Goal: Task Accomplishment & Management: Use online tool/utility

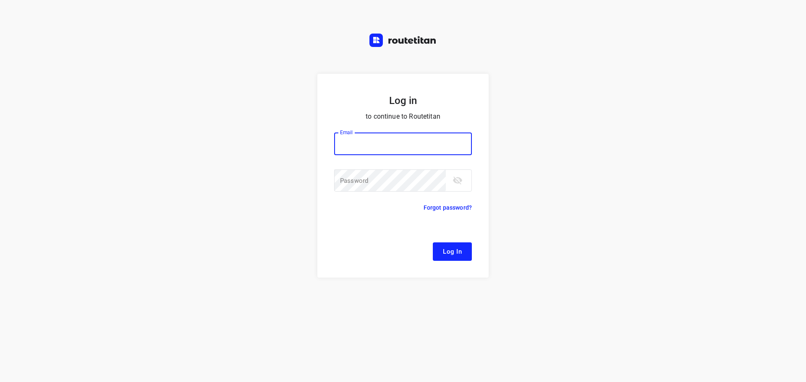
click at [369, 144] on input "email" at bounding box center [403, 144] width 138 height 23
type input "remco@fruitopjewerk.nl"
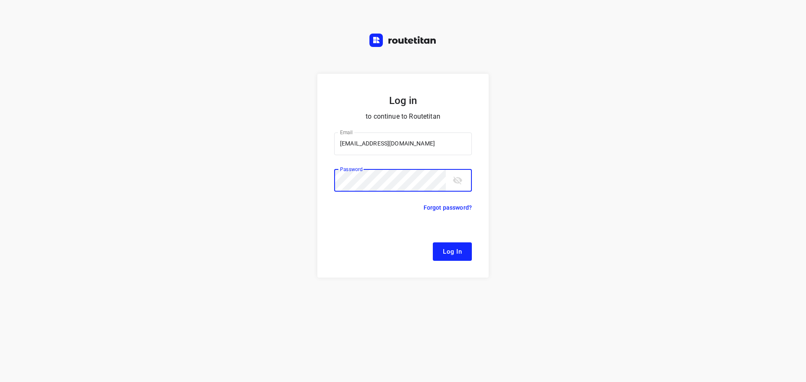
click at [433, 243] on button "Log In" at bounding box center [452, 252] width 39 height 18
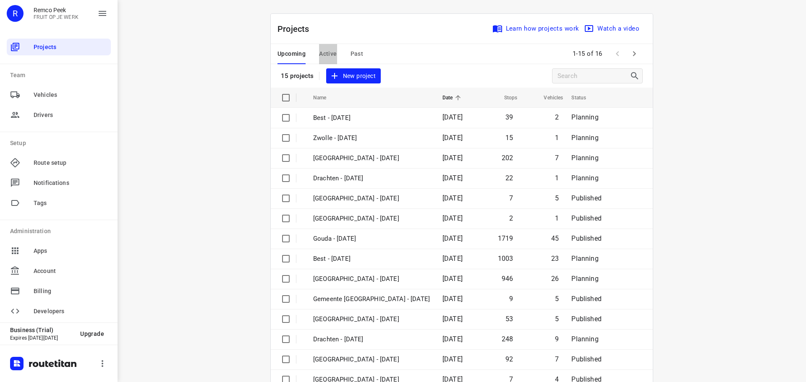
click at [324, 57] on span "Active" at bounding box center [328, 54] width 18 height 10
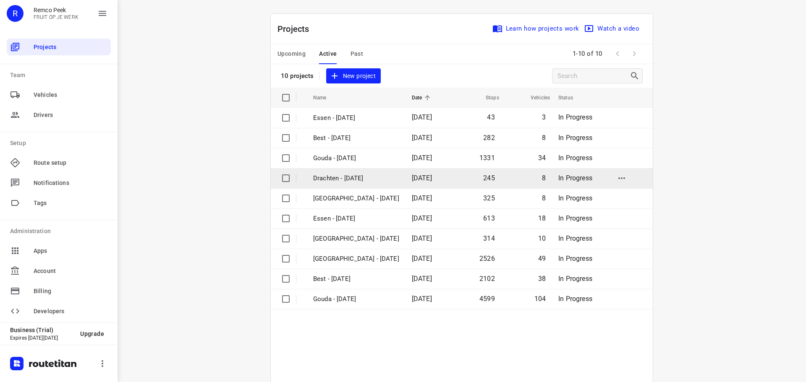
click at [336, 178] on p "Drachten - Tuesday" at bounding box center [356, 179] width 86 height 10
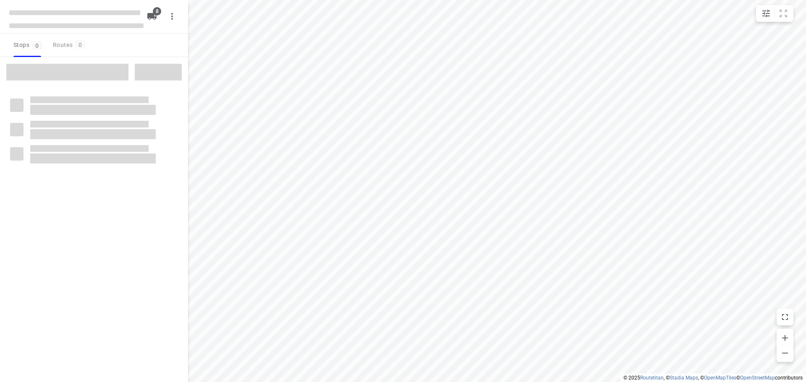
type input "distance"
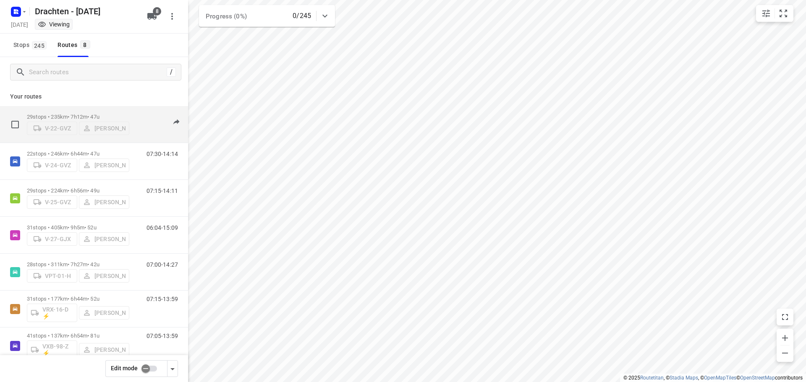
click at [98, 110] on div "29 stops • 235km • 7h12m • 47u V-22-GVZ Benny van der Woude" at bounding box center [78, 125] width 102 height 30
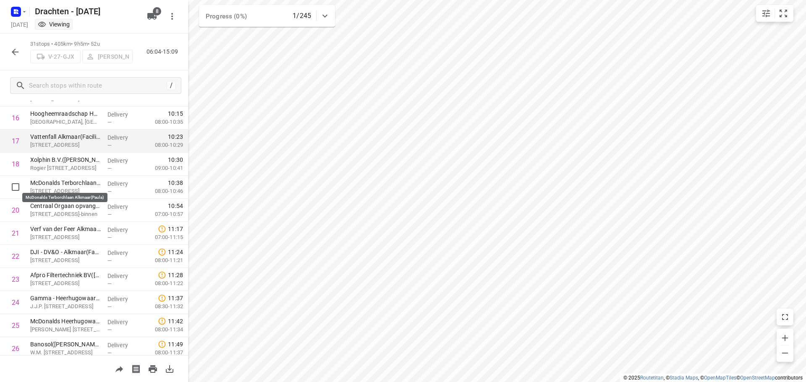
scroll to position [358, 0]
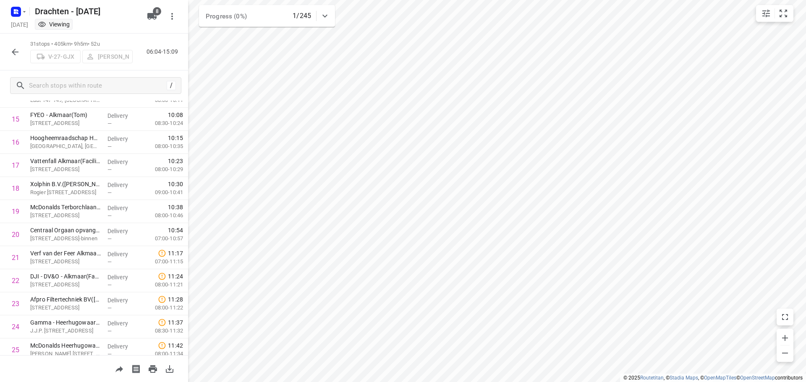
click at [20, 56] on button "button" at bounding box center [15, 52] width 17 height 17
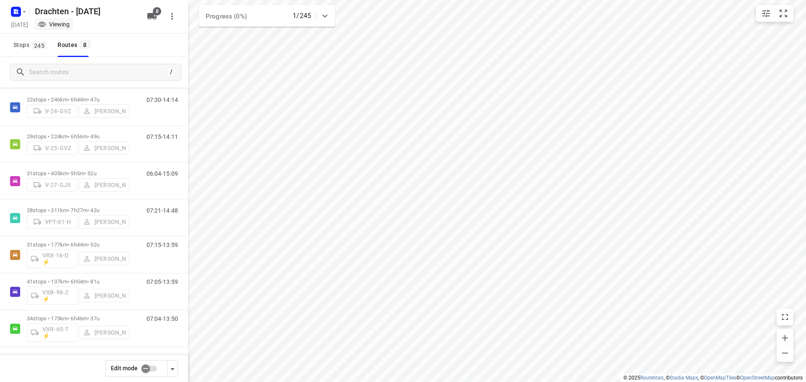
scroll to position [55, 0]
click at [88, 314] on div "34 stops • 173km • 6h46m • 37u VXR-65-T ⚡ Leon Holwerda" at bounding box center [78, 328] width 102 height 35
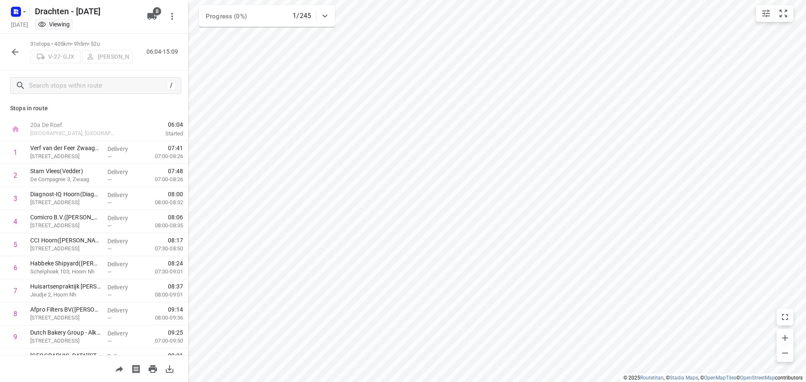
scroll to position [0, 0]
click at [10, 51] on icon "button" at bounding box center [15, 52] width 10 height 10
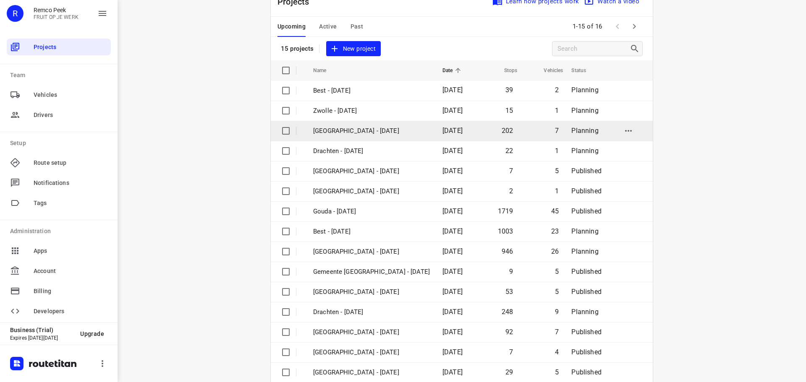
scroll to position [42, 0]
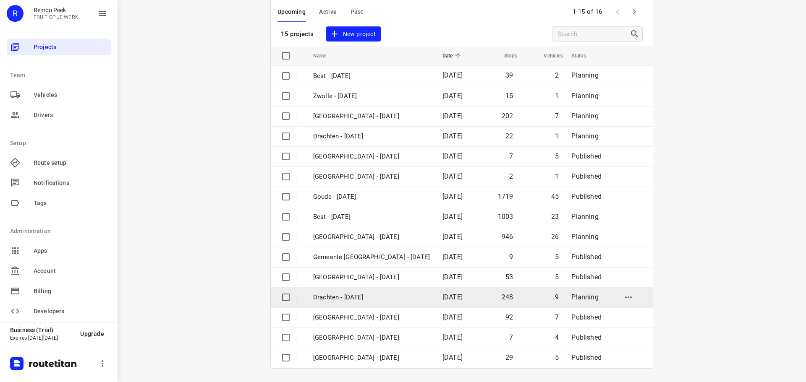
click at [353, 299] on p "Drachten - [DATE]" at bounding box center [371, 298] width 117 height 10
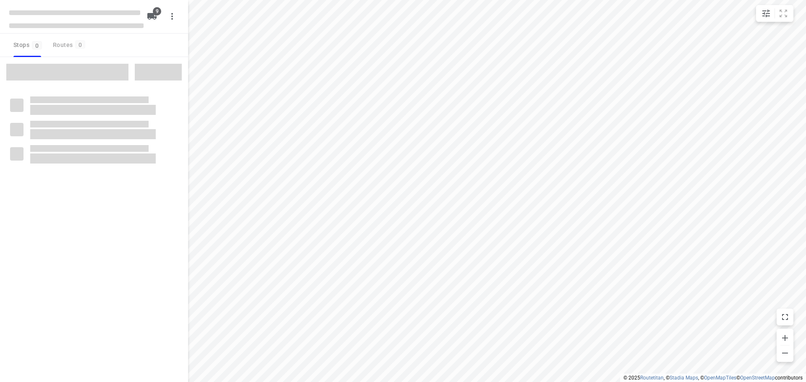
type input "distance"
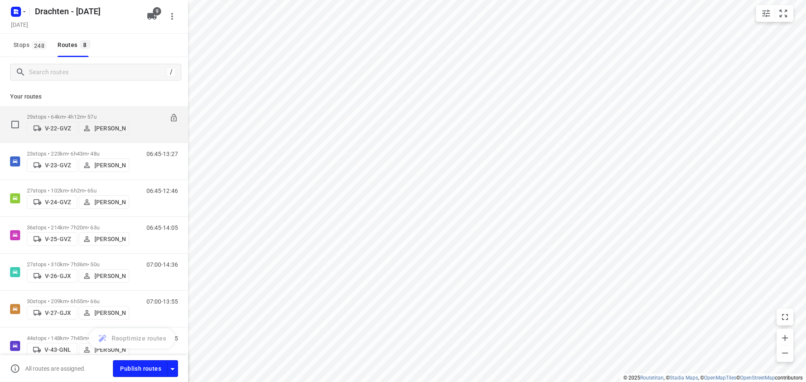
click at [99, 110] on div "29 stops • 64km • 4h12m • 57u V-22-GVZ Tobias Tjeerdsma" at bounding box center [78, 125] width 102 height 30
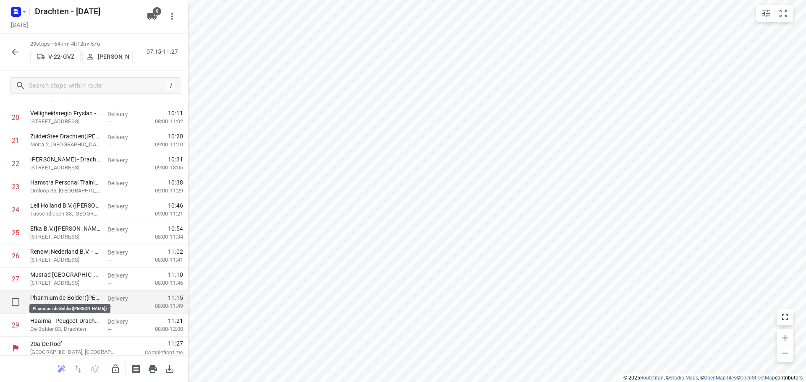
scroll to position [480, 0]
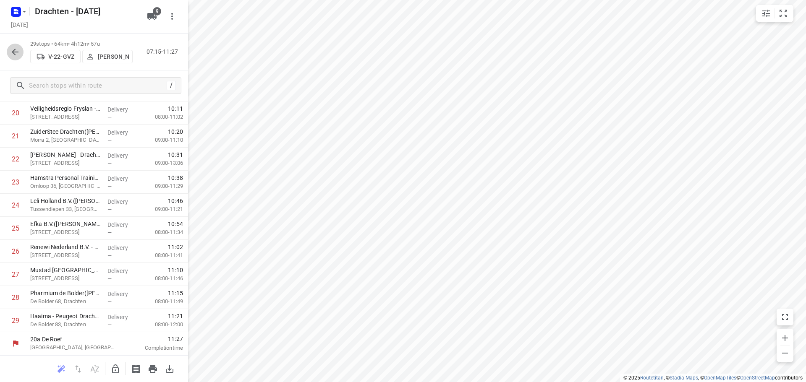
click at [18, 57] on icon "button" at bounding box center [15, 52] width 10 height 10
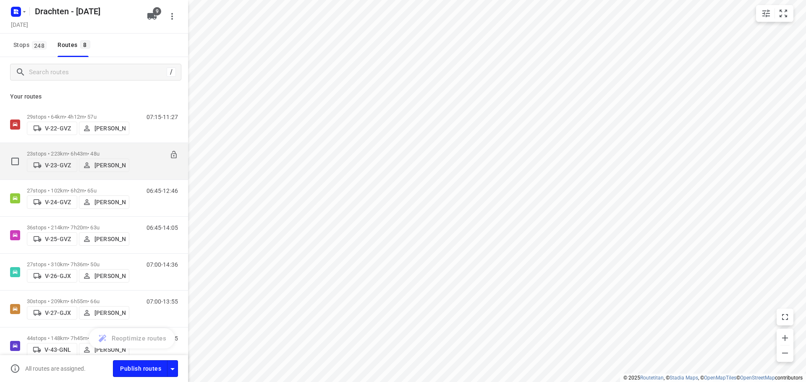
click at [84, 148] on div "23 stops • 223km • 6h43m • 48u V-23-GVZ Kirsten Brouwer" at bounding box center [78, 162] width 102 height 30
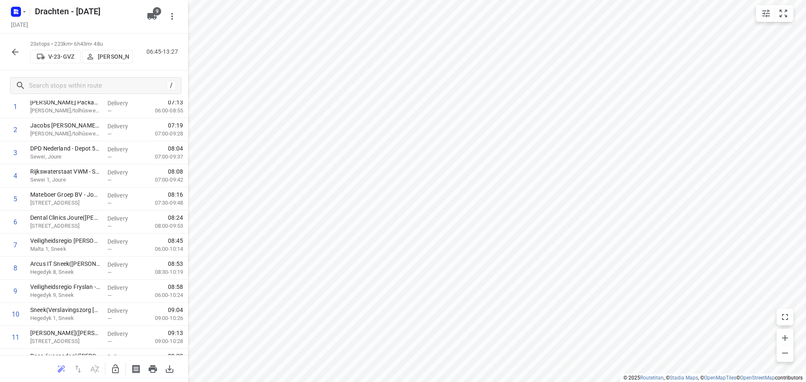
scroll to position [0, 0]
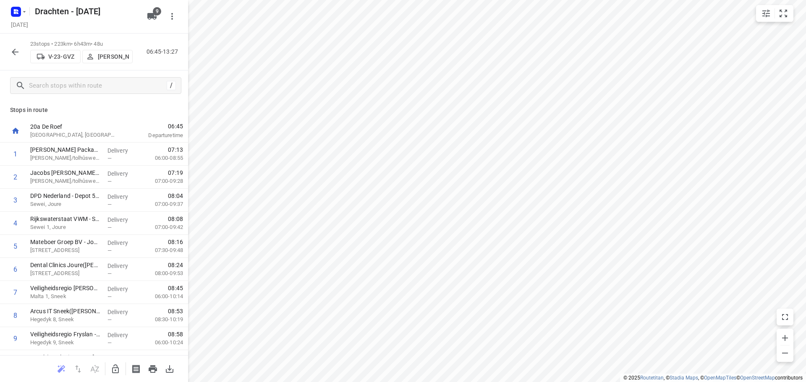
click at [14, 51] on icon "button" at bounding box center [15, 52] width 10 height 10
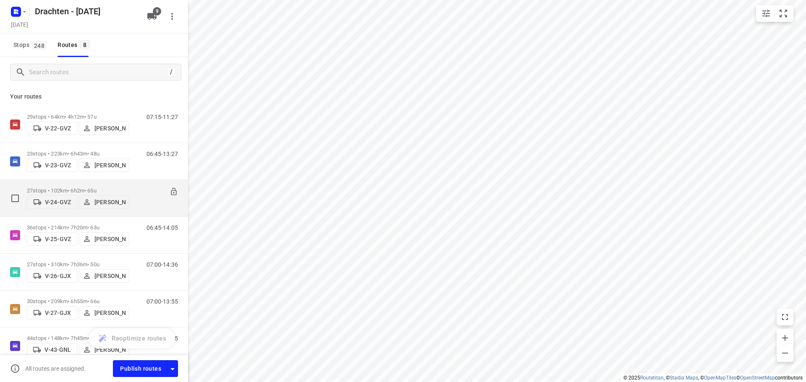
click at [73, 188] on p "27 stops • 102km • 6h2m • 65u" at bounding box center [78, 191] width 102 height 6
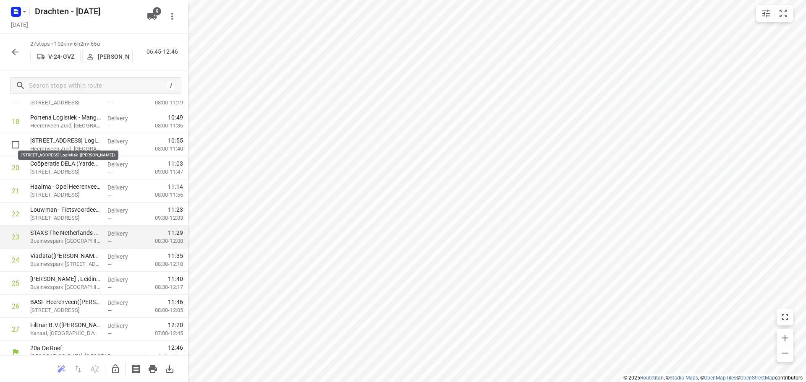
scroll to position [434, 0]
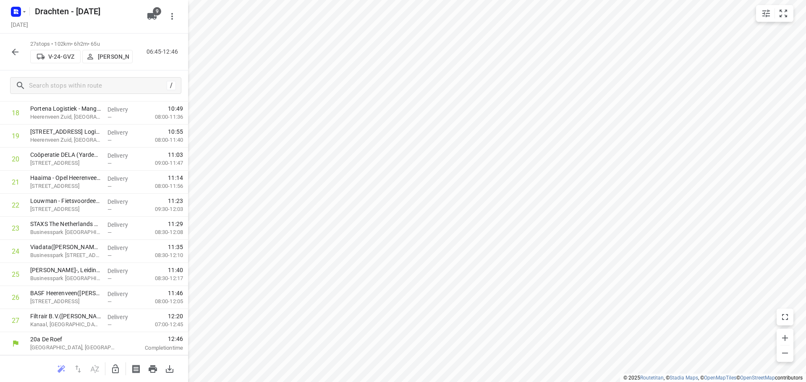
click at [23, 50] on button "button" at bounding box center [15, 52] width 17 height 17
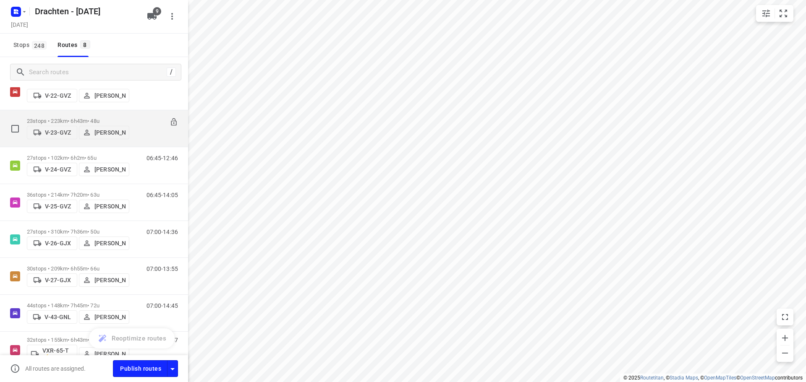
scroll to position [42, 0]
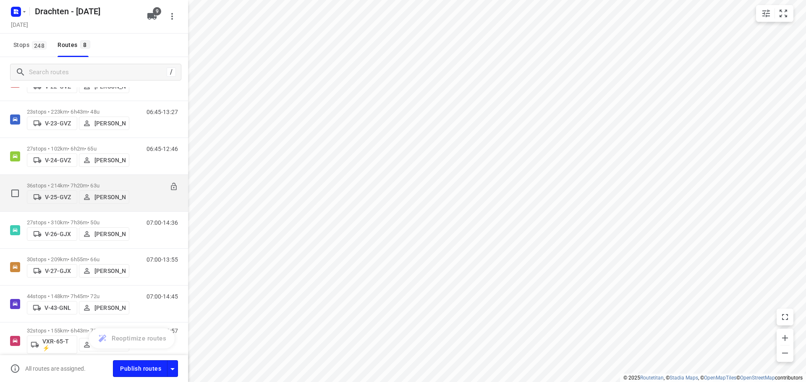
click at [103, 178] on div "36 stops • 214km • 7h20m • 63u V-25-GVZ Dirk van den Berg" at bounding box center [78, 193] width 102 height 30
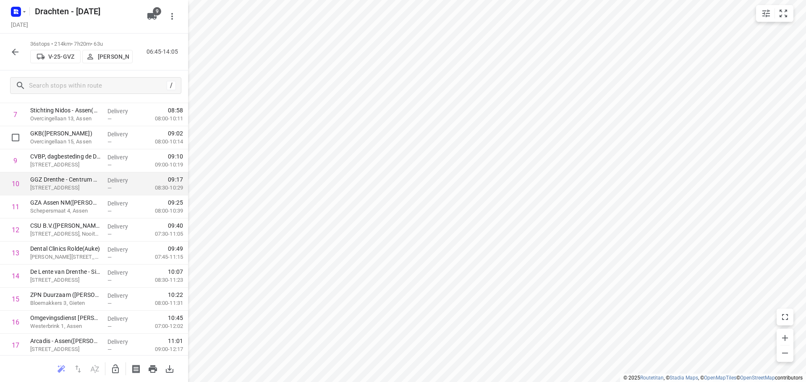
scroll to position [210, 0]
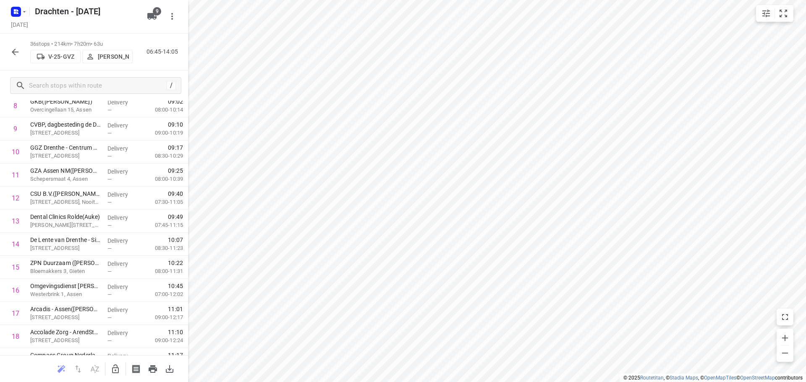
click at [11, 54] on icon "button" at bounding box center [15, 52] width 10 height 10
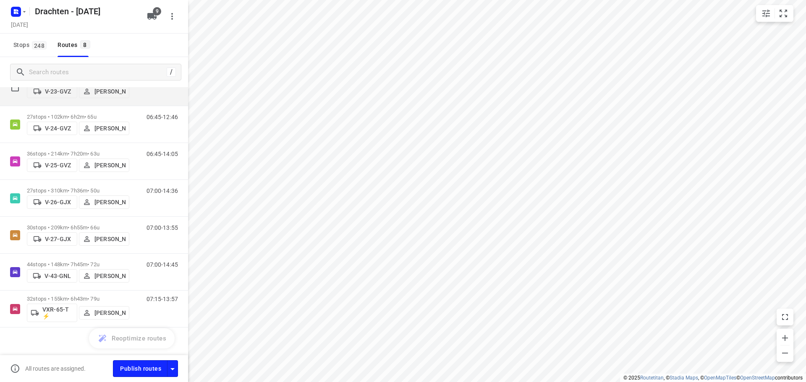
scroll to position [80, 0]
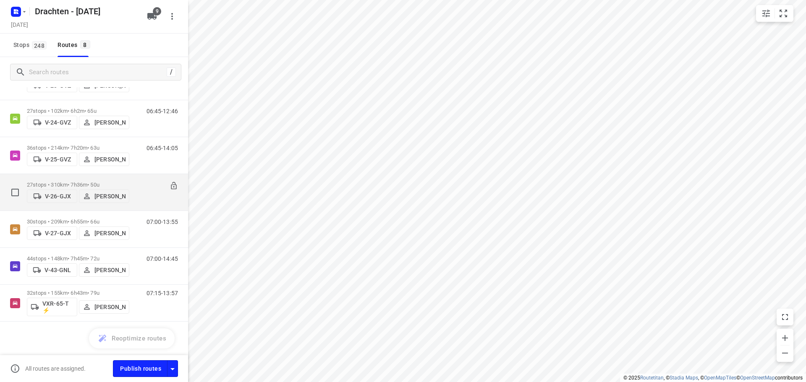
click at [105, 178] on div "27 stops • 310km • 7h36m • 50u V-26-GJX Jos Kaspers" at bounding box center [78, 193] width 102 height 30
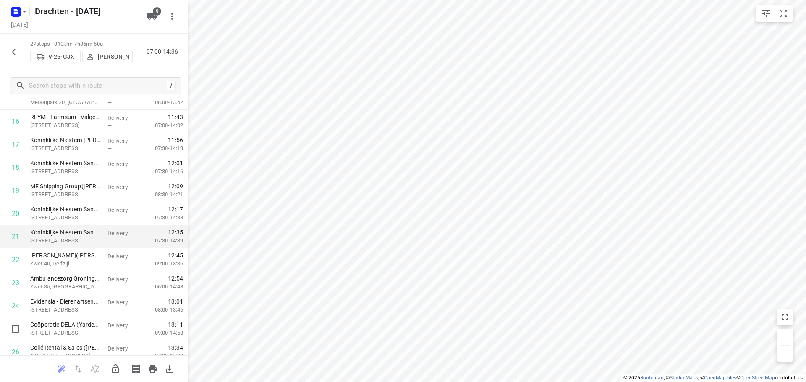
scroll to position [434, 0]
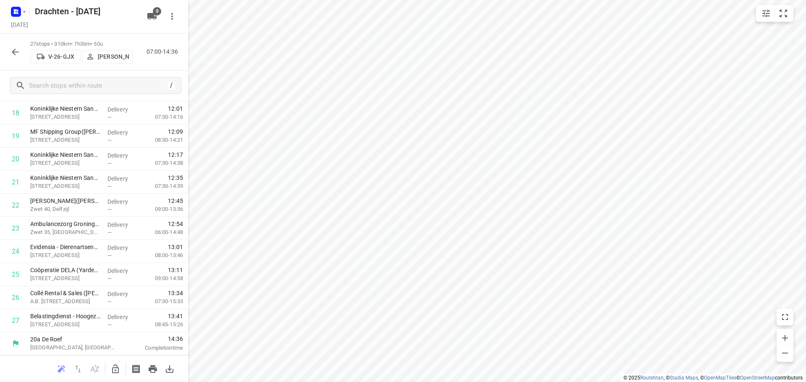
click at [19, 58] on button "button" at bounding box center [15, 52] width 17 height 17
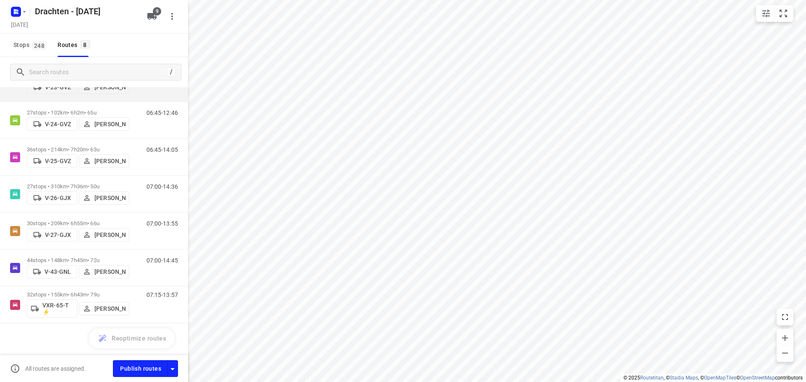
scroll to position [80, 0]
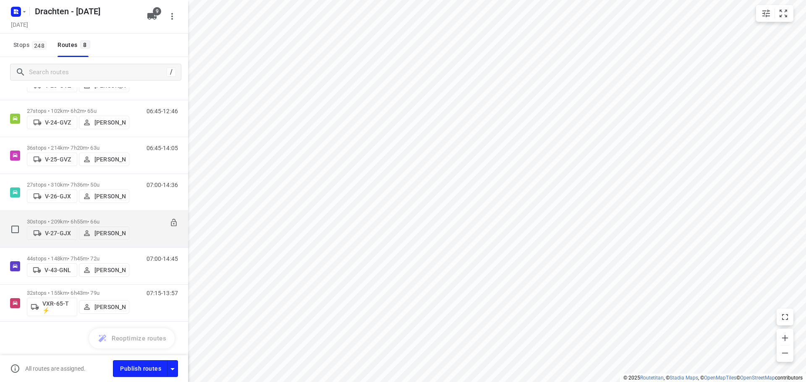
click at [93, 216] on div "30 stops • 209km • 6h55m • 66u V-27-GJX Benny van der Woude" at bounding box center [78, 230] width 102 height 30
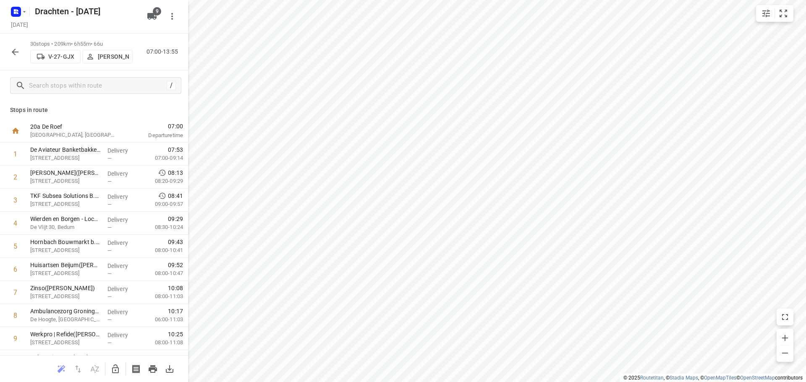
click at [16, 53] on icon "button" at bounding box center [15, 52] width 10 height 10
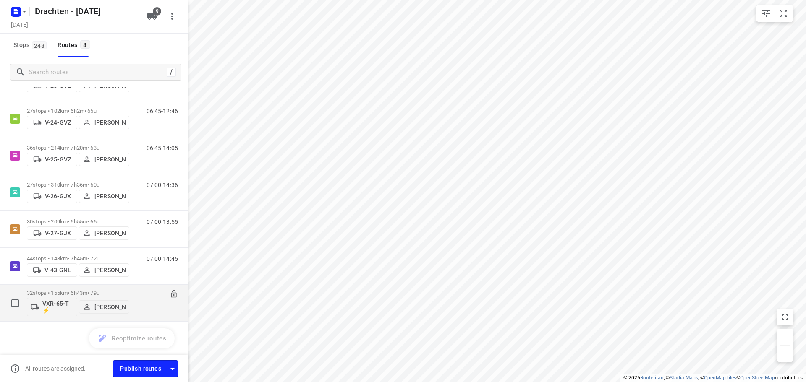
click at [98, 289] on div "32 stops • 155km • 6h43m • 79u VXR-65-T ⚡ Leon Holwerda" at bounding box center [78, 303] width 102 height 35
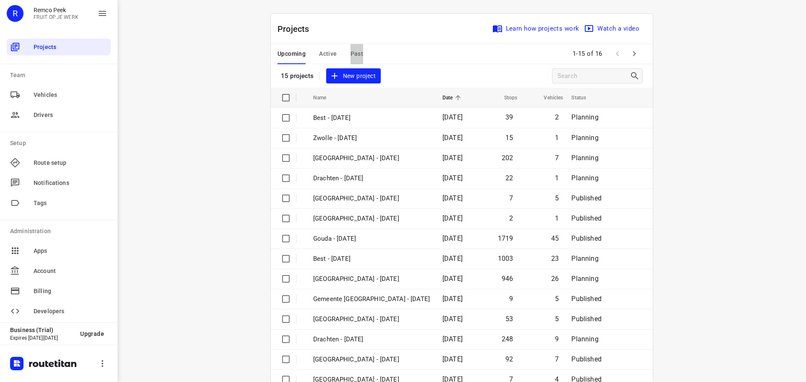
click at [351, 55] on span "Past" at bounding box center [357, 54] width 13 height 10
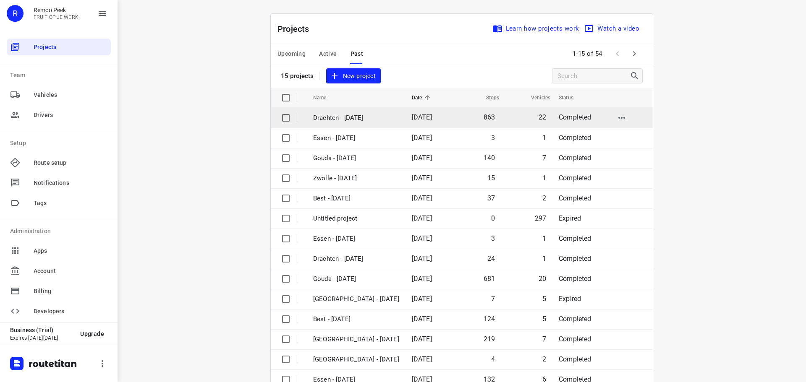
click at [329, 111] on td "Drachten - [DATE]" at bounding box center [355, 118] width 100 height 20
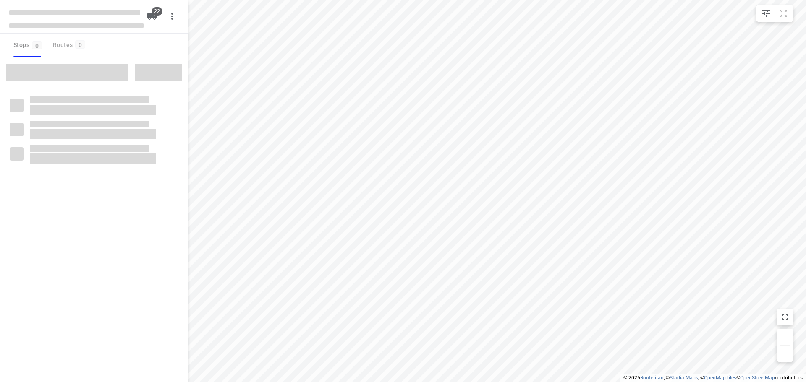
type input "distance"
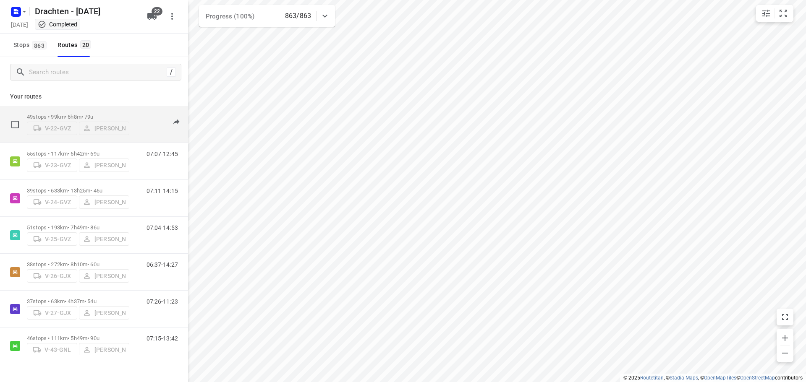
click at [77, 110] on div "49 stops • 99km • 6h8m • 79u V-22-GVZ [PERSON_NAME]" at bounding box center [78, 125] width 102 height 30
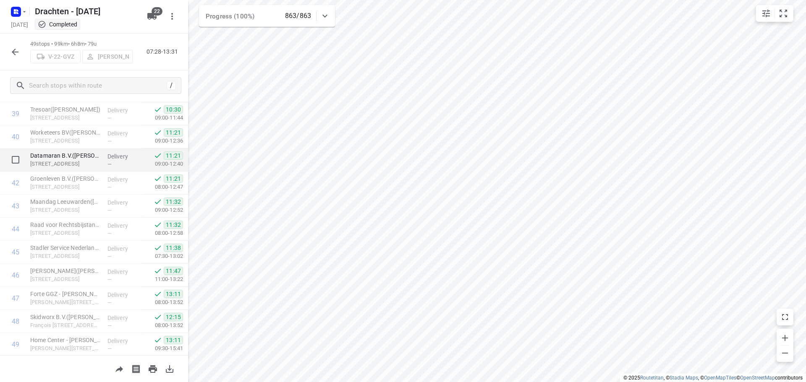
scroll to position [942, 0]
click at [15, 49] on icon "button" at bounding box center [15, 52] width 7 height 7
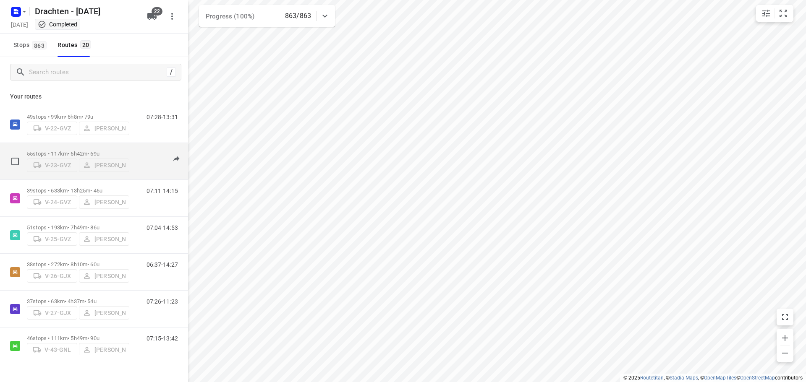
click at [70, 151] on p "55 stops • 117km • 6h42m • 69u" at bounding box center [78, 154] width 102 height 6
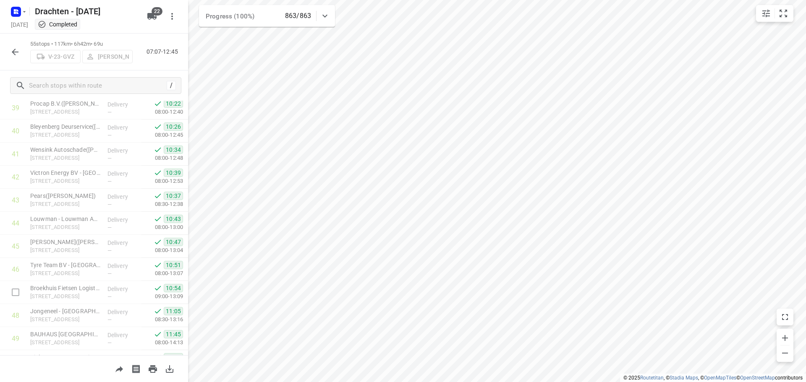
scroll to position [1080, 0]
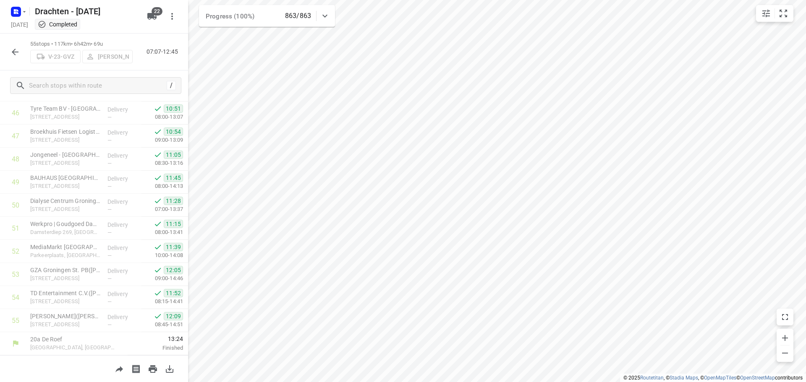
click at [21, 49] on button "button" at bounding box center [15, 52] width 17 height 17
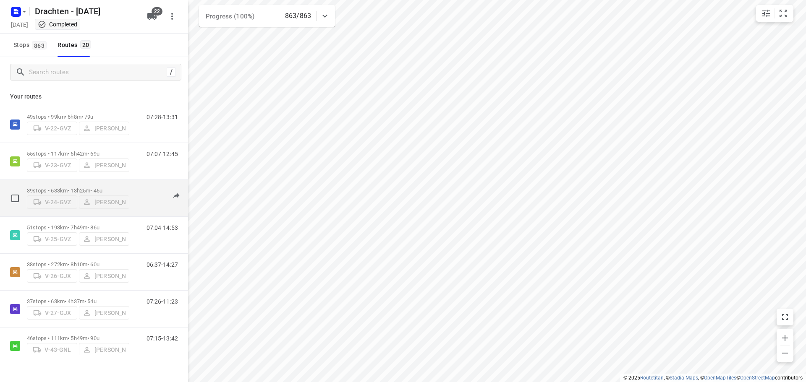
click at [79, 189] on p "39 stops • 633km • 13h25m • 46u" at bounding box center [78, 191] width 102 height 6
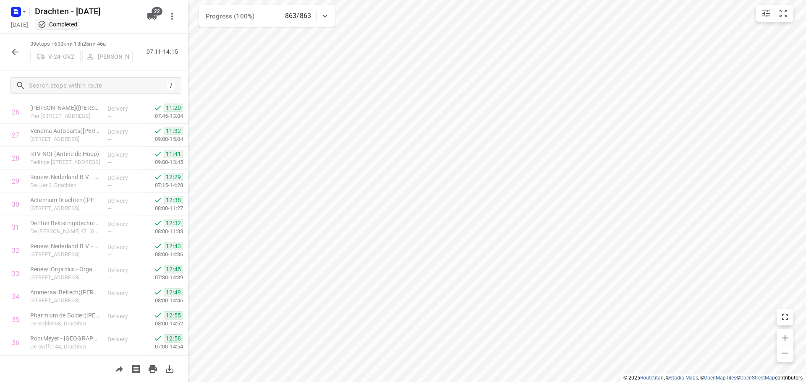
scroll to position [711, 0]
click at [5, 52] on div "39 stops • 633km • 13h25m • 46u V-24-GVZ Piet Wijma 07:11-14:15" at bounding box center [94, 52] width 188 height 37
click at [10, 48] on icon "button" at bounding box center [15, 52] width 10 height 10
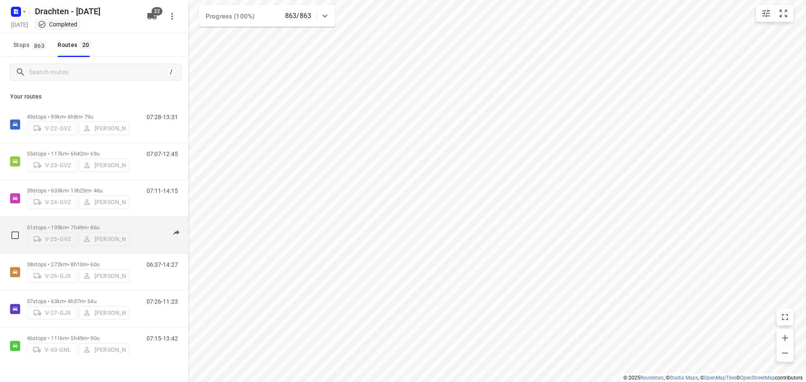
click at [78, 227] on p "51 stops • 193km • 7h49m • 86u" at bounding box center [78, 228] width 102 height 6
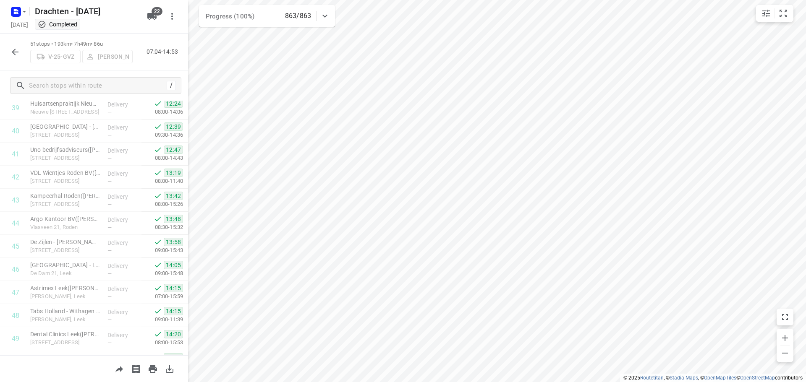
scroll to position [988, 0]
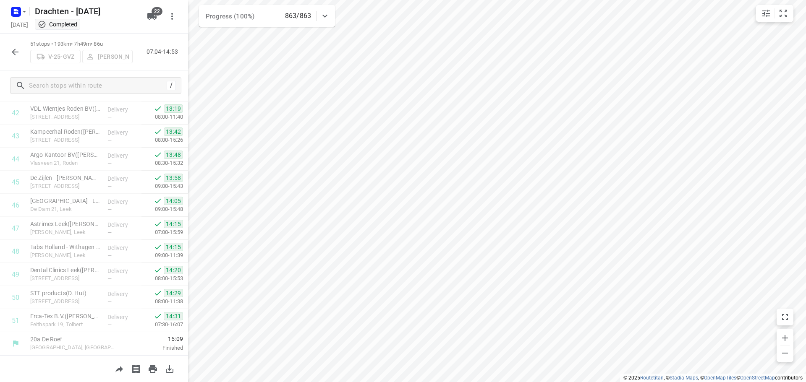
click at [6, 48] on div "51 stops • 193km • 7h49m • 86u V-25-GVZ Judith Wijma 07:04-14:53" at bounding box center [94, 52] width 188 height 37
click at [8, 48] on button "button" at bounding box center [15, 52] width 17 height 17
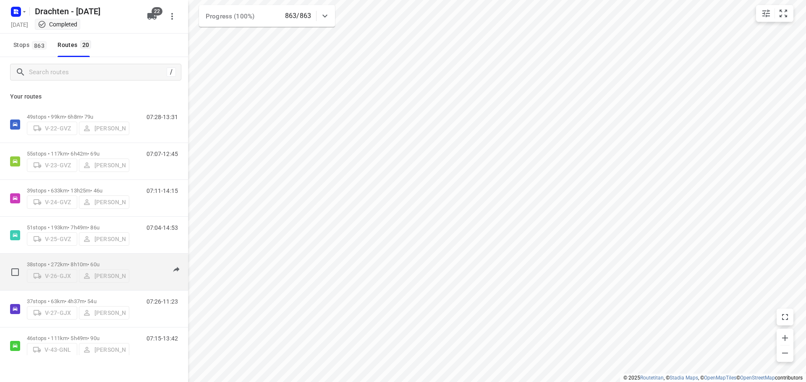
click at [85, 264] on p "38 stops • 272km • 8h10m • 60u" at bounding box center [78, 265] width 102 height 6
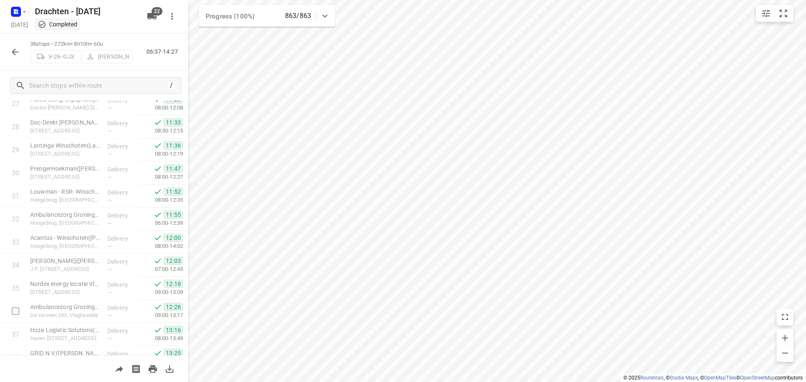
scroll to position [688, 0]
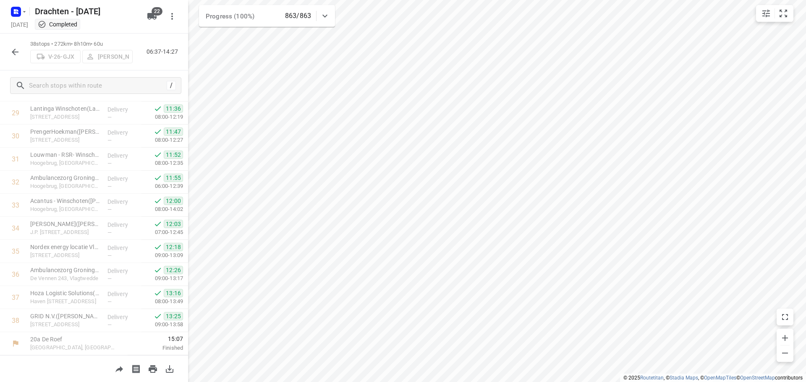
click at [16, 51] on icon "button" at bounding box center [15, 52] width 10 height 10
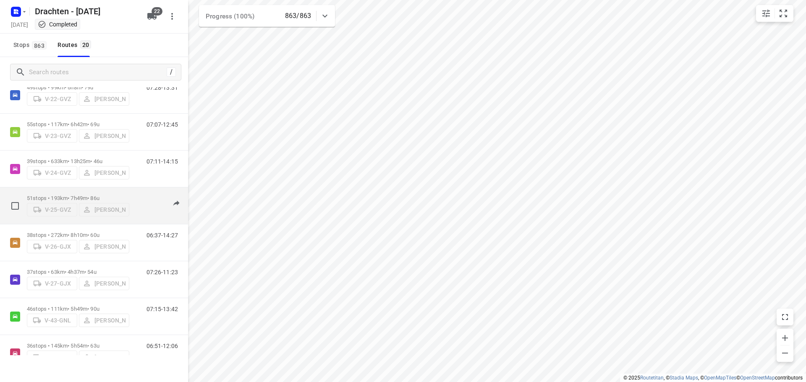
scroll to position [84, 0]
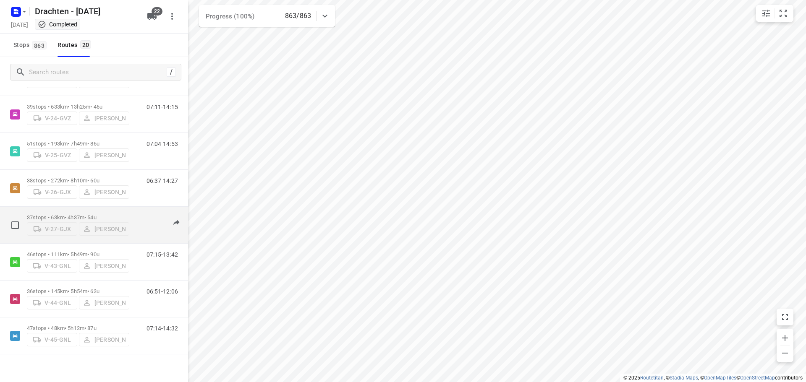
click at [63, 210] on div "37 stops • 63km • 4h37m • 54u V-27-GJX Stefan Scholten" at bounding box center [78, 225] width 102 height 30
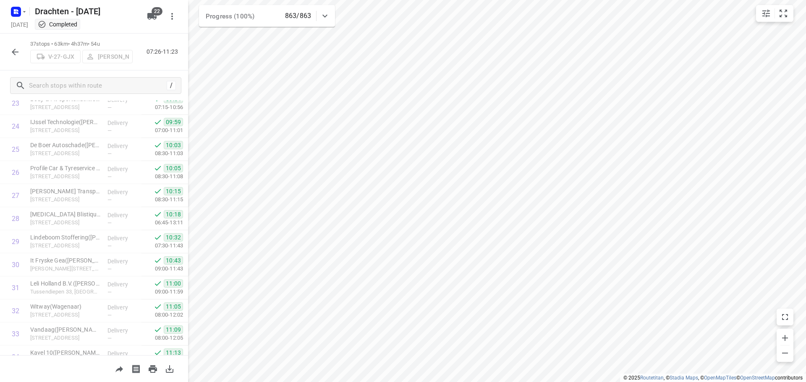
scroll to position [665, 0]
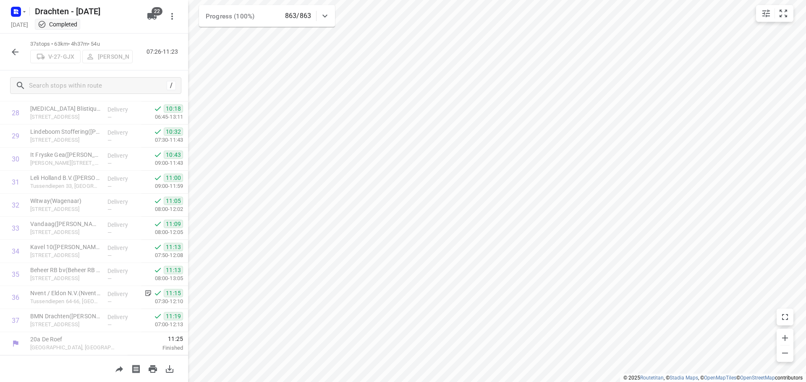
click at [14, 53] on icon "button" at bounding box center [15, 52] width 7 height 7
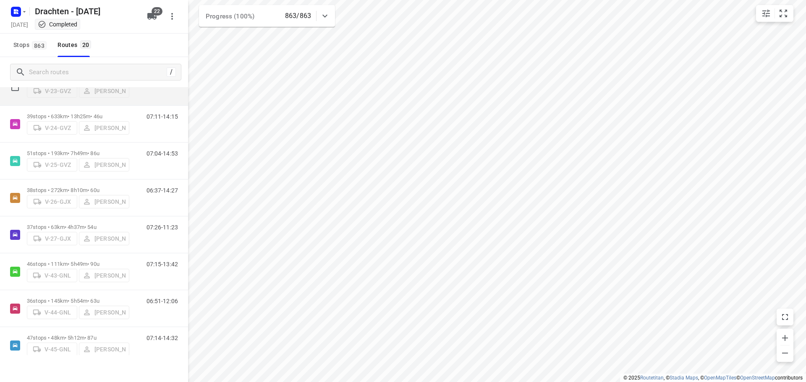
scroll to position [84, 0]
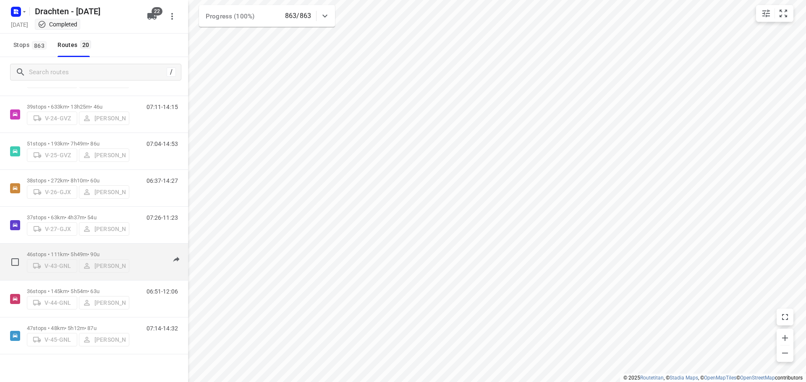
click at [71, 248] on div "46 stops • 111km • 5h49m • 90u V-43-GNL Henk Hooijenga" at bounding box center [78, 262] width 102 height 30
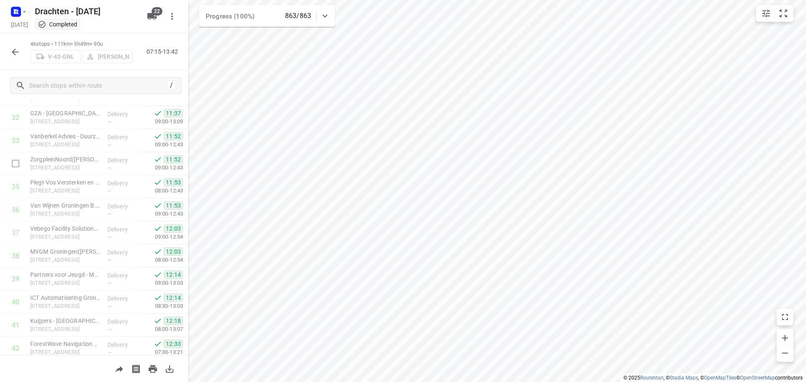
scroll to position [872, 0]
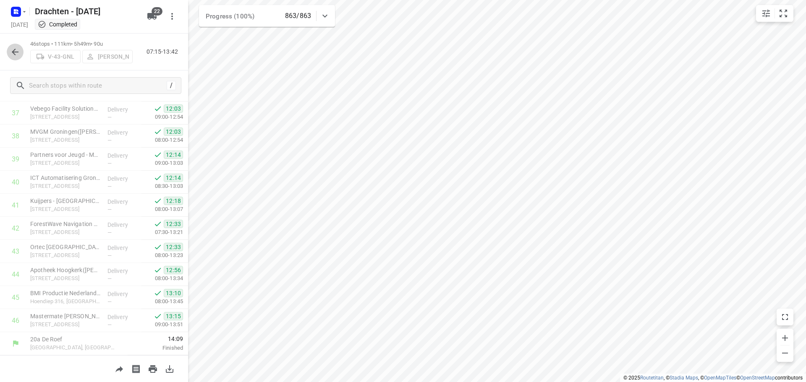
click at [20, 57] on icon "button" at bounding box center [15, 52] width 10 height 10
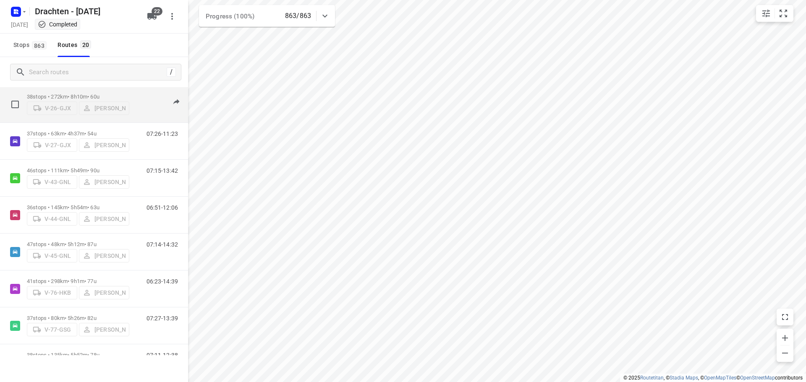
scroll to position [210, 0]
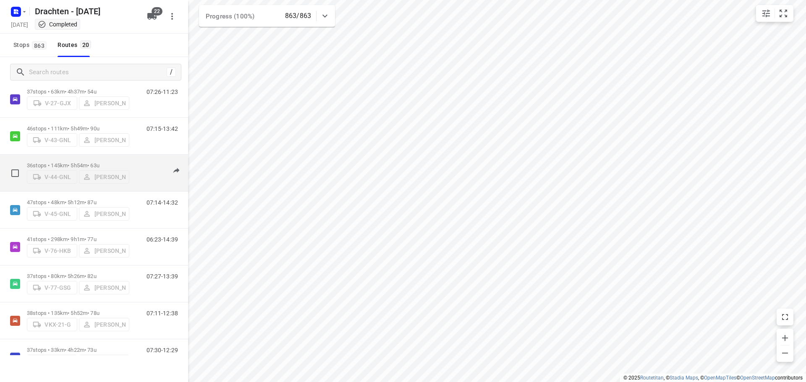
click at [71, 162] on p "36 stops • 145km • 5h54m • 63u" at bounding box center [78, 165] width 102 height 6
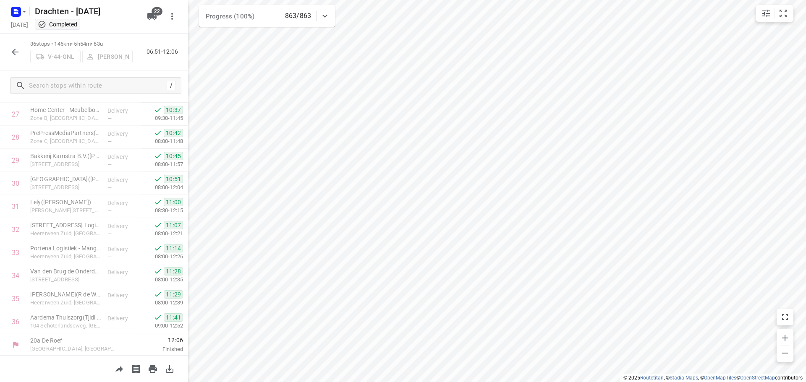
scroll to position [641, 0]
click at [9, 47] on button "button" at bounding box center [15, 52] width 17 height 17
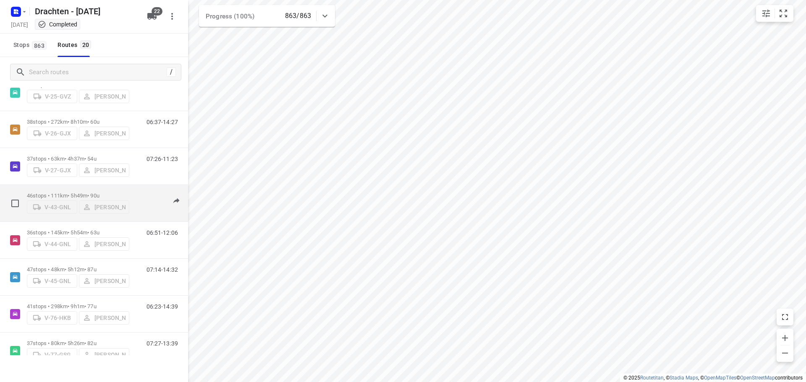
scroll to position [168, 0]
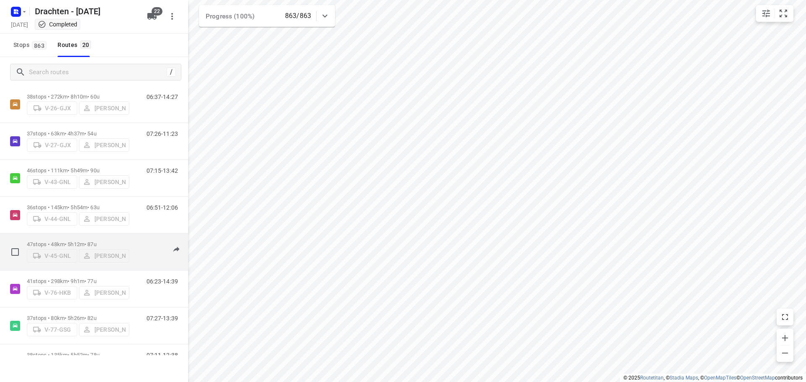
click at [75, 243] on p "47 stops • 48km • 5h12m • 87u" at bounding box center [78, 244] width 102 height 6
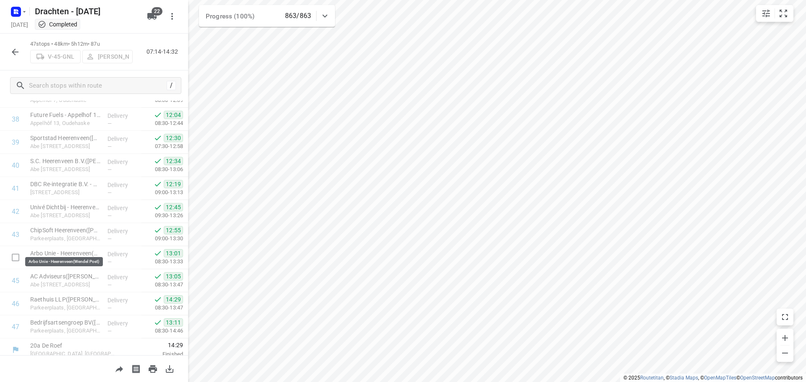
scroll to position [895, 0]
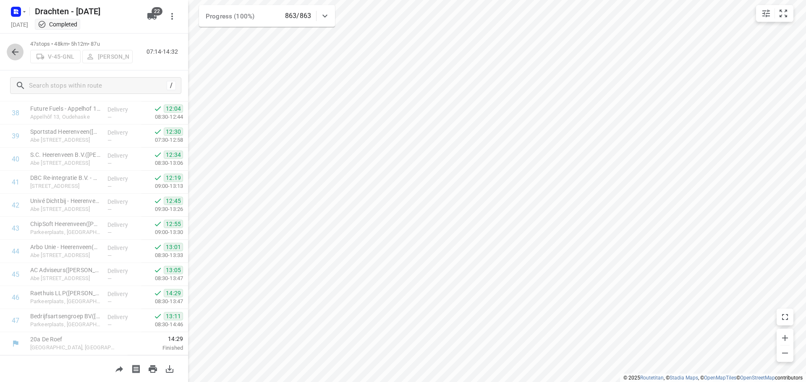
click at [10, 52] on icon "button" at bounding box center [15, 52] width 10 height 10
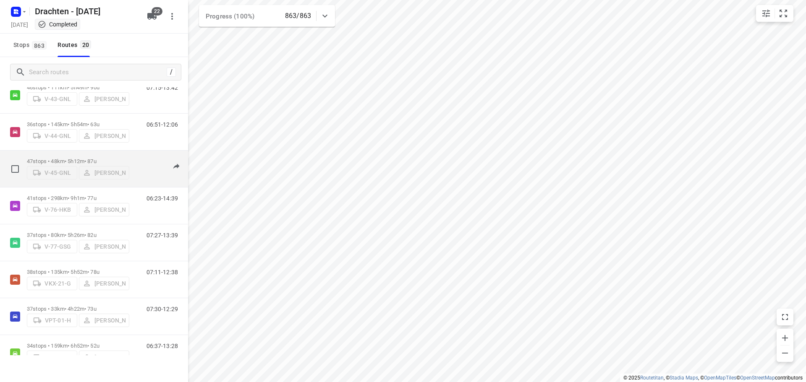
scroll to position [252, 0]
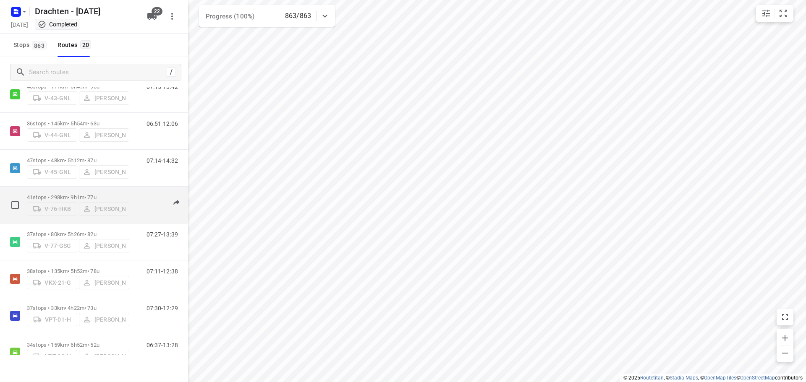
click at [65, 194] on p "41 stops • 298km • 9h1m • 77u" at bounding box center [78, 197] width 102 height 6
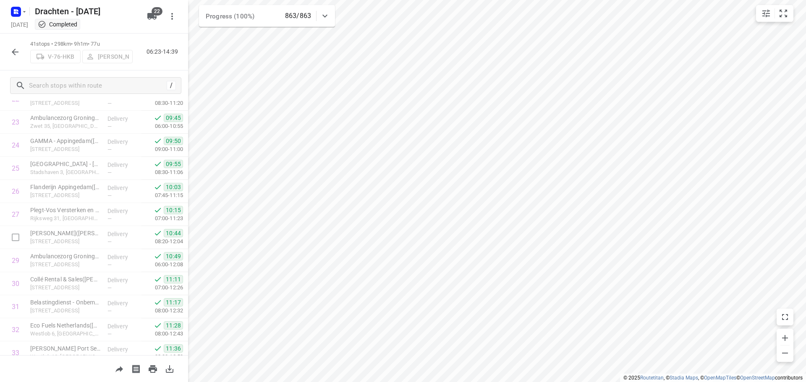
scroll to position [757, 0]
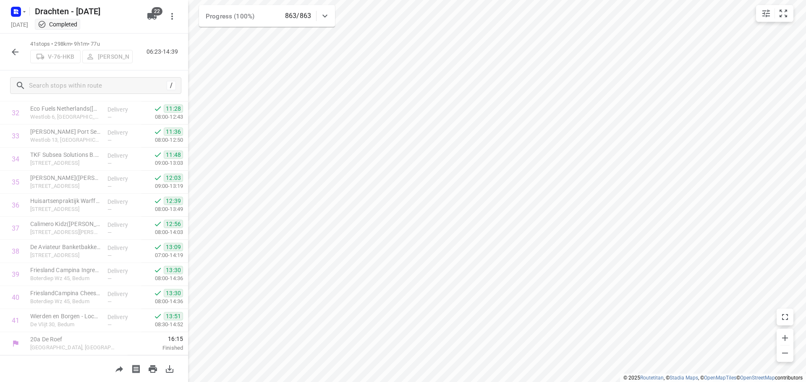
click at [14, 52] on icon "button" at bounding box center [15, 52] width 10 height 10
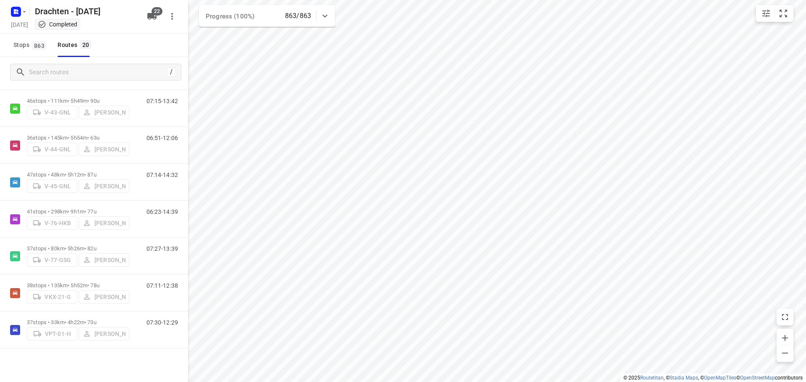
scroll to position [252, 0]
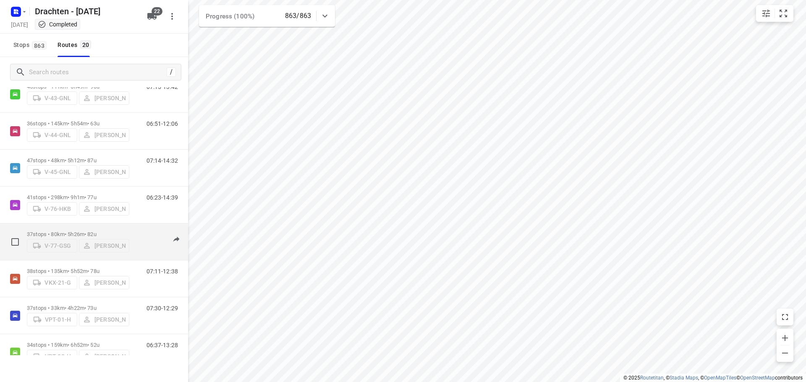
click at [90, 231] on p "37 stops • 80km • 5h26m • 82u" at bounding box center [78, 234] width 102 height 6
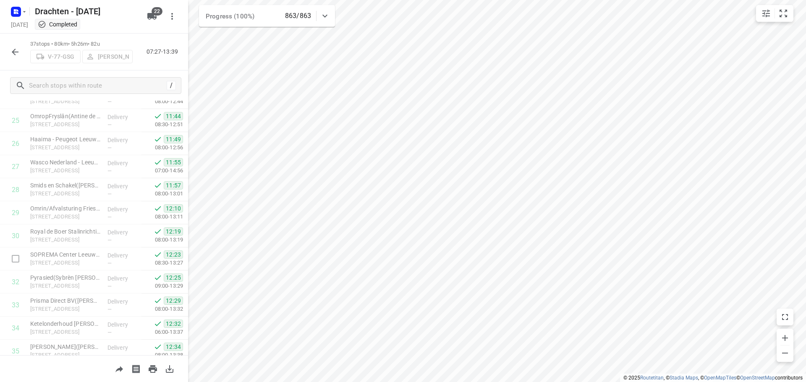
scroll to position [665, 0]
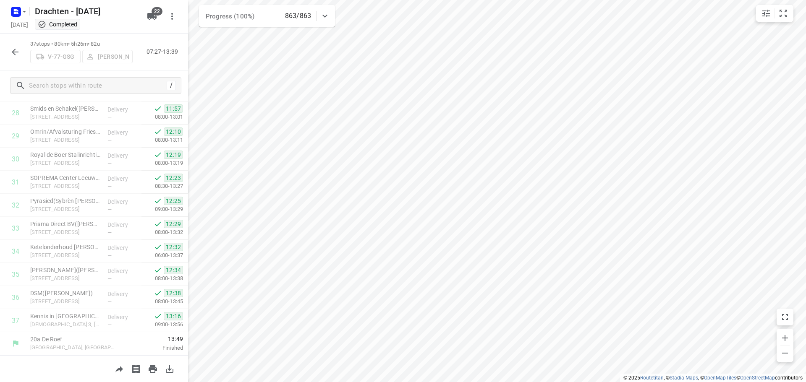
click at [10, 52] on icon "button" at bounding box center [15, 52] width 10 height 10
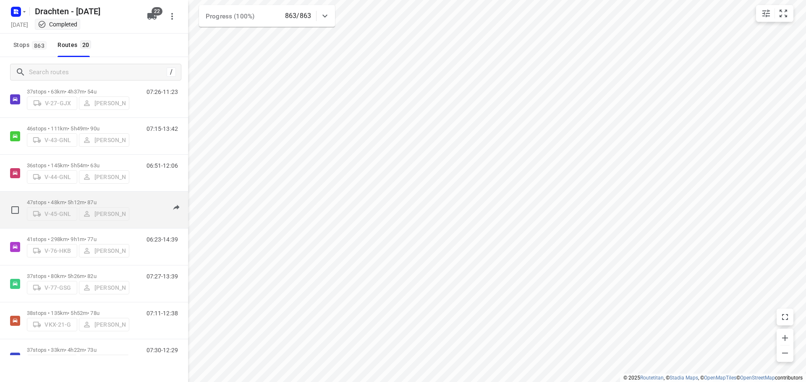
scroll to position [252, 0]
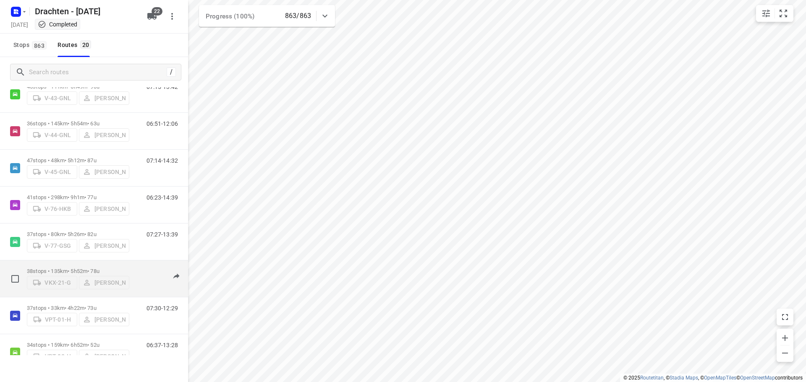
click at [61, 268] on p "38 stops • 135km • 5h52m • 78u" at bounding box center [78, 271] width 102 height 6
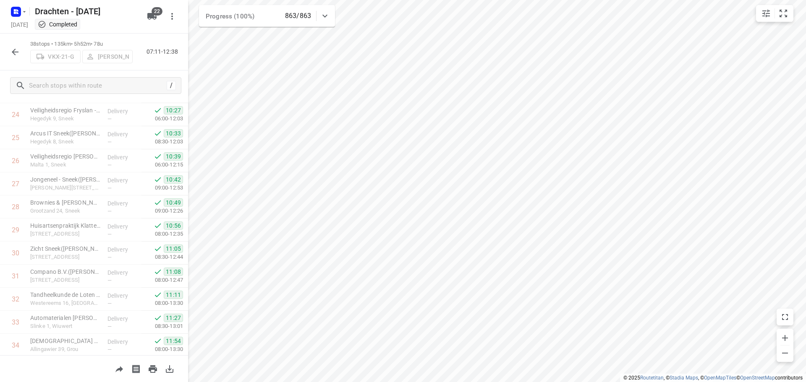
scroll to position [688, 0]
click at [20, 58] on button "button" at bounding box center [15, 52] width 17 height 17
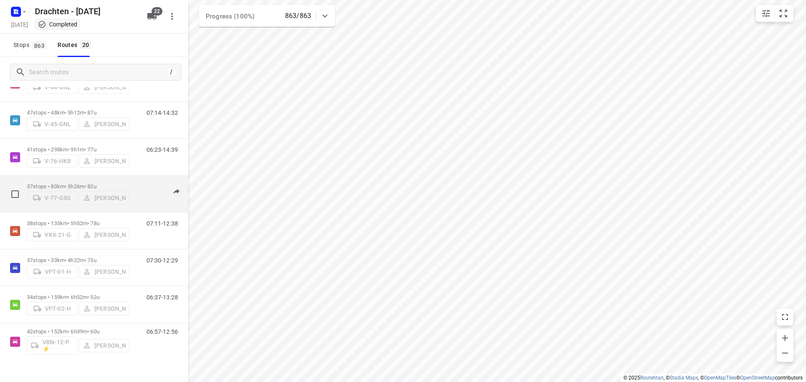
scroll to position [336, 0]
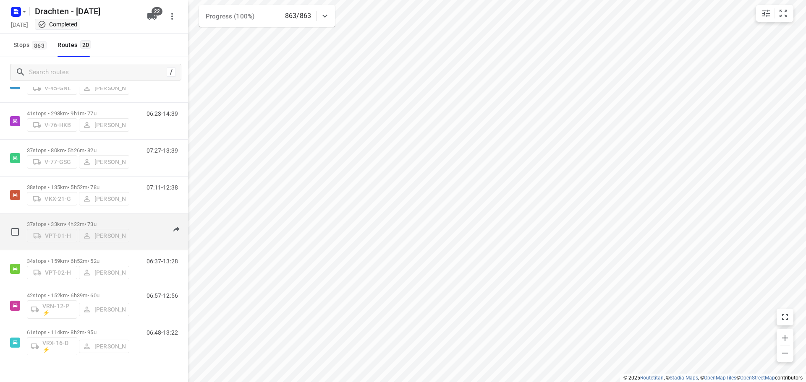
click at [75, 221] on p "37 stops • 33km • 4h22m • 73u" at bounding box center [78, 224] width 102 height 6
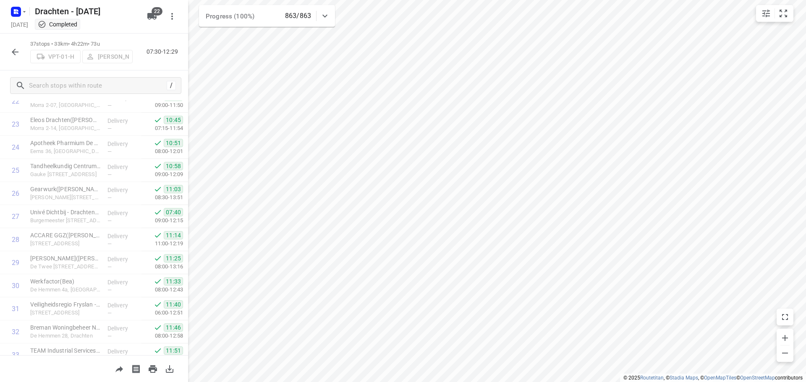
scroll to position [665, 0]
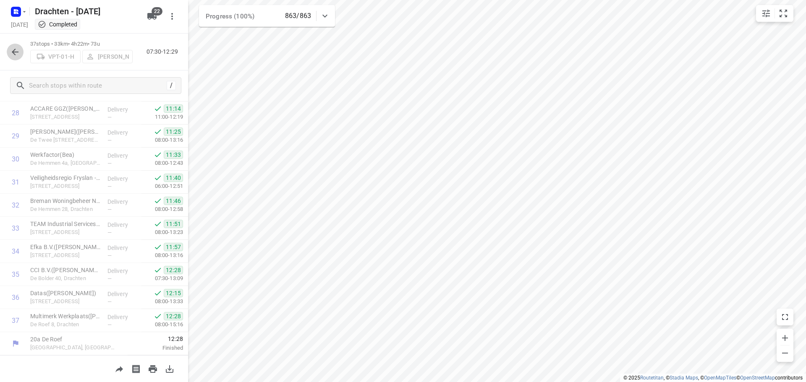
click at [10, 56] on icon "button" at bounding box center [15, 52] width 10 height 10
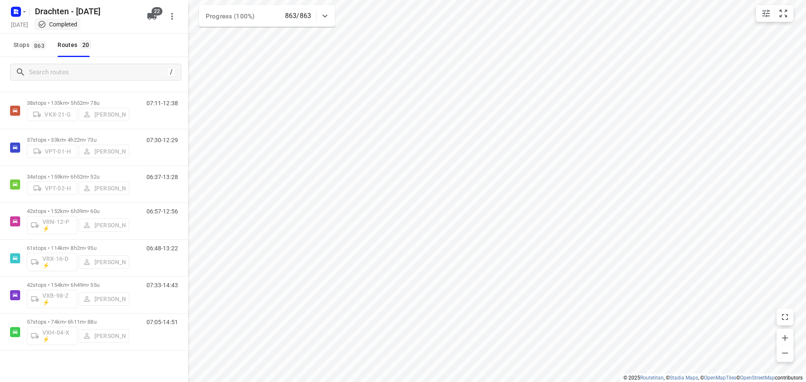
scroll to position [462, 0]
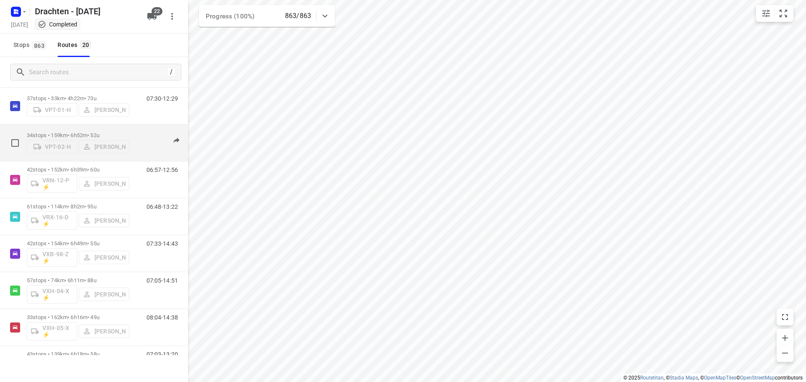
click at [92, 133] on p "34 stops • 159km • 6h52m • 52u" at bounding box center [78, 135] width 102 height 6
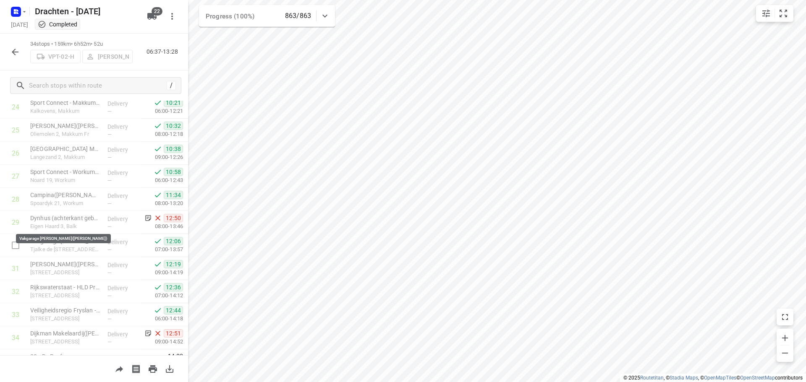
scroll to position [595, 0]
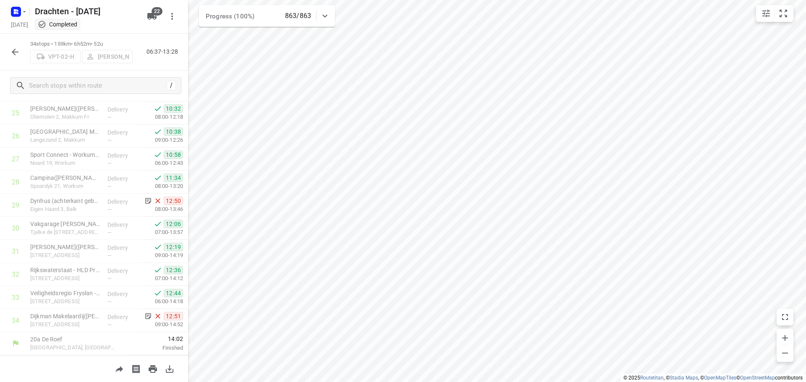
click at [7, 54] on button "button" at bounding box center [15, 52] width 17 height 17
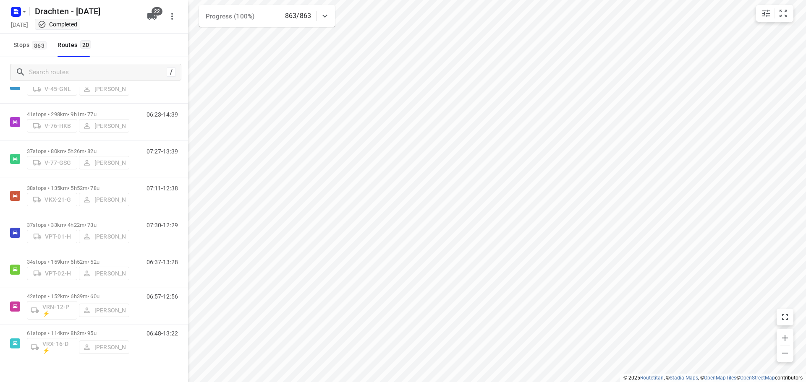
scroll to position [336, 0]
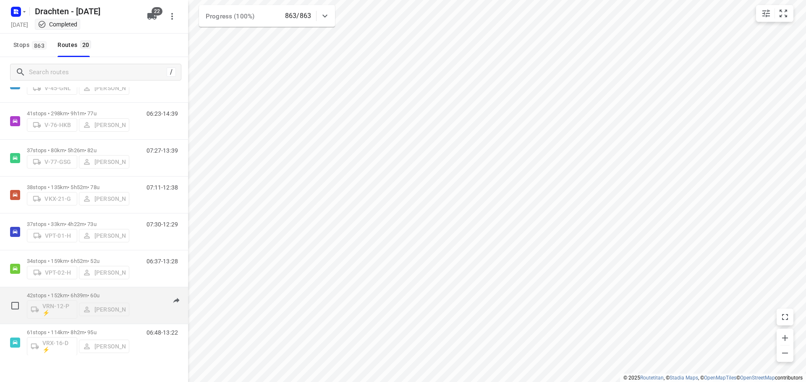
click at [83, 291] on div "42 stops • 152km • 6h39m • 60u VRN-12-P ⚡ Dirk van den Berg" at bounding box center [78, 305] width 102 height 35
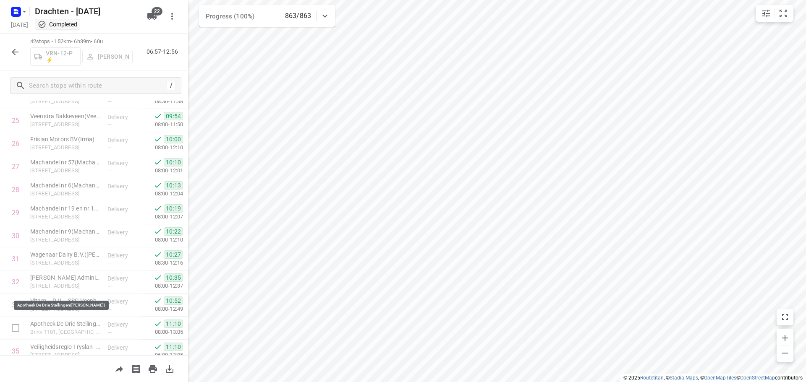
scroll to position [780, 0]
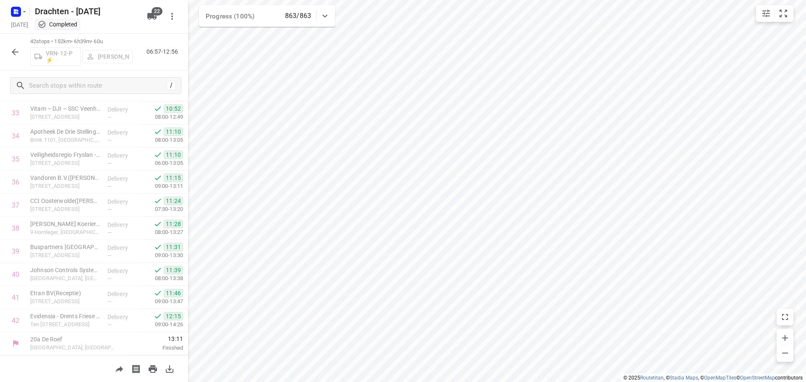
click at [20, 53] on button "button" at bounding box center [15, 52] width 17 height 17
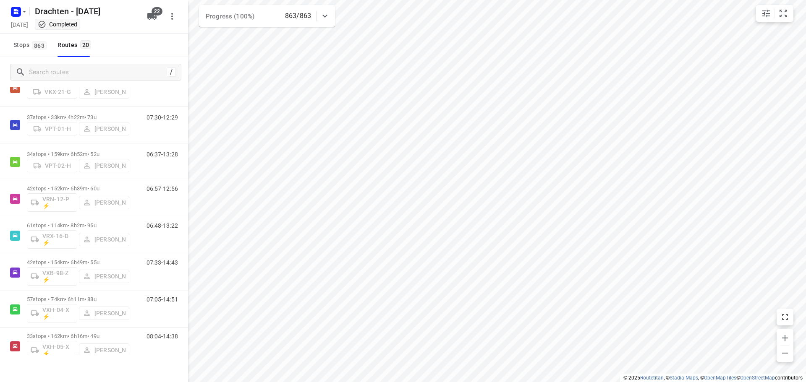
scroll to position [462, 0]
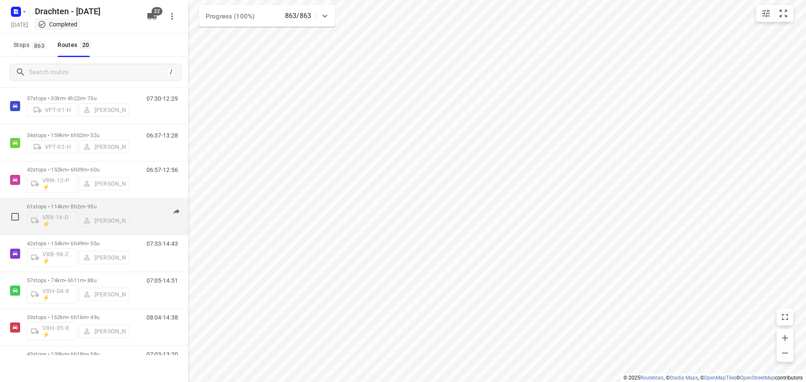
click at [85, 206] on p "61 stops • 114km • 8h2m • 95u" at bounding box center [78, 207] width 102 height 6
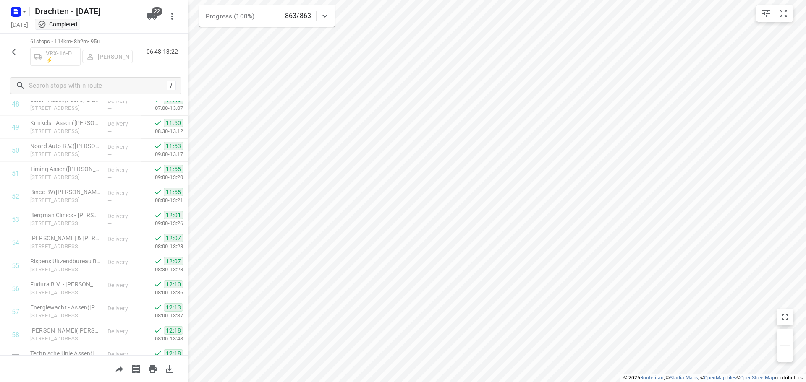
scroll to position [1219, 0]
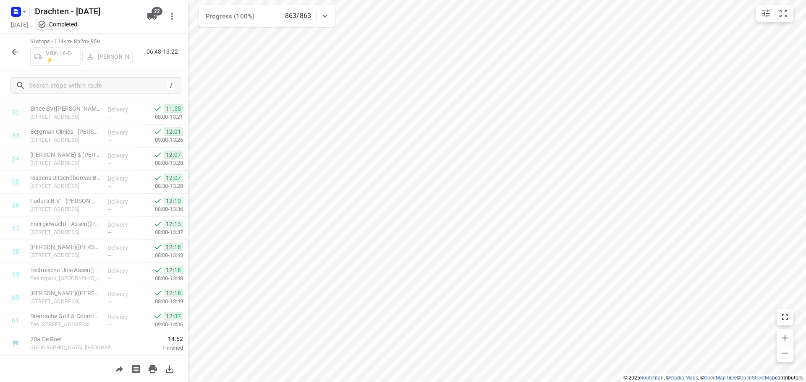
click at [13, 55] on icon "button" at bounding box center [15, 52] width 10 height 10
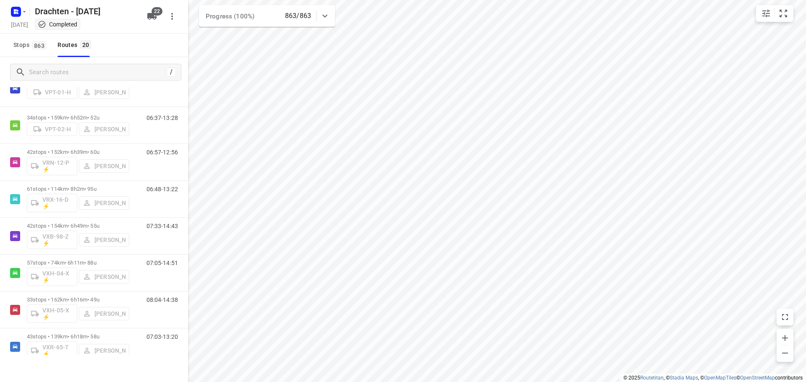
scroll to position [498, 0]
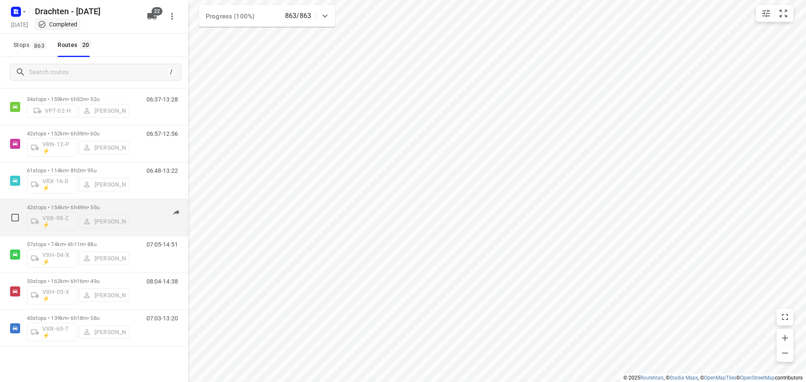
click at [76, 207] on p "42 stops • 154km • 6h49m • 55u" at bounding box center [78, 207] width 102 height 6
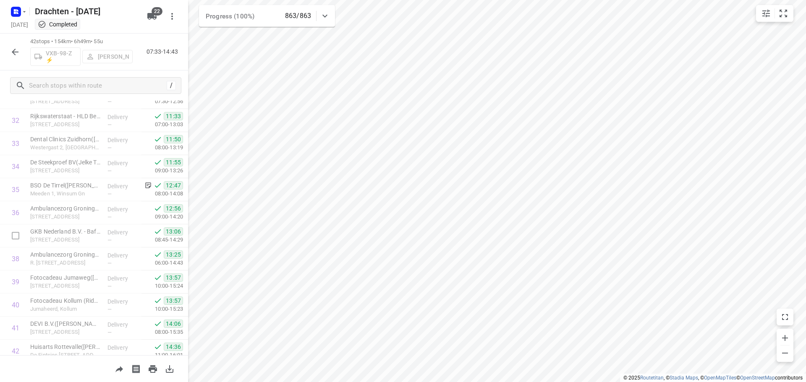
scroll to position [780, 0]
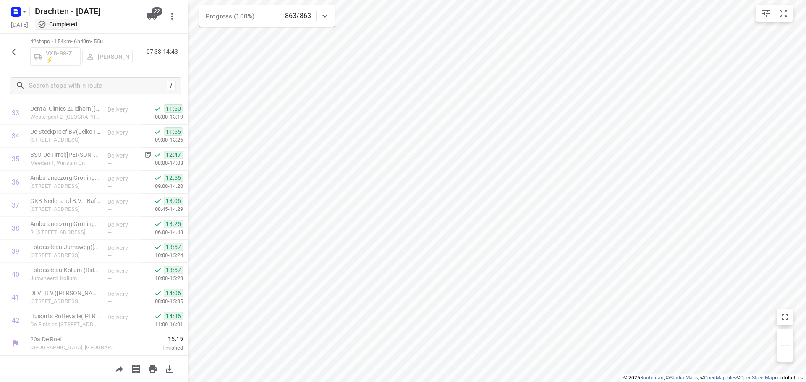
click at [20, 54] on button "button" at bounding box center [15, 52] width 17 height 17
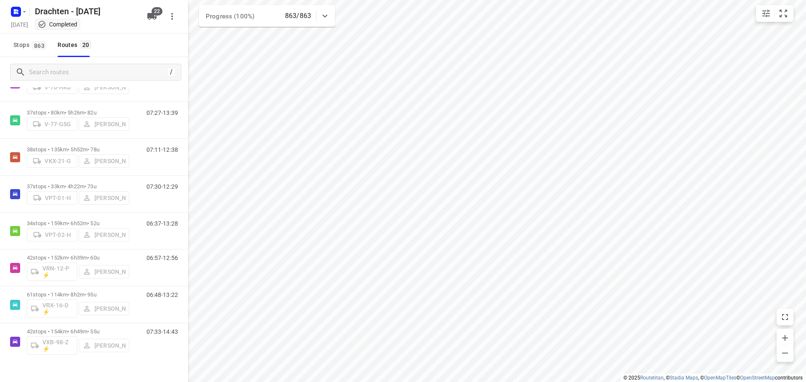
scroll to position [498, 0]
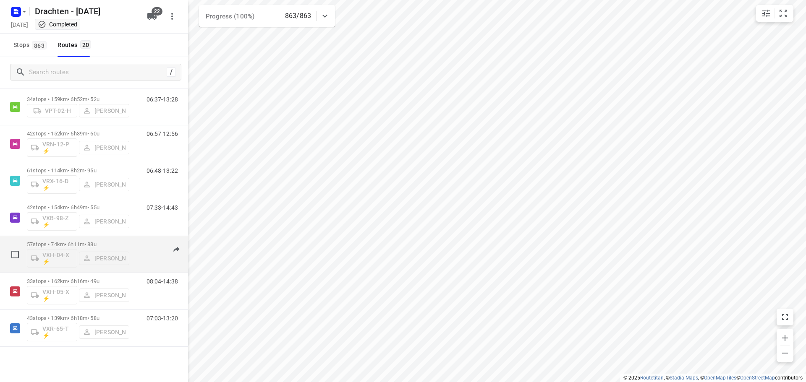
click at [68, 240] on div "57 stops • 74km • 6h11m • 88u VXH-04-X ⚡ Leon Holwerda" at bounding box center [78, 254] width 102 height 35
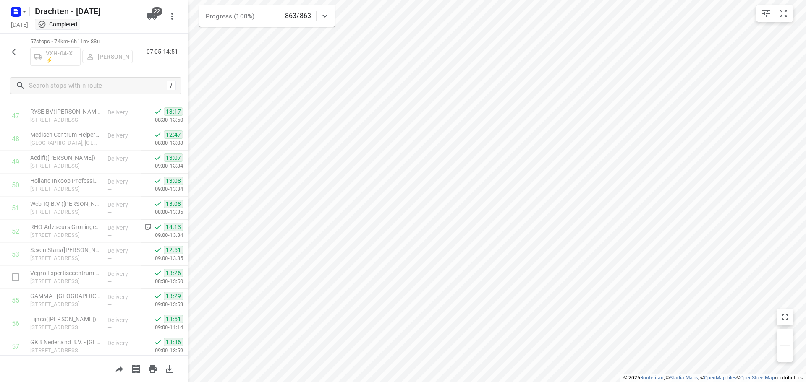
scroll to position [1126, 0]
click at [12, 55] on icon "button" at bounding box center [15, 52] width 10 height 10
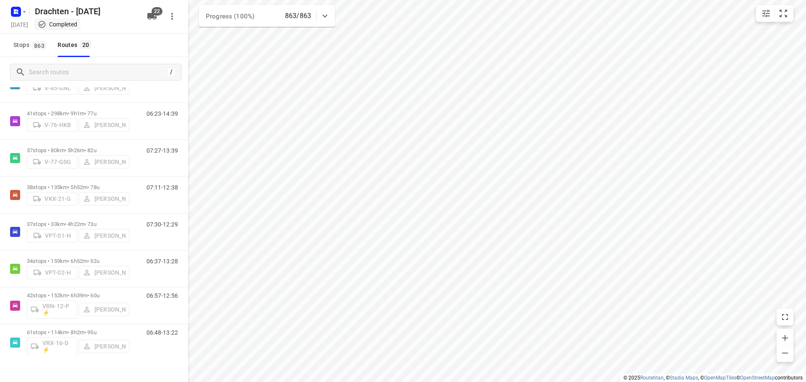
scroll to position [498, 0]
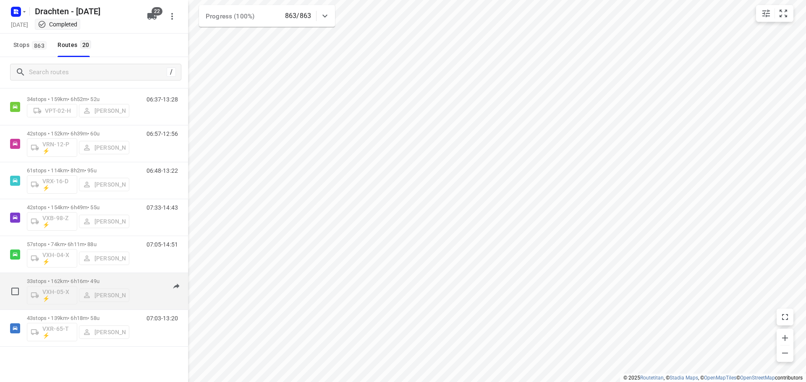
click at [80, 276] on div "33 stops • 162km • 6h16m • 49u VXH-05-X ⚡ Bouwe Hooghiemstra" at bounding box center [78, 291] width 102 height 35
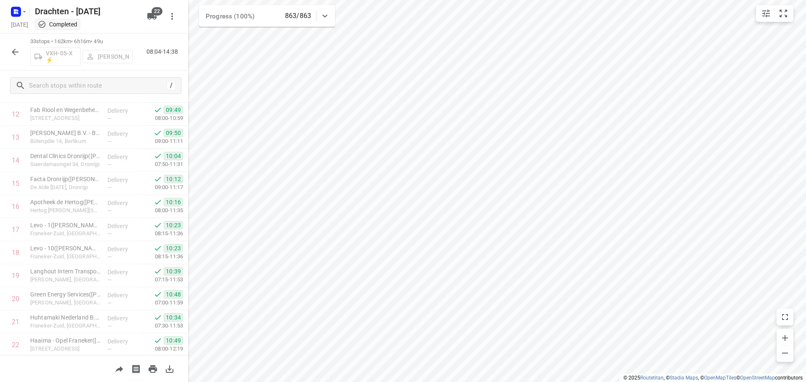
scroll to position [572, 0]
click at [8, 48] on button "button" at bounding box center [15, 52] width 17 height 17
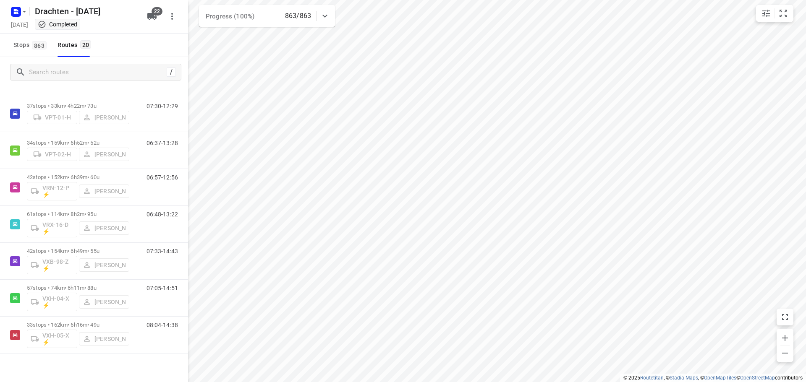
scroll to position [498, 0]
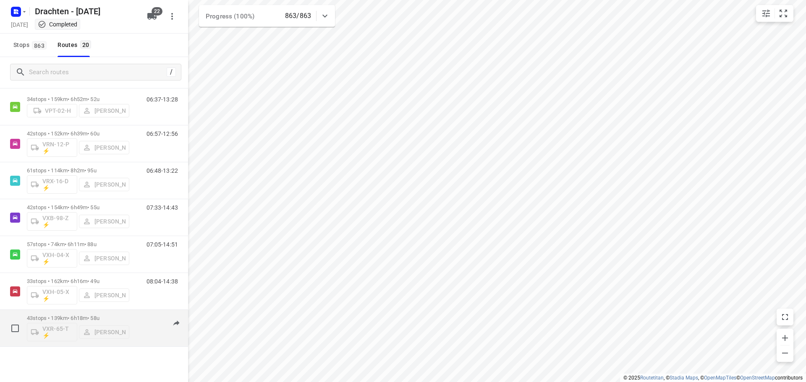
click at [92, 314] on div "43 stops • 139km • 6h18m • 58u VXR-65-T ⚡ Tobias Tjeerdsma" at bounding box center [78, 328] width 102 height 35
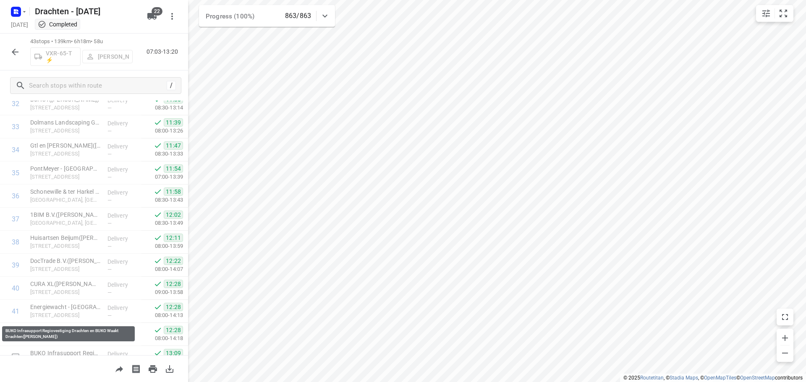
scroll to position [803, 0]
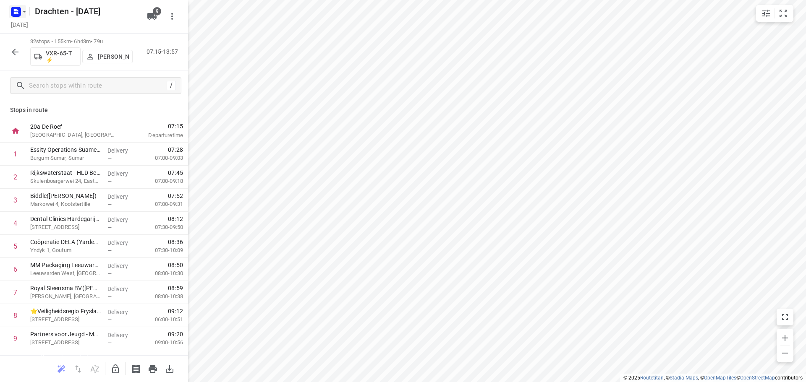
click at [11, 10] on rect "button" at bounding box center [16, 12] width 10 height 10
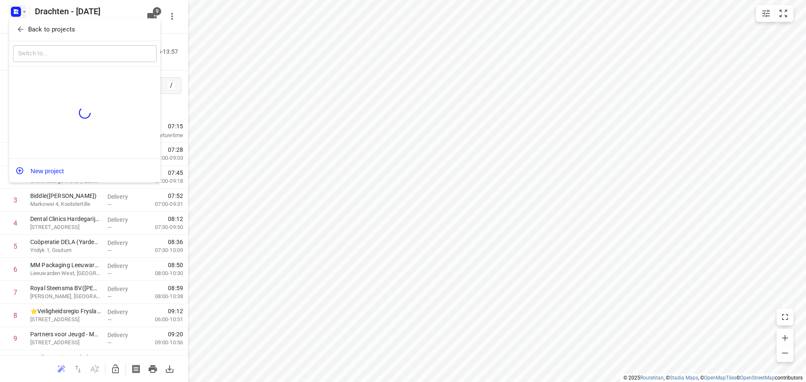
click at [61, 29] on p "Back to projects" at bounding box center [51, 30] width 47 height 10
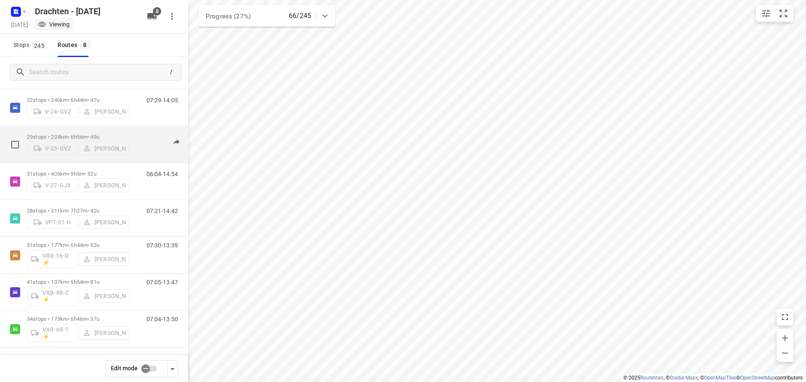
scroll to position [55, 0]
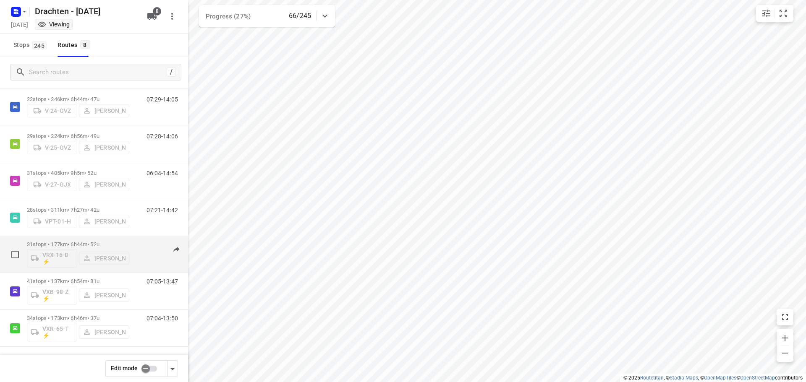
click at [91, 245] on p "31 stops • 177km • 6h44m • 52u" at bounding box center [78, 244] width 102 height 6
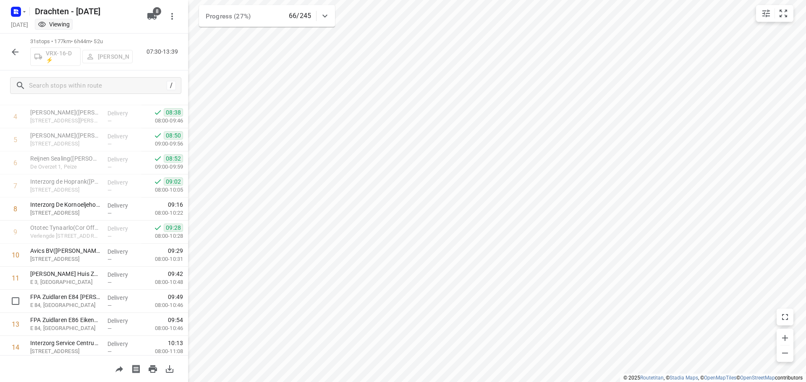
scroll to position [168, 0]
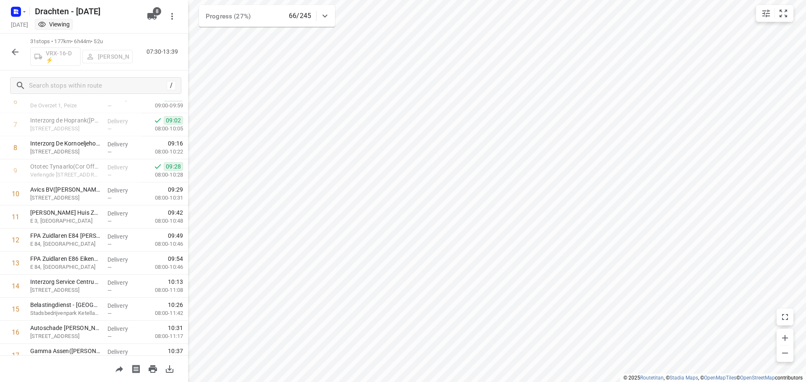
click at [17, 57] on icon "button" at bounding box center [15, 52] width 10 height 10
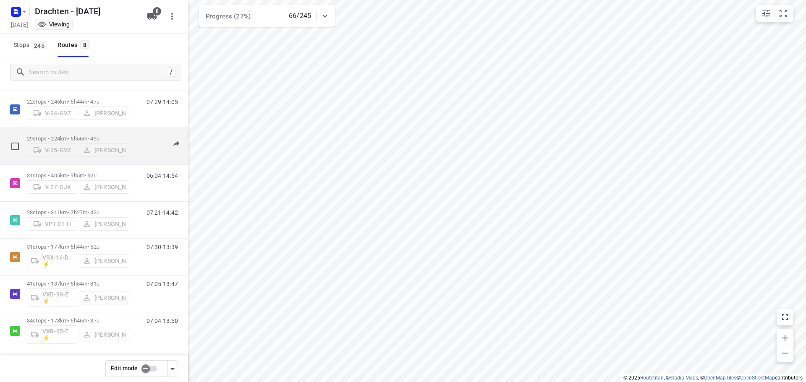
scroll to position [55, 0]
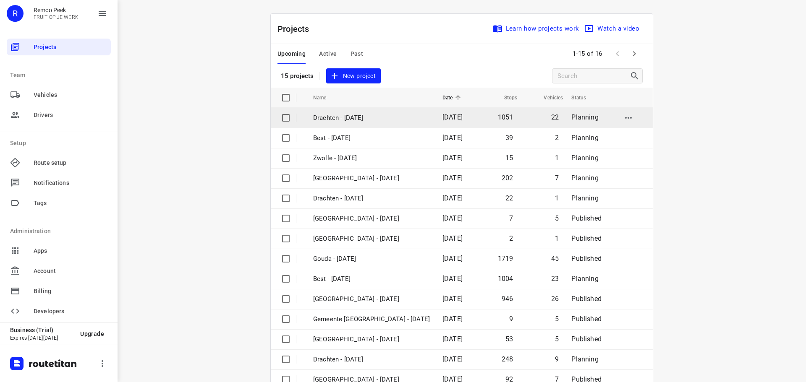
click at [358, 112] on td "Drachten - [DATE]" at bounding box center [370, 118] width 131 height 20
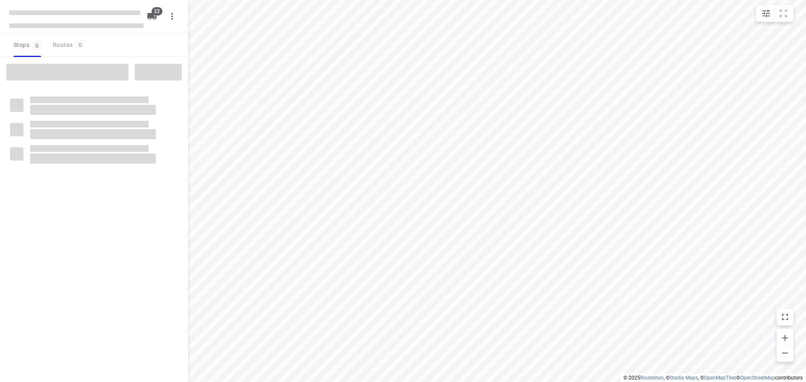
type input "distance"
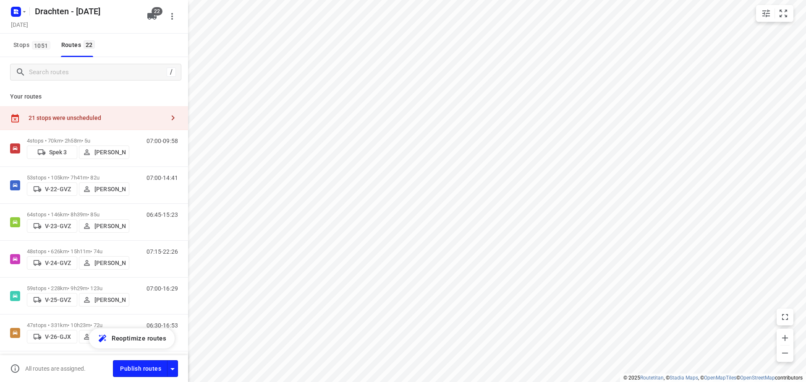
click at [134, 122] on div "21 stops were unscheduled" at bounding box center [94, 118] width 188 height 24
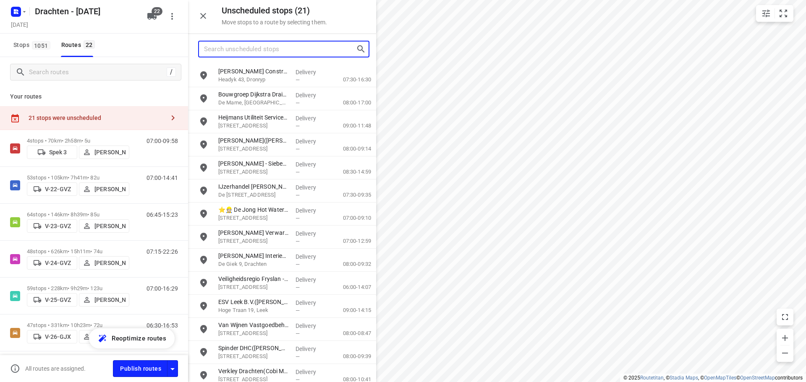
click at [234, 52] on input "Search unscheduled stops" at bounding box center [280, 49] width 152 height 13
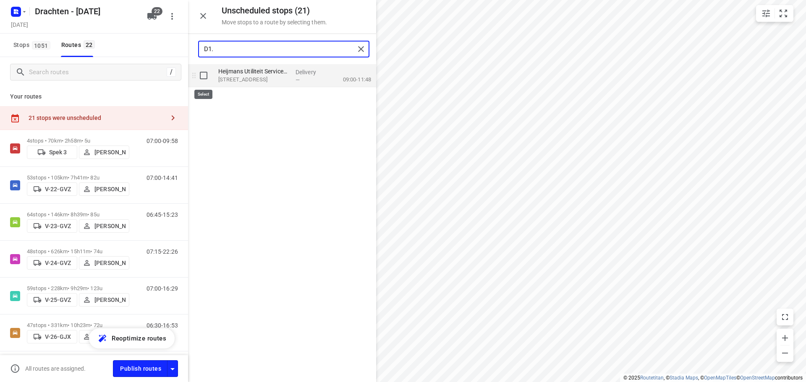
type input "D1."
click at [203, 78] on input "grid" at bounding box center [203, 75] width 17 height 17
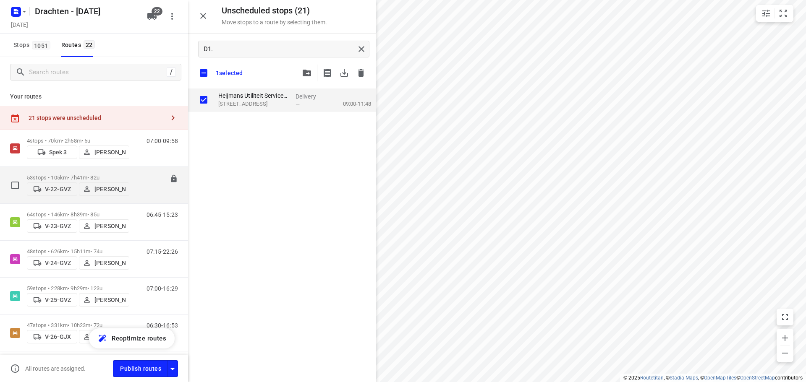
click at [81, 175] on p "53 stops • 105km • 7h41m • 82u" at bounding box center [78, 178] width 102 height 6
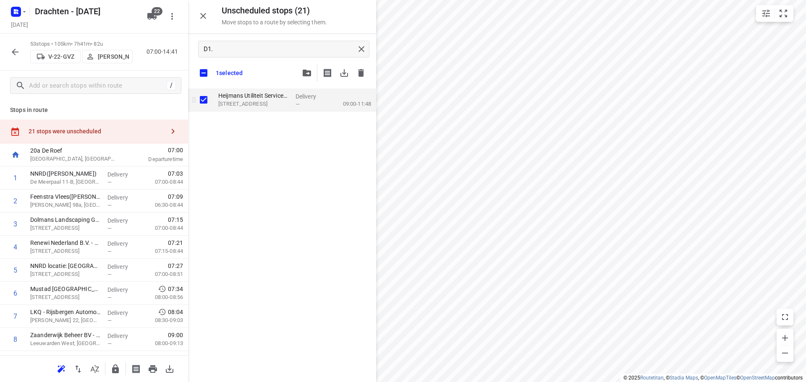
checkbox input "true"
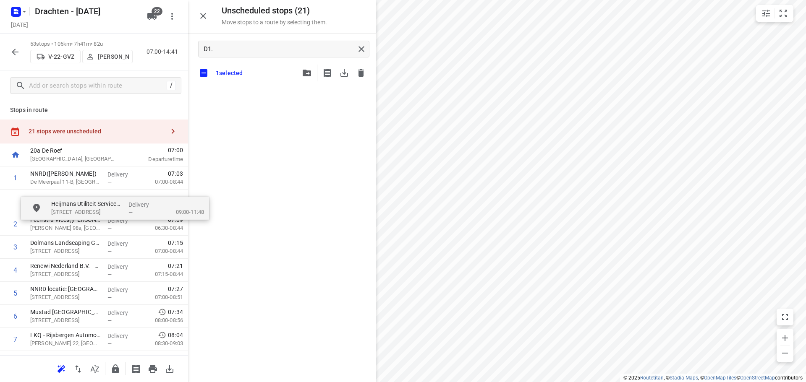
drag, startPoint x: 272, startPoint y: 102, endPoint x: 105, endPoint y: 214, distance: 201.7
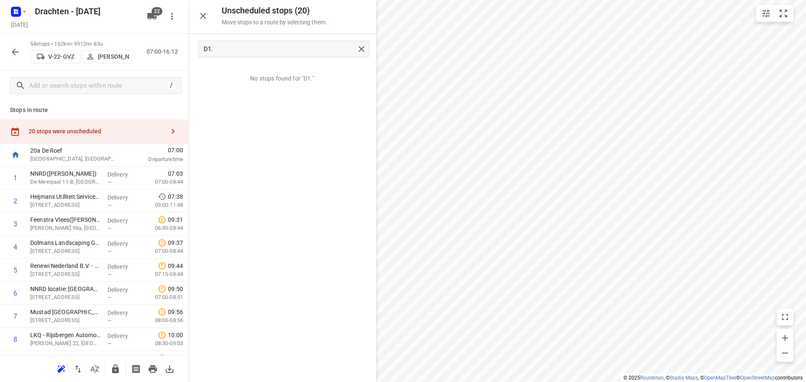
click at [11, 50] on icon "button" at bounding box center [15, 52] width 10 height 10
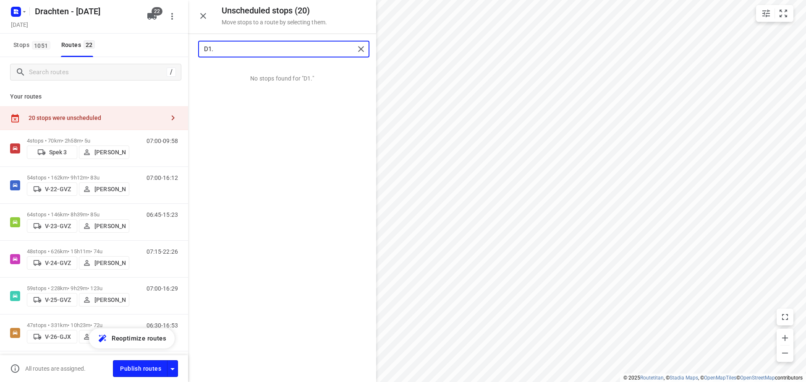
click at [227, 45] on input "D1." at bounding box center [279, 49] width 151 height 13
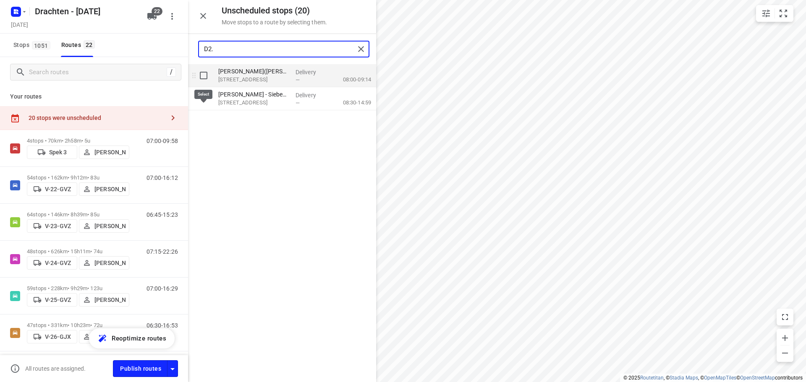
type input "D2."
click at [204, 76] on input "grid" at bounding box center [203, 75] width 17 height 17
checkbox input "true"
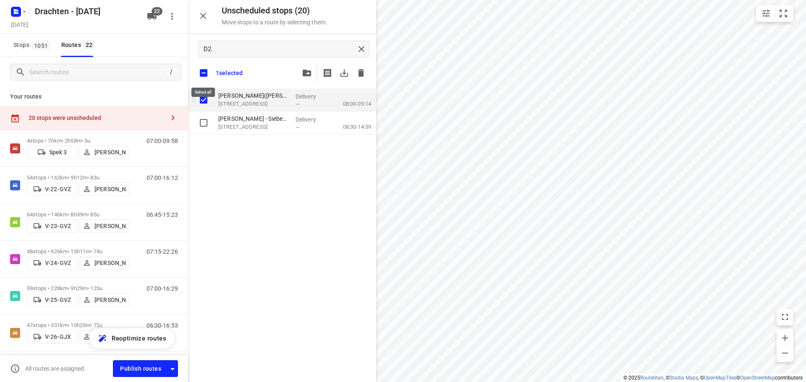
click at [204, 76] on input "checkbox" at bounding box center [204, 73] width 18 height 18
checkbox input "false"
checkbox input "true"
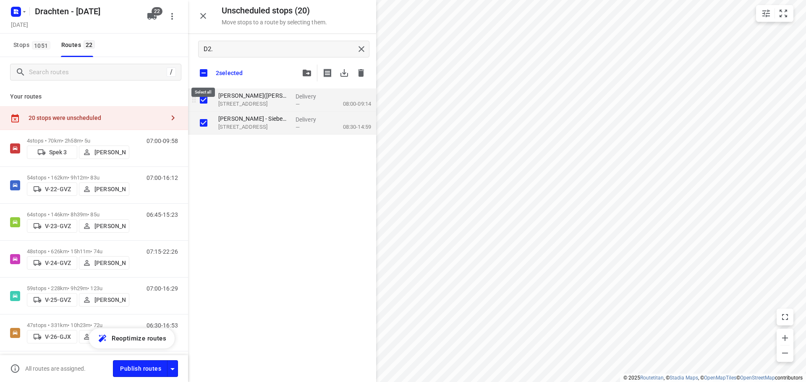
checkbox input "true"
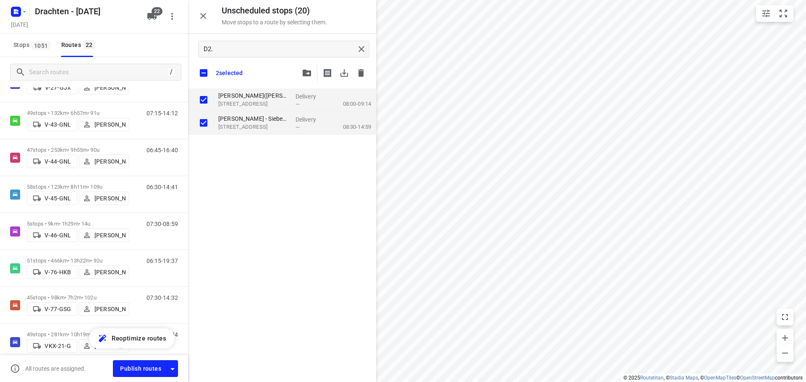
scroll to position [294, 0]
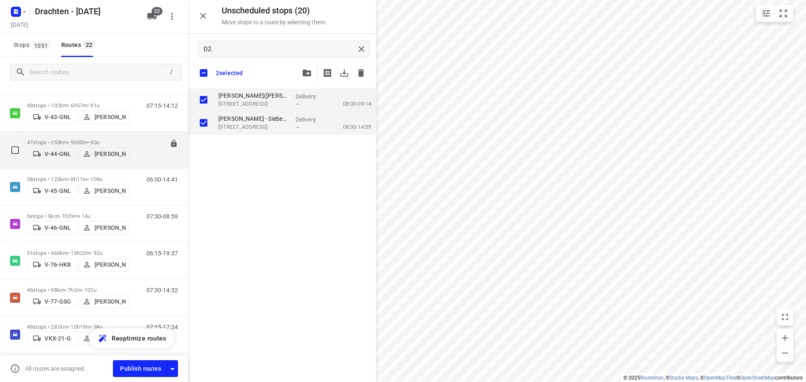
click at [89, 139] on p "47 stops • 253km • 9h55m • 90u" at bounding box center [78, 142] width 102 height 6
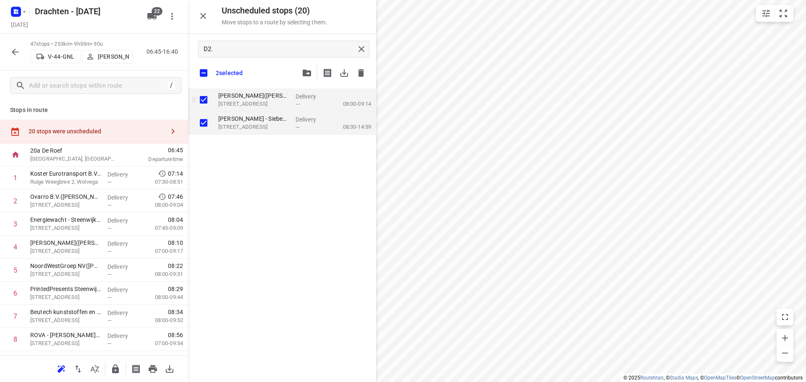
checkbox input "true"
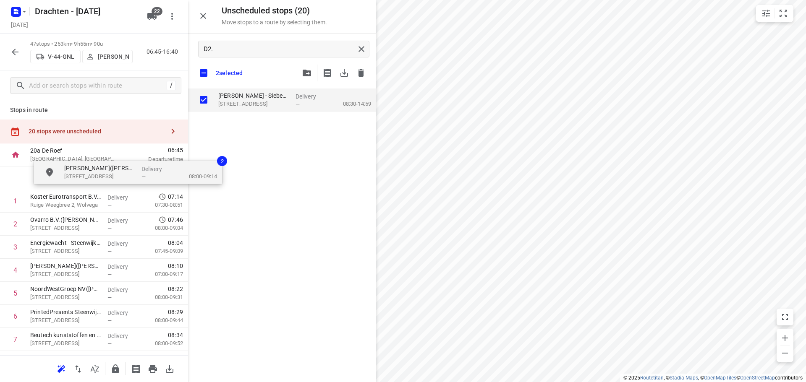
drag, startPoint x: 254, startPoint y: 103, endPoint x: 89, endPoint y: 181, distance: 182.7
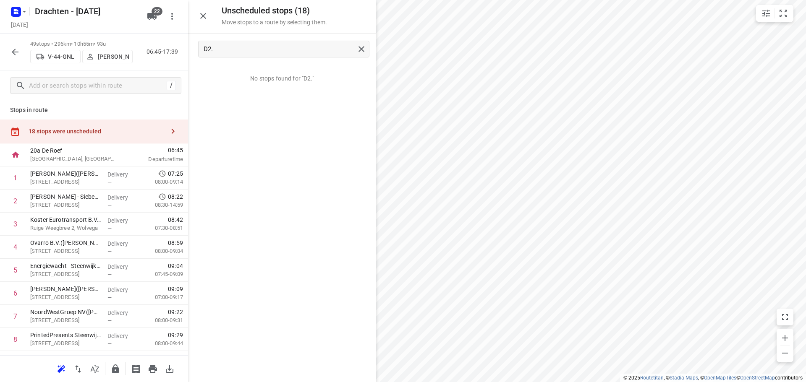
click at [18, 52] on icon "button" at bounding box center [15, 52] width 7 height 7
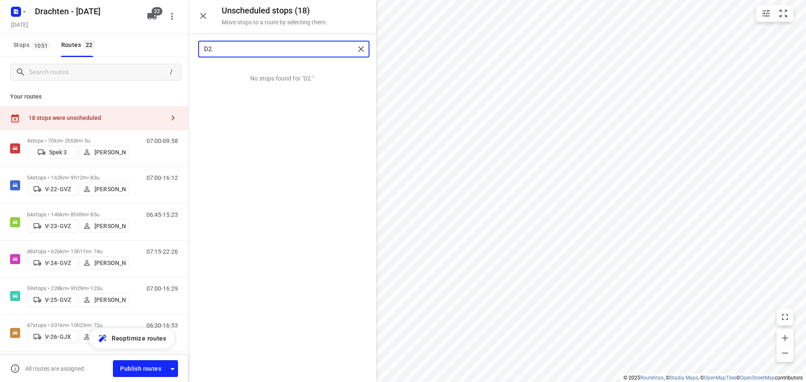
click at [233, 45] on input "D2." at bounding box center [279, 49] width 151 height 13
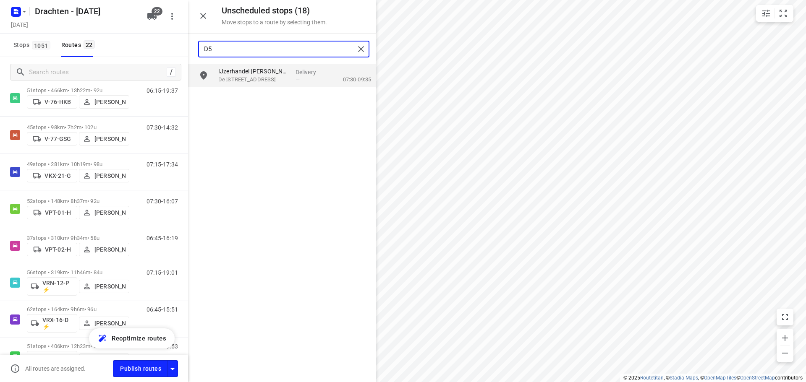
scroll to position [504, 0]
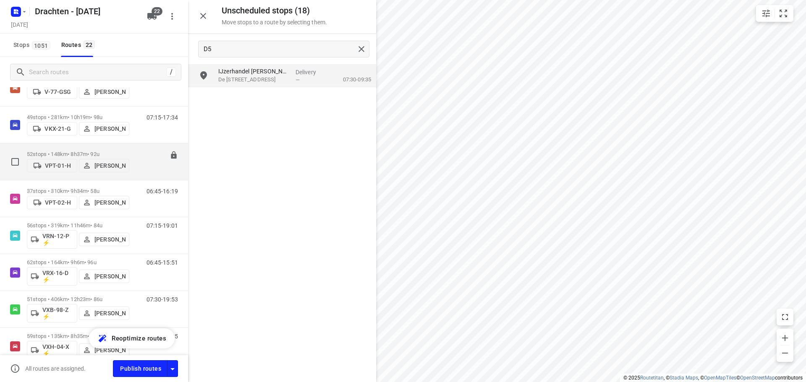
click at [102, 151] on p "52 stops • 148km • 8h37m • 92u" at bounding box center [78, 154] width 102 height 6
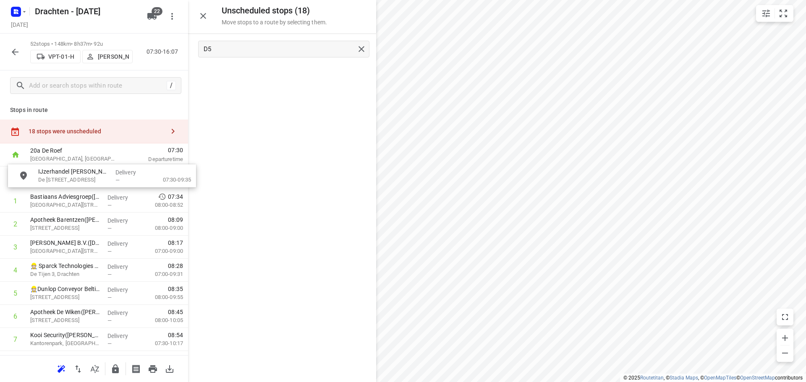
drag, startPoint x: 275, startPoint y: 84, endPoint x: 84, endPoint y: 185, distance: 216.5
click at [18, 54] on icon "button" at bounding box center [15, 52] width 10 height 10
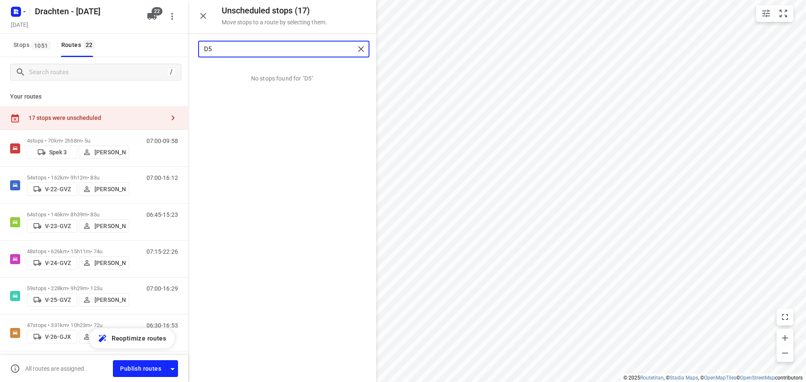
click at [231, 45] on input "D5" at bounding box center [279, 49] width 151 height 13
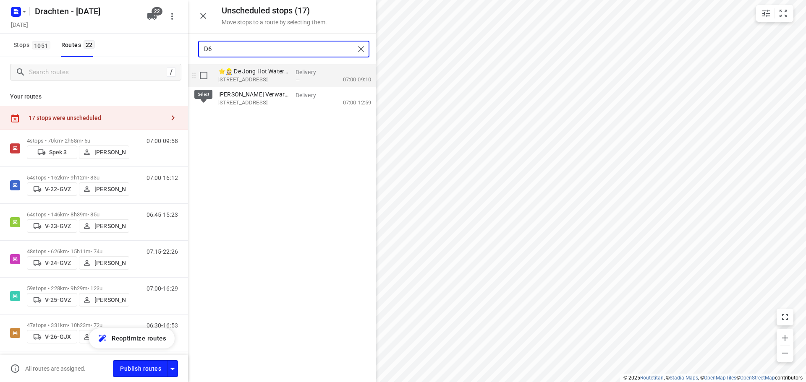
type input "D6"
click at [203, 75] on input "grid" at bounding box center [203, 75] width 17 height 17
checkbox input "true"
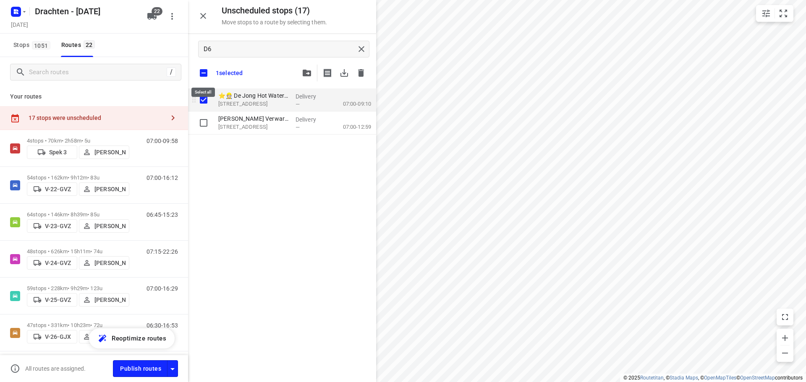
click at [203, 75] on input "checkbox" at bounding box center [204, 73] width 18 height 18
checkbox input "false"
checkbox input "true"
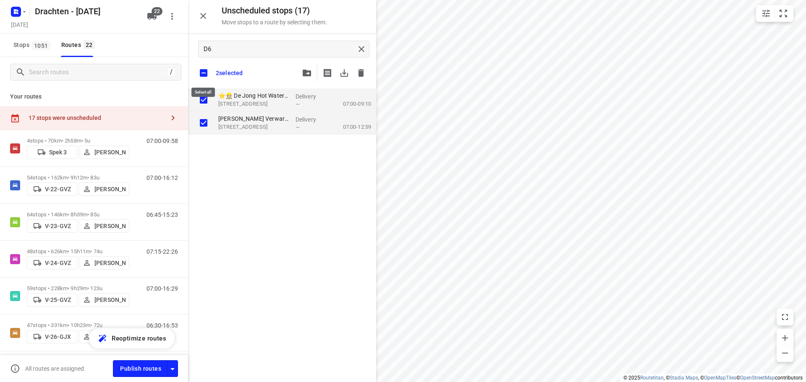
checkbox input "true"
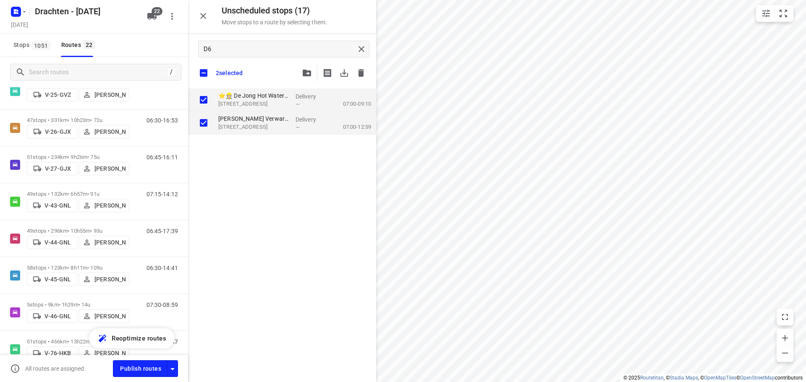
scroll to position [210, 0]
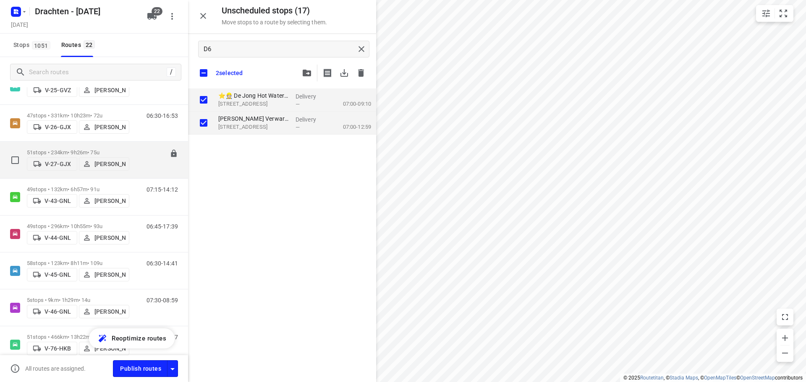
click at [96, 149] on p "51 stops • 234km • 9h26m • 75u" at bounding box center [78, 152] width 102 height 6
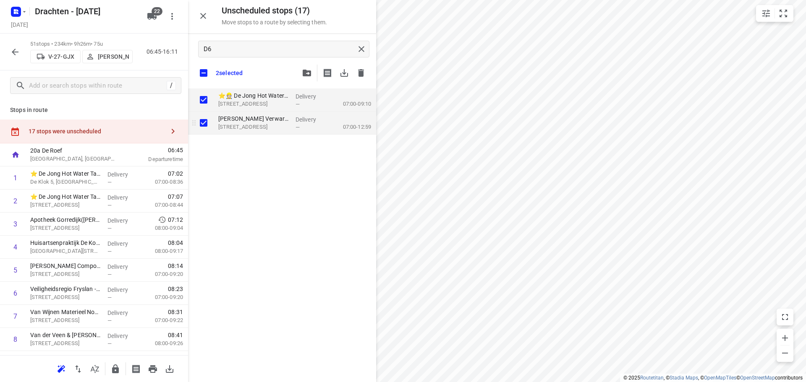
checkbox input "true"
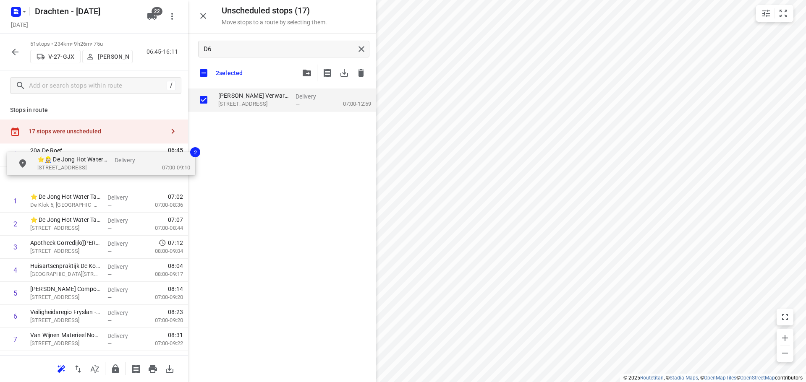
drag, startPoint x: 253, startPoint y: 102, endPoint x: 66, endPoint y: 184, distance: 204.4
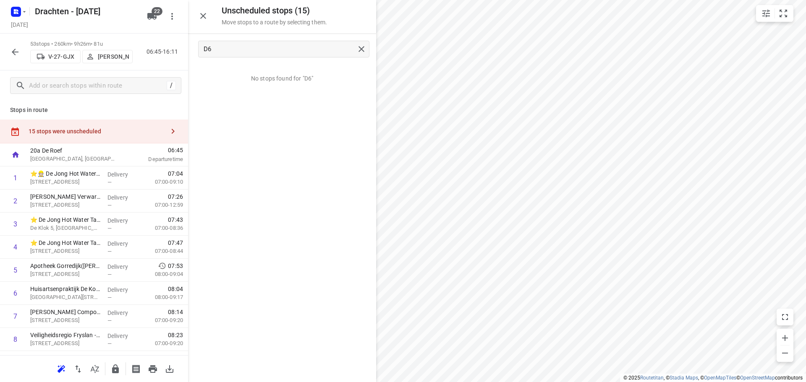
click at [13, 51] on icon "button" at bounding box center [15, 52] width 7 height 7
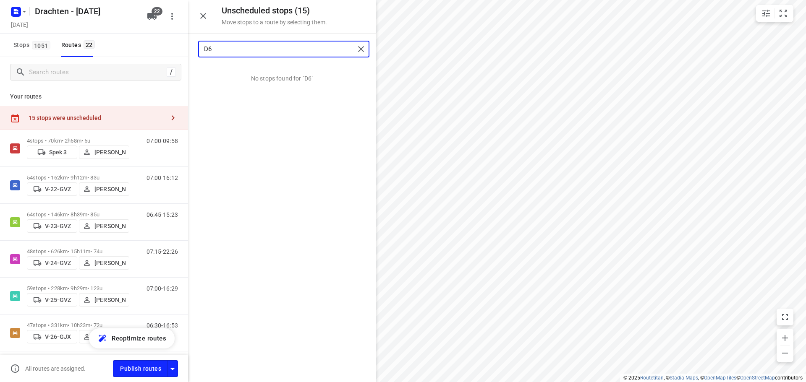
click at [230, 48] on input "D6" at bounding box center [279, 49] width 151 height 13
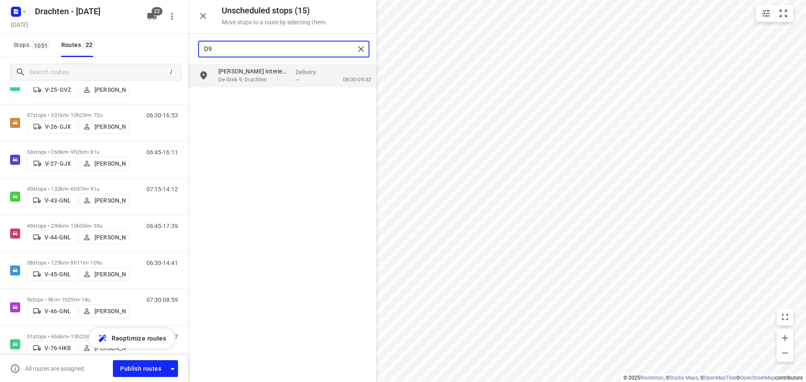
scroll to position [252, 0]
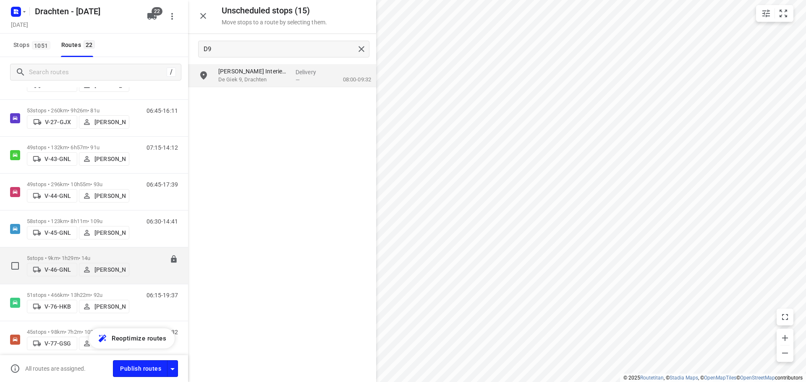
click at [85, 253] on div "5 stops • 9km • 1h29m • 14u V-46-GNL Joran Smit" at bounding box center [78, 266] width 102 height 30
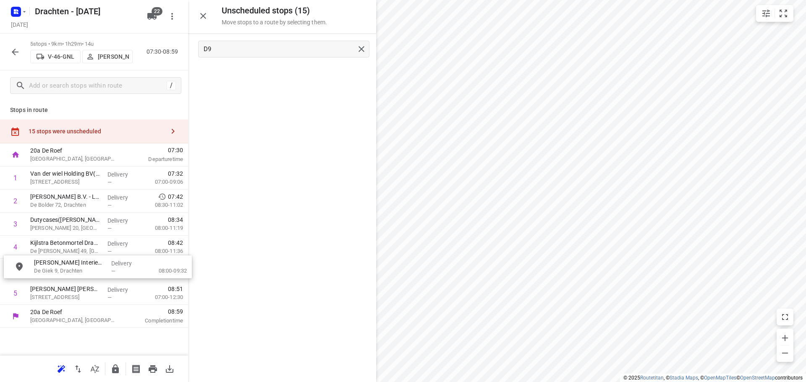
drag, startPoint x: 249, startPoint y: 81, endPoint x: 68, endPoint y: 265, distance: 259.2
click at [13, 52] on icon "button" at bounding box center [15, 52] width 7 height 7
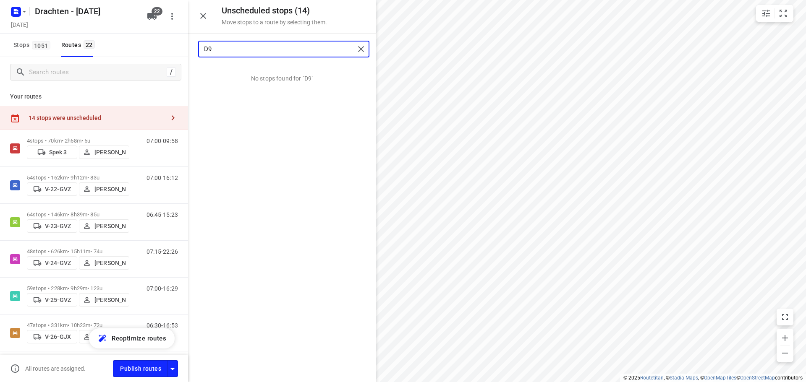
click at [223, 54] on input "D9" at bounding box center [279, 49] width 151 height 13
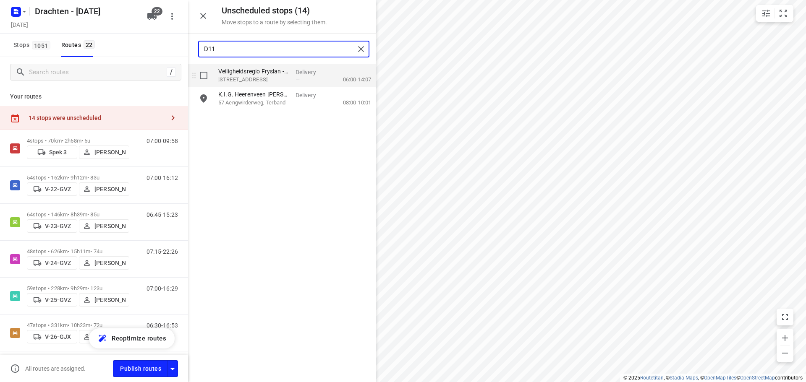
type input "D11"
click at [209, 78] on input "grid" at bounding box center [203, 75] width 17 height 17
checkbox input "true"
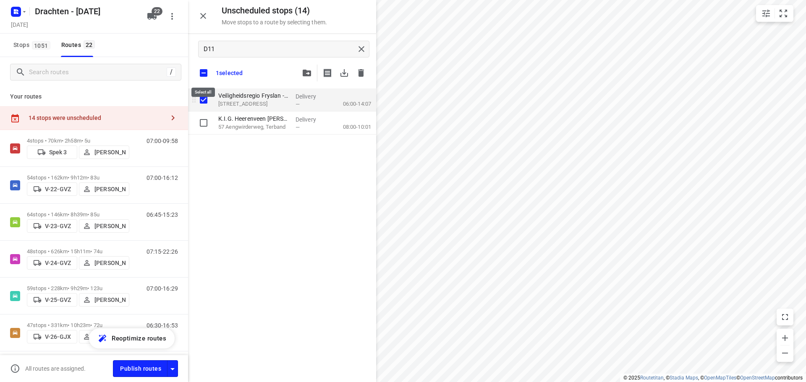
click at [209, 78] on input "checkbox" at bounding box center [204, 73] width 18 height 18
checkbox input "false"
checkbox input "true"
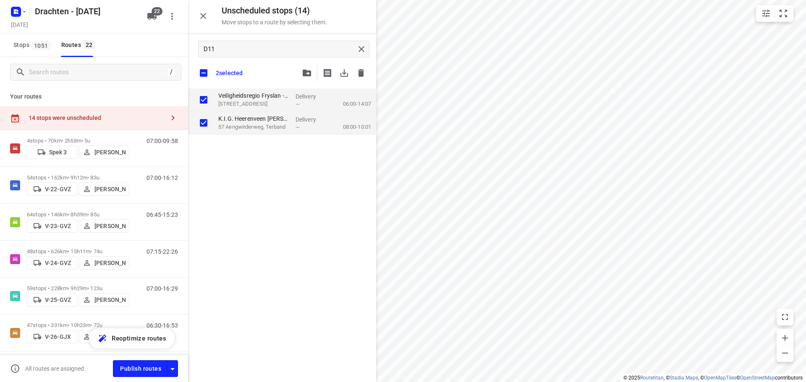
checkbox input "true"
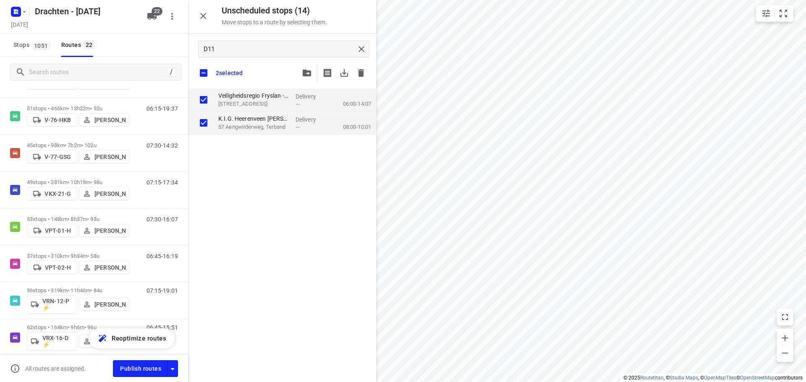
scroll to position [462, 0]
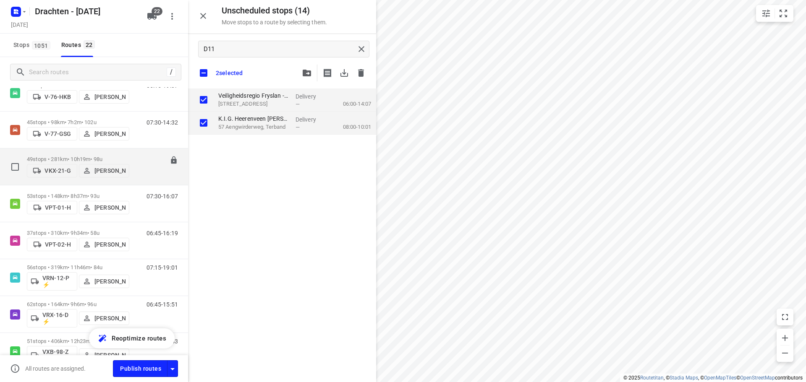
click at [89, 156] on p "49 stops • 281km • 10h19m • 98u" at bounding box center [78, 159] width 102 height 6
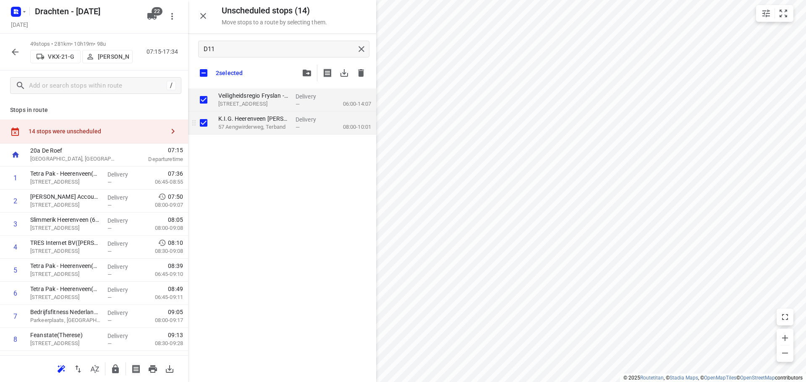
checkbox input "true"
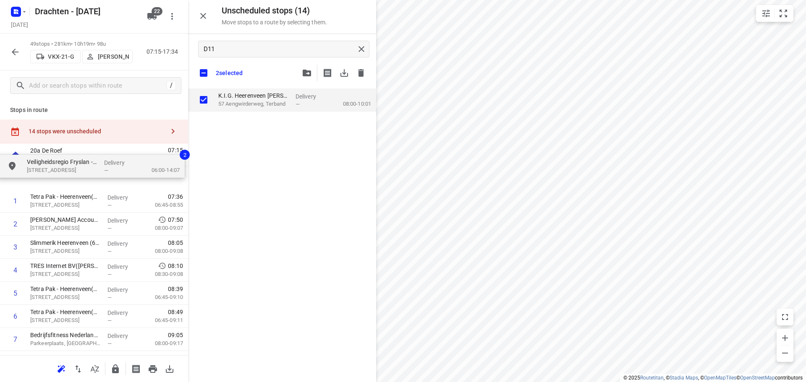
drag, startPoint x: 264, startPoint y: 106, endPoint x: 66, endPoint y: 175, distance: 209.4
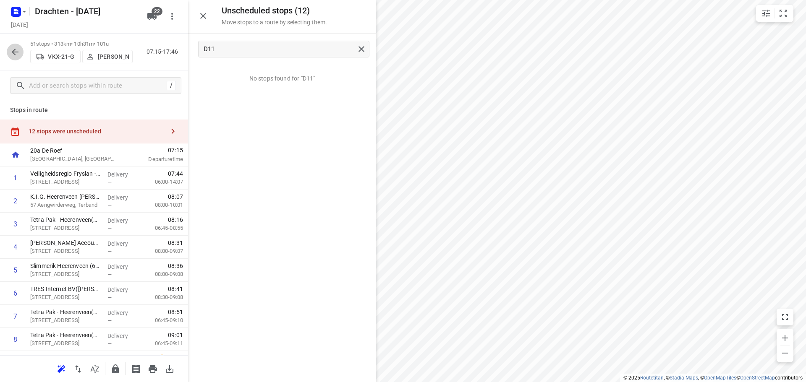
click at [18, 56] on icon "button" at bounding box center [15, 52] width 10 height 10
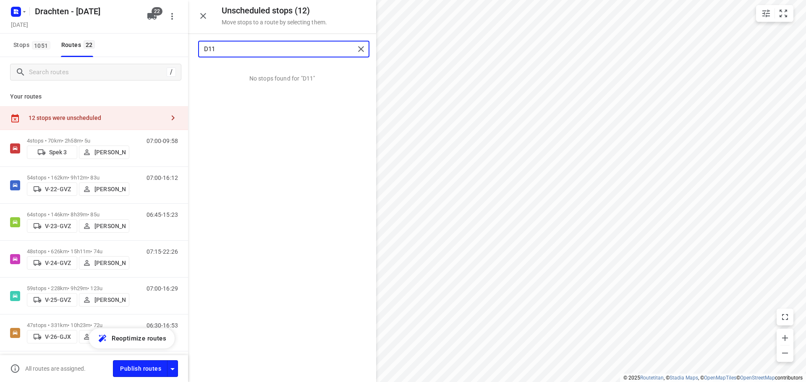
click at [230, 50] on input "D11" at bounding box center [279, 49] width 151 height 13
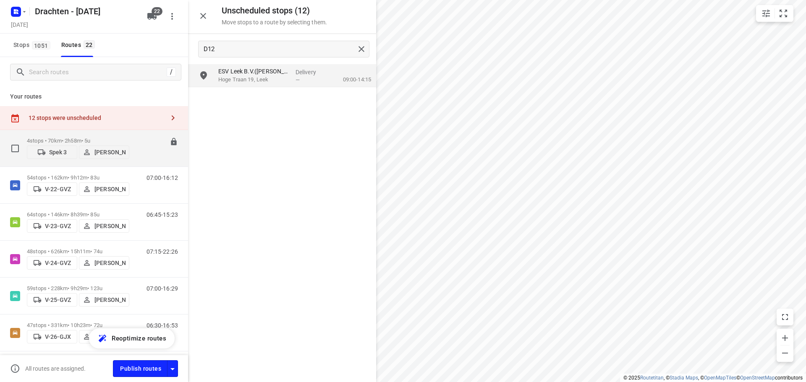
click at [100, 134] on div "4 stops • 70km • 2h58m • 5u Spek 3 Karla Meijer" at bounding box center [78, 149] width 102 height 30
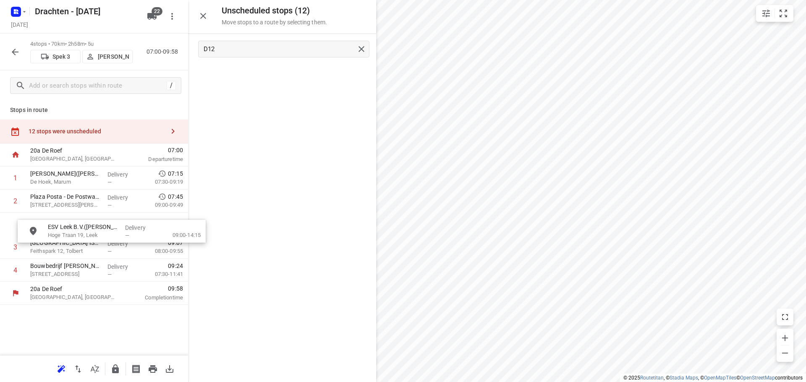
drag, startPoint x: 287, startPoint y: 81, endPoint x: 120, endPoint y: 234, distance: 226.4
click at [11, 51] on icon "button" at bounding box center [15, 52] width 10 height 10
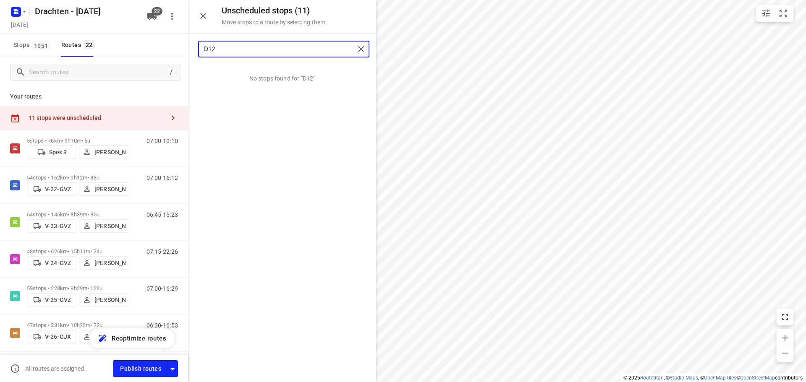
click at [218, 48] on input "D12" at bounding box center [279, 49] width 151 height 13
type input "D14"
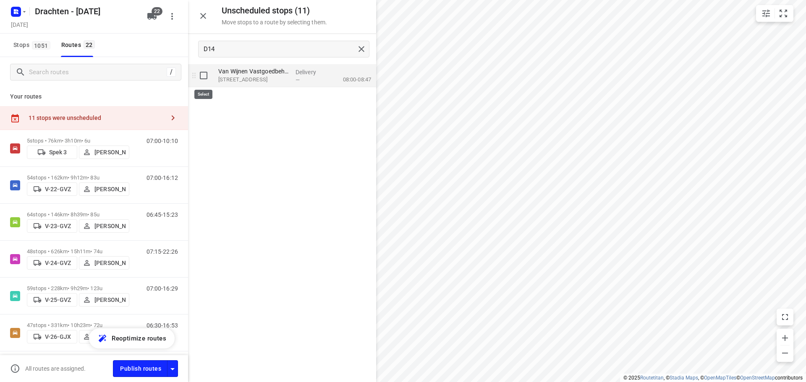
click at [206, 80] on input "grid" at bounding box center [203, 75] width 17 height 17
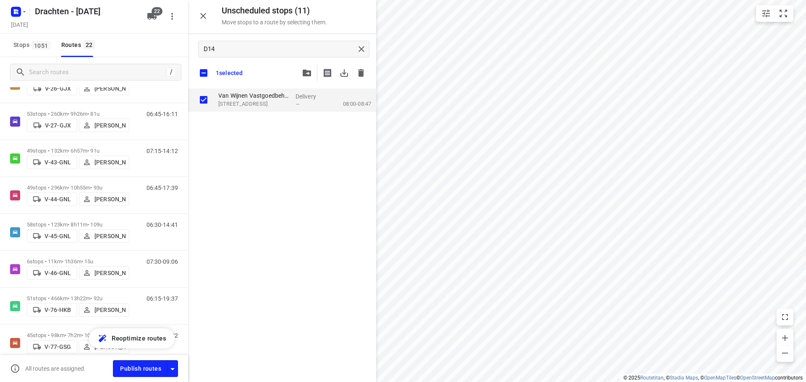
scroll to position [252, 0]
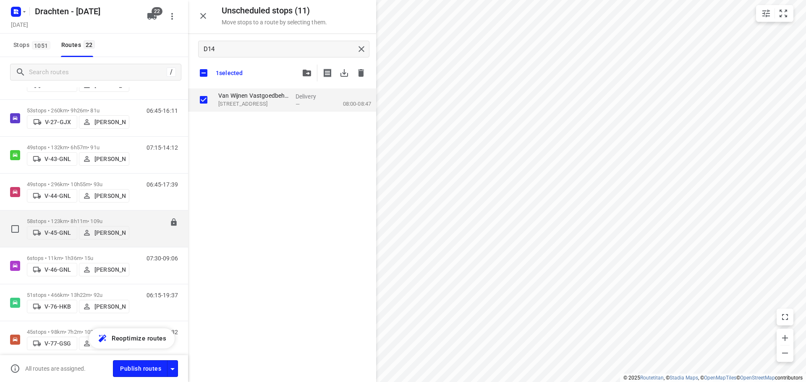
click at [108, 218] on p "58 stops • 123km • 8h11m • 109u" at bounding box center [78, 221] width 102 height 6
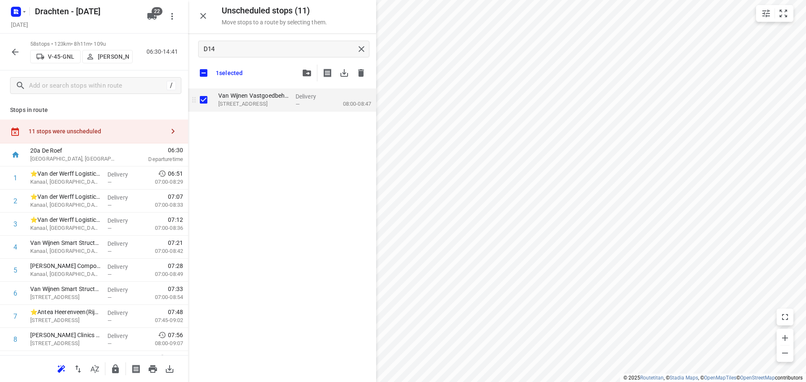
checkbox input "true"
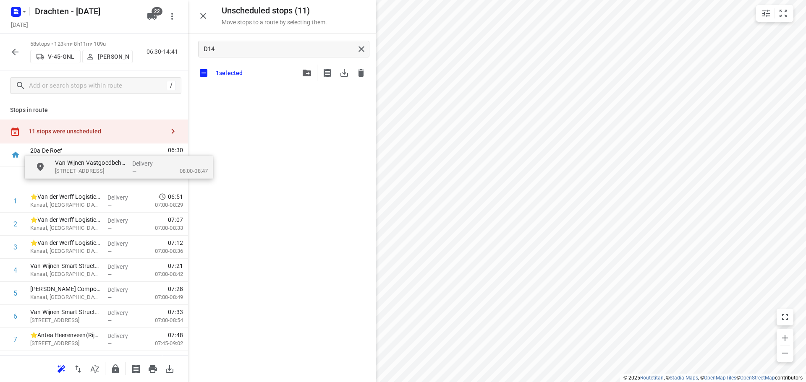
drag, startPoint x: 248, startPoint y: 109, endPoint x: 72, endPoint y: 186, distance: 191.7
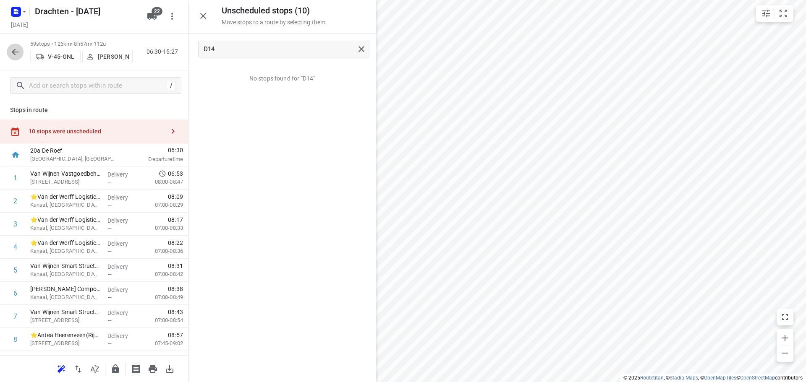
click at [13, 51] on icon "button" at bounding box center [15, 52] width 7 height 7
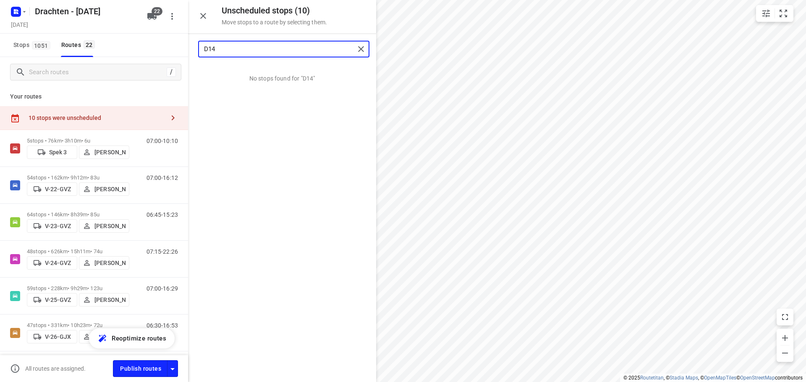
click at [224, 45] on input "D14" at bounding box center [279, 49] width 151 height 13
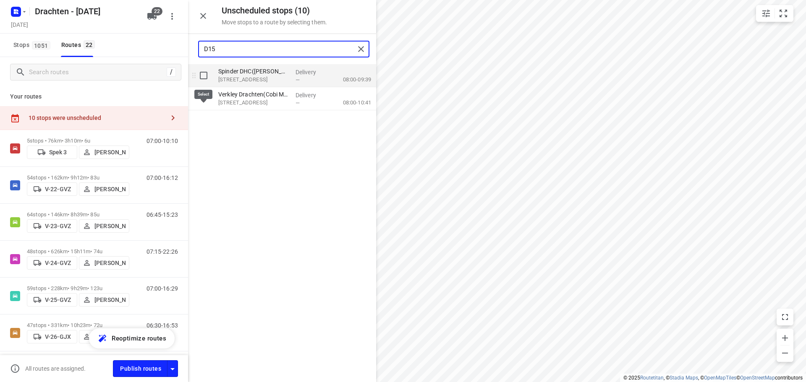
type input "D15"
click at [201, 73] on input "grid" at bounding box center [203, 75] width 17 height 17
checkbox input "true"
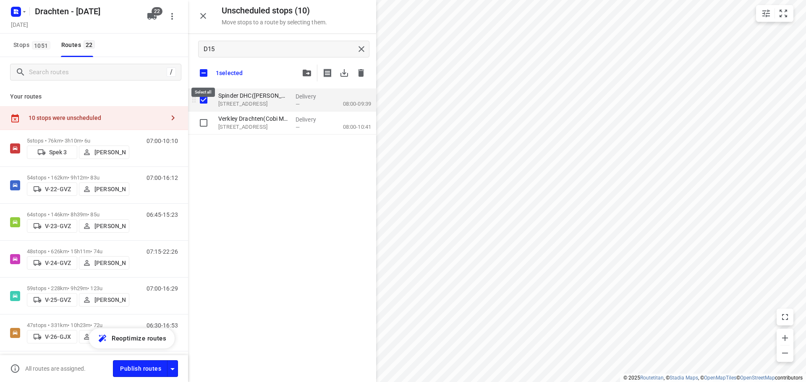
click at [201, 73] on input "checkbox" at bounding box center [204, 73] width 18 height 18
checkbox input "false"
checkbox input "true"
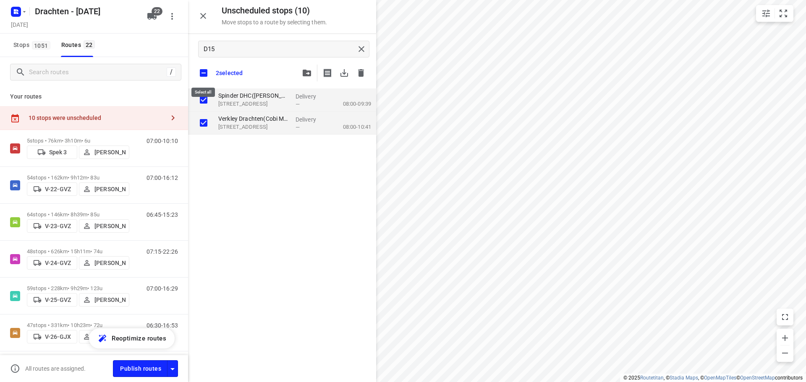
checkbox input "true"
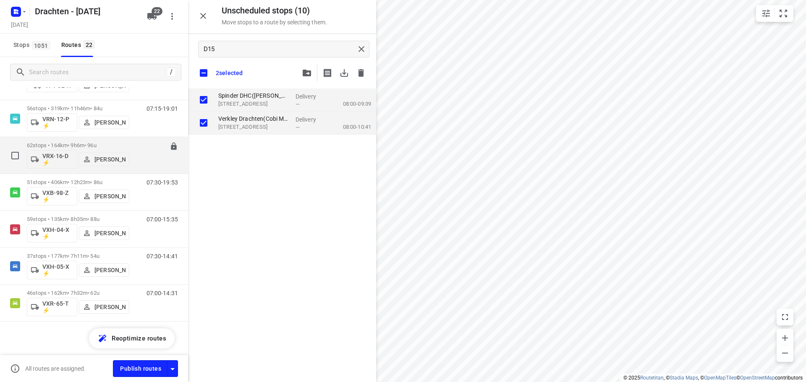
scroll to position [579, 0]
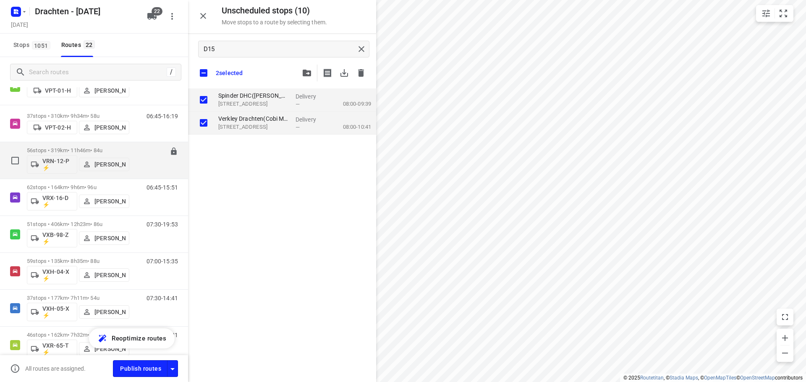
click at [97, 149] on p "56 stops • 319km • 11h46m • 84u" at bounding box center [78, 150] width 102 height 6
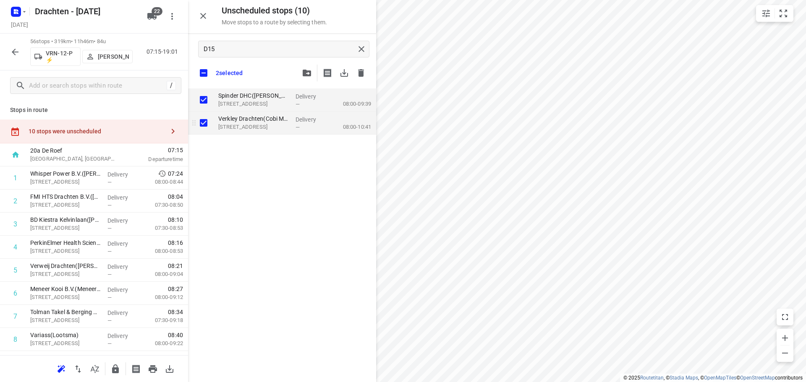
checkbox input "true"
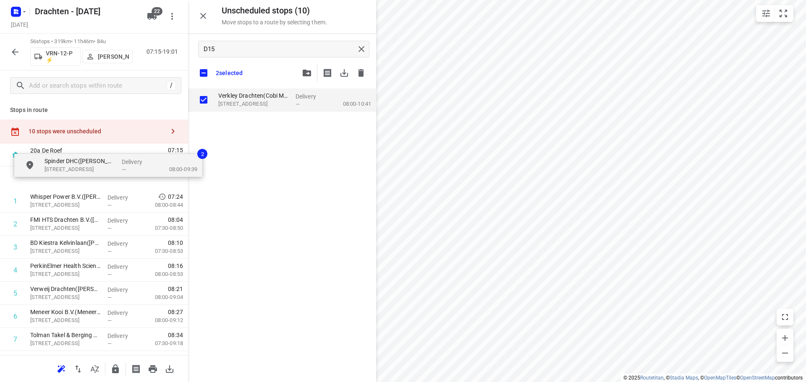
drag, startPoint x: 252, startPoint y: 110, endPoint x: 74, endPoint y: 179, distance: 191.1
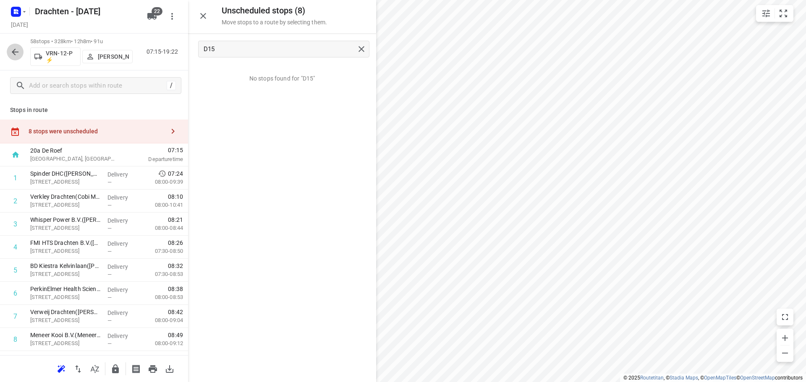
click at [17, 59] on button "button" at bounding box center [15, 52] width 17 height 17
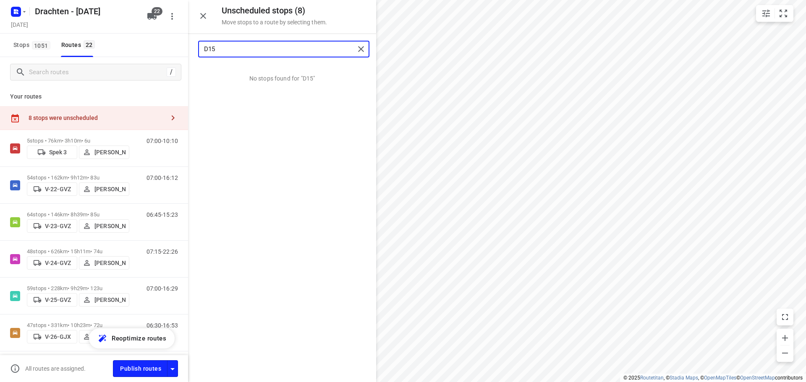
click at [217, 47] on input "D15" at bounding box center [279, 49] width 151 height 13
type input "D17"
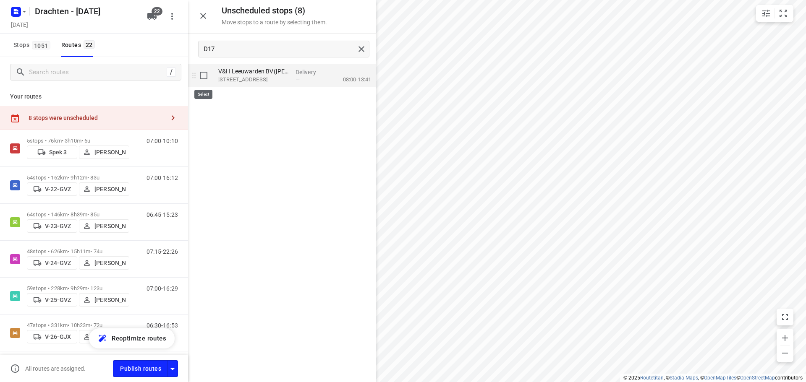
click at [204, 74] on input "grid" at bounding box center [203, 75] width 17 height 17
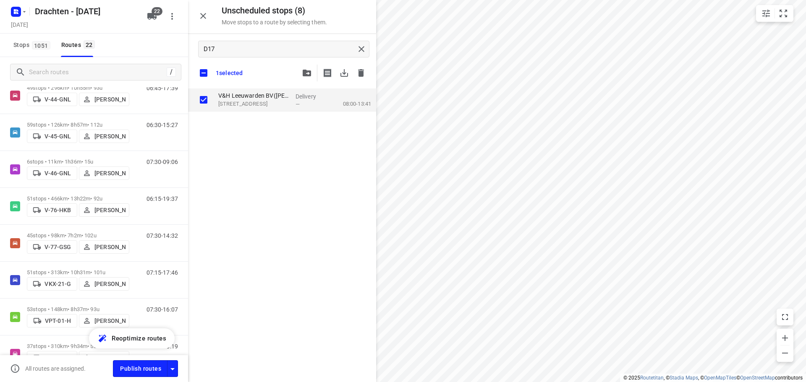
scroll to position [378, 0]
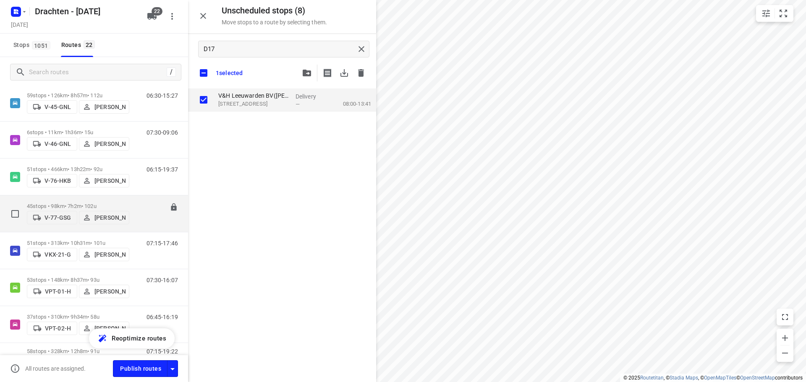
click at [88, 205] on p "45 stops • 98km • 7h2m • 102u" at bounding box center [78, 206] width 102 height 6
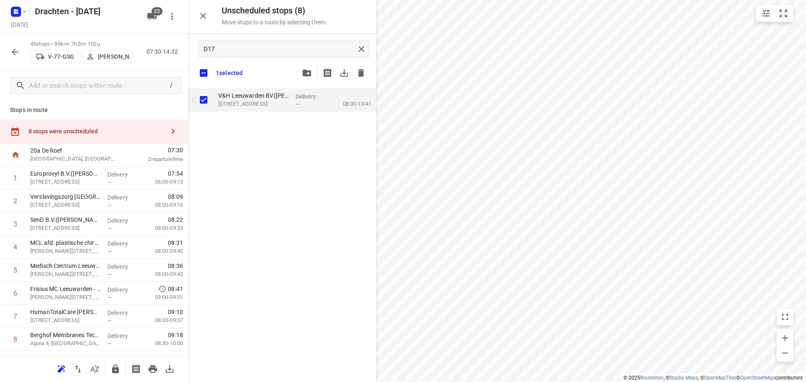
checkbox input "true"
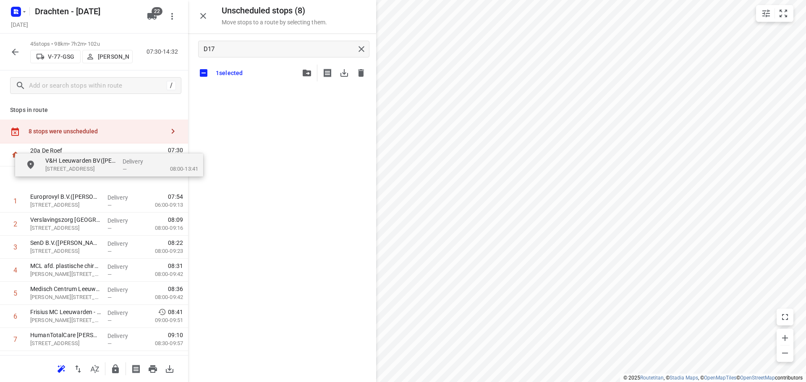
drag, startPoint x: 273, startPoint y: 104, endPoint x: 96, endPoint y: 175, distance: 190.8
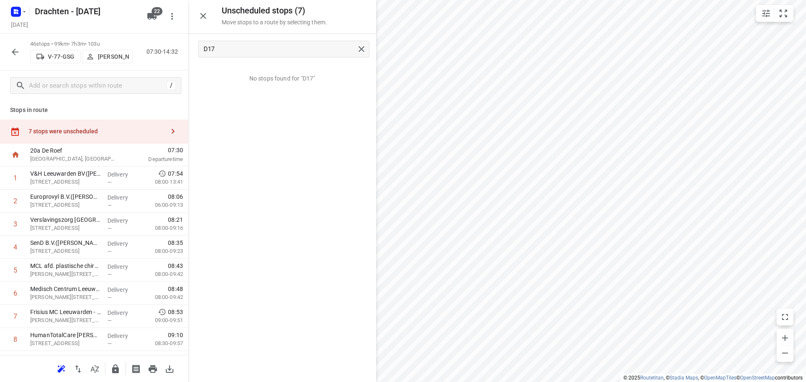
click at [19, 57] on icon "button" at bounding box center [15, 52] width 10 height 10
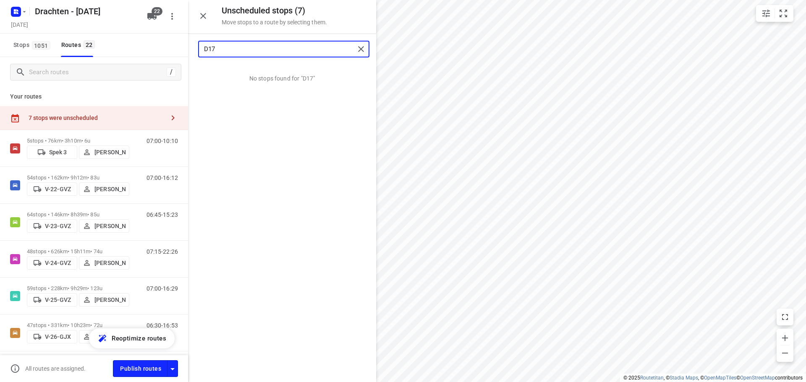
click at [221, 47] on input "D17" at bounding box center [279, 49] width 151 height 13
type input "D18"
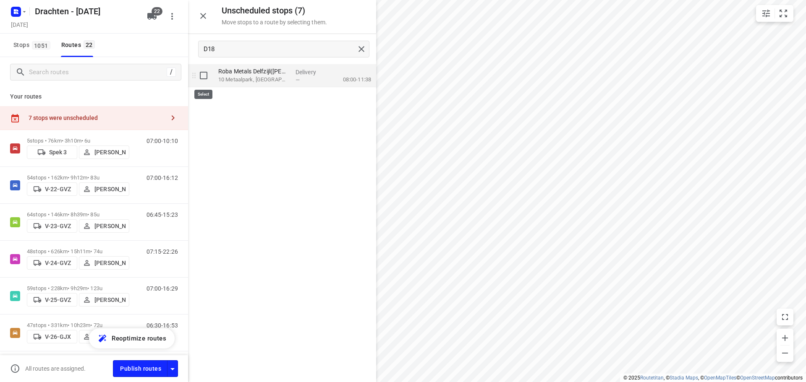
click at [204, 77] on input "grid" at bounding box center [203, 75] width 17 height 17
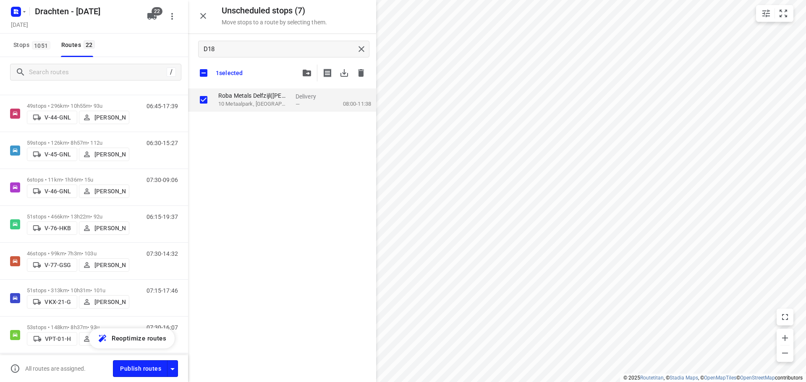
scroll to position [336, 0]
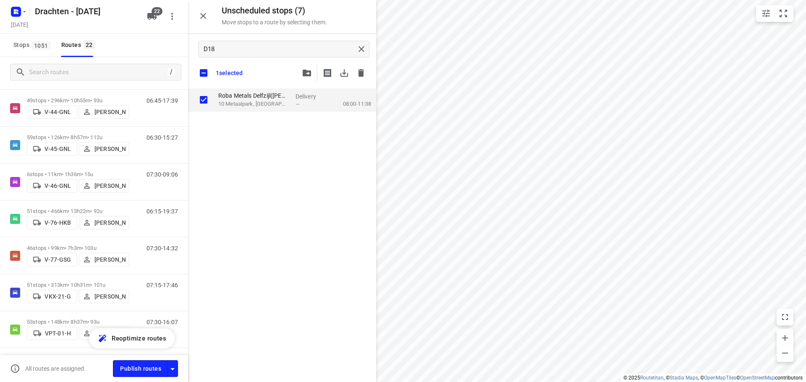
click at [72, 205] on div "51 stops • 466km • 13h22m • 92u V-76-HKB Jos Kaspers" at bounding box center [78, 219] width 102 height 30
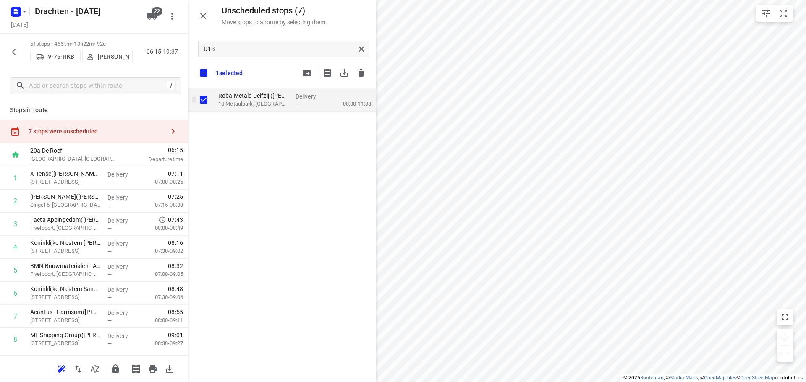
checkbox input "true"
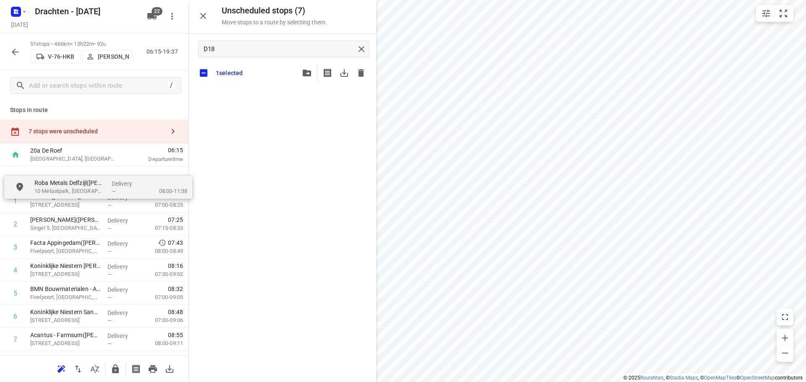
drag, startPoint x: 290, startPoint y: 94, endPoint x: 104, endPoint y: 186, distance: 208.0
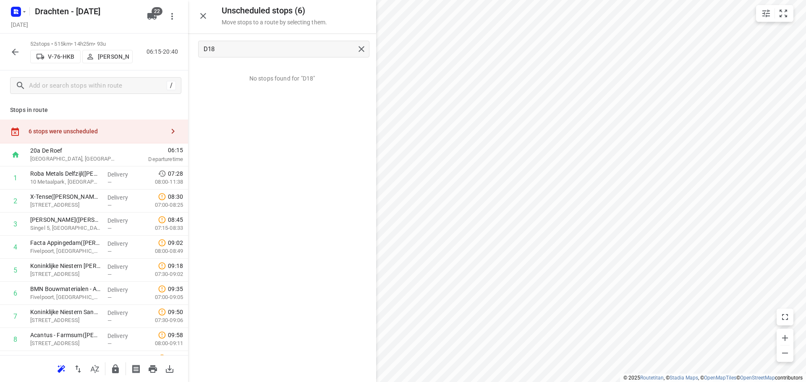
click at [17, 53] on icon "button" at bounding box center [15, 52] width 10 height 10
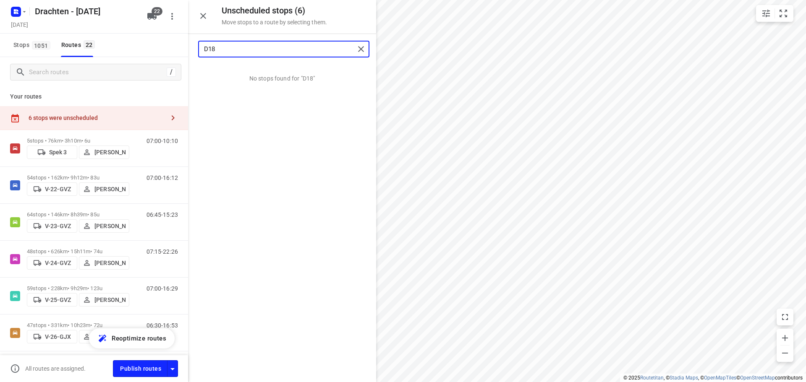
click at [233, 53] on input "D18" at bounding box center [279, 49] width 151 height 13
type input "D19"
click at [206, 78] on input "grid" at bounding box center [203, 75] width 17 height 17
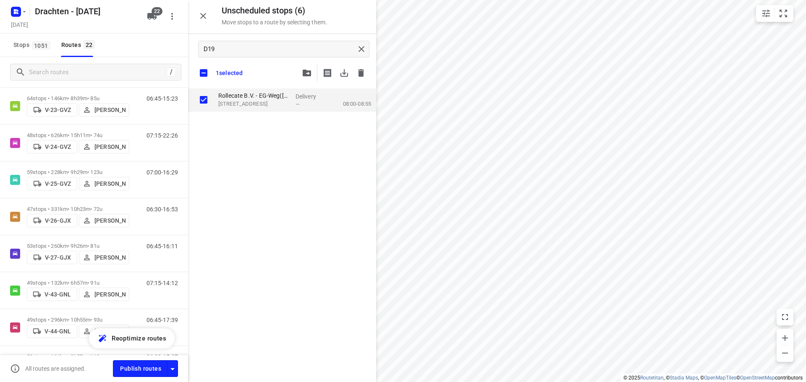
scroll to position [126, 0]
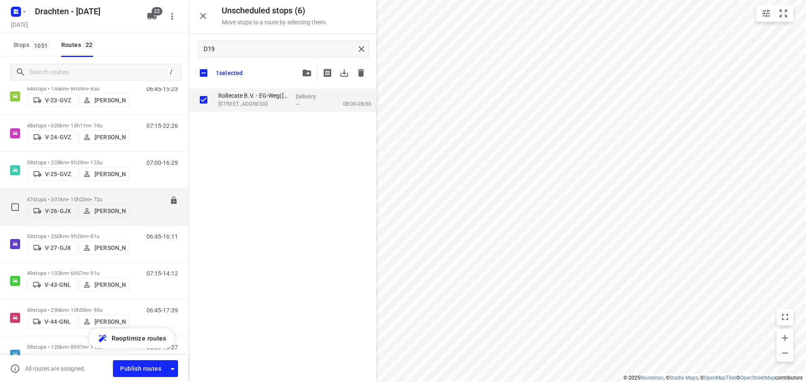
click at [106, 196] on p "47 stops • 331km • 10h23m • 72u" at bounding box center [78, 199] width 102 height 6
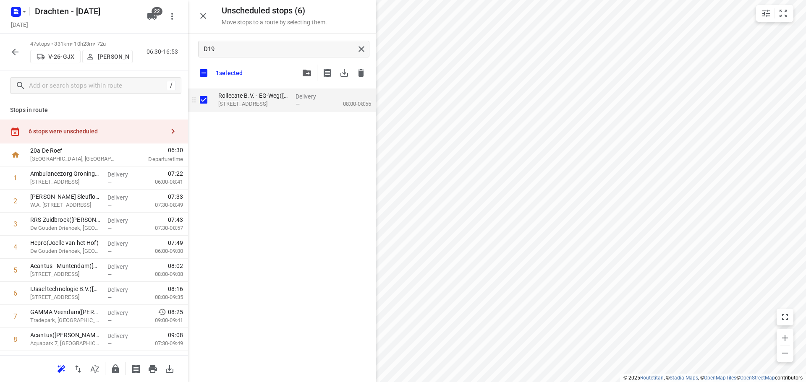
checkbox input "true"
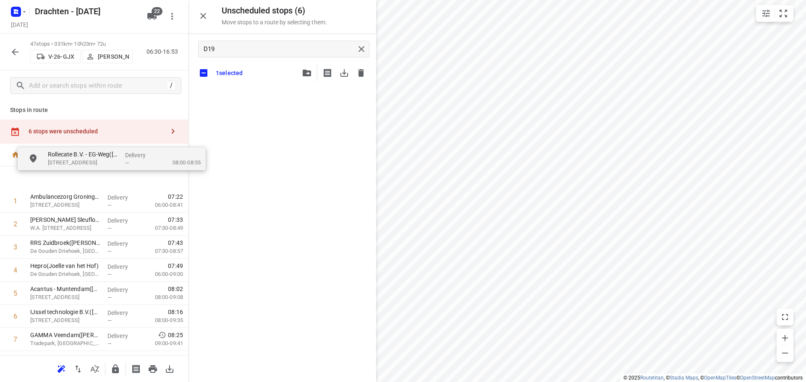
drag, startPoint x: 275, startPoint y: 101, endPoint x: 96, endPoint y: 170, distance: 191.4
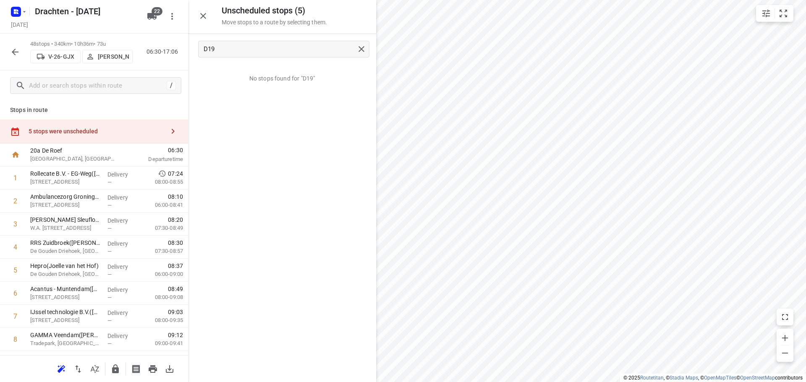
click at [14, 55] on icon "button" at bounding box center [15, 52] width 10 height 10
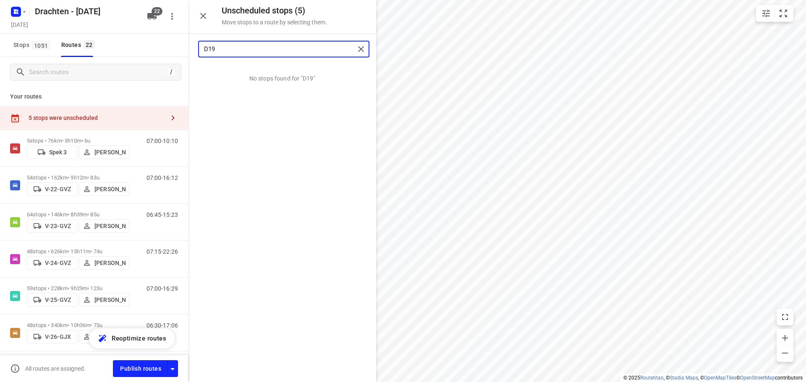
click at [239, 52] on input "D19" at bounding box center [279, 49] width 151 height 13
type input "D20"
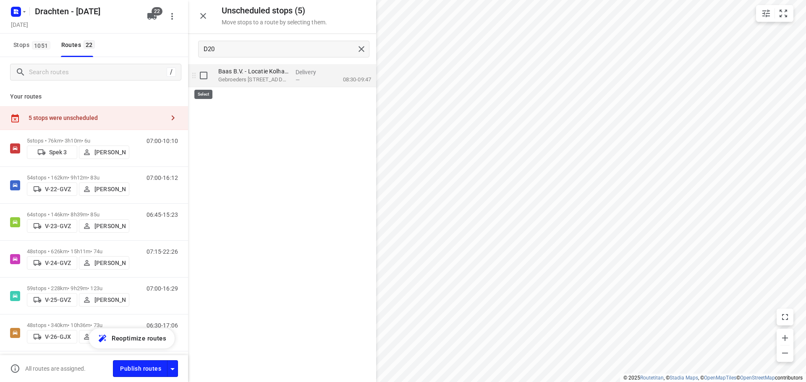
click at [208, 73] on input "grid" at bounding box center [203, 75] width 17 height 17
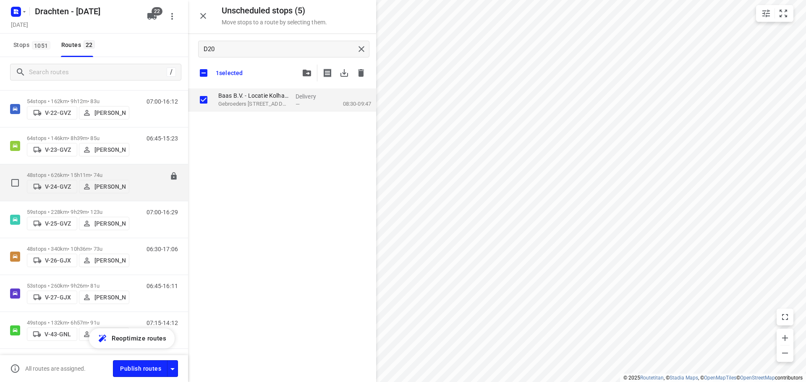
scroll to position [84, 0]
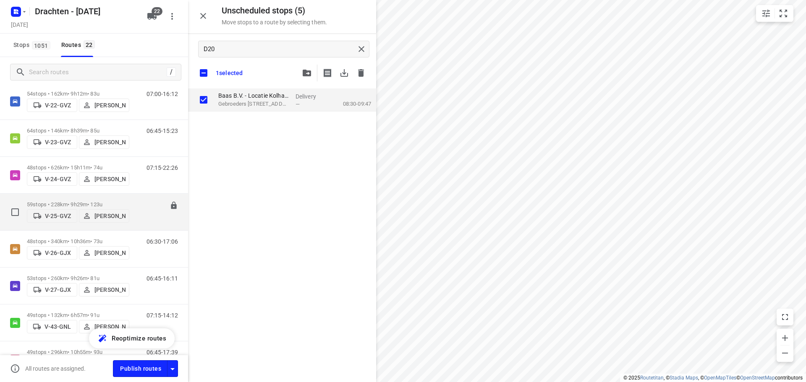
click at [112, 199] on div "59 stops • 228km • 9h29m • 123u V-25-GVZ Judith Wijma" at bounding box center [78, 212] width 102 height 30
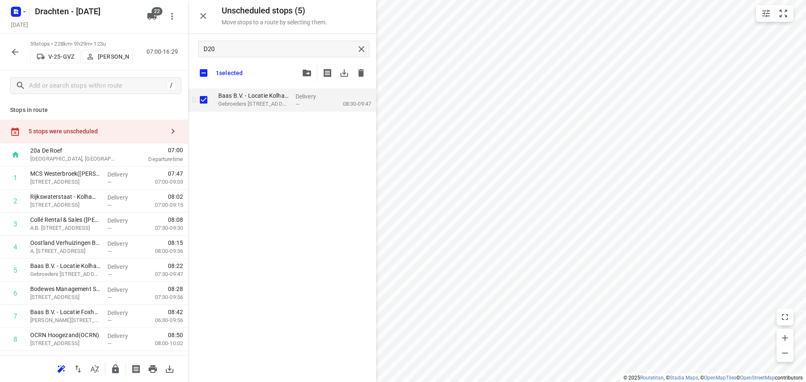
checkbox input "true"
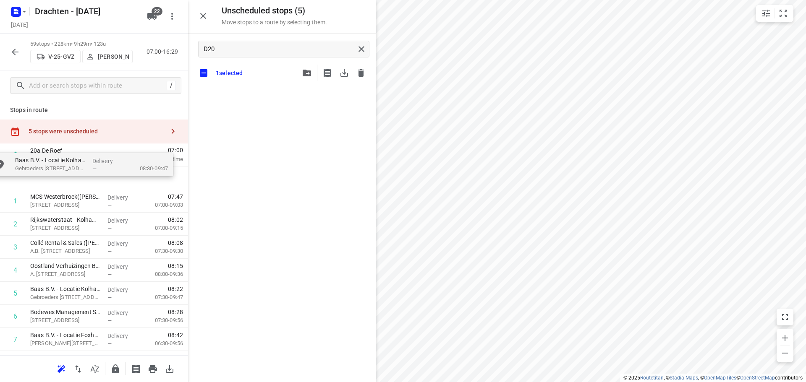
drag, startPoint x: 247, startPoint y: 104, endPoint x: 41, endPoint y: 170, distance: 215.9
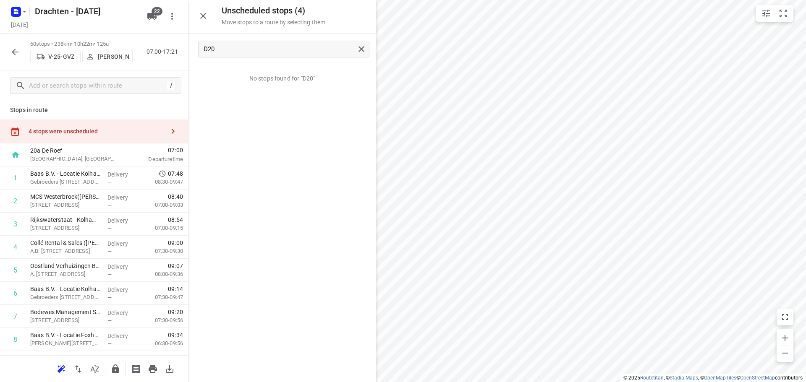
click at [19, 58] on button "button" at bounding box center [15, 52] width 17 height 17
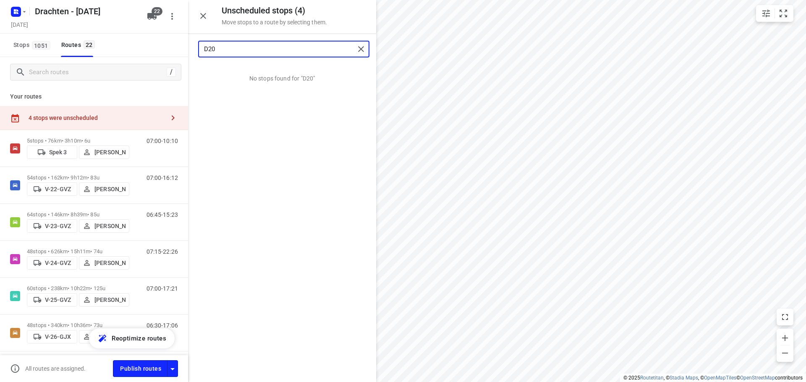
click at [233, 48] on input "D20" at bounding box center [279, 49] width 151 height 13
type input "D21"
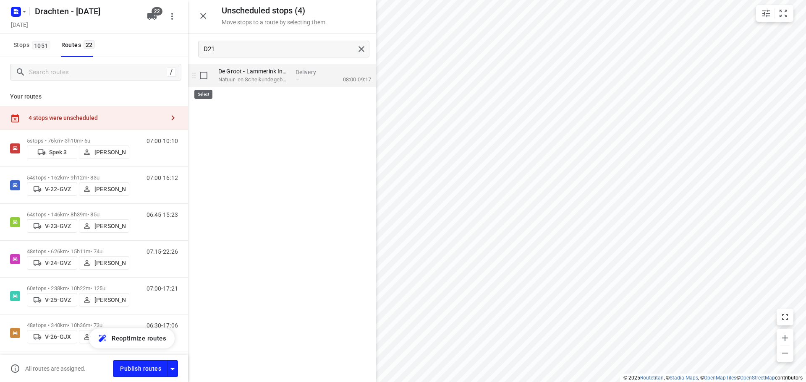
click at [204, 70] on input "grid" at bounding box center [203, 75] width 17 height 17
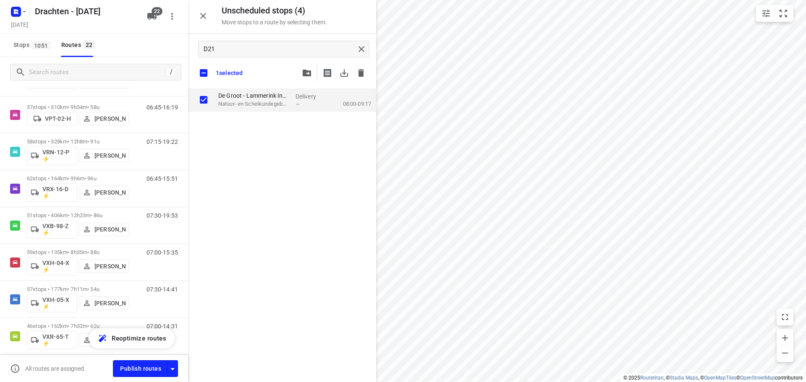
scroll to position [621, 0]
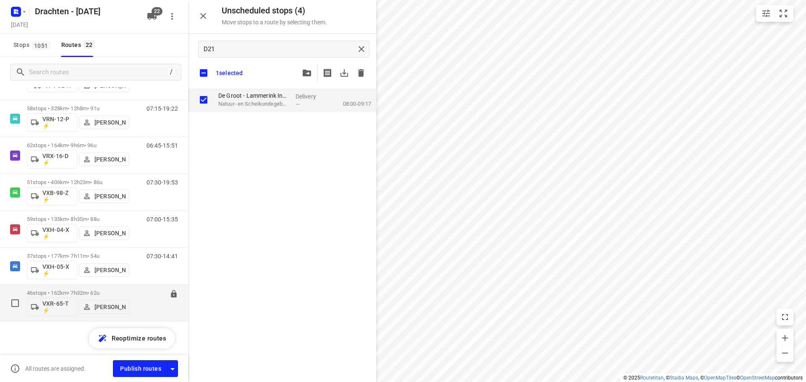
click at [72, 289] on div "46 stops • 162km • 7h32m • 62u VXR-65-T ⚡ Tim Visser" at bounding box center [78, 303] width 102 height 35
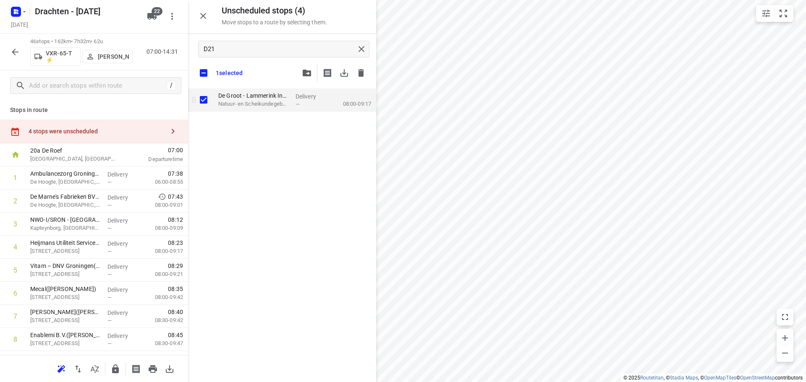
checkbox input "true"
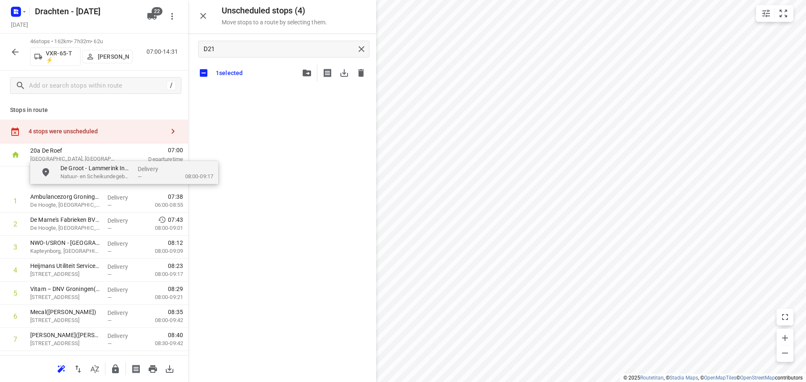
drag, startPoint x: 283, startPoint y: 105, endPoint x: 95, endPoint y: 188, distance: 205.8
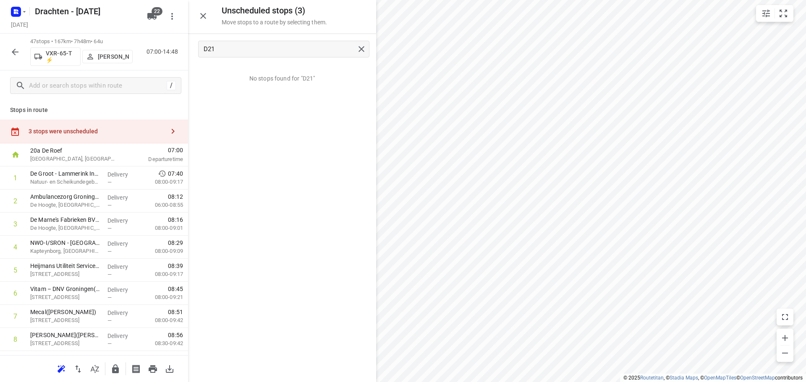
click at [12, 57] on button "button" at bounding box center [15, 52] width 17 height 17
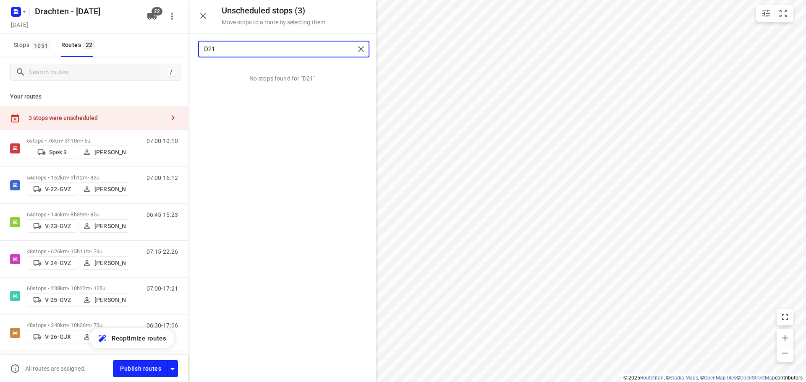
click at [227, 54] on input "D21" at bounding box center [279, 49] width 151 height 13
type input "D22"
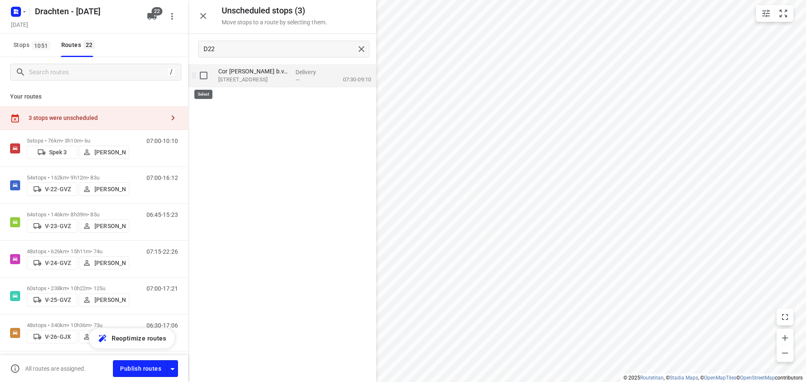
click at [207, 79] on input "grid" at bounding box center [203, 75] width 17 height 17
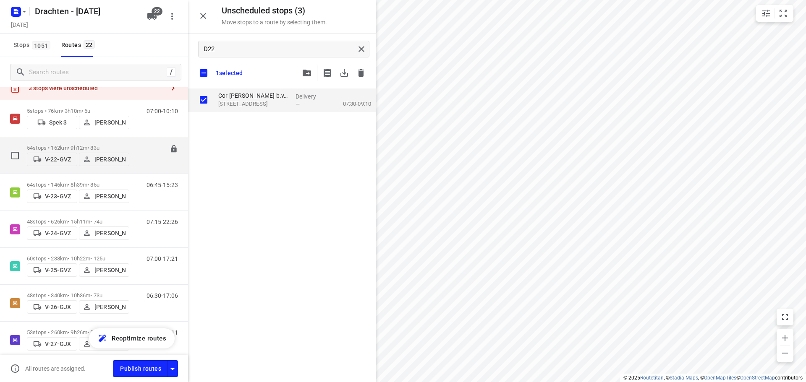
scroll to position [42, 0]
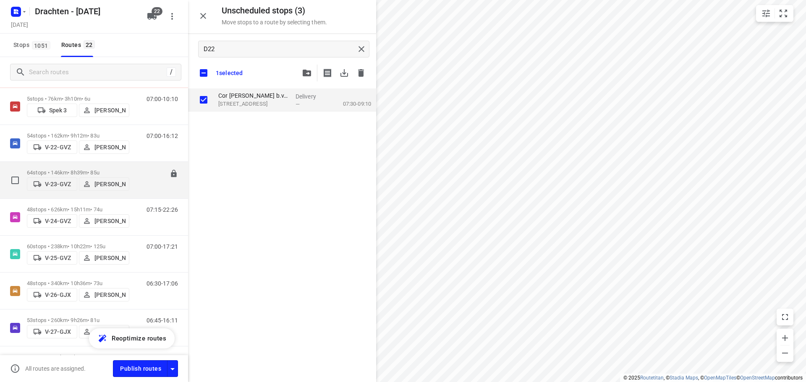
click at [129, 174] on div "64 stops • 146km • 8h39m • 85u V-23-GVZ Wopke de Vries 06:45-15:23" at bounding box center [107, 180] width 161 height 30
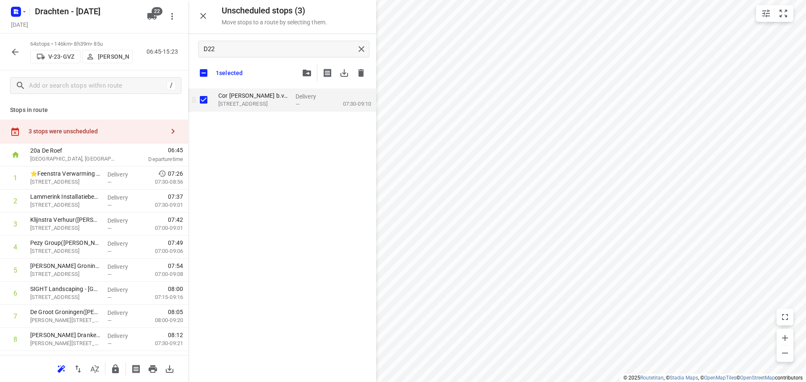
checkbox input "true"
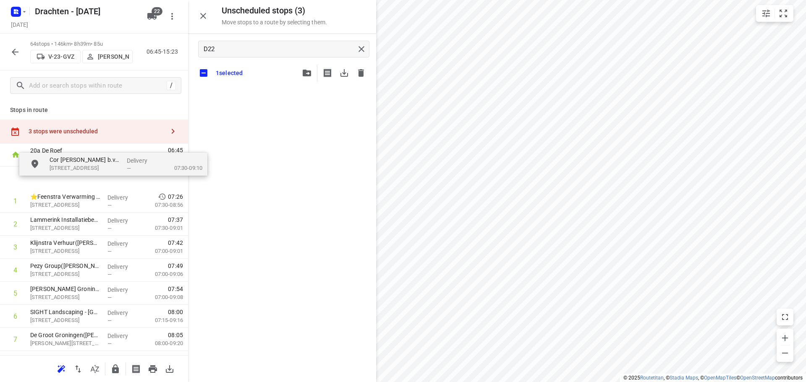
drag, startPoint x: 267, startPoint y: 100, endPoint x: 97, endPoint y: 168, distance: 182.7
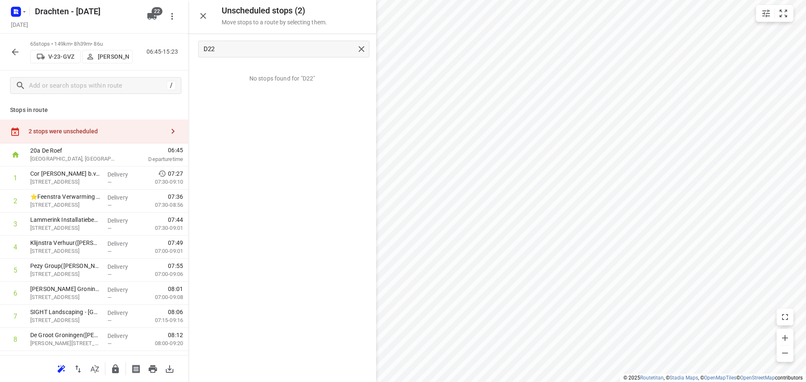
click at [12, 50] on icon "button" at bounding box center [15, 52] width 10 height 10
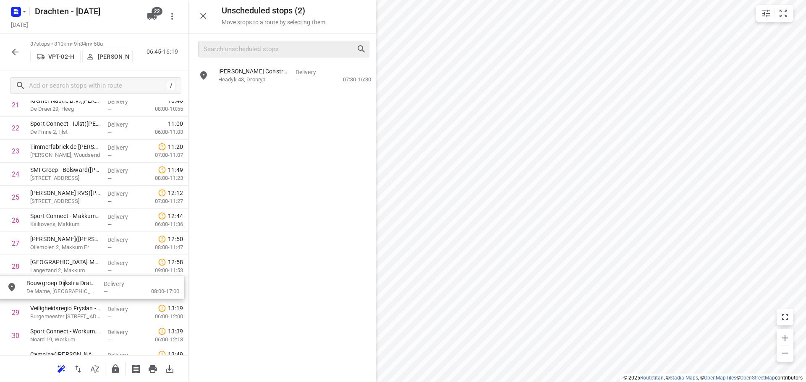
scroll to position [535, 0]
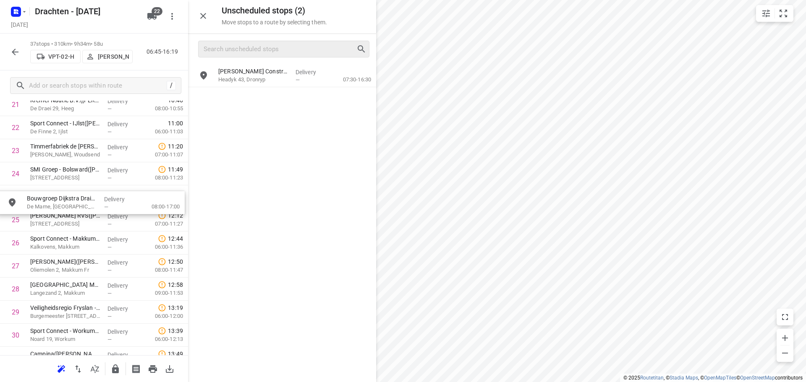
drag, startPoint x: 265, startPoint y: 103, endPoint x: 72, endPoint y: 207, distance: 219.8
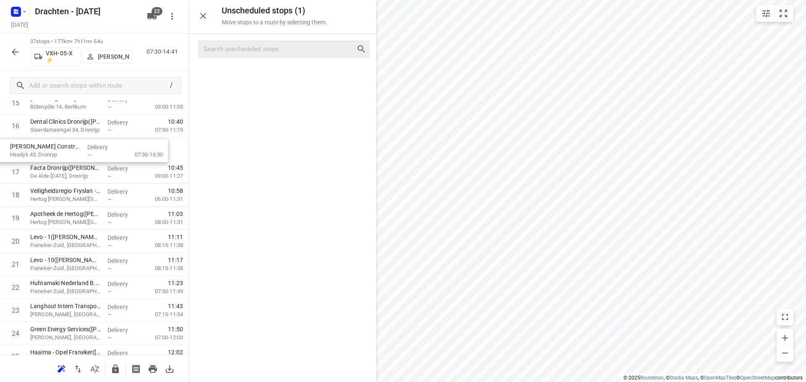
drag, startPoint x: 296, startPoint y: 83, endPoint x: 84, endPoint y: 161, distance: 225.5
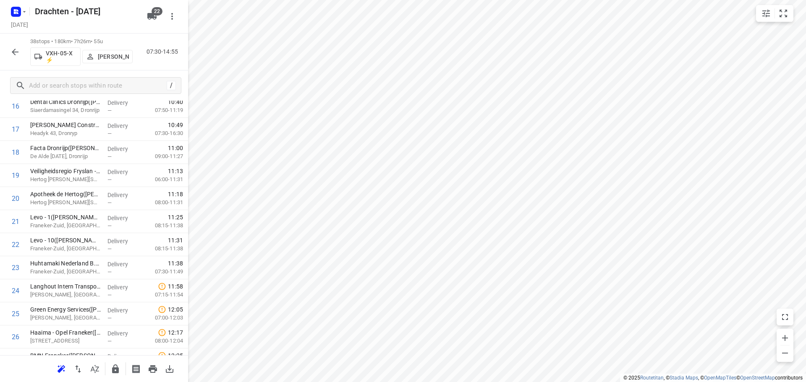
click at [16, 46] on button "button" at bounding box center [15, 52] width 17 height 17
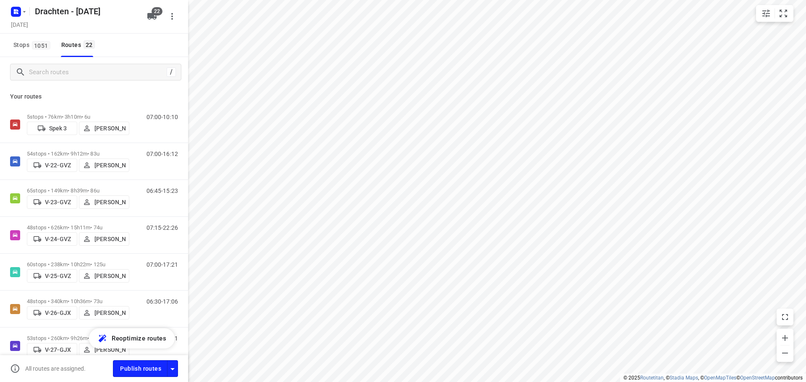
click at [168, 18] on icon "button" at bounding box center [172, 16] width 10 height 10
click at [160, 34] on div "Routing settings" at bounding box center [137, 35] width 74 height 7
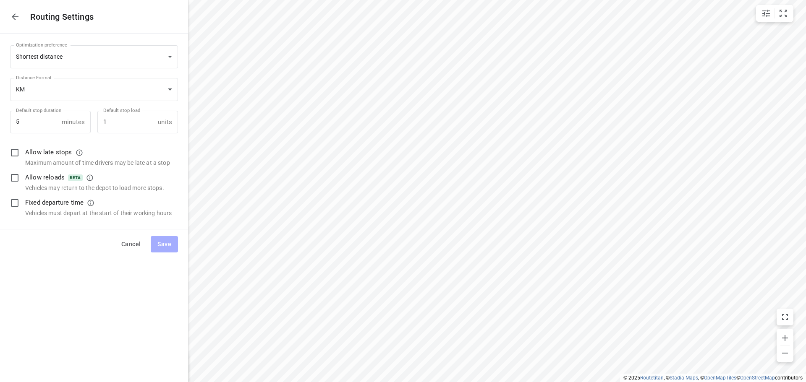
click at [13, 199] on input "checkbox" at bounding box center [15, 203] width 18 height 18
checkbox input "true"
click at [168, 246] on span "Save" at bounding box center [164, 244] width 14 height 10
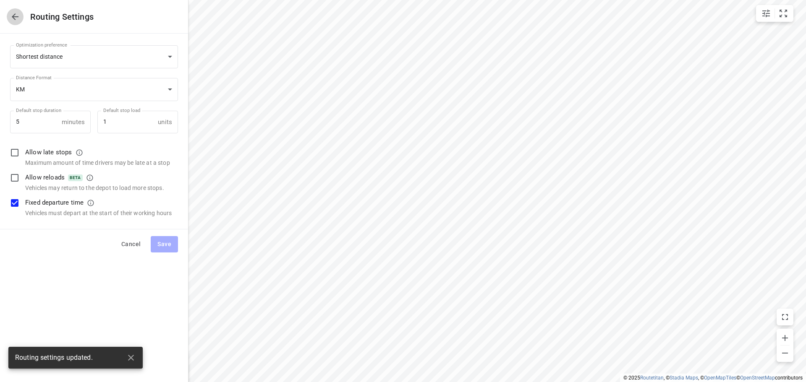
click at [15, 18] on icon "button" at bounding box center [15, 17] width 10 height 10
type input "distance"
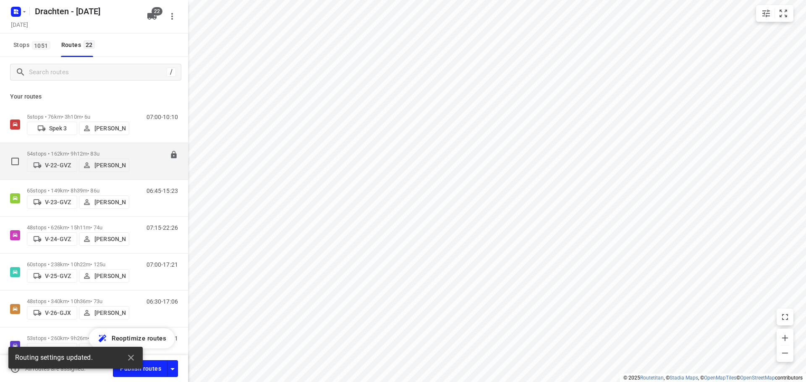
click at [79, 151] on p "54 stops • 162km • 9h12m • 83u" at bounding box center [78, 154] width 102 height 6
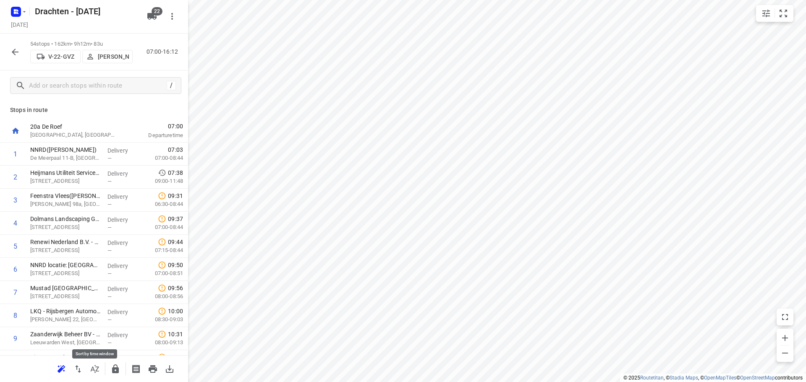
click at [95, 369] on icon "button" at bounding box center [95, 369] width 10 height 10
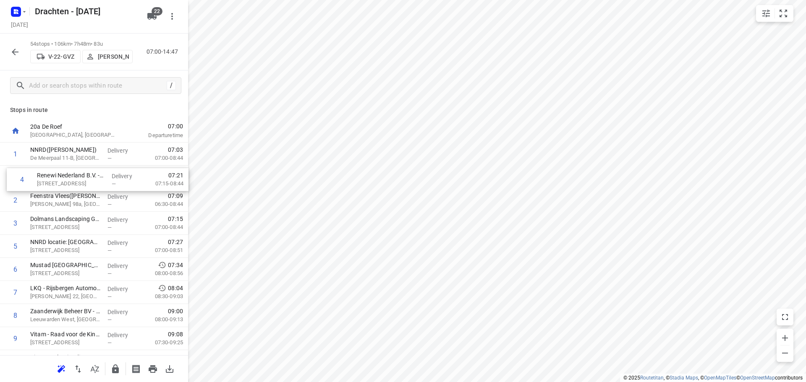
drag, startPoint x: 101, startPoint y: 226, endPoint x: 109, endPoint y: 179, distance: 47.3
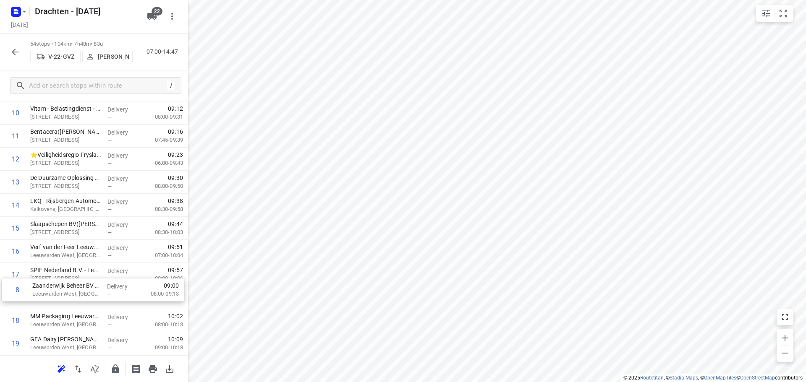
scroll to position [226, 0]
drag, startPoint x: 128, startPoint y: 154, endPoint x: 133, endPoint y: 287, distance: 133.2
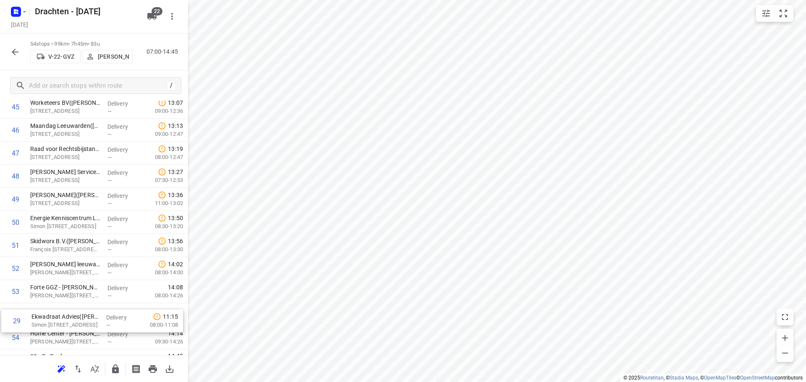
scroll to position [1057, 0]
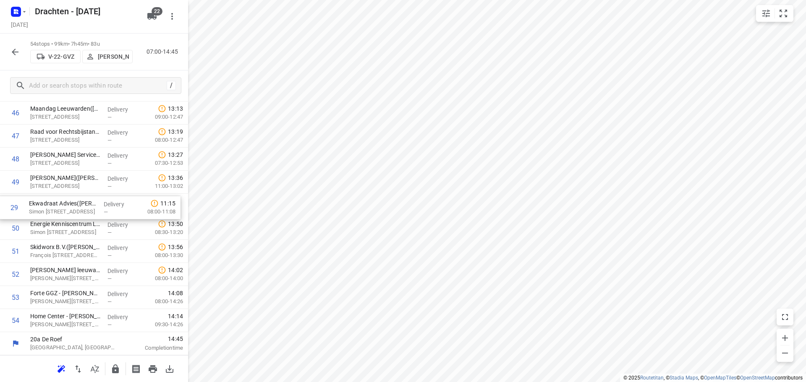
drag, startPoint x: 72, startPoint y: 201, endPoint x: 74, endPoint y: 216, distance: 15.2
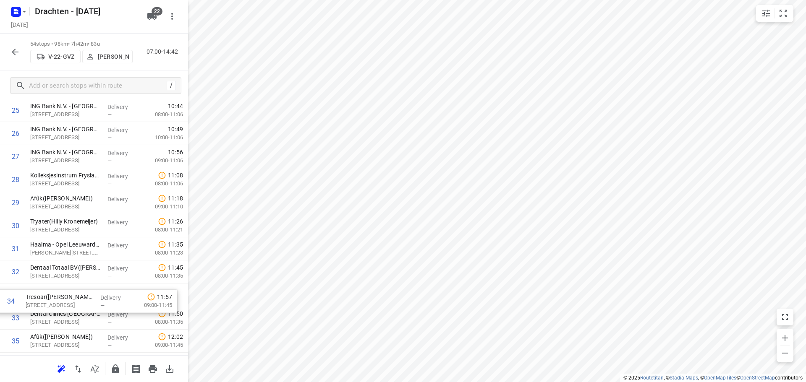
scroll to position [598, 0]
drag, startPoint x: 93, startPoint y: 322, endPoint x: 100, endPoint y: 199, distance: 123.2
click at [100, 199] on div "1 NNRD(Agnes Doornbos) De Meerpaal 11-B, Drachten Delivery — 07:03 07:00-08:44 …" at bounding box center [94, 168] width 188 height 1247
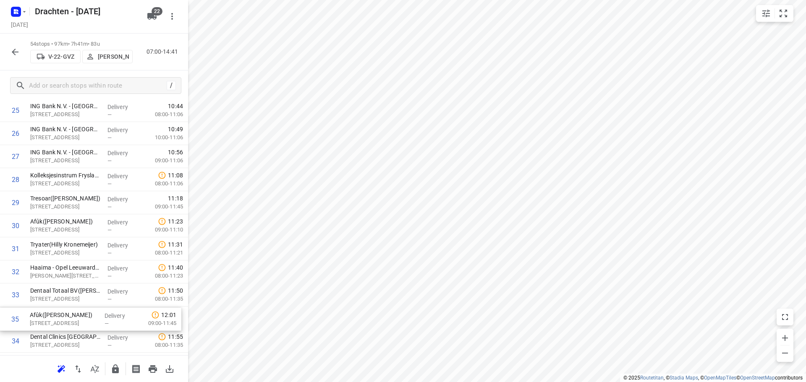
scroll to position [603, 0]
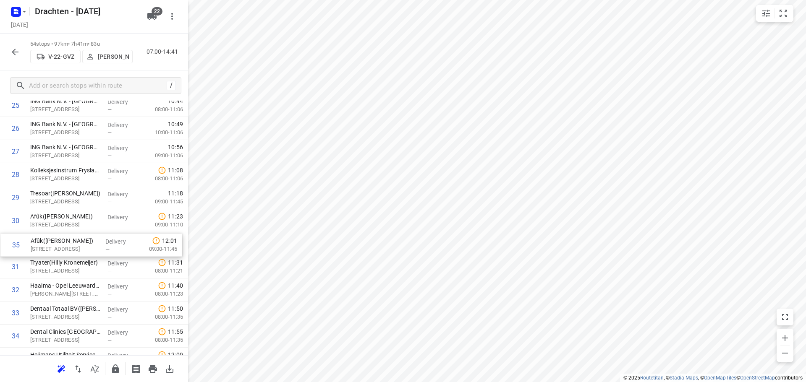
drag, startPoint x: 86, startPoint y: 341, endPoint x: 86, endPoint y: 241, distance: 99.9
click at [86, 241] on div "1 NNRD(Agnes Doornbos) De Meerpaal 11-B, Drachten Delivery — 07:03 07:00-08:44 …" at bounding box center [94, 163] width 188 height 1247
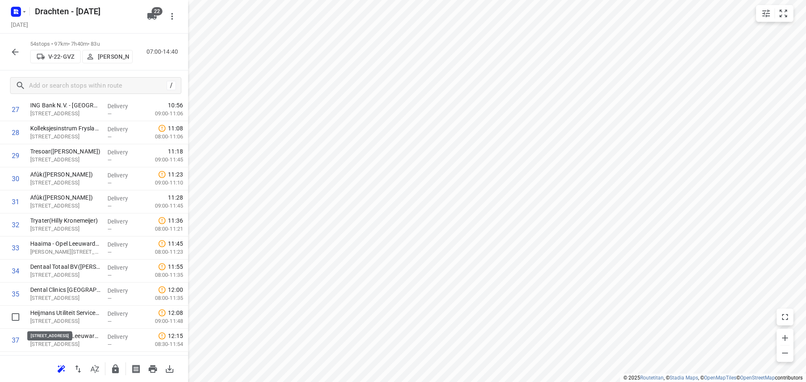
scroll to position [647, 0]
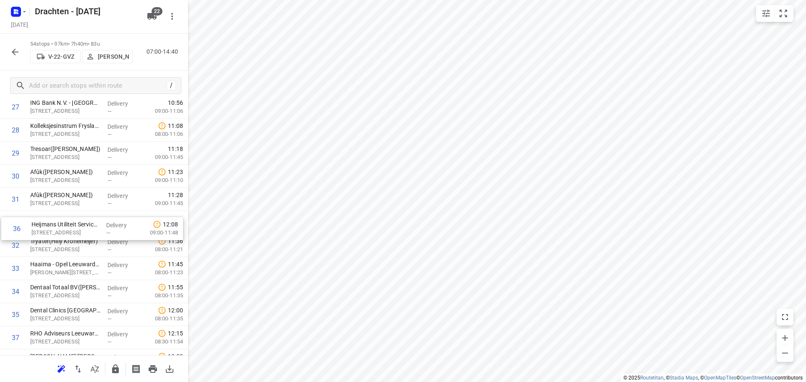
drag, startPoint x: 98, startPoint y: 317, endPoint x: 99, endPoint y: 225, distance: 91.9
click at [99, 225] on div "1 NNRD(Agnes Doornbos) De Meerpaal 11-B, Drachten Delivery — 07:03 07:00-08:44 …" at bounding box center [94, 118] width 188 height 1247
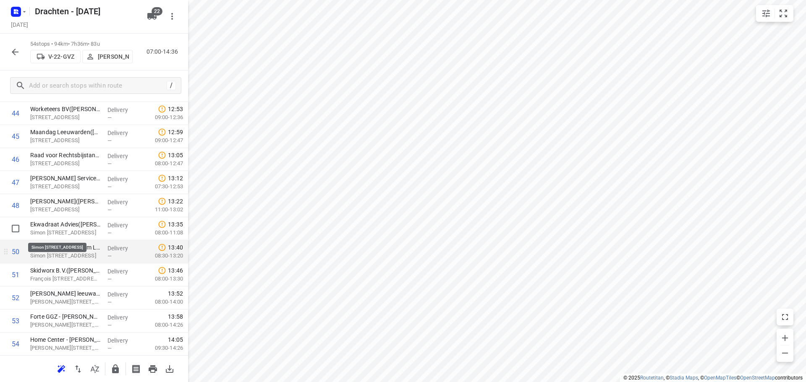
scroll to position [1057, 0]
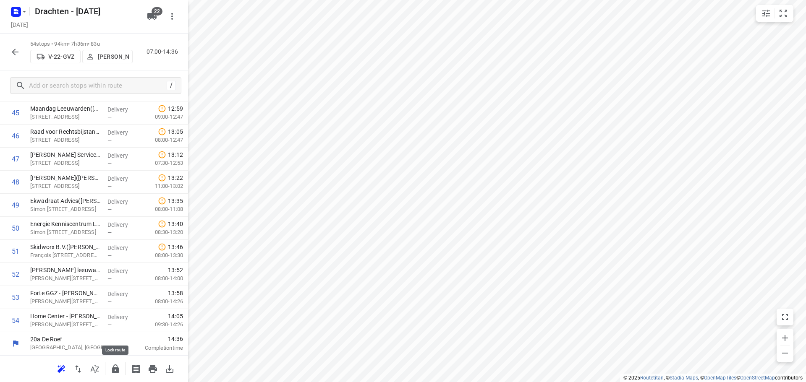
click at [110, 367] on button "button" at bounding box center [115, 369] width 17 height 17
click at [6, 51] on div "54 stops • 94km • 7h36m • 83u V-22-GVZ Benny van der Woude 07:00-14:36" at bounding box center [94, 52] width 188 height 37
click at [16, 50] on icon "button" at bounding box center [15, 52] width 10 height 10
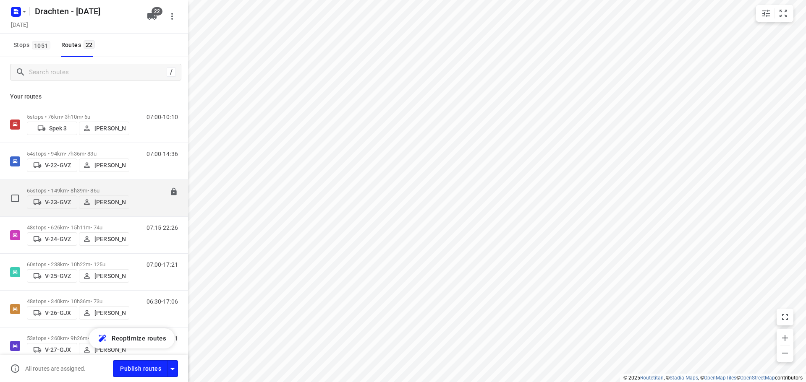
click at [82, 190] on p "65 stops • 149km • 8h39m • 86u" at bounding box center [78, 191] width 102 height 6
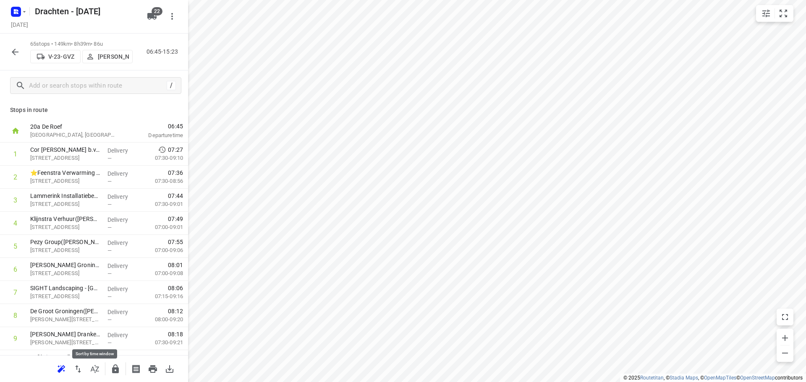
click at [98, 374] on button "button" at bounding box center [94, 369] width 17 height 17
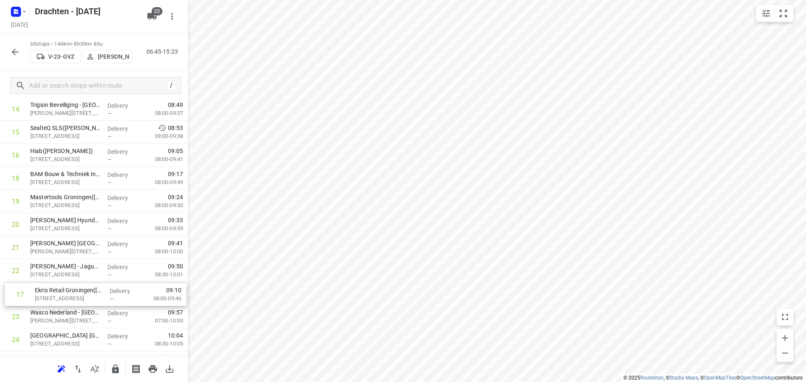
scroll to position [346, 0]
drag, startPoint x: 53, startPoint y: 280, endPoint x: 57, endPoint y: 302, distance: 22.2
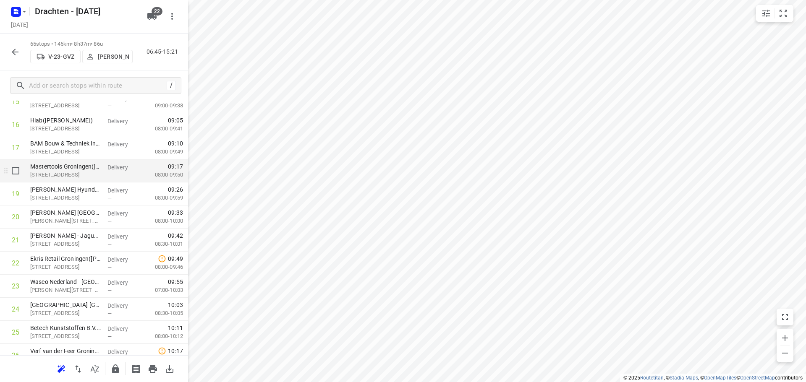
scroll to position [385, 0]
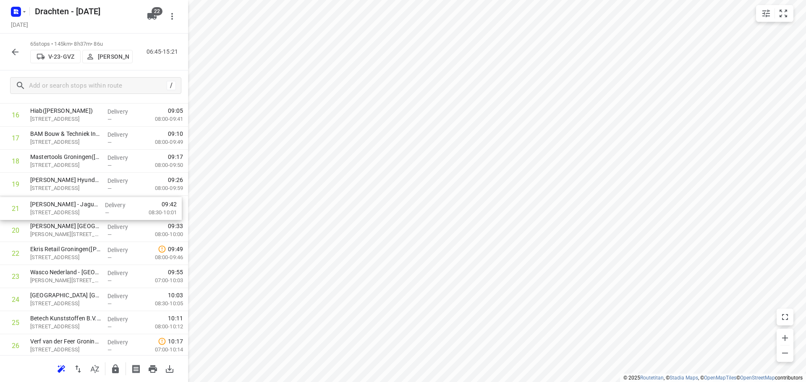
drag, startPoint x: 88, startPoint y: 238, endPoint x: 87, endPoint y: 212, distance: 26.0
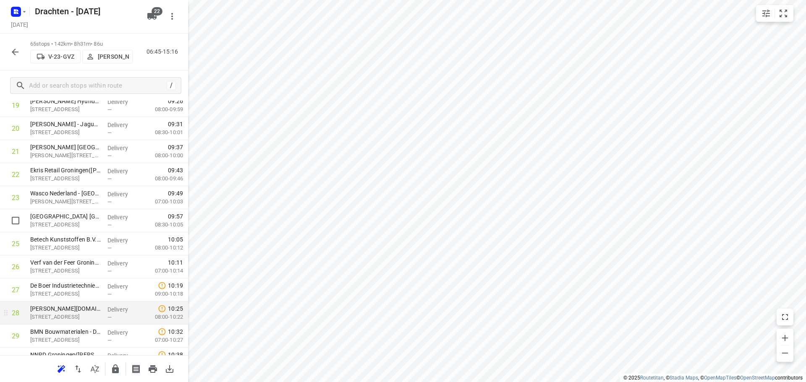
scroll to position [469, 0]
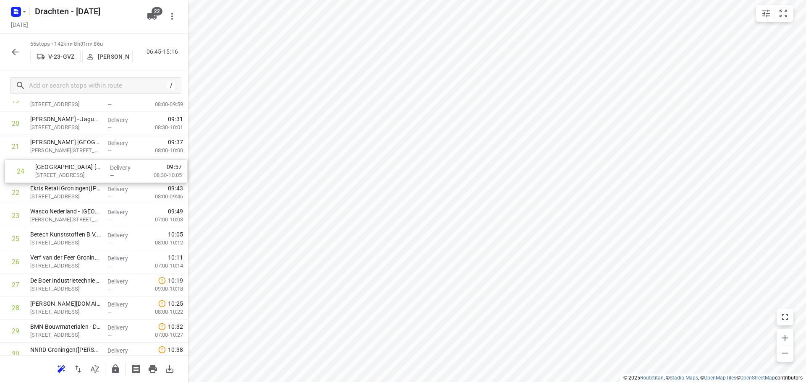
drag, startPoint x: 82, startPoint y: 218, endPoint x: 86, endPoint y: 171, distance: 47.2
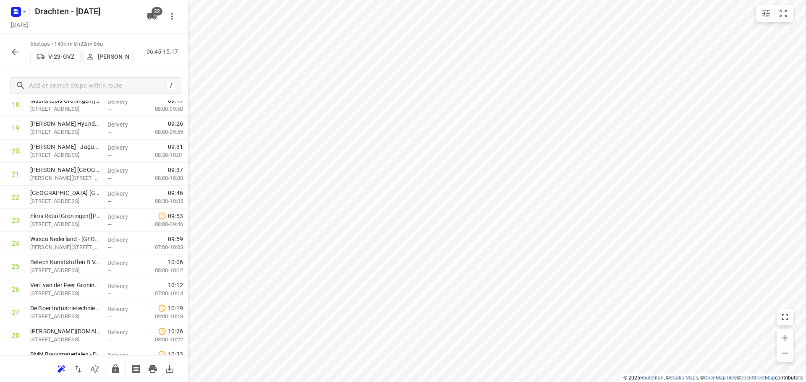
scroll to position [427, 0]
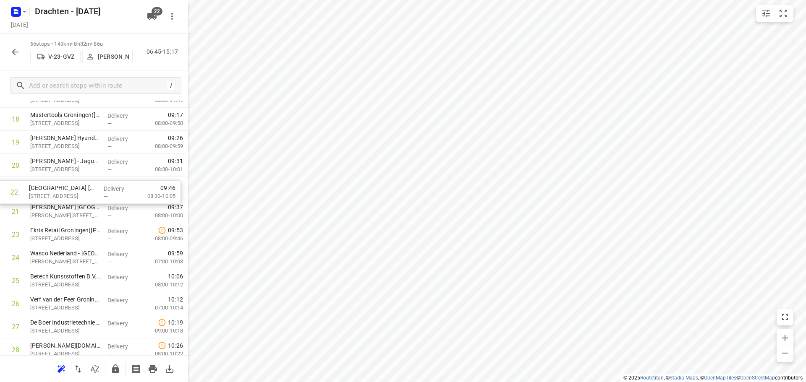
drag, startPoint x: 105, startPoint y: 209, endPoint x: 104, endPoint y: 187, distance: 22.3
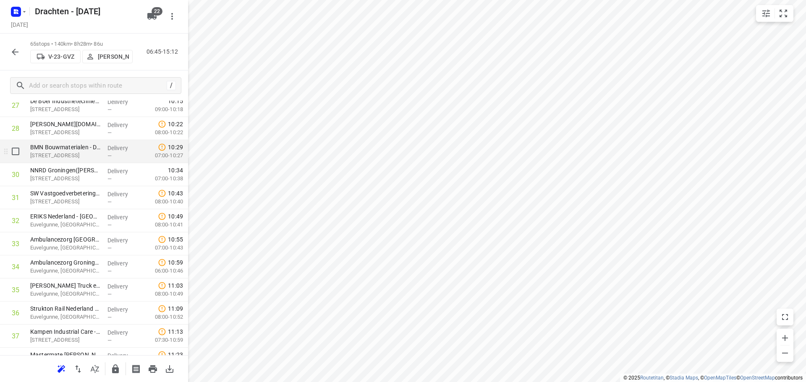
scroll to position [637, 0]
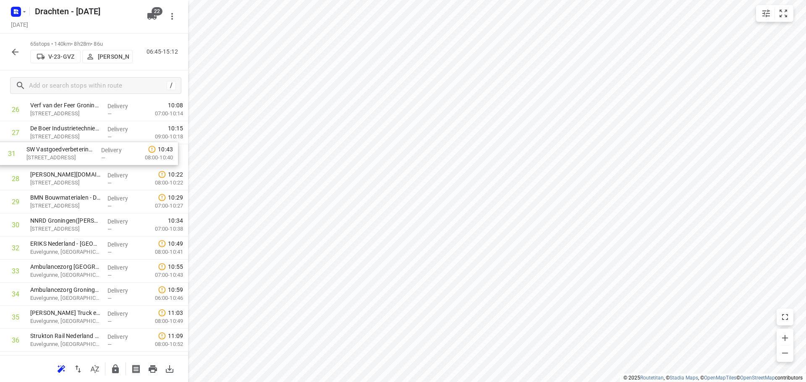
drag, startPoint x: 92, startPoint y: 211, endPoint x: 87, endPoint y: 148, distance: 63.1
click at [87, 148] on div "1 ⭐Feenstra Verwarming B.V. - Groningen(Johan Wolfrat) Emdenweg 5, Groningen De…" at bounding box center [94, 271] width 188 height 1501
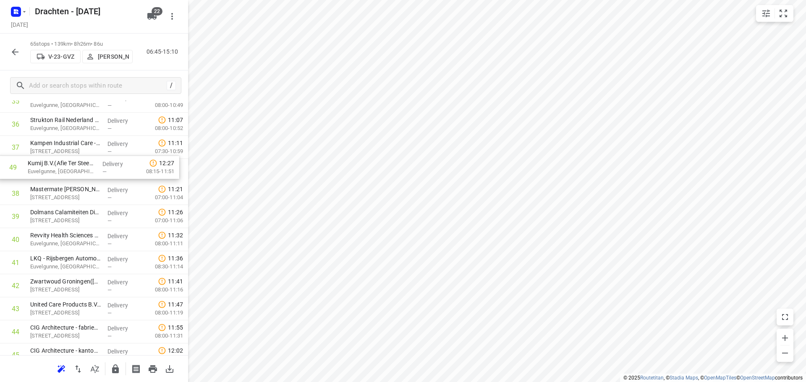
scroll to position [838, 0]
drag, startPoint x: 104, startPoint y: 352, endPoint x: 102, endPoint y: 169, distance: 183.5
click at [102, 169] on div "1 ⭐Feenstra Verwarming B.V. - Groningen(Johan Wolfrat) Emdenweg 5, Groningen De…" at bounding box center [94, 55] width 188 height 1501
drag, startPoint x: 73, startPoint y: 311, endPoint x: 76, endPoint y: 175, distance: 135.6
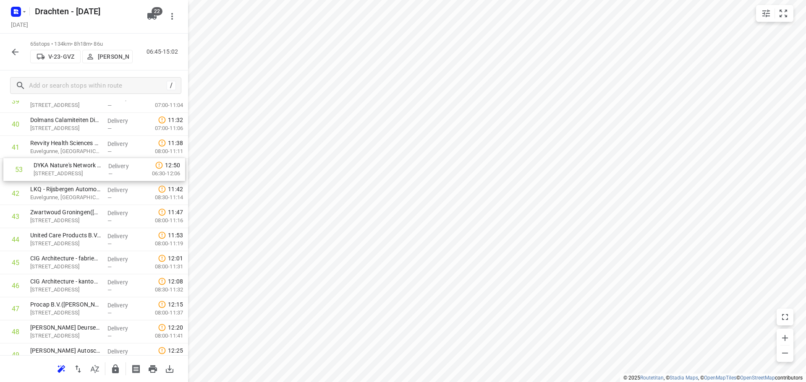
drag, startPoint x: 73, startPoint y: 236, endPoint x: 78, endPoint y: 191, distance: 46.0
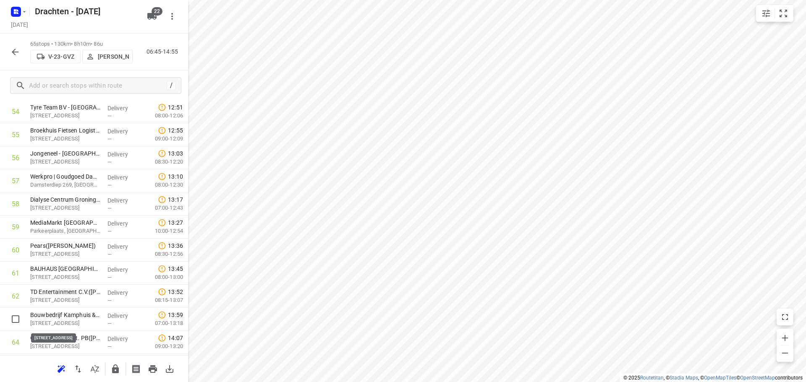
scroll to position [1268, 0]
drag, startPoint x: 83, startPoint y: 324, endPoint x: 90, endPoint y: 184, distance: 139.6
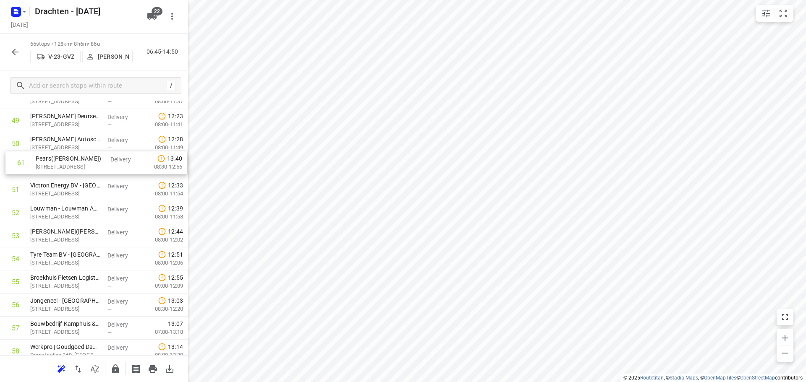
scroll to position [1141, 0]
drag, startPoint x: 72, startPoint y: 278, endPoint x: 79, endPoint y: 192, distance: 86.7
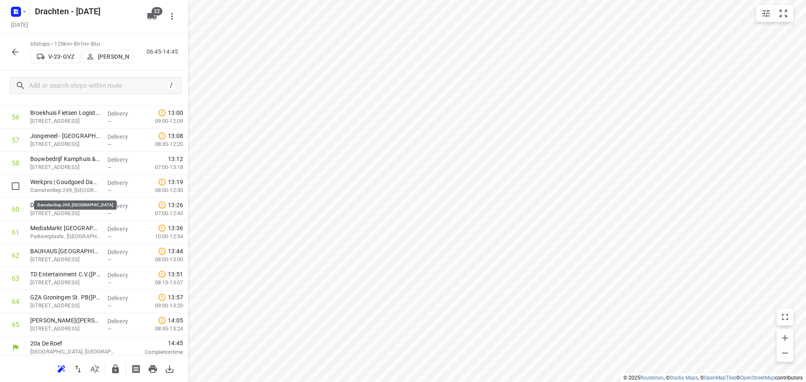
scroll to position [1311, 0]
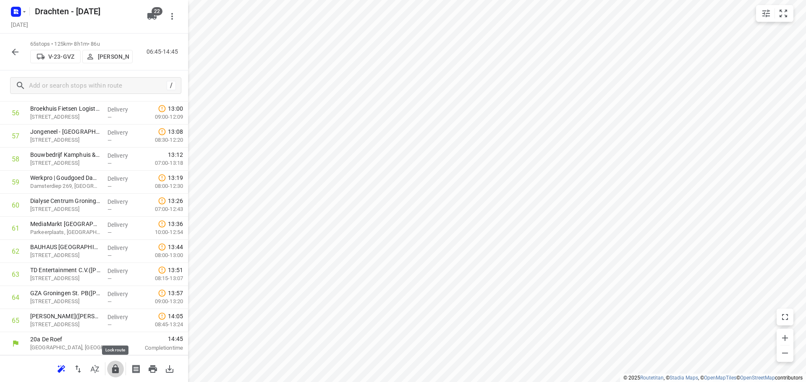
click at [111, 372] on icon "button" at bounding box center [115, 369] width 10 height 10
click at [22, 56] on button "button" at bounding box center [15, 52] width 17 height 17
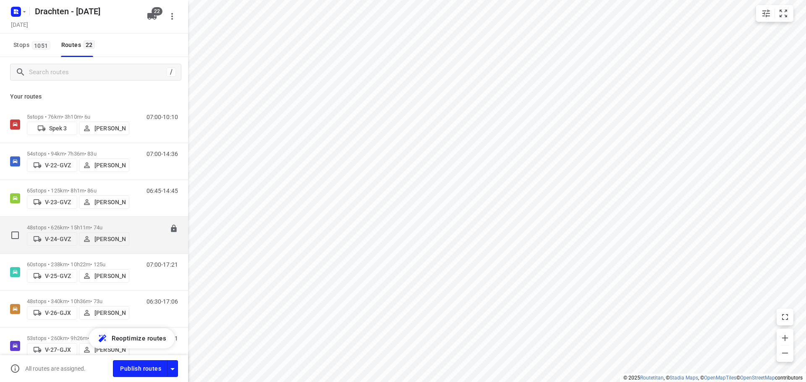
click at [79, 222] on div "48 stops • 626km • 15h11m • 74u V-24-GVZ Piet Wijma" at bounding box center [78, 235] width 102 height 30
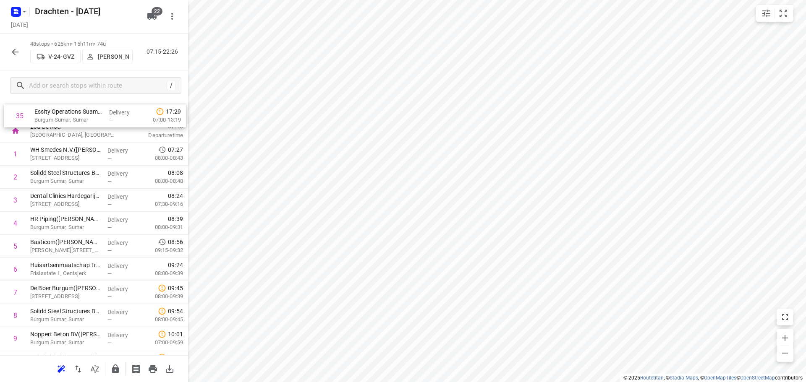
scroll to position [0, 0]
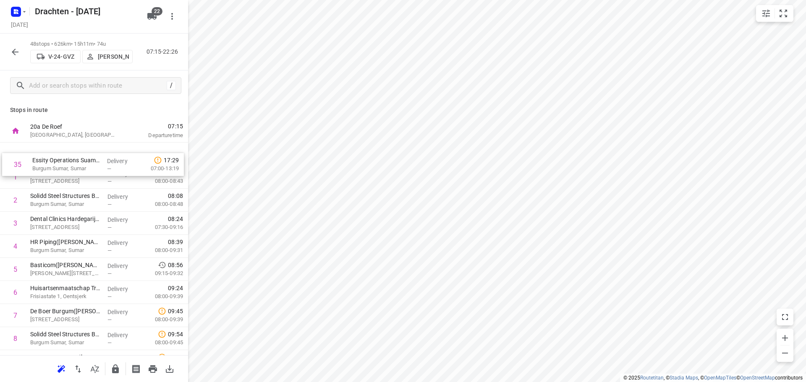
drag, startPoint x: 81, startPoint y: 145, endPoint x: 82, endPoint y: 164, distance: 19.0
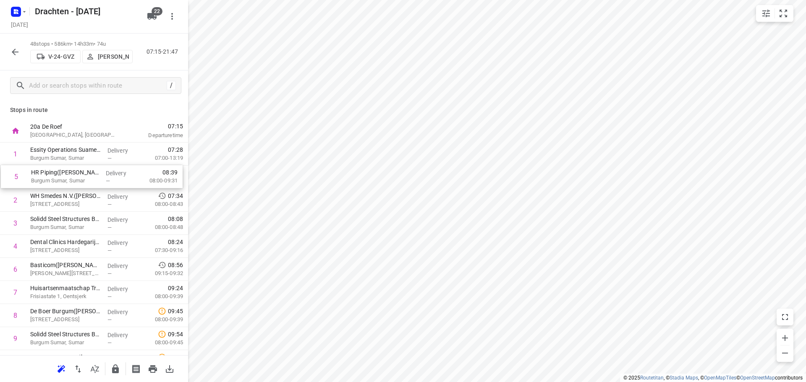
drag, startPoint x: 86, startPoint y: 251, endPoint x: 86, endPoint y: 179, distance: 72.6
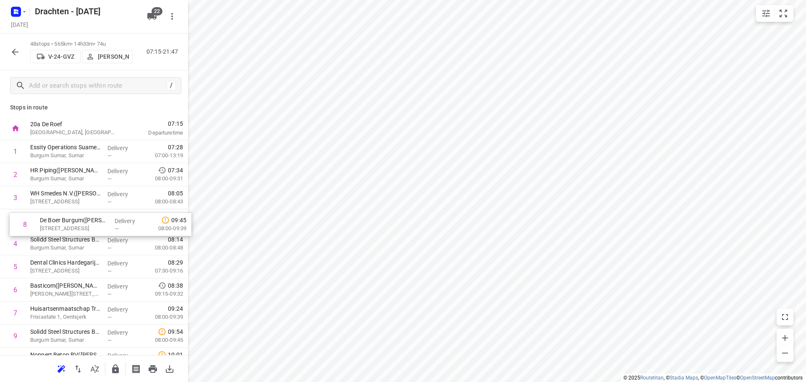
drag, startPoint x: 68, startPoint y: 318, endPoint x: 77, endPoint y: 225, distance: 93.6
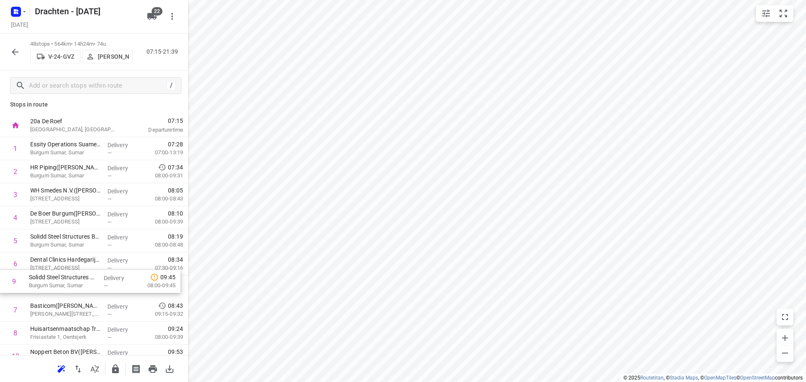
scroll to position [6, 0]
drag, startPoint x: 91, startPoint y: 337, endPoint x: 87, endPoint y: 265, distance: 72.3
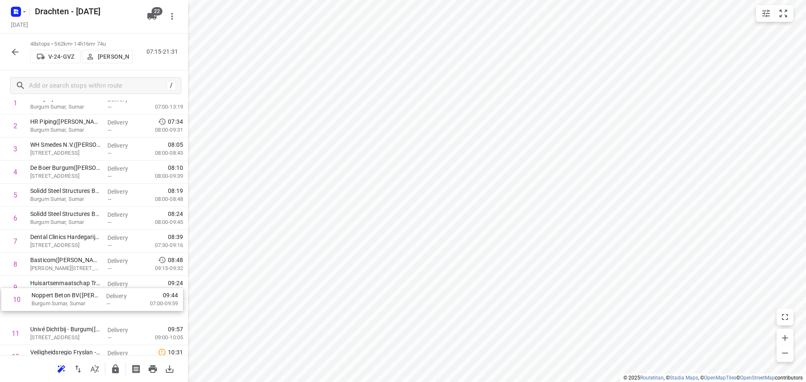
scroll to position [52, 0]
drag, startPoint x: 84, startPoint y: 319, endPoint x: 83, endPoint y: 243, distance: 76.0
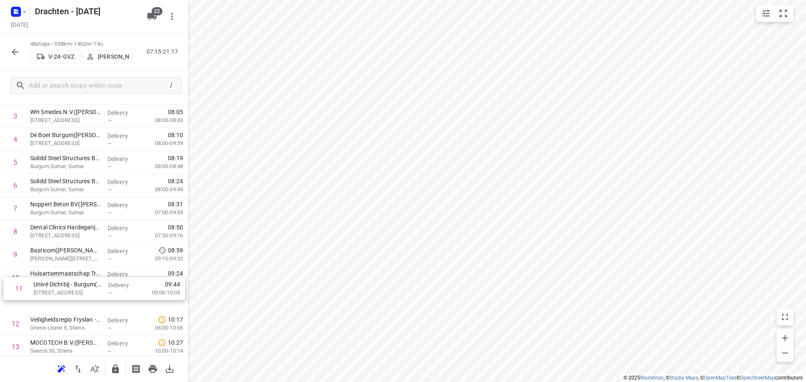
scroll to position [85, 0]
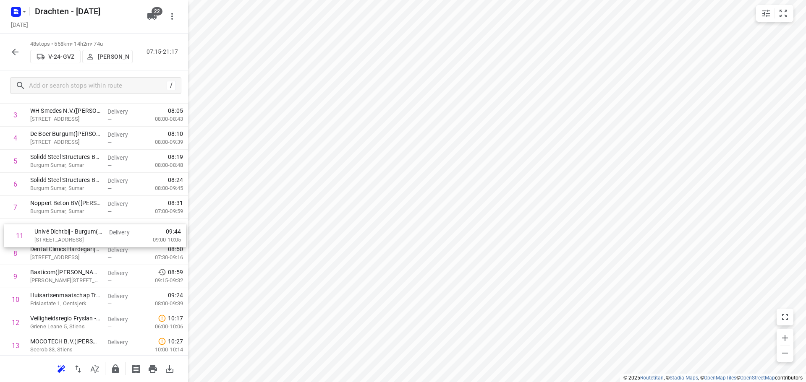
drag, startPoint x: 62, startPoint y: 302, endPoint x: 66, endPoint y: 232, distance: 70.7
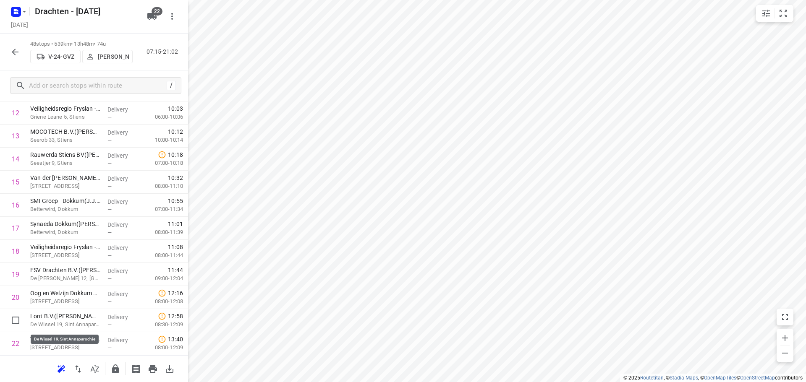
scroll to position [296, 0]
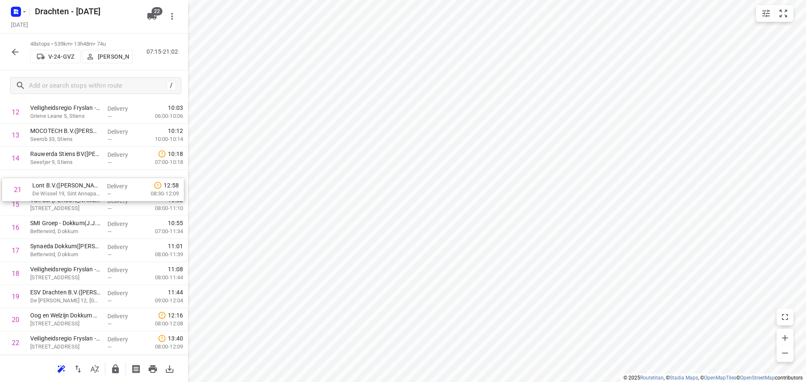
drag, startPoint x: 83, startPoint y: 323, endPoint x: 87, endPoint y: 187, distance: 136.1
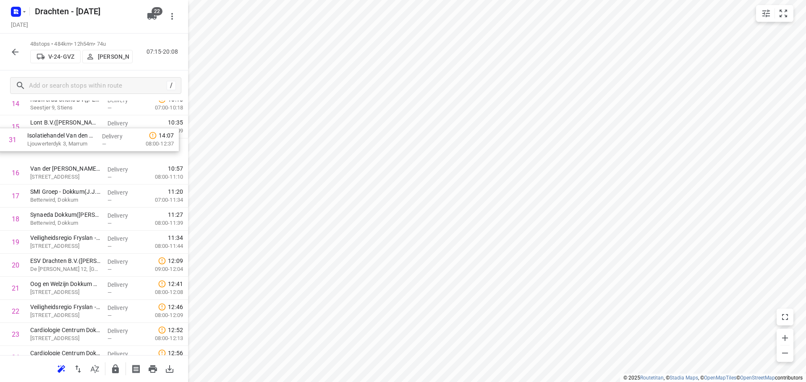
scroll to position [347, 0]
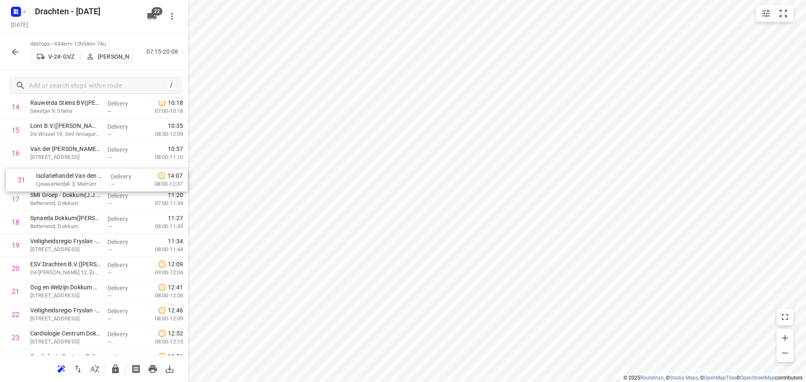
drag, startPoint x: 81, startPoint y: 222, endPoint x: 87, endPoint y: 183, distance: 39.5
click at [87, 183] on div "1 Essity Operations Suameer B.V.(Sjoukje De Man) Burgum Sumar, Sumar Delivery —…" at bounding box center [94, 350] width 188 height 1108
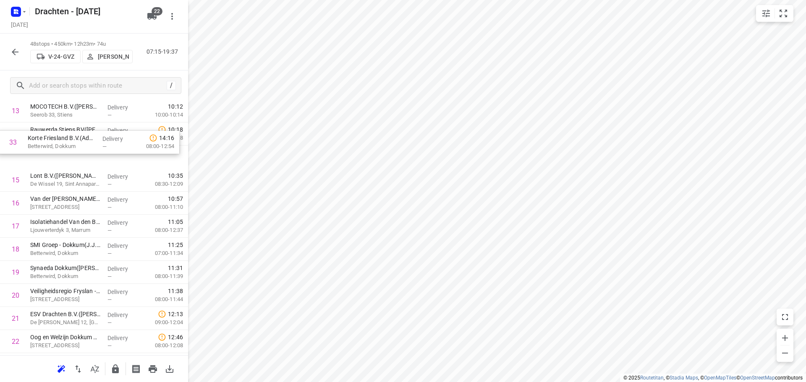
scroll to position [319, 0]
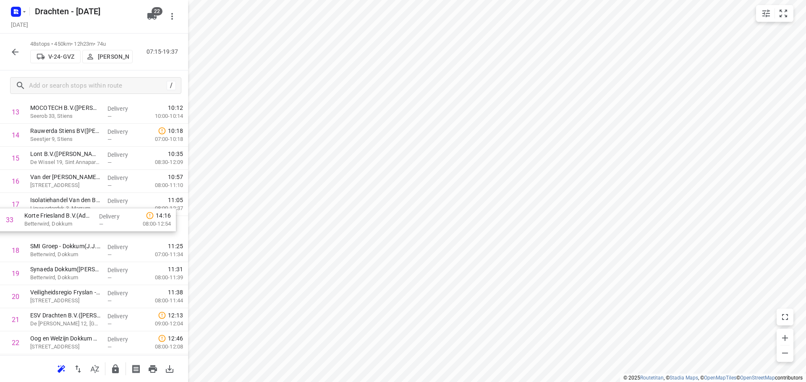
drag, startPoint x: 99, startPoint y: 250, endPoint x: 92, endPoint y: 215, distance: 35.4
click at [92, 215] on div "1 Essity Operations Suameer B.V.(Sjoukje De Man) Burgum Sumar, Sumar Delivery —…" at bounding box center [94, 378] width 188 height 1108
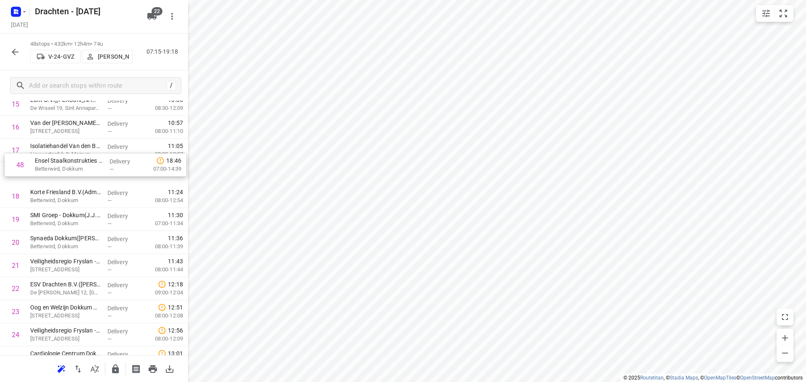
scroll to position [371, 0]
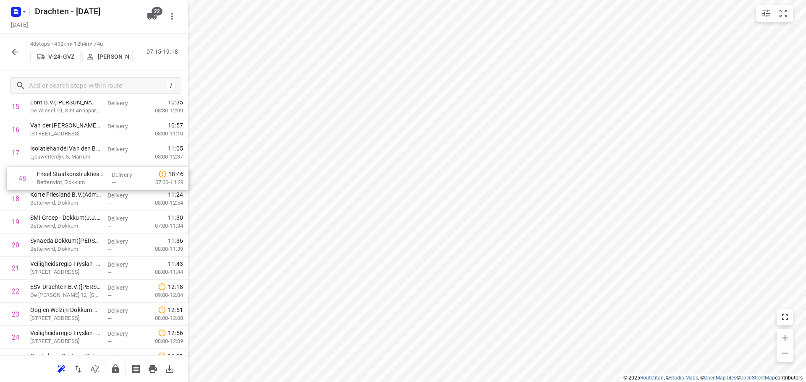
drag, startPoint x: 67, startPoint y: 335, endPoint x: 74, endPoint y: 174, distance: 160.9
click at [74, 174] on div "1 Essity Operations Suameer B.V.(Sjoukje De Man) Burgum Sumar, Sumar Delivery —…" at bounding box center [94, 326] width 188 height 1108
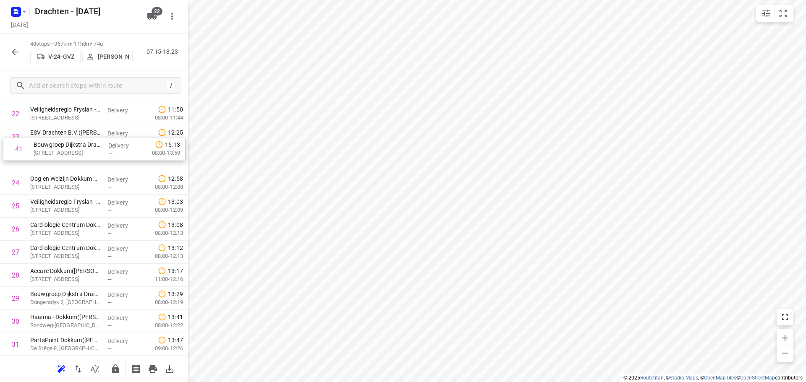
scroll to position [513, 0]
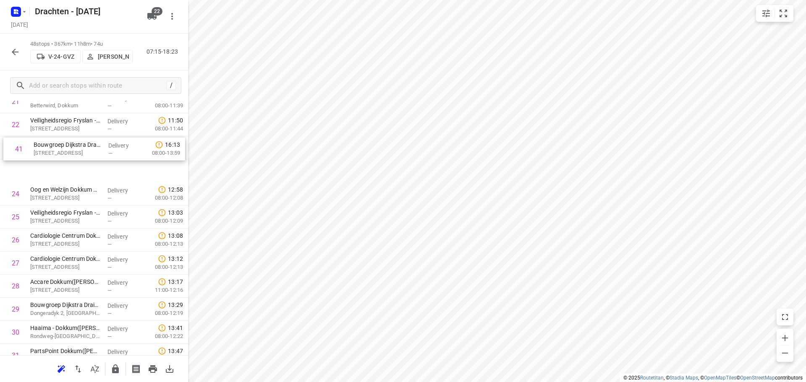
drag, startPoint x: 78, startPoint y: 252, endPoint x: 80, endPoint y: 153, distance: 99.5
click at [80, 153] on div "1 Essity Operations Suameer B.V.(Sjoukje De Man) Burgum Sumar, Sumar Delivery —…" at bounding box center [94, 182] width 188 height 1108
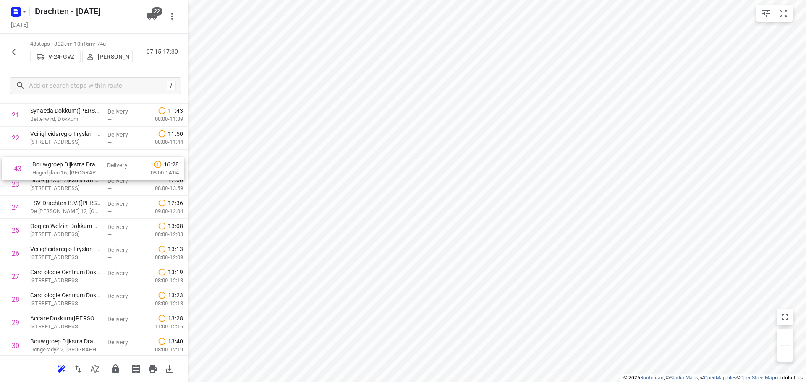
scroll to position [499, 0]
drag, startPoint x: 78, startPoint y: 279, endPoint x: 73, endPoint y: 183, distance: 95.9
click at [73, 183] on div "1 Essity Operations Suameer B.V.(Sjoukje De Man) Burgum Sumar, Sumar Delivery —…" at bounding box center [94, 198] width 188 height 1108
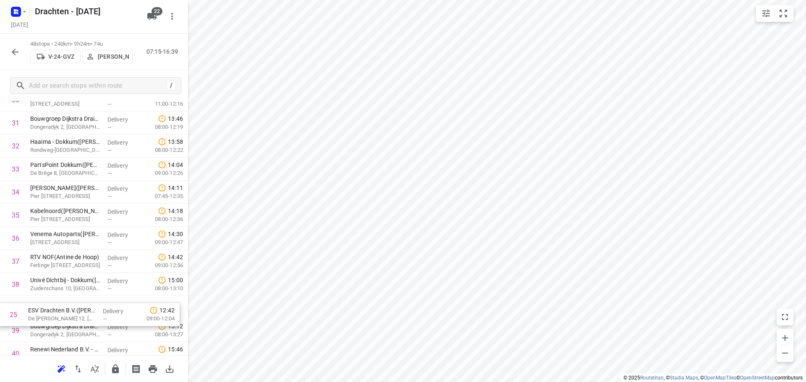
drag, startPoint x: 105, startPoint y: 211, endPoint x: 105, endPoint y: 321, distance: 109.6
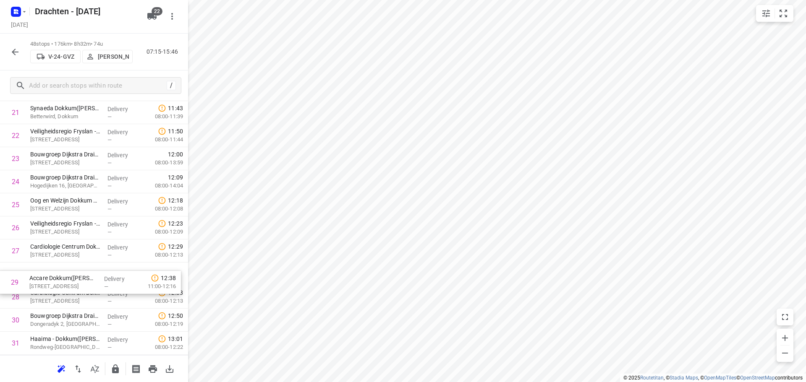
scroll to position [504, 0]
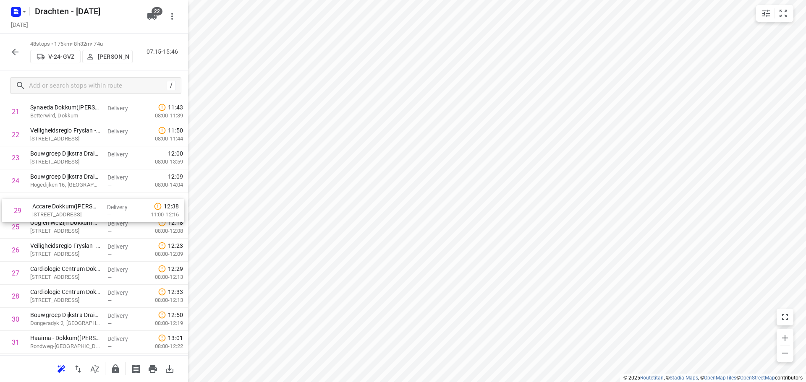
drag, startPoint x: 84, startPoint y: 295, endPoint x: 85, endPoint y: 199, distance: 96.6
click at [85, 199] on div "1 Essity Operations Suameer B.V.(Sjoukje De Man) Burgum Sumar, Sumar Delivery —…" at bounding box center [94, 193] width 188 height 1108
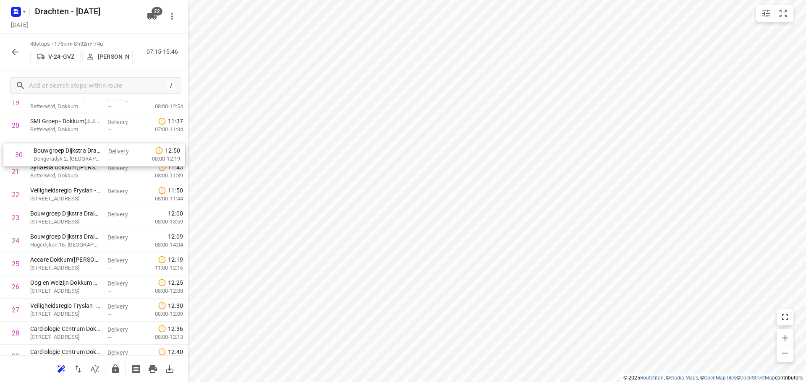
scroll to position [459, 0]
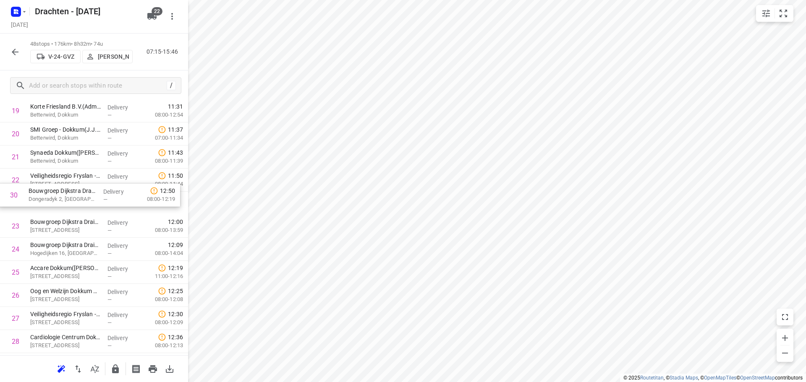
click at [76, 196] on div "1 Essity Operations Suameer B.V.(Sjoukje De Man) Burgum Sumar, Sumar Delivery —…" at bounding box center [94, 238] width 188 height 1108
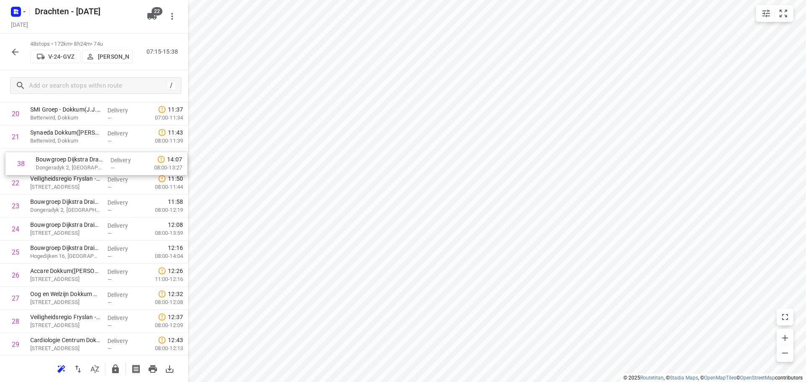
scroll to position [479, 0]
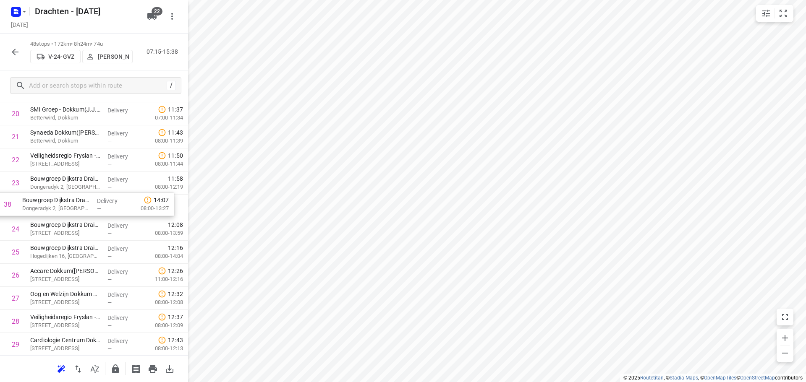
drag, startPoint x: 79, startPoint y: 307, endPoint x: 71, endPoint y: 210, distance: 97.3
click at [71, 210] on div "1 Essity Operations Suameer B.V.(Sjoukje De Man) Burgum Sumar, Sumar Delivery —…" at bounding box center [94, 218] width 188 height 1108
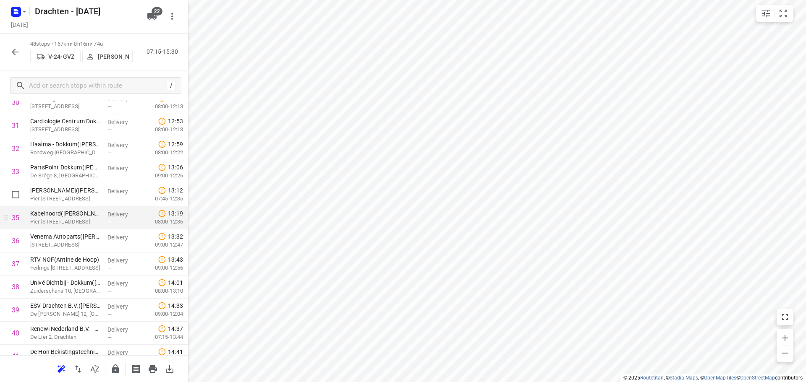
scroll to position [731, 0]
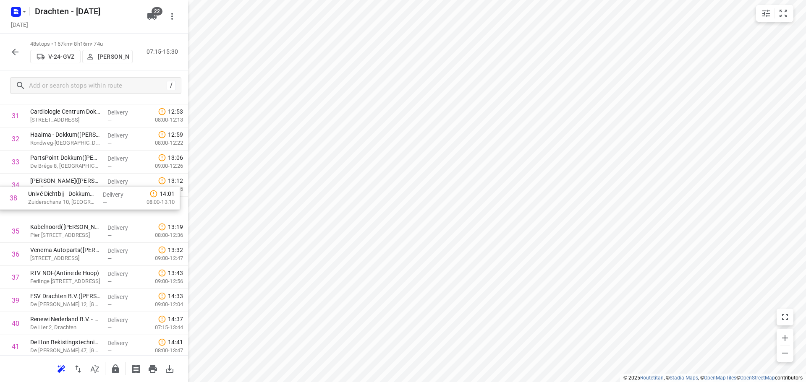
drag, startPoint x: 88, startPoint y: 281, endPoint x: 88, endPoint y: 191, distance: 90.3
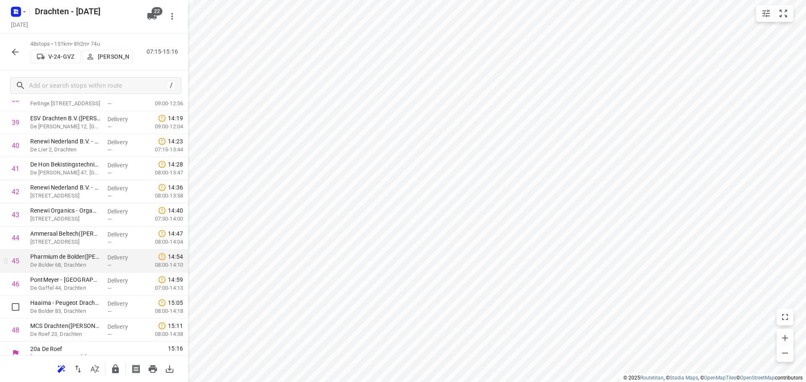
scroll to position [919, 0]
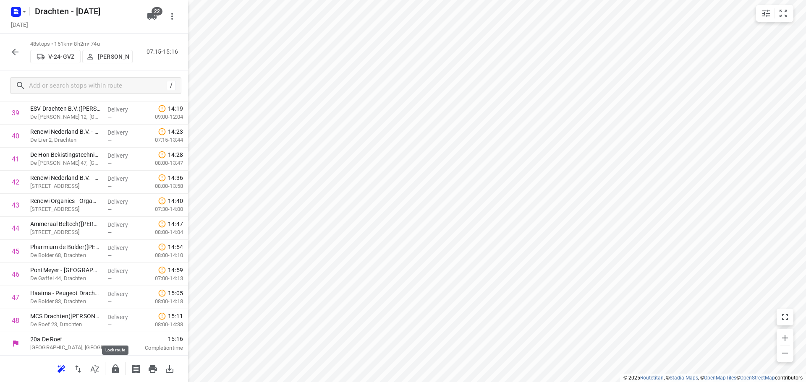
click at [111, 370] on icon "button" at bounding box center [115, 369] width 10 height 10
click at [13, 55] on icon "button" at bounding box center [15, 52] width 10 height 10
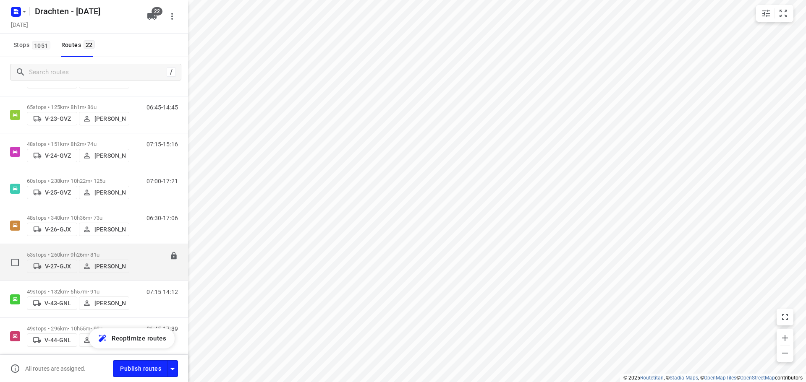
scroll to position [84, 0]
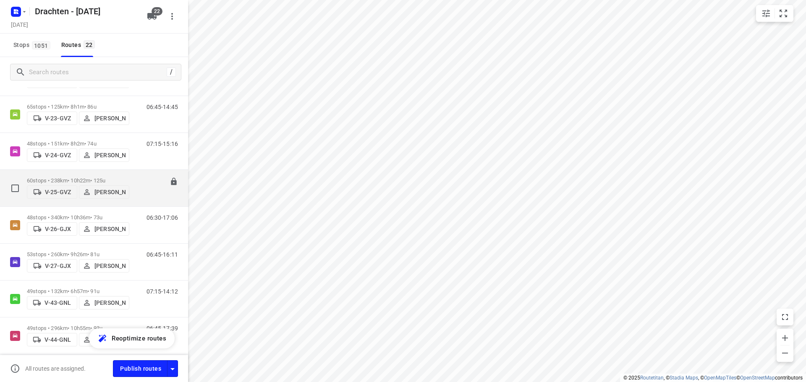
click at [89, 178] on p "60 stops • 238km • 10h22m • 125u" at bounding box center [78, 181] width 102 height 6
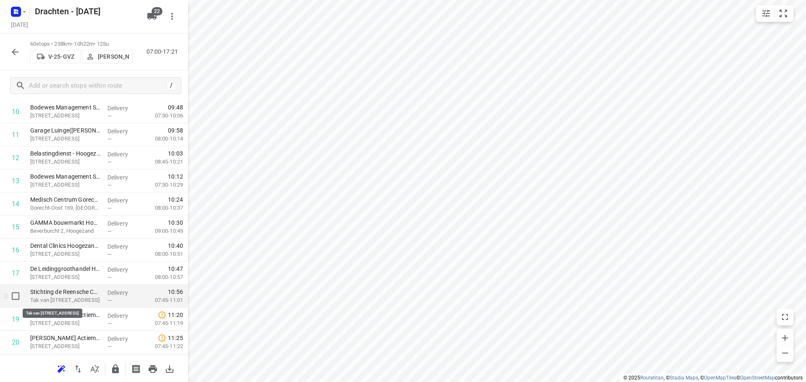
scroll to position [252, 0]
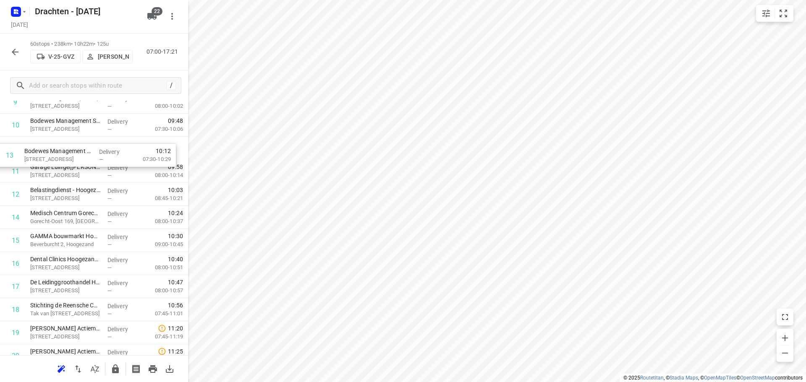
drag, startPoint x: 84, startPoint y: 178, endPoint x: 78, endPoint y: 150, distance: 28.0
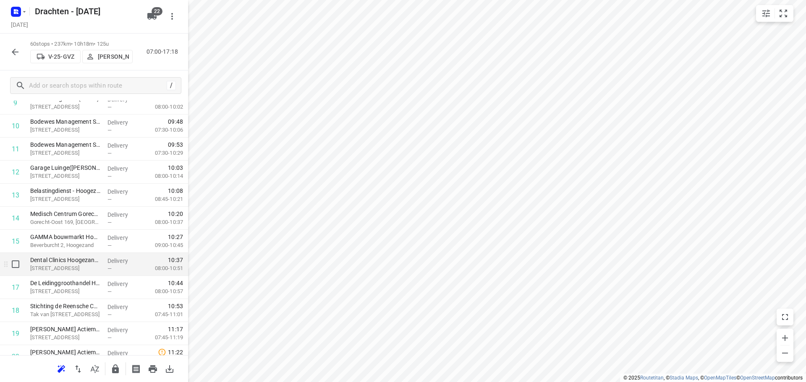
scroll to position [278, 0]
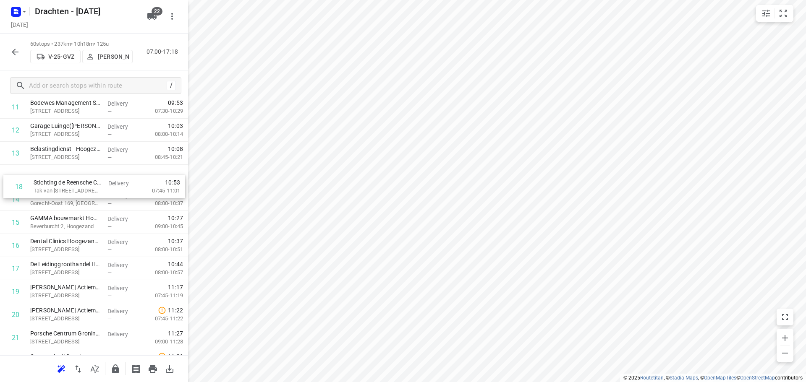
drag, startPoint x: 69, startPoint y: 270, endPoint x: 76, endPoint y: 173, distance: 97.7
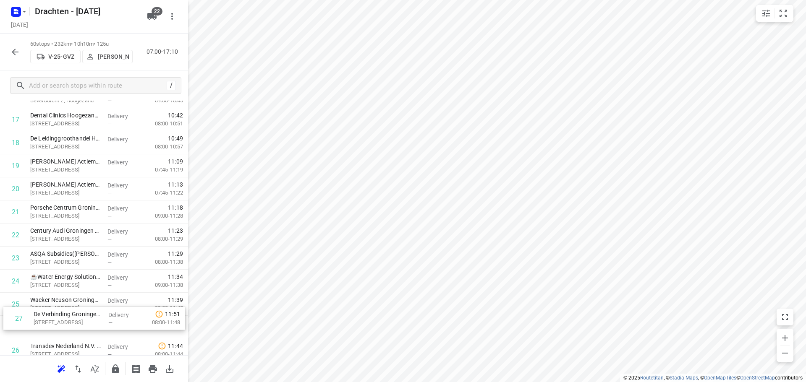
scroll to position [408, 0]
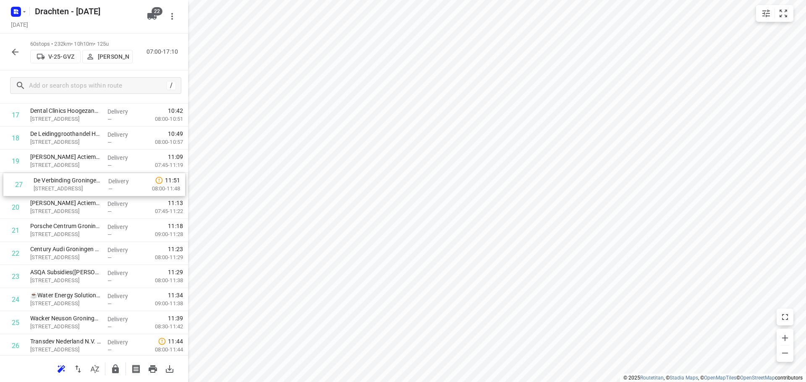
drag, startPoint x: 94, startPoint y: 351, endPoint x: 97, endPoint y: 183, distance: 168.8
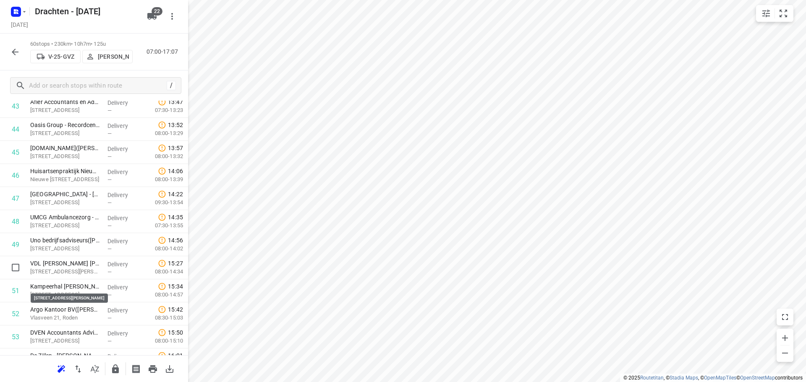
scroll to position [1038, 0]
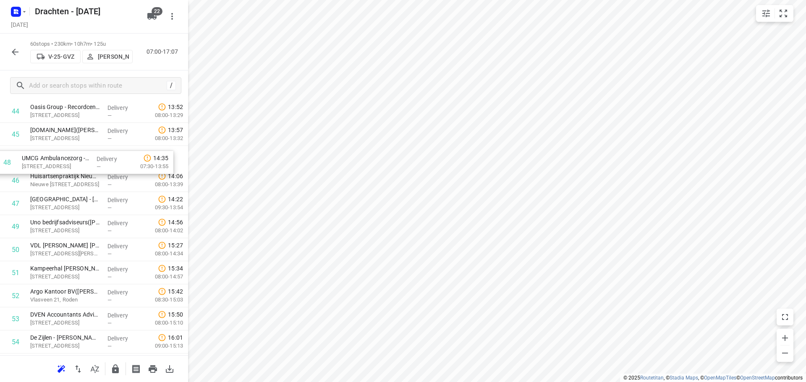
drag, startPoint x: 85, startPoint y: 204, endPoint x: 77, endPoint y: 163, distance: 41.6
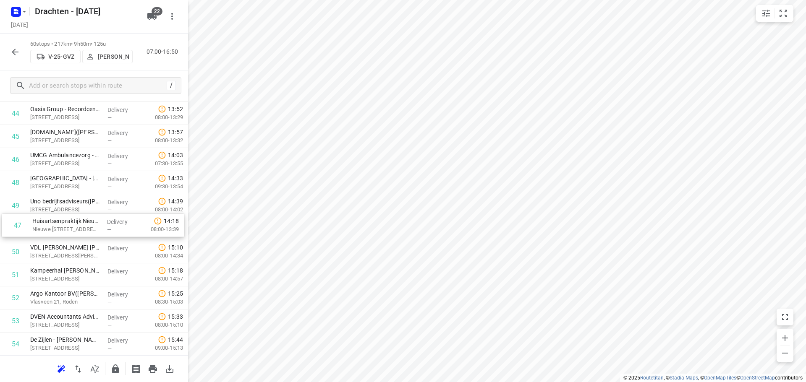
drag, startPoint x: 79, startPoint y: 186, endPoint x: 83, endPoint y: 235, distance: 48.5
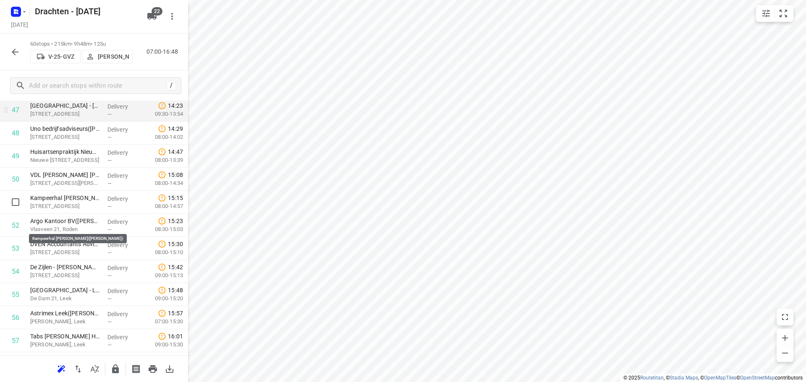
scroll to position [1118, 0]
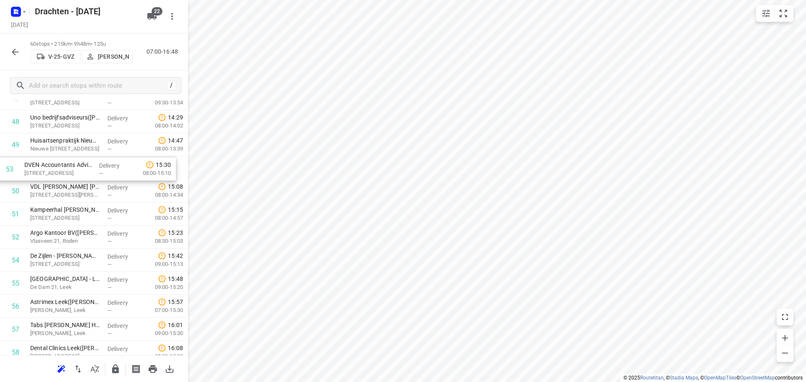
drag, startPoint x: 67, startPoint y: 244, endPoint x: 60, endPoint y: 172, distance: 72.1
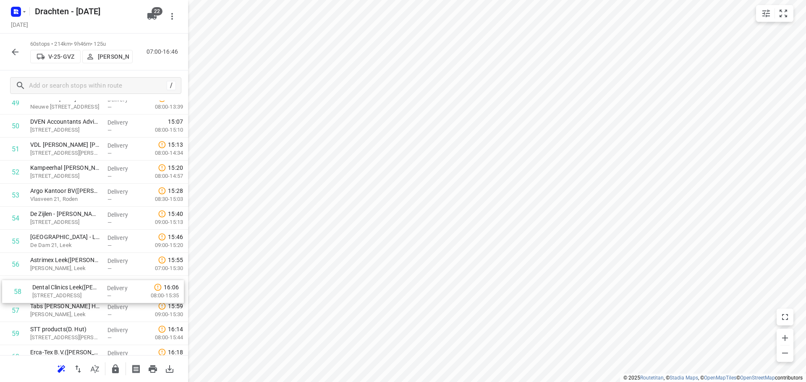
scroll to position [1162, 0]
drag, startPoint x: 89, startPoint y: 315, endPoint x: 93, endPoint y: 264, distance: 50.5
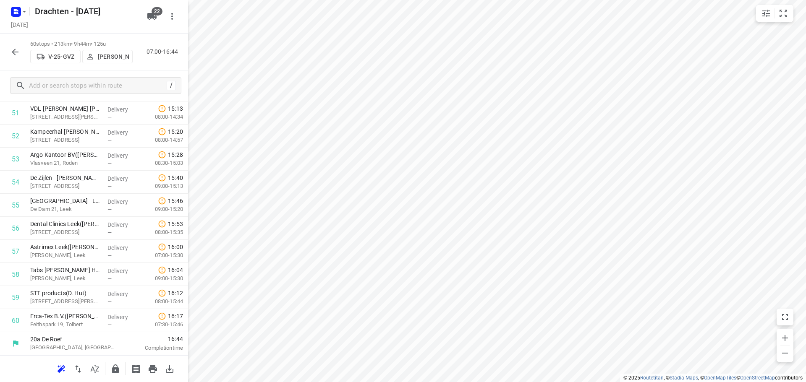
click at [21, 52] on button "button" at bounding box center [15, 52] width 17 height 17
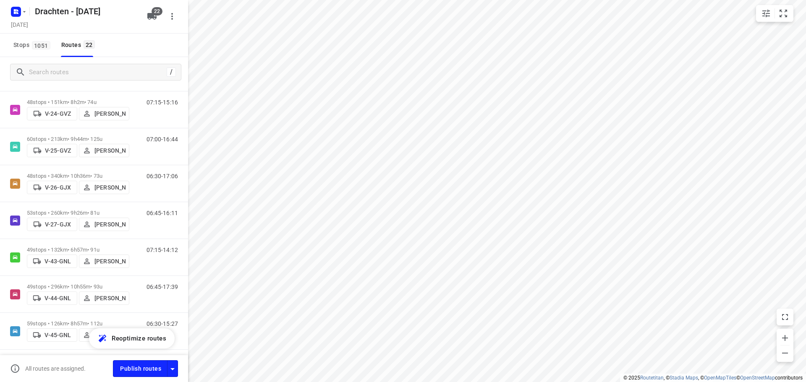
scroll to position [126, 0]
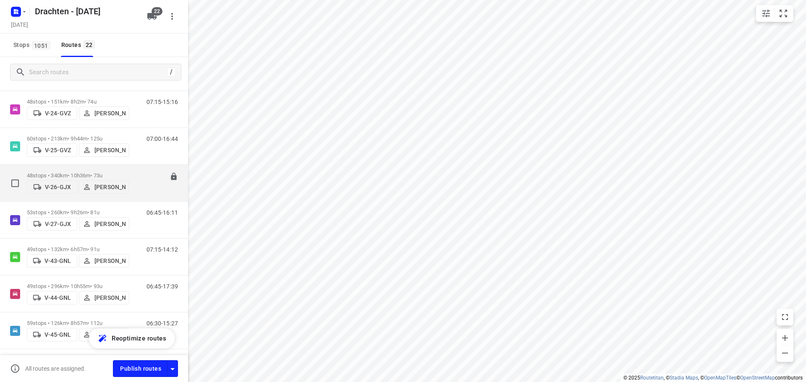
click at [81, 173] on p "48 stops • 340km • 10h36m • 73u" at bounding box center [78, 176] width 102 height 6
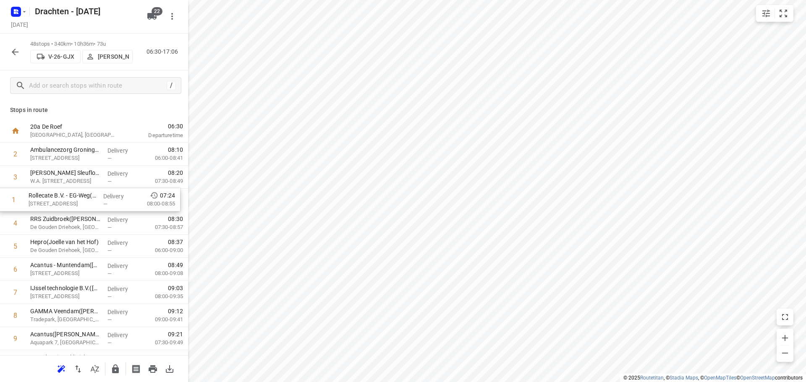
drag, startPoint x: 98, startPoint y: 158, endPoint x: 93, endPoint y: 208, distance: 50.2
click at [93, 371] on icon "button" at bounding box center [95, 369] width 10 height 10
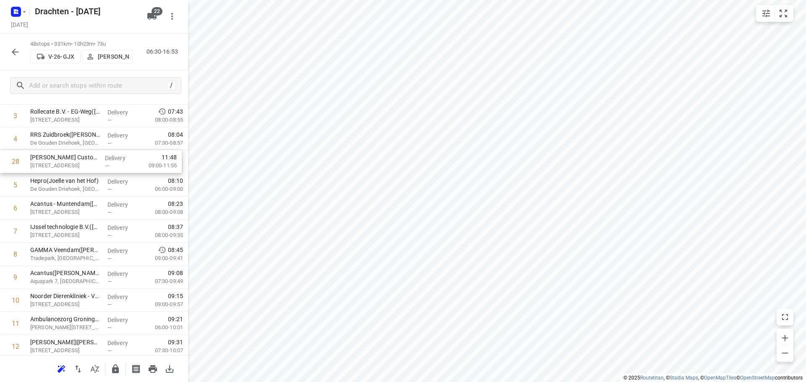
scroll to position [84, 0]
drag, startPoint x: 89, startPoint y: 201, endPoint x: 100, endPoint y: 215, distance: 18.0
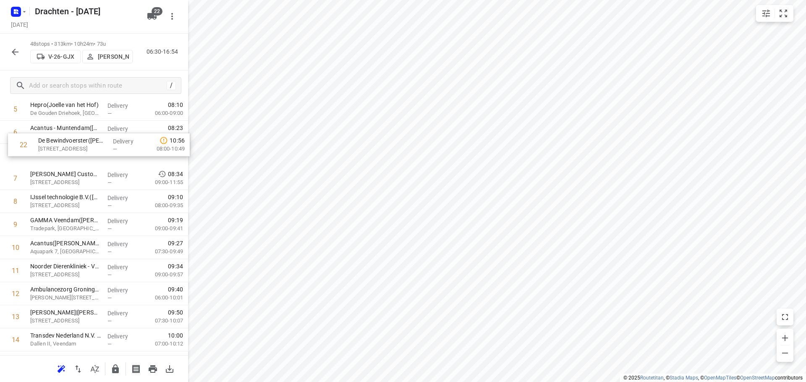
scroll to position [137, 0]
drag, startPoint x: 76, startPoint y: 181, endPoint x: 80, endPoint y: 223, distance: 42.2
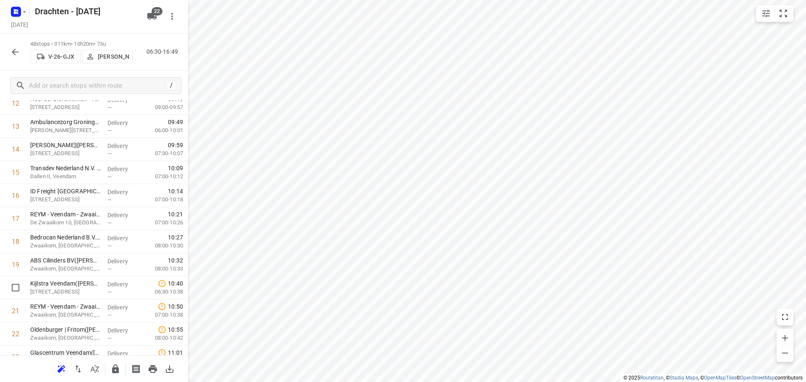
scroll to position [305, 0]
drag, startPoint x: 75, startPoint y: 297, endPoint x: 65, endPoint y: 188, distance: 109.6
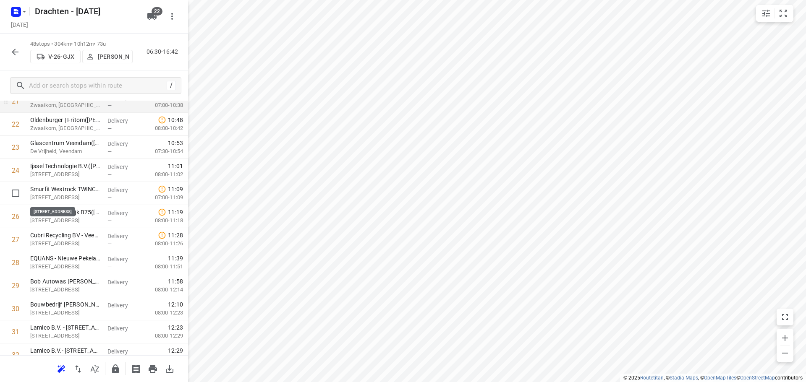
scroll to position [515, 0]
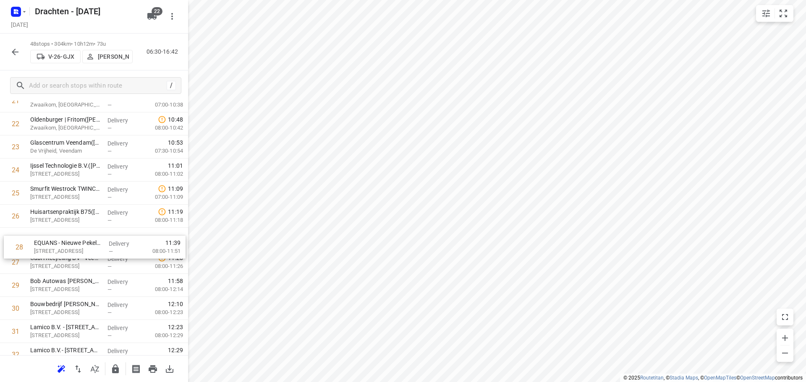
drag, startPoint x: 54, startPoint y: 262, endPoint x: 58, endPoint y: 241, distance: 21.3
click at [58, 241] on div "1 Ambulancezorg Groningen - Ambulancepost Sappemeer(David Beerink) De Vosholen …" at bounding box center [94, 182] width 188 height 1108
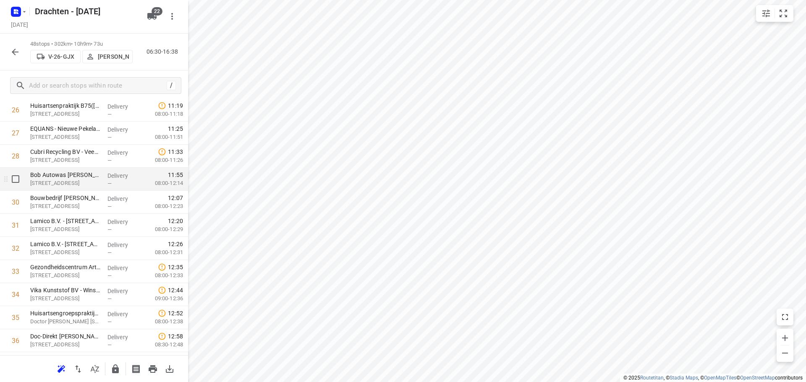
scroll to position [641, 0]
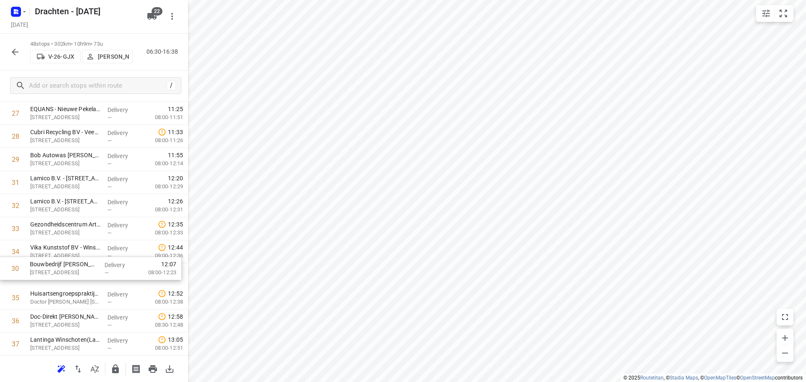
drag, startPoint x: 81, startPoint y: 189, endPoint x: 80, endPoint y: 279, distance: 89.4
click at [80, 279] on div "1 Ambulancezorg Groningen - Ambulancepost Sappemeer(David Beerink) De Vosholen …" at bounding box center [94, 56] width 188 height 1108
drag, startPoint x: 84, startPoint y: 230, endPoint x: 89, endPoint y: 279, distance: 49.7
click at [89, 279] on div "1 Ambulancezorg Groningen - Ambulancepost Sappemeer(David Beerink) De Vosholen …" at bounding box center [94, 56] width 188 height 1108
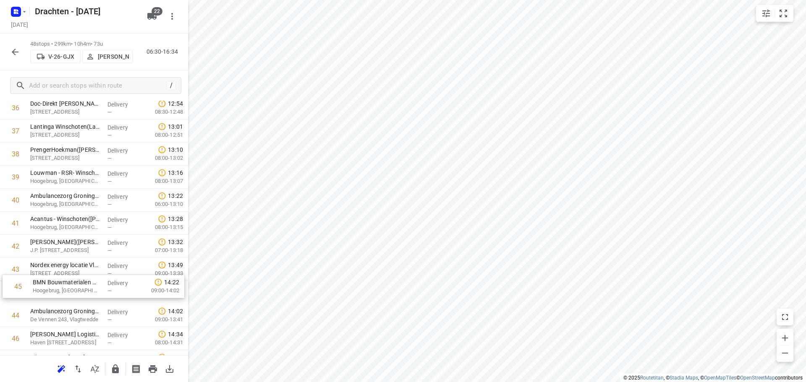
scroll to position [855, 0]
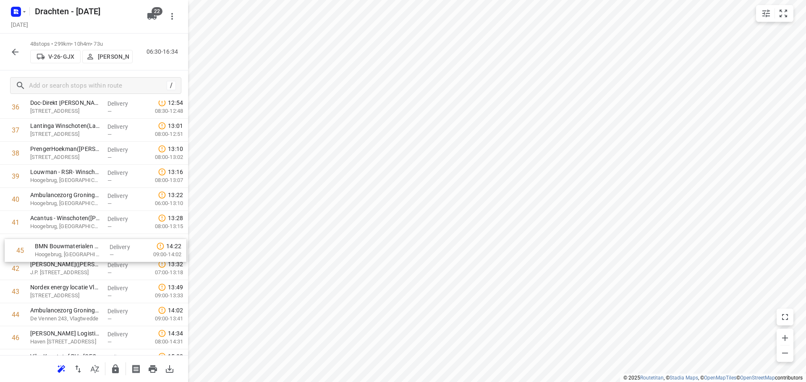
drag, startPoint x: 81, startPoint y: 321, endPoint x: 86, endPoint y: 249, distance: 72.8
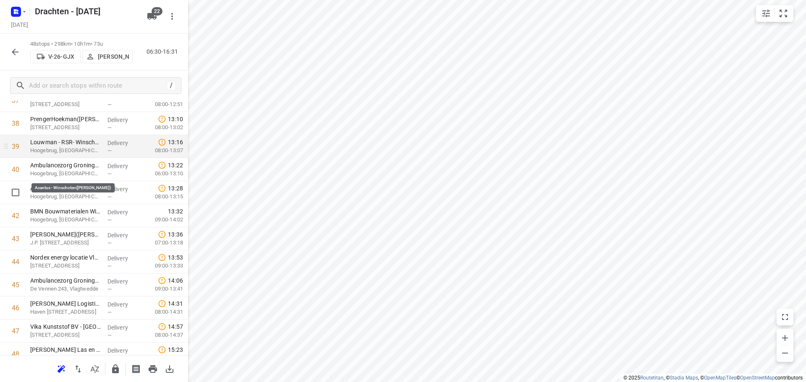
scroll to position [919, 0]
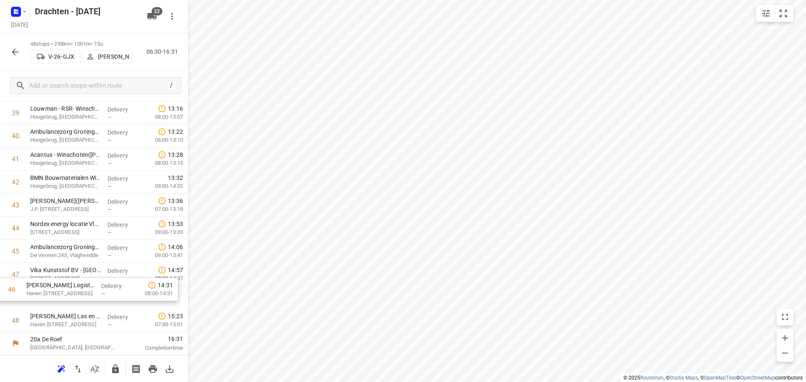
drag, startPoint x: 99, startPoint y: 280, endPoint x: 95, endPoint y: 301, distance: 21.4
click at [113, 369] on icon "button" at bounding box center [115, 369] width 7 height 9
click at [21, 52] on button "button" at bounding box center [15, 52] width 17 height 17
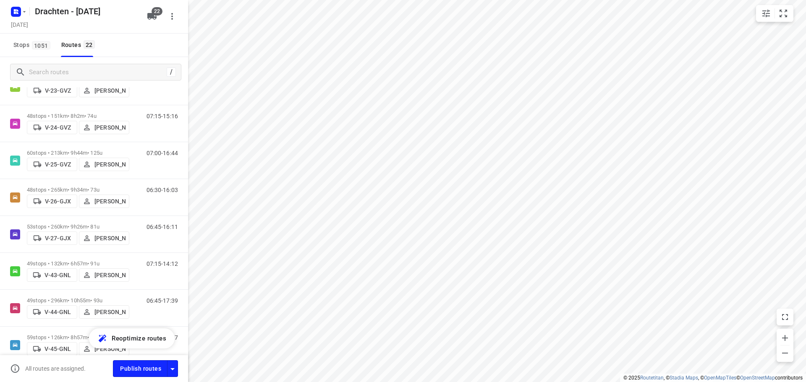
scroll to position [126, 0]
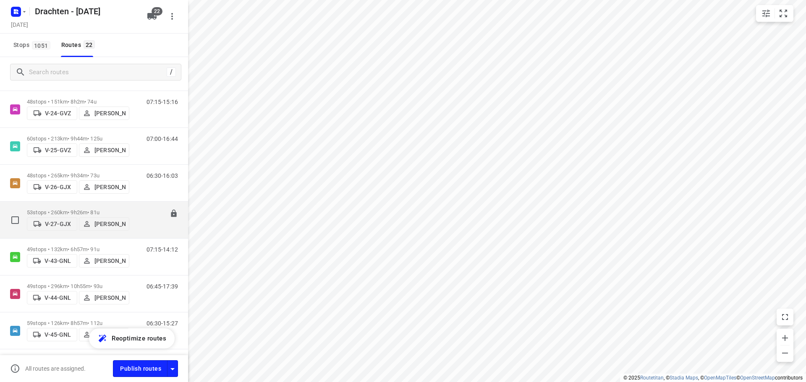
click at [88, 206] on div "53 stops • 260km • 9h26m • 81u V-27-GJX Stefan Scholten" at bounding box center [78, 220] width 102 height 30
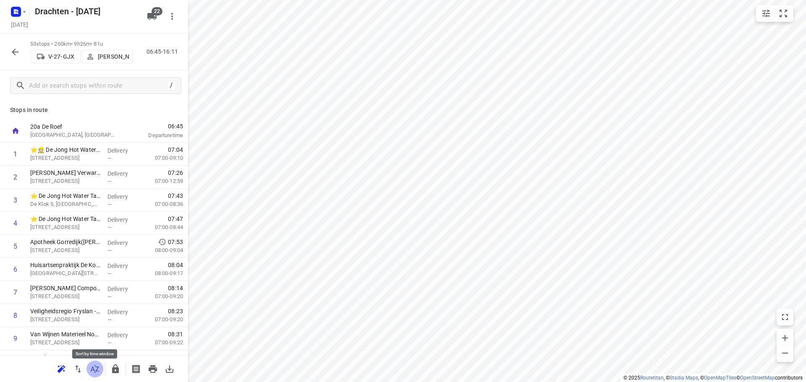
click at [94, 374] on icon "button" at bounding box center [95, 369] width 10 height 10
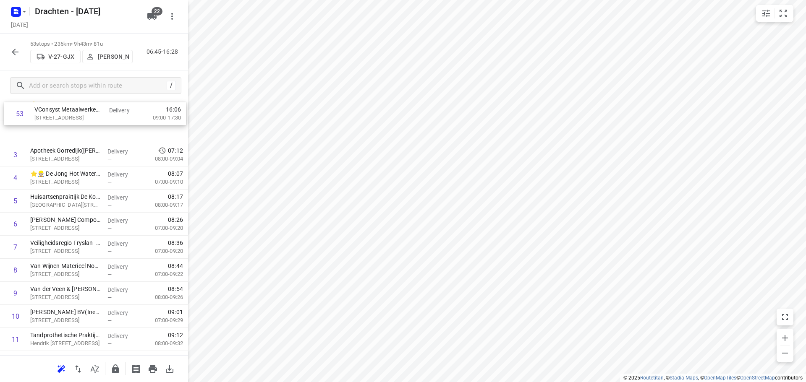
scroll to position [0, 0]
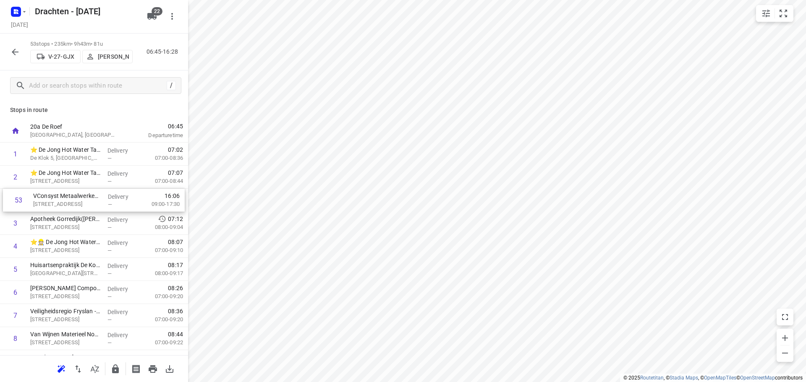
drag, startPoint x: 94, startPoint y: 322, endPoint x: 98, endPoint y: 199, distance: 123.1
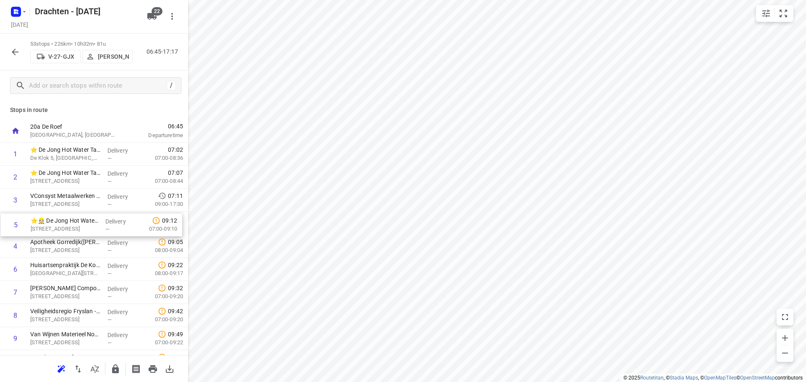
drag, startPoint x: 83, startPoint y: 250, endPoint x: 83, endPoint y: 225, distance: 24.8
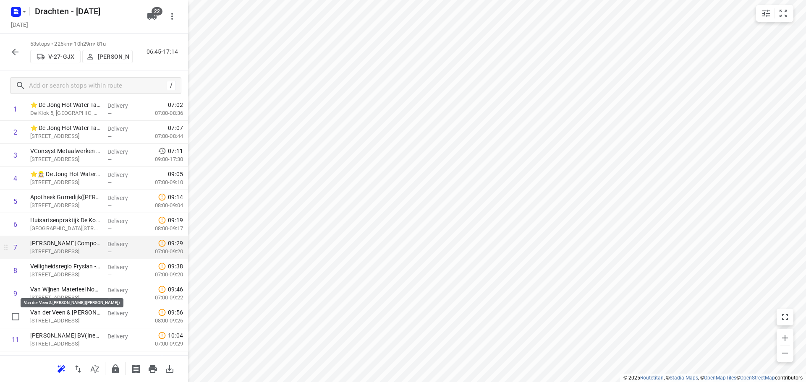
scroll to position [84, 0]
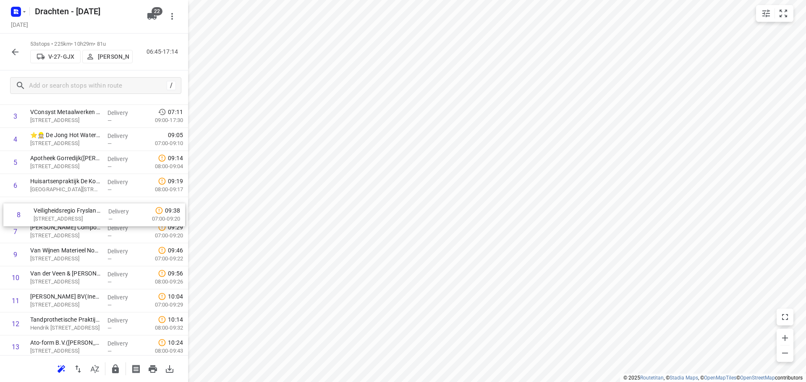
drag, startPoint x: 99, startPoint y: 240, endPoint x: 102, endPoint y: 220, distance: 20.0
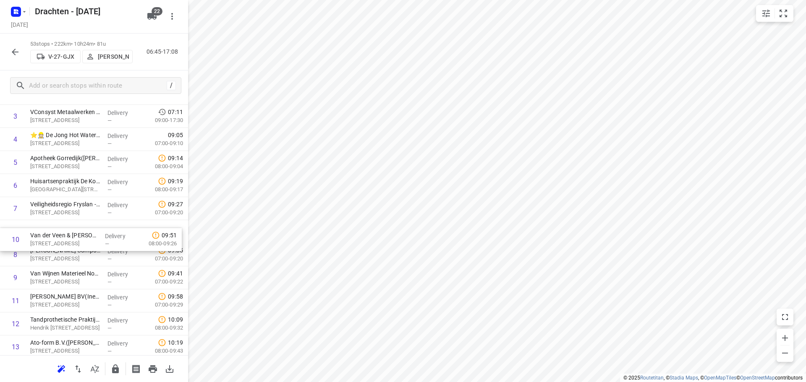
drag, startPoint x: 89, startPoint y: 281, endPoint x: 91, endPoint y: 236, distance: 45.8
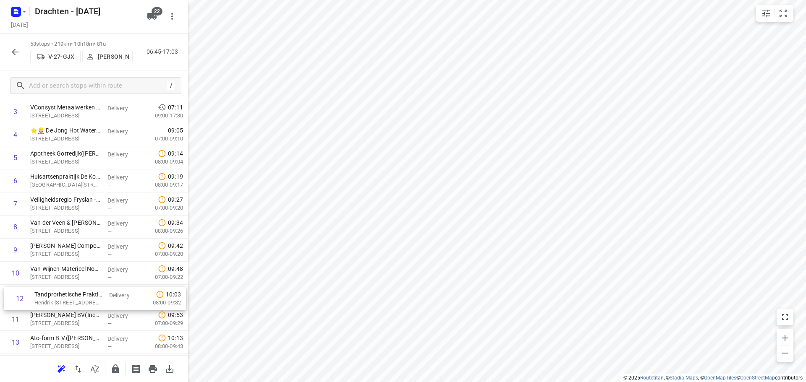
scroll to position [89, 0]
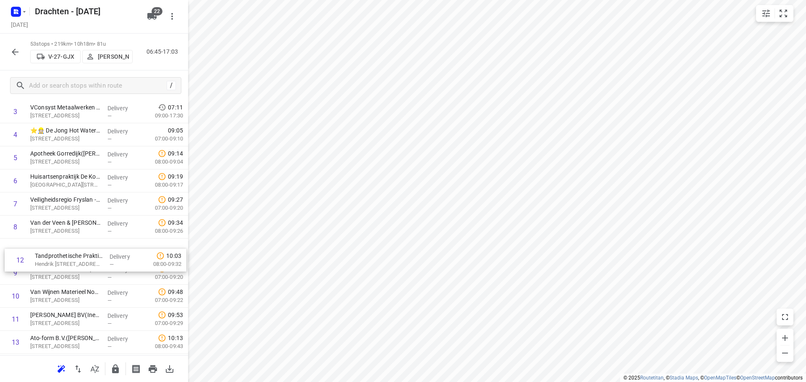
drag, startPoint x: 87, startPoint y: 325, endPoint x: 90, endPoint y: 252, distance: 72.7
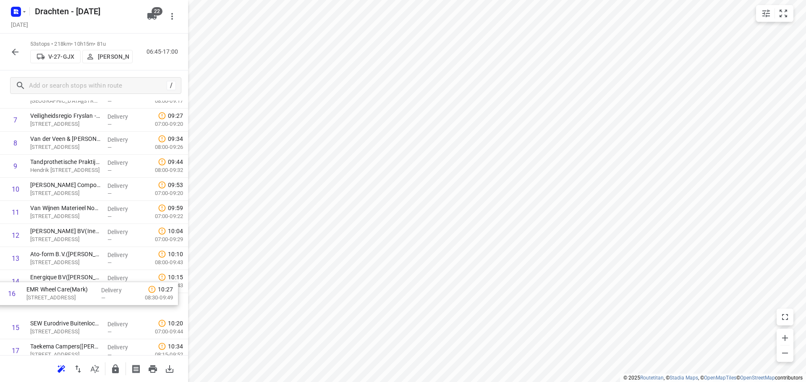
scroll to position [176, 0]
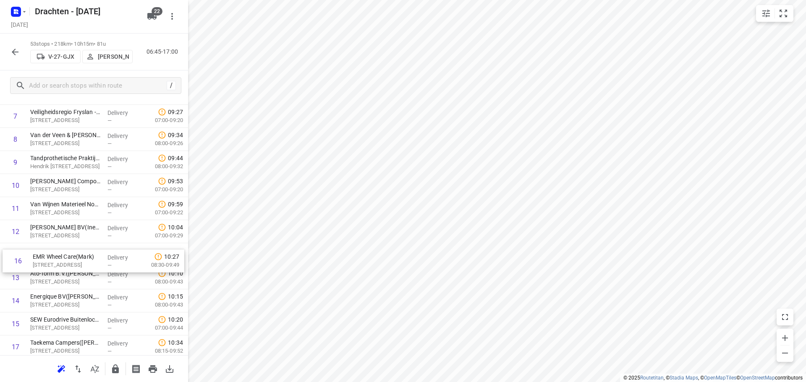
drag, startPoint x: 82, startPoint y: 333, endPoint x: 86, endPoint y: 261, distance: 71.4
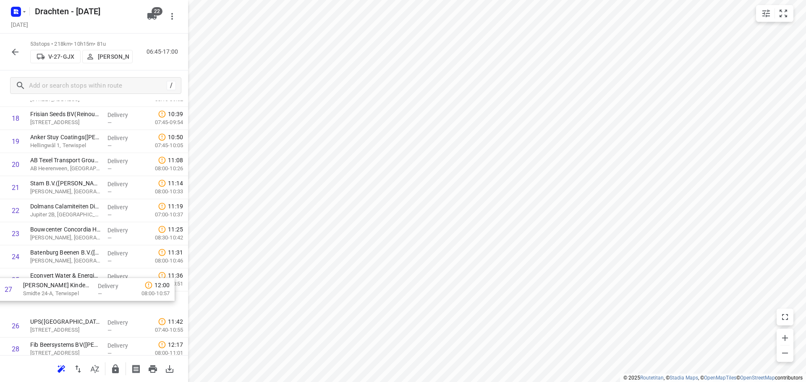
scroll to position [430, 0]
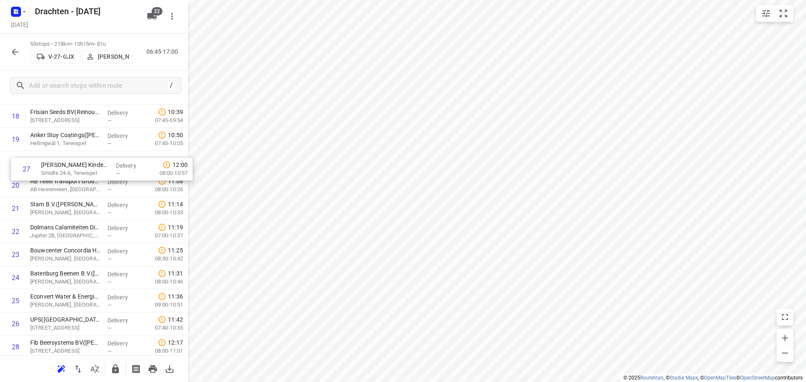
drag, startPoint x: 78, startPoint y: 327, endPoint x: 89, endPoint y: 165, distance: 162.0
click at [89, 165] on div "1 ⭐ De Jong Hot Water Tanks - Productie(Mirthe Diever) De Klok 5, Gorredijk Del…" at bounding box center [94, 324] width 188 height 1224
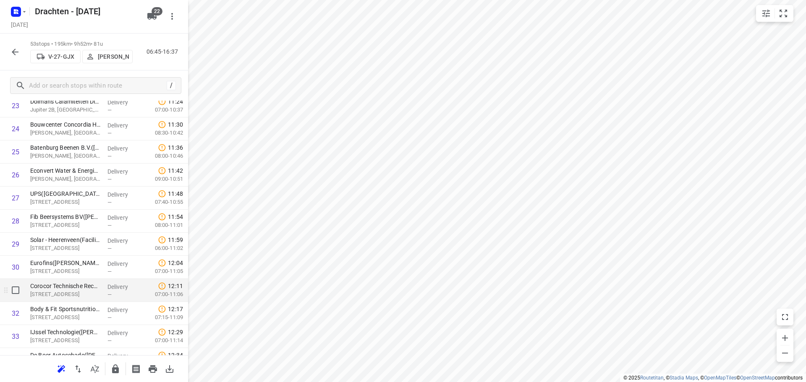
scroll to position [598, 0]
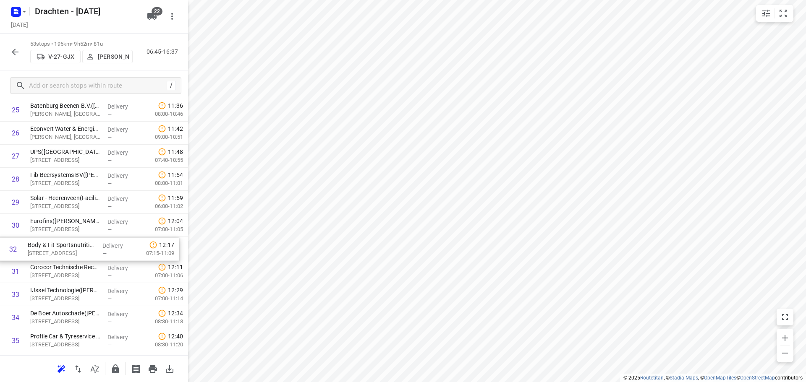
drag, startPoint x: 77, startPoint y: 267, endPoint x: 76, endPoint y: 241, distance: 25.6
click at [76, 241] on div "1 ⭐ De Jong Hot Water Tanks - Productie(Mirthe Diever) De Klok 5, Gorredijk Del…" at bounding box center [94, 156] width 188 height 1224
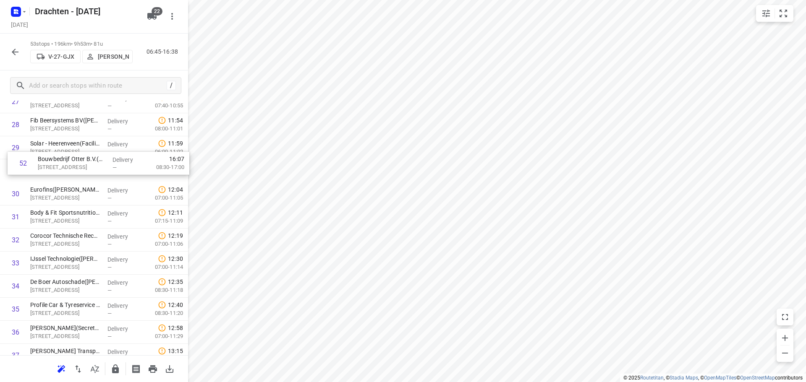
scroll to position [653, 0]
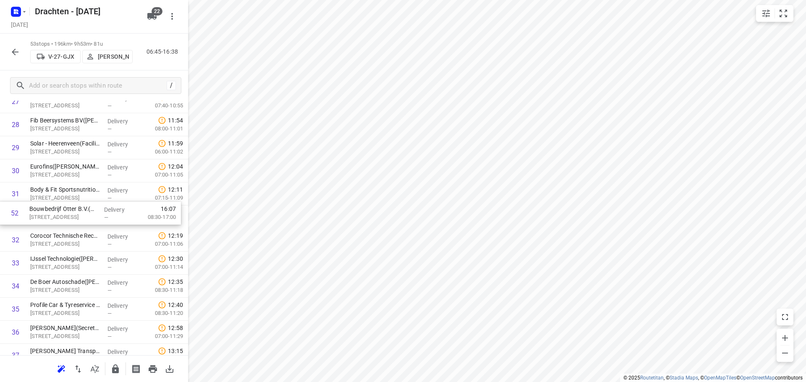
drag, startPoint x: 93, startPoint y: 313, endPoint x: 91, endPoint y: 212, distance: 100.8
click at [91, 212] on div "1 ⭐ De Jong Hot Water Tanks - Productie(Mirthe Diever) De Klok 5, Gorredijk Del…" at bounding box center [94, 102] width 188 height 1224
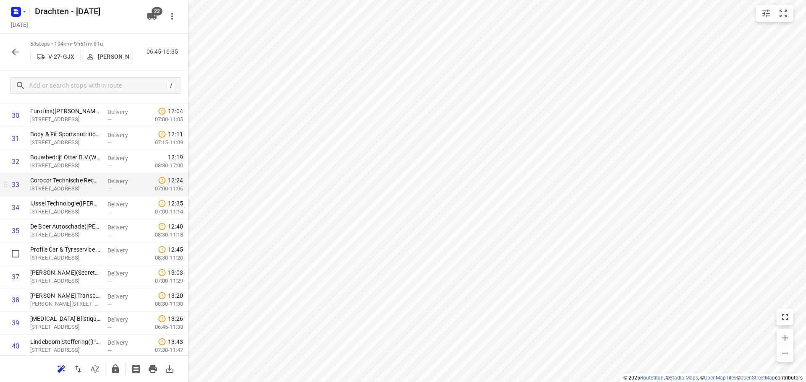
scroll to position [695, 0]
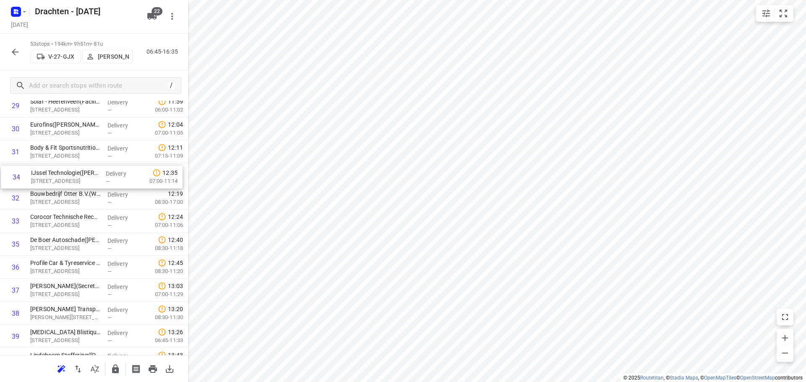
drag, startPoint x: 80, startPoint y: 227, endPoint x: 79, endPoint y: 178, distance: 49.1
click at [79, 178] on div "1 ⭐ De Jong Hot Water Tanks - Productie(Mirthe Diever) De Klok 5, Gorredijk Del…" at bounding box center [94, 60] width 188 height 1224
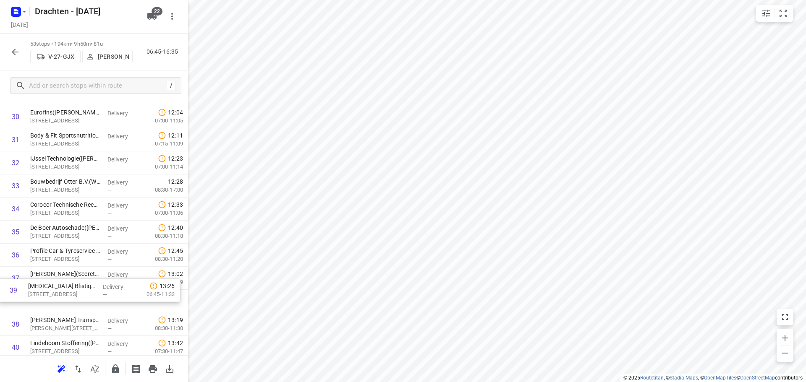
scroll to position [707, 0]
drag, startPoint x: 81, startPoint y: 335, endPoint x: 84, endPoint y: 277, distance: 58.0
click at [84, 277] on div "1 ⭐ De Jong Hot Water Tanks - Productie(Mirthe Diever) De Klok 5, Gorredijk Del…" at bounding box center [94, 48] width 188 height 1224
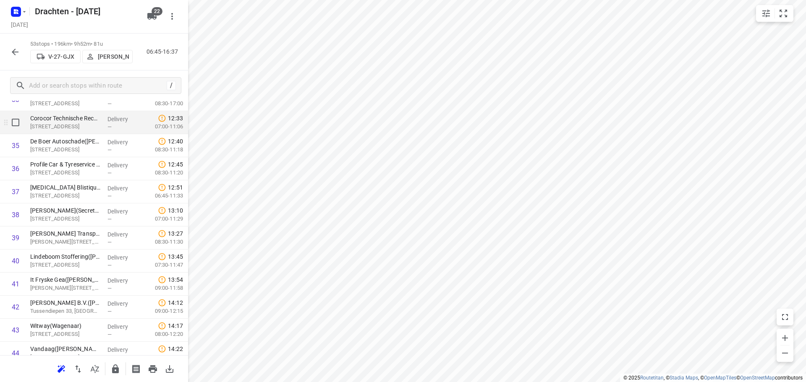
scroll to position [833, 0]
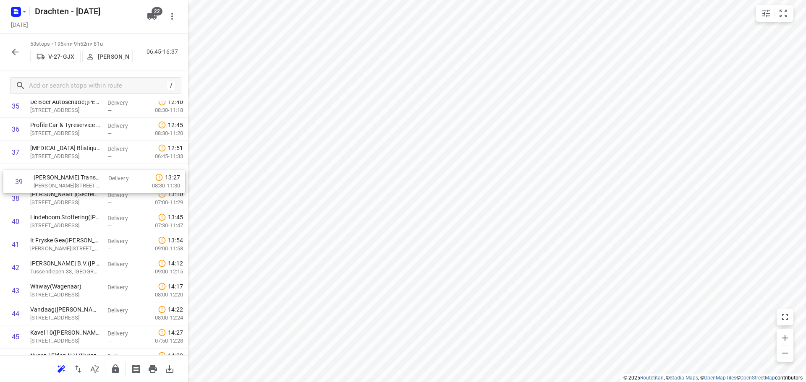
drag, startPoint x: 74, startPoint y: 201, endPoint x: 76, endPoint y: 181, distance: 19.8
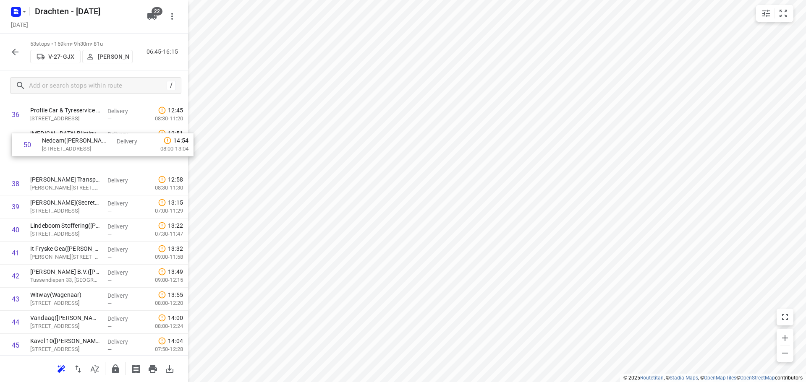
scroll to position [844, 0]
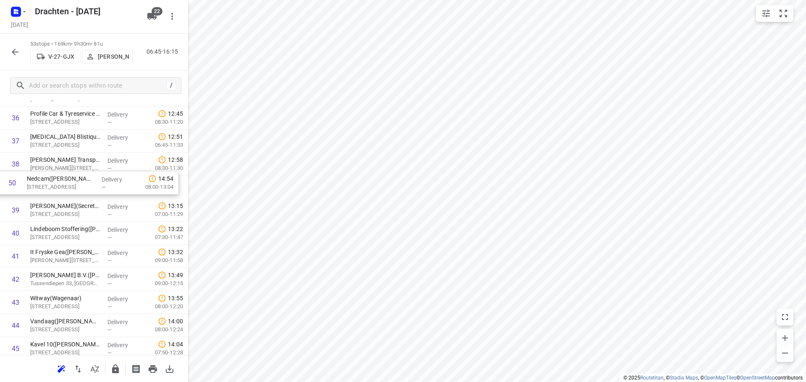
drag, startPoint x: 87, startPoint y: 330, endPoint x: 83, endPoint y: 182, distance: 148.7
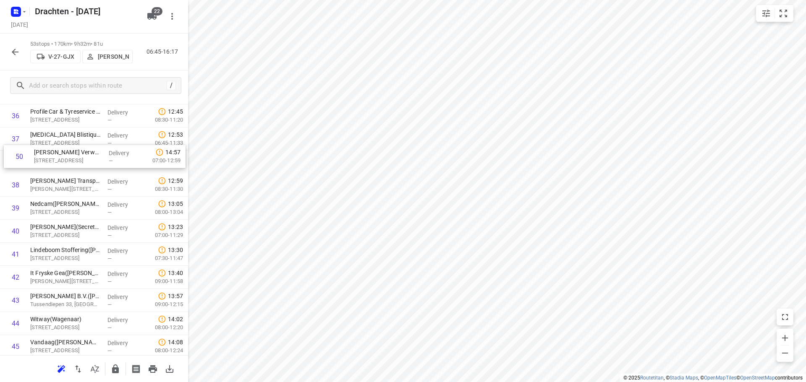
scroll to position [846, 0]
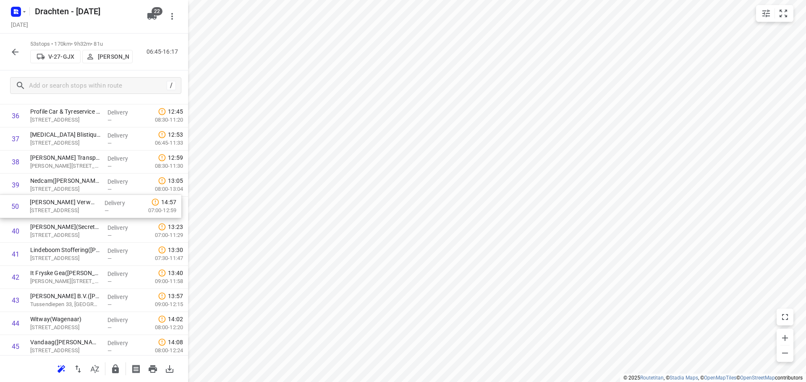
drag, startPoint x: 81, startPoint y: 258, endPoint x: 82, endPoint y: 208, distance: 50.0
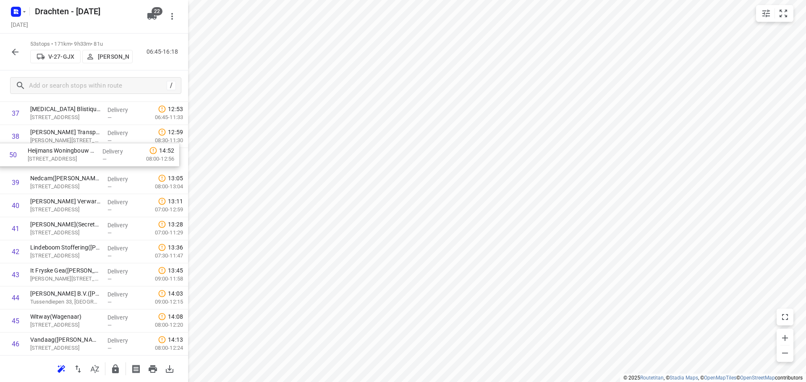
scroll to position [872, 0]
drag, startPoint x: 76, startPoint y: 253, endPoint x: 75, endPoint y: 203, distance: 50.4
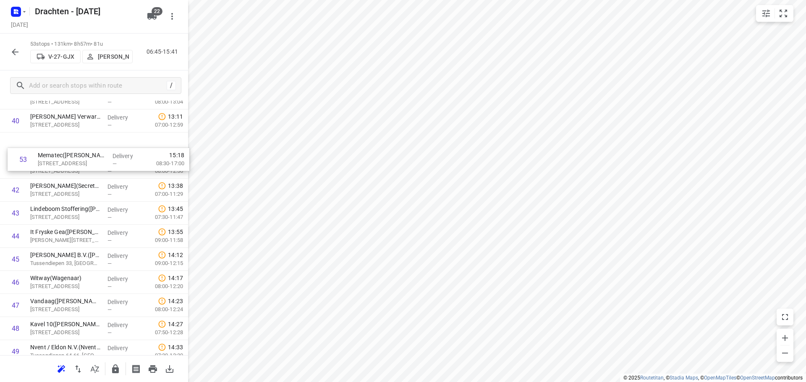
scroll to position [928, 0]
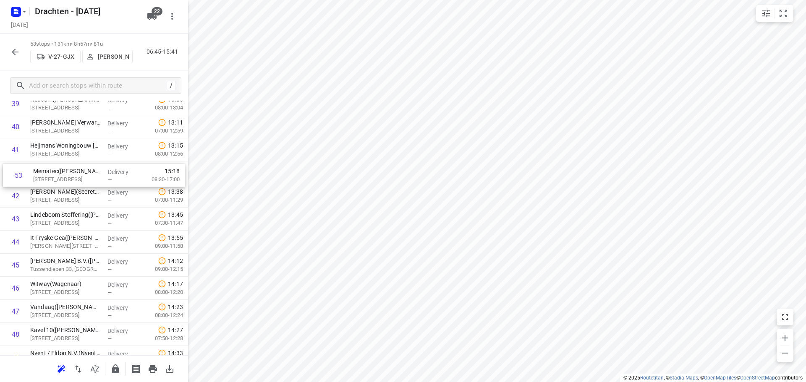
drag, startPoint x: 76, startPoint y: 325, endPoint x: 81, endPoint y: 175, distance: 149.1
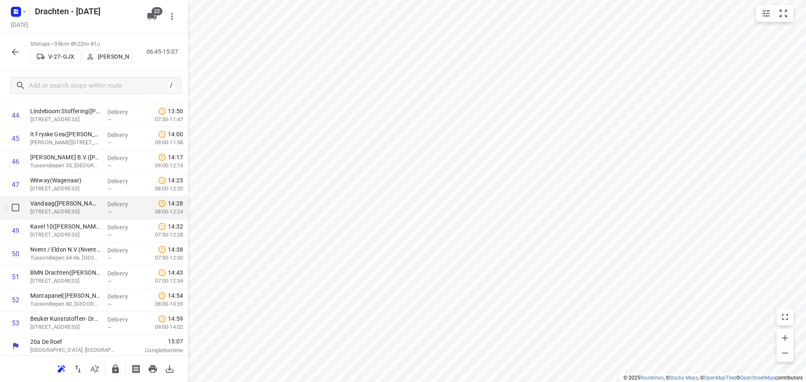
scroll to position [1034, 0]
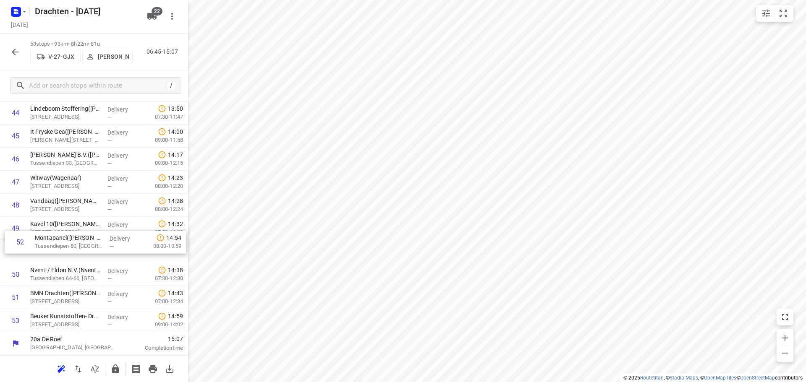
drag, startPoint x: 71, startPoint y: 306, endPoint x: 74, endPoint y: 229, distance: 77.3
drag, startPoint x: 79, startPoint y: 327, endPoint x: 74, endPoint y: 250, distance: 77.0
click at [114, 364] on icon "button" at bounding box center [115, 369] width 10 height 10
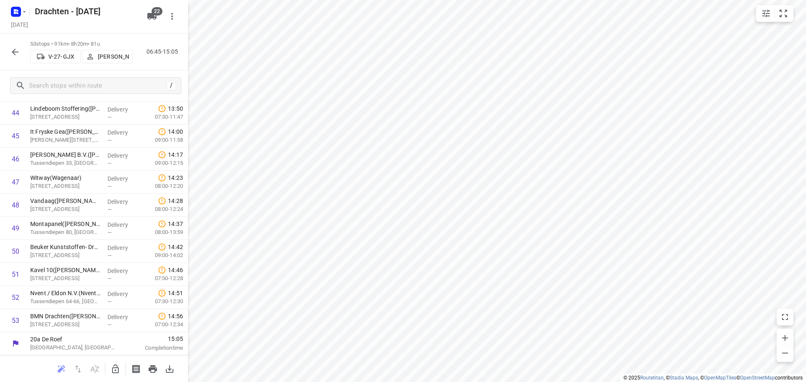
click at [17, 55] on icon "button" at bounding box center [15, 52] width 10 height 10
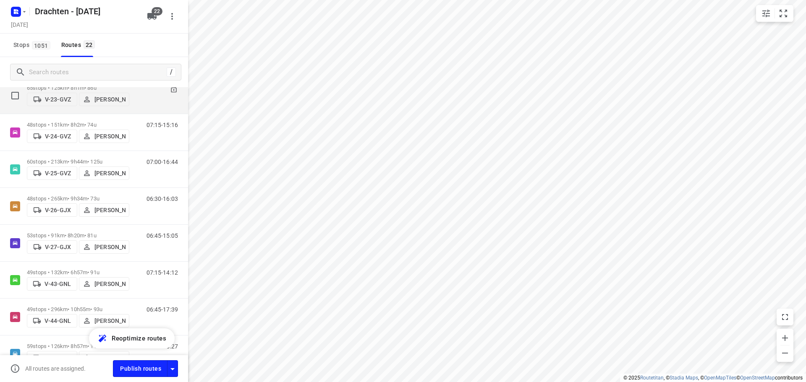
scroll to position [126, 0]
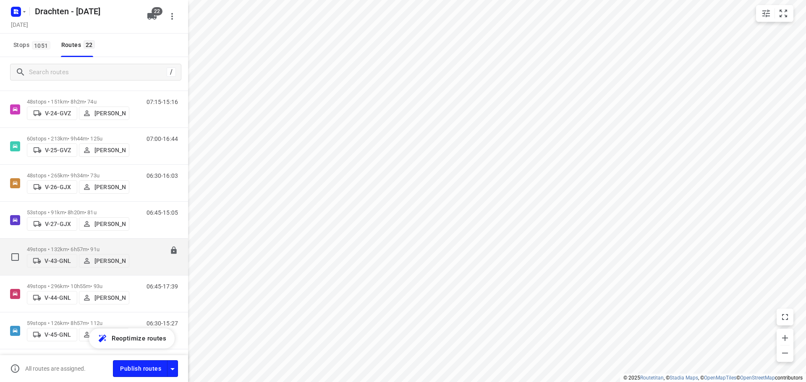
click at [78, 246] on p "49 stops • 132km • 6h57m • 91u" at bounding box center [78, 249] width 102 height 6
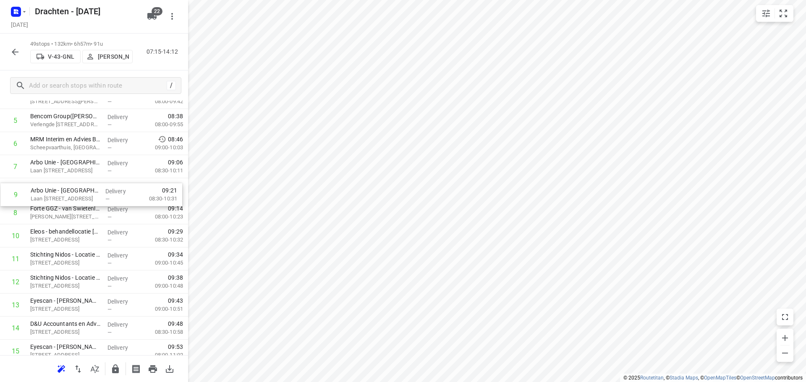
drag, startPoint x: 79, startPoint y: 216, endPoint x: 79, endPoint y: 191, distance: 24.8
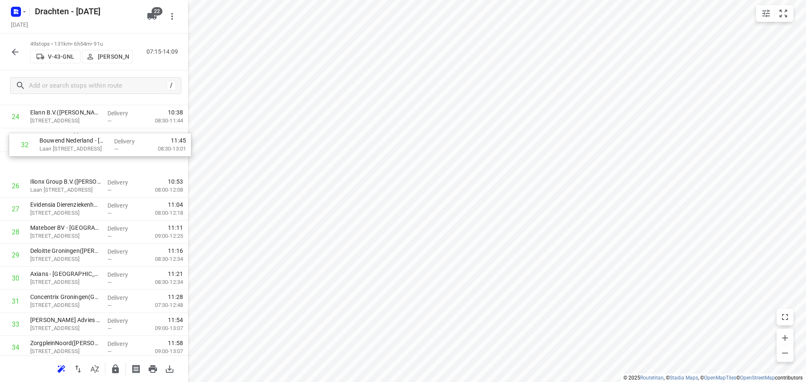
scroll to position [566, 0]
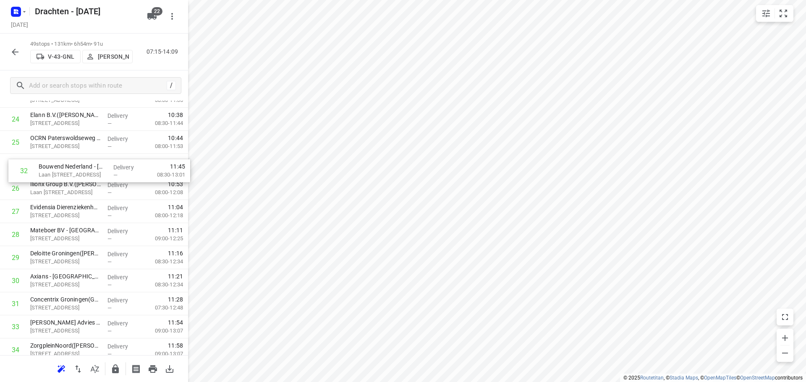
drag, startPoint x: 65, startPoint y: 242, endPoint x: 75, endPoint y: 168, distance: 75.0
click at [75, 168] on div "1 Peutz B.V. - Haren(Agnes van der Sluis) Oosterweg 127, Haren Delivery — 07:55…" at bounding box center [94, 142] width 188 height 1131
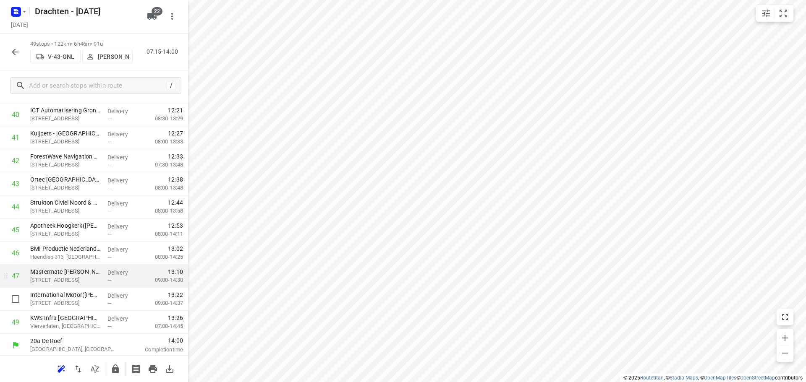
scroll to position [942, 0]
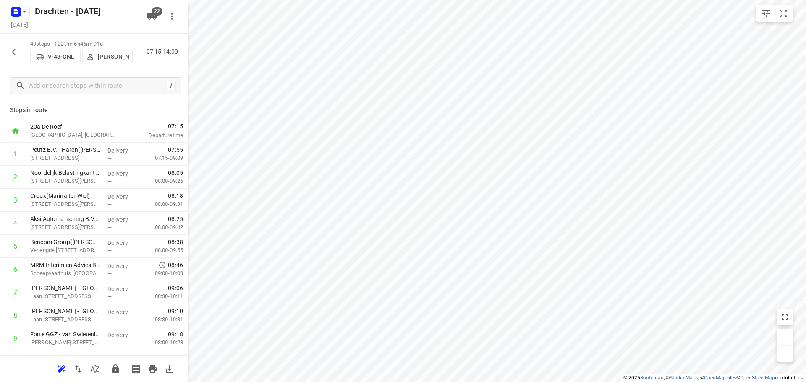
scroll to position [942, 0]
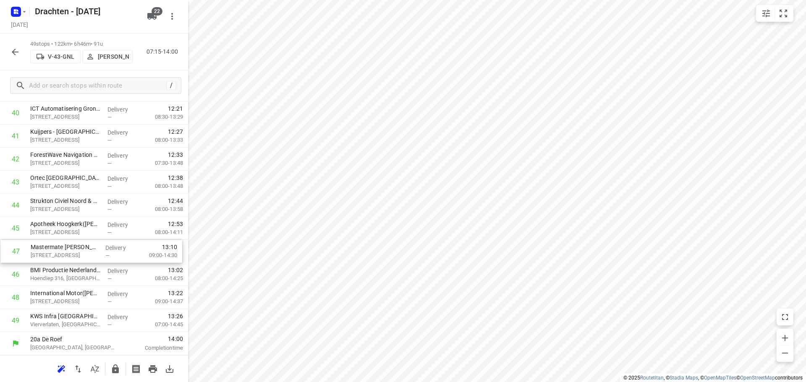
drag, startPoint x: 82, startPoint y: 275, endPoint x: 81, endPoint y: 249, distance: 25.6
click at [110, 368] on button "button" at bounding box center [115, 369] width 17 height 17
click at [18, 55] on icon "button" at bounding box center [15, 52] width 10 height 10
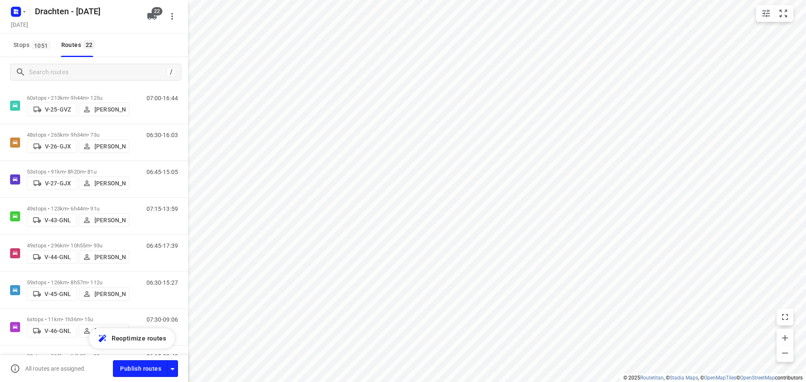
scroll to position [168, 0]
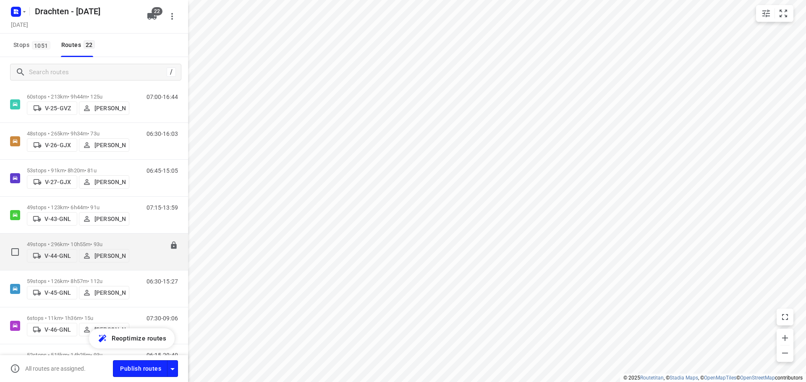
click at [89, 237] on div "49 stops • 296km • 10h55m • 93u V-44-GNL Kirsten Brouwer" at bounding box center [78, 252] width 102 height 30
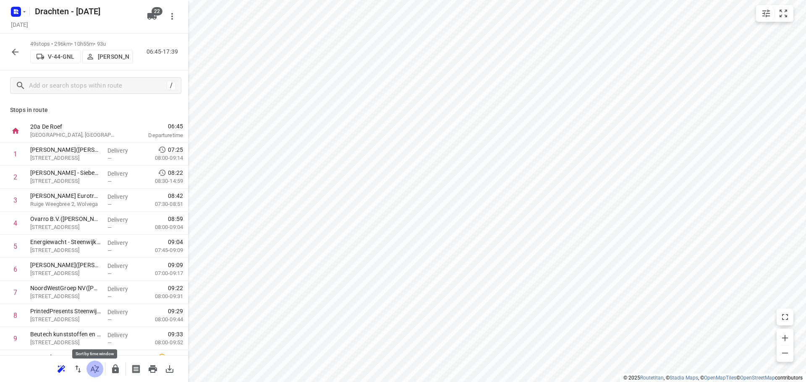
click at [98, 375] on button "button" at bounding box center [94, 369] width 17 height 17
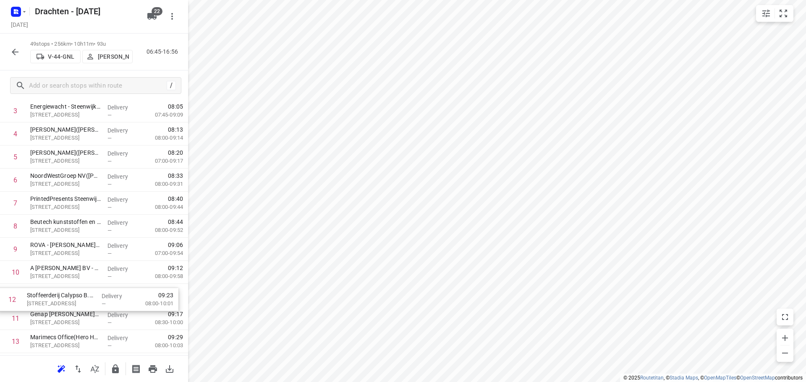
scroll to position [91, 0]
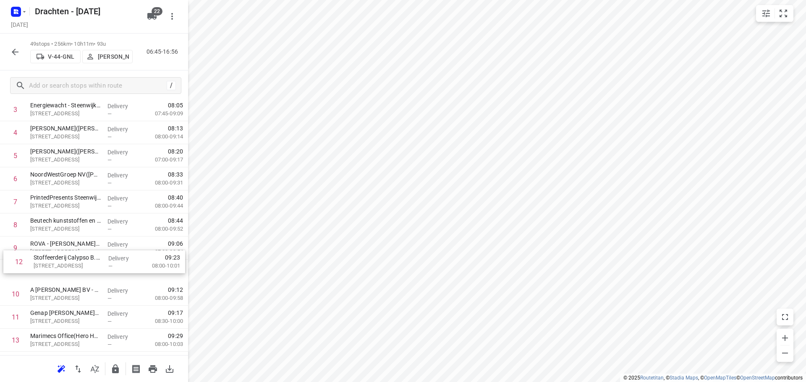
drag, startPoint x: 106, startPoint y: 327, endPoint x: 110, endPoint y: 254, distance: 73.2
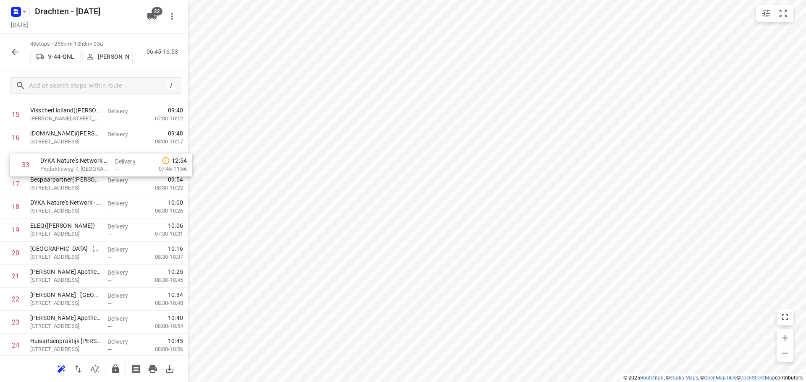
scroll to position [356, 0]
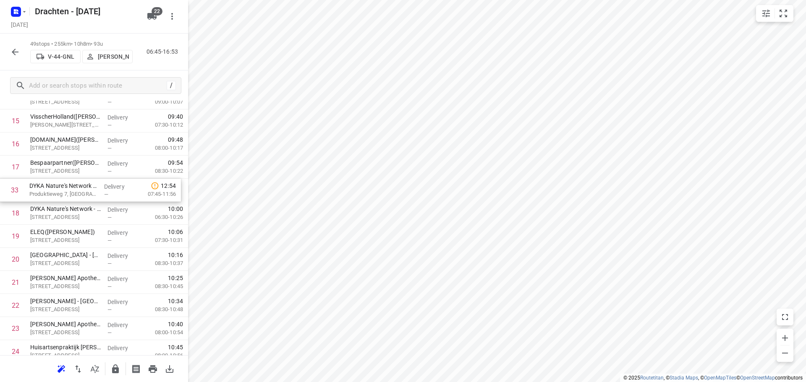
drag, startPoint x: 98, startPoint y: 304, endPoint x: 97, endPoint y: 188, distance: 115.9
click at [97, 188] on div "1 Koster Eurotransport B.V.(Dannick Koster) Ruige Weegbree 2, Wolvega Delivery …" at bounding box center [94, 351] width 188 height 1131
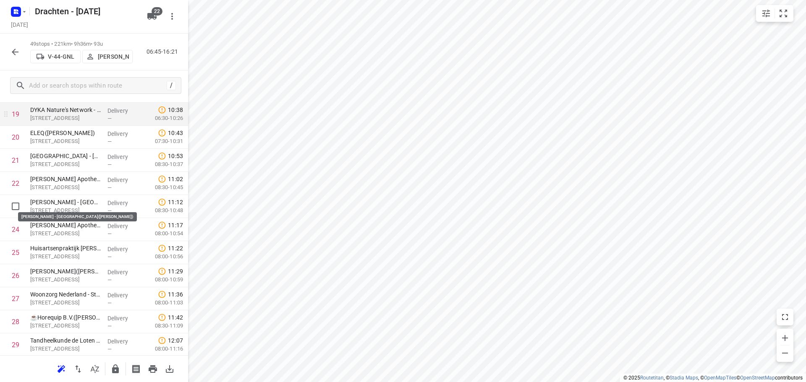
scroll to position [482, 0]
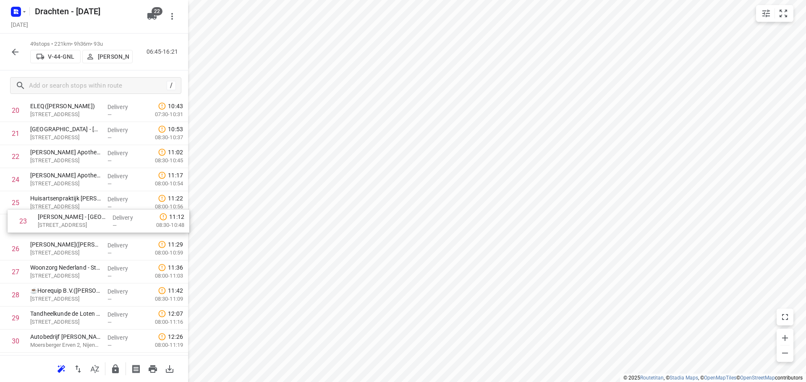
drag, startPoint x: 90, startPoint y: 183, endPoint x: 97, endPoint y: 231, distance: 48.3
click at [97, 231] on div "1 Koster Eurotransport B.V.(Dannick Koster) Ruige Weegbree 2, Wolvega Delivery …" at bounding box center [94, 225] width 188 height 1131
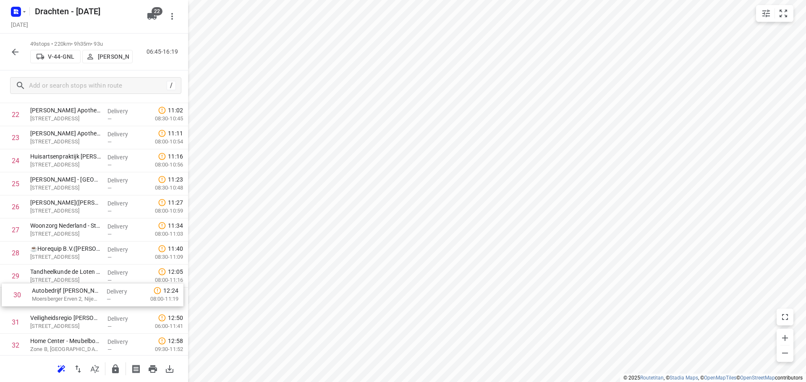
scroll to position [526, 0]
drag, startPoint x: 89, startPoint y: 307, endPoint x: 94, endPoint y: 280, distance: 27.4
click at [94, 280] on div "1 Koster Eurotransport B.V.(Dannick Koster) Ruige Weegbree 2, Wolvega Delivery …" at bounding box center [94, 182] width 188 height 1131
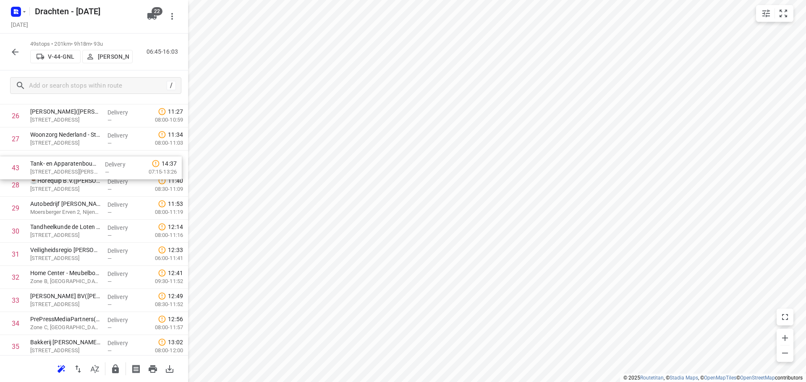
scroll to position [613, 0]
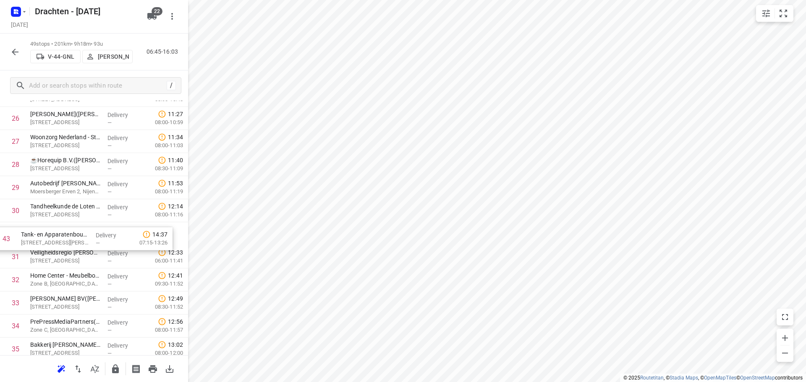
drag, startPoint x: 80, startPoint y: 304, endPoint x: 70, endPoint y: 234, distance: 70.8
click at [70, 234] on div "1 Koster Eurotransport B.V.(Dannick Koster) Ruige Weegbree 2, Wolvega Delivery …" at bounding box center [94, 95] width 188 height 1131
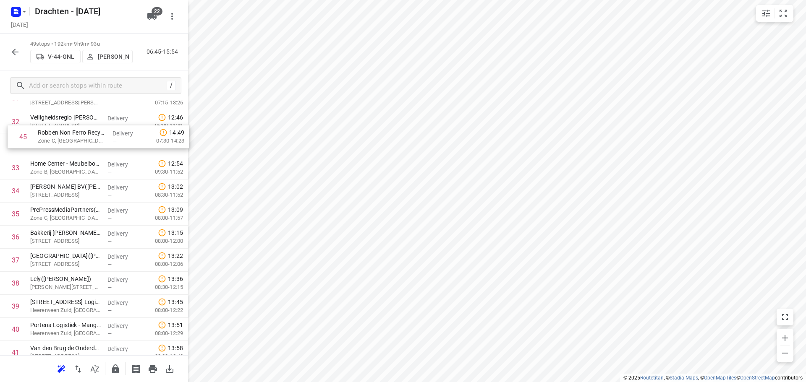
scroll to position [744, 0]
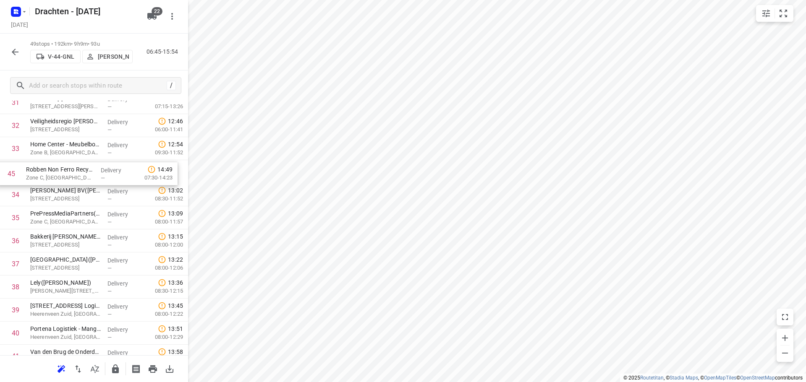
drag, startPoint x: 84, startPoint y: 301, endPoint x: 80, endPoint y: 167, distance: 134.4
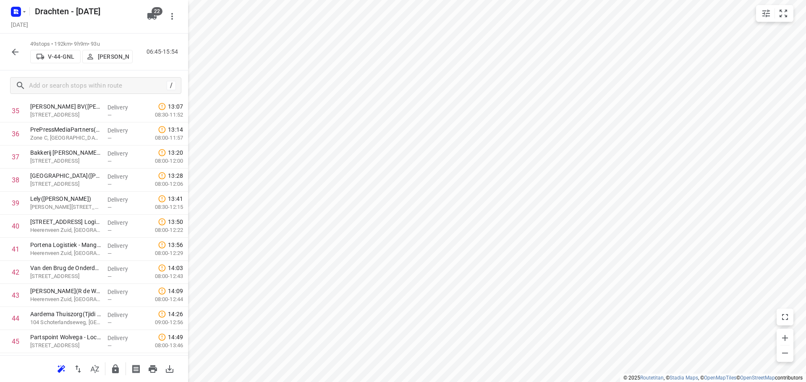
scroll to position [870, 0]
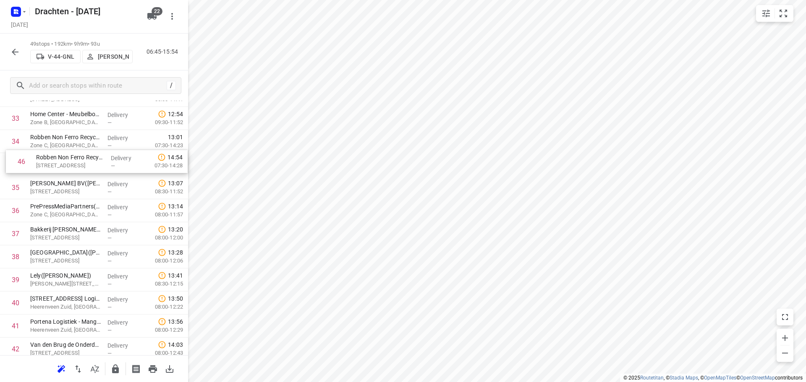
drag, startPoint x: 80, startPoint y: 322, endPoint x: 87, endPoint y: 158, distance: 164.7
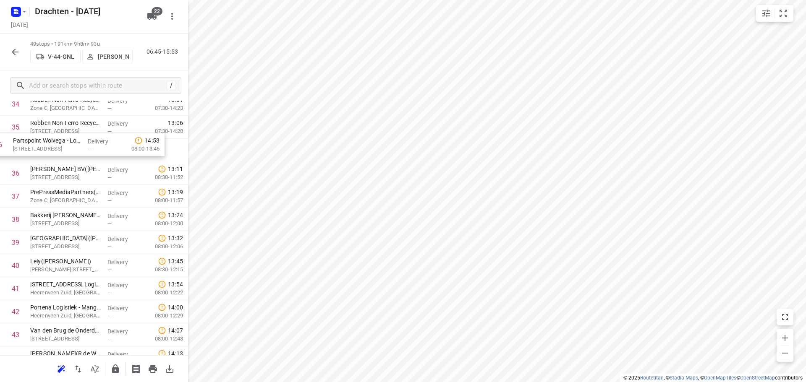
scroll to position [810, 0]
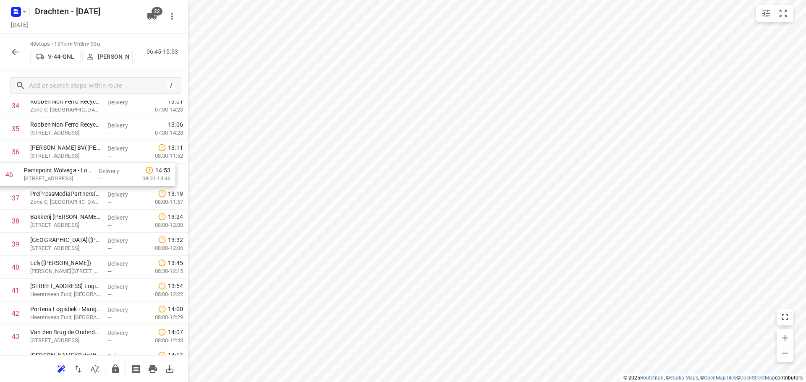
drag, startPoint x: 81, startPoint y: 332, endPoint x: 73, endPoint y: 170, distance: 162.2
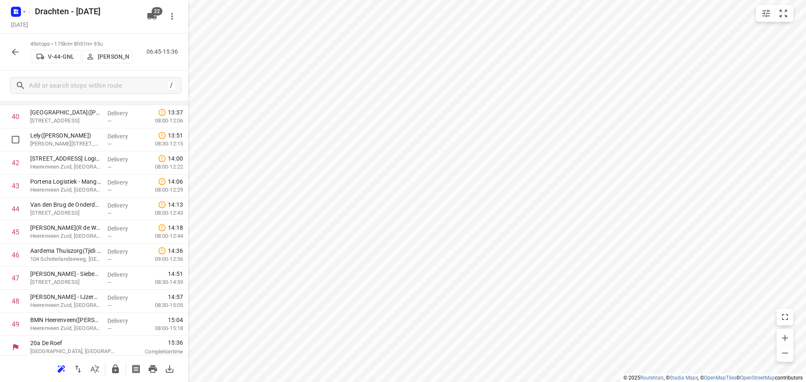
scroll to position [942, 0]
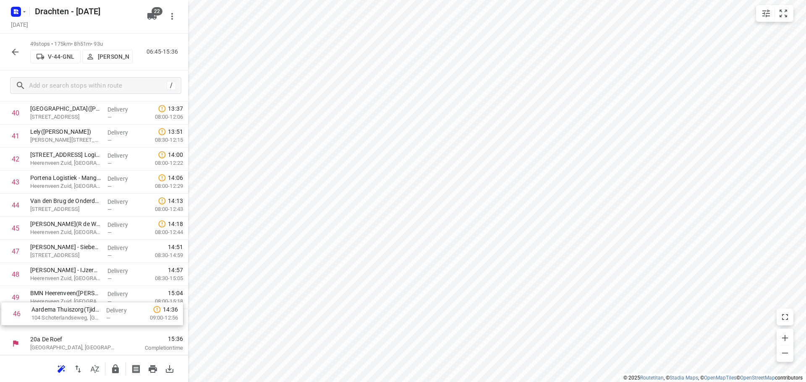
drag, startPoint x: 72, startPoint y: 254, endPoint x: 73, endPoint y: 320, distance: 65.9
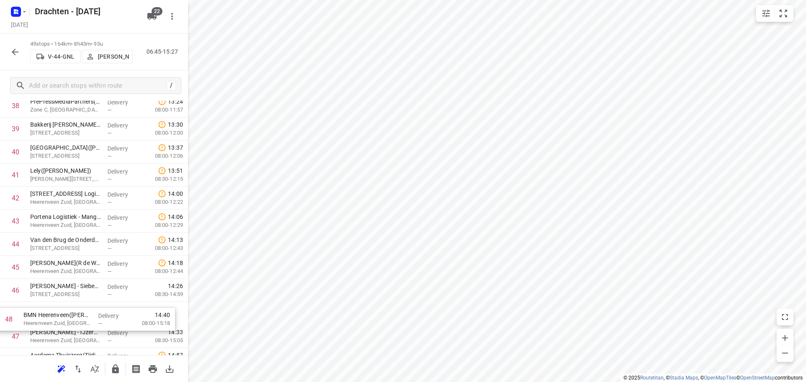
scroll to position [905, 0]
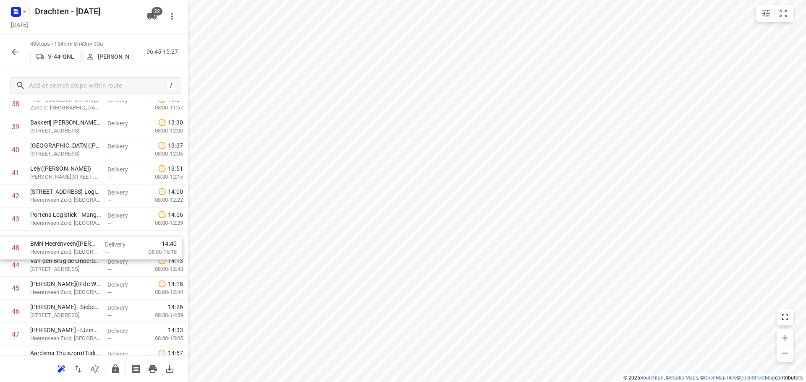
drag, startPoint x: 67, startPoint y: 341, endPoint x: 64, endPoint y: 246, distance: 95.3
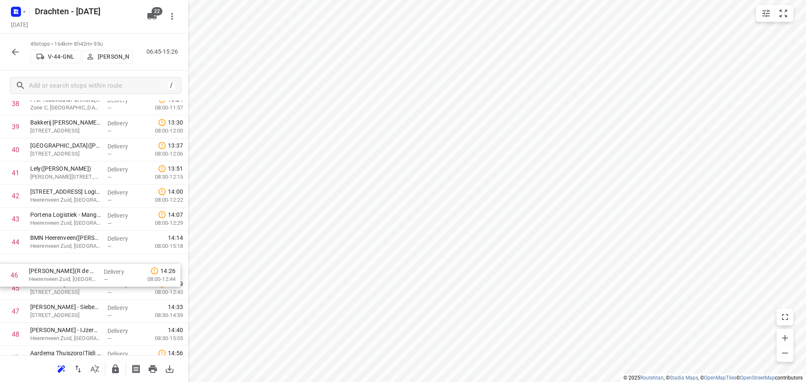
drag, startPoint x: 75, startPoint y: 291, endPoint x: 77, endPoint y: 268, distance: 22.8
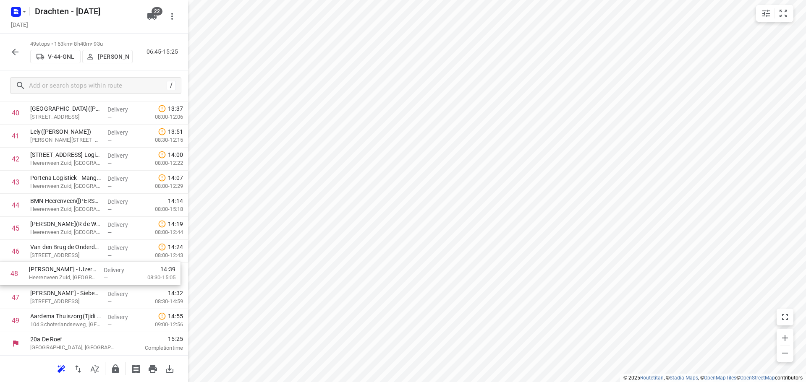
drag, startPoint x: 105, startPoint y: 300, endPoint x: 103, endPoint y: 274, distance: 26.1
click at [119, 372] on icon "button" at bounding box center [115, 369] width 10 height 10
click at [16, 49] on icon "button" at bounding box center [15, 52] width 10 height 10
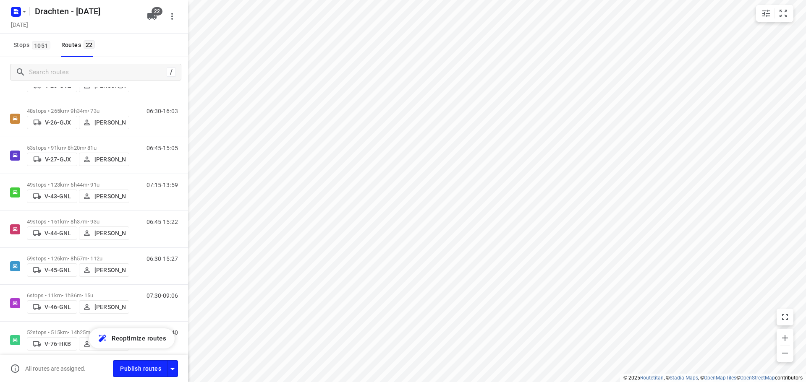
scroll to position [210, 0]
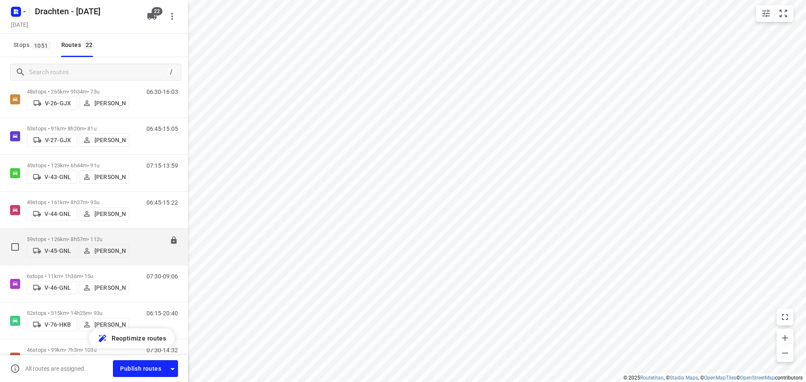
click at [93, 236] on p "59 stops • 126km • 8h57m • 112u" at bounding box center [78, 239] width 102 height 6
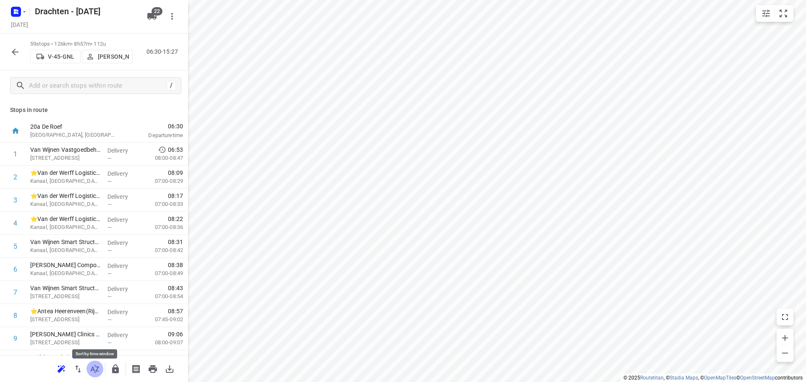
click at [100, 368] on button "button" at bounding box center [94, 369] width 17 height 17
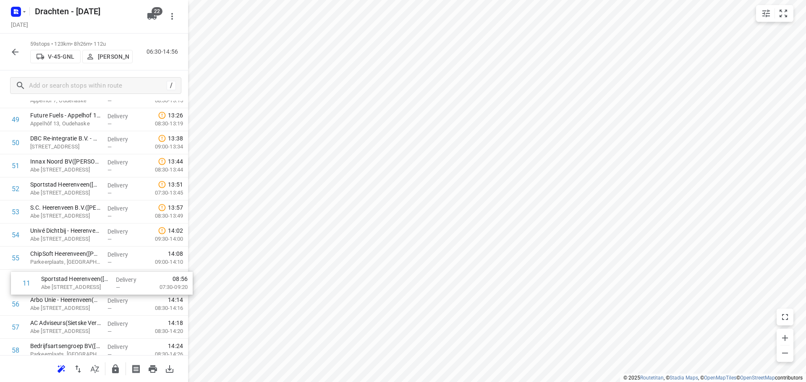
scroll to position [1120, 0]
drag, startPoint x: 84, startPoint y: 215, endPoint x: 89, endPoint y: 193, distance: 22.4
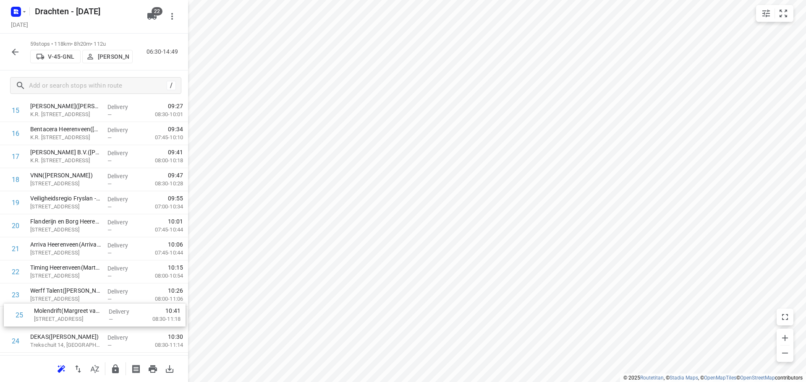
scroll to position [369, 0]
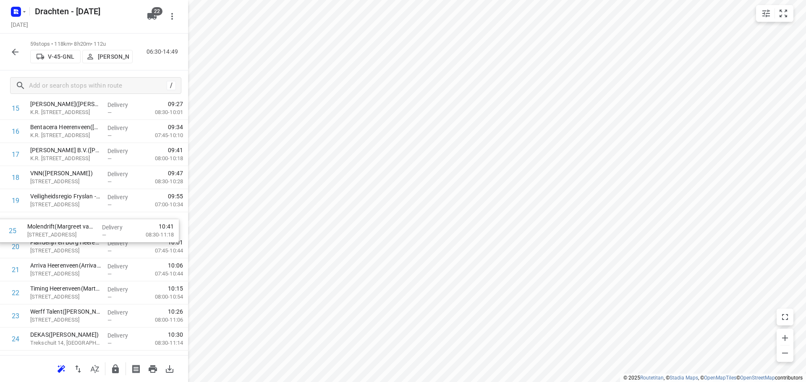
drag, startPoint x: 78, startPoint y: 346, endPoint x: 74, endPoint y: 226, distance: 119.7
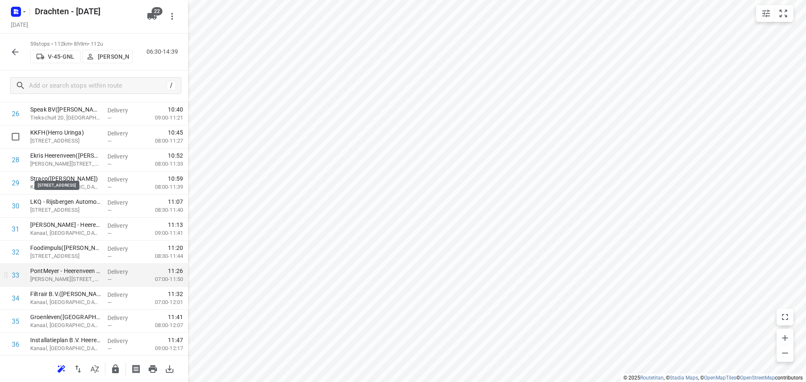
scroll to position [588, 0]
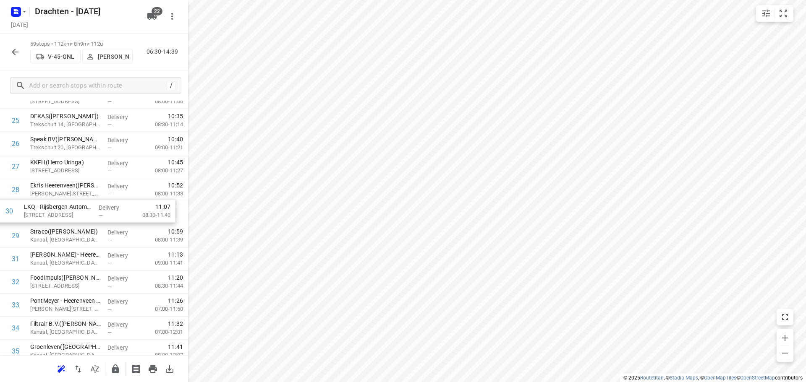
drag, startPoint x: 65, startPoint y: 244, endPoint x: 58, endPoint y: 215, distance: 29.0
click at [58, 215] on div "1 ⭐Van der Werff Logistics | It Dok 8(Lieneke) Kanaal, Heerenveen Delivery — 06…" at bounding box center [94, 236] width 188 height 1362
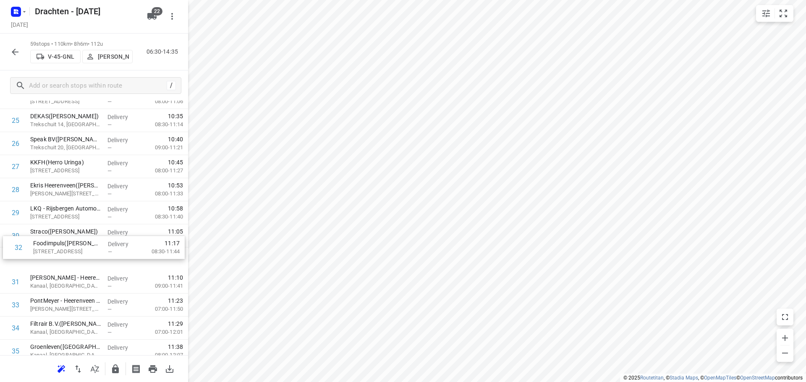
drag, startPoint x: 64, startPoint y: 285, endPoint x: 67, endPoint y: 241, distance: 44.6
click at [67, 241] on div "1 ⭐Van der Werff Logistics | It Dok 8(Lieneke) Kanaal, Heerenveen Delivery — 06…" at bounding box center [94, 236] width 188 height 1362
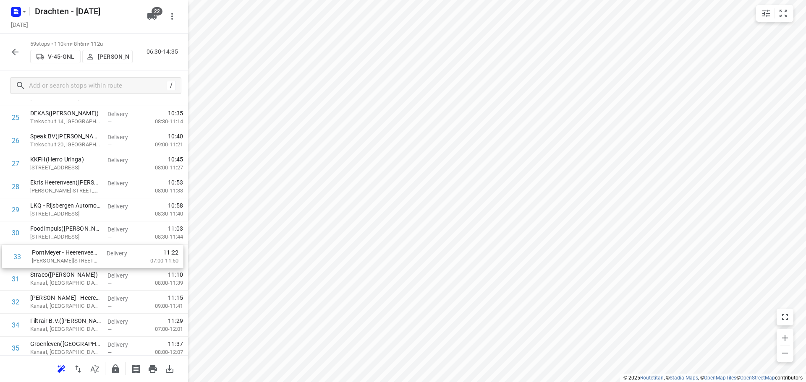
drag, startPoint x: 81, startPoint y: 311, endPoint x: 84, endPoint y: 258, distance: 53.0
click at [84, 258] on div "1 ⭐Van der Werff Logistics | It Dok 8(Lieneke) Kanaal, Heerenveen Delivery — 06…" at bounding box center [94, 233] width 188 height 1362
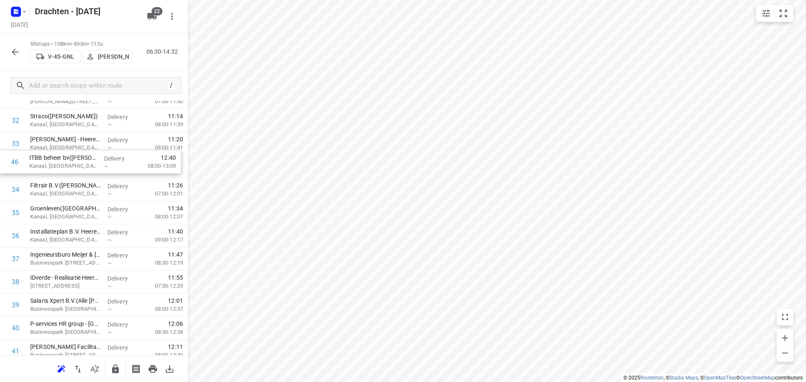
drag, startPoint x: 94, startPoint y: 315, endPoint x: 94, endPoint y: 162, distance: 152.4
click at [94, 162] on div "1 ⭐Van der Werff Logistics | It Dok 8(Lieneke) Kanaal, Heerenveen Delivery — 06…" at bounding box center [94, 74] width 188 height 1362
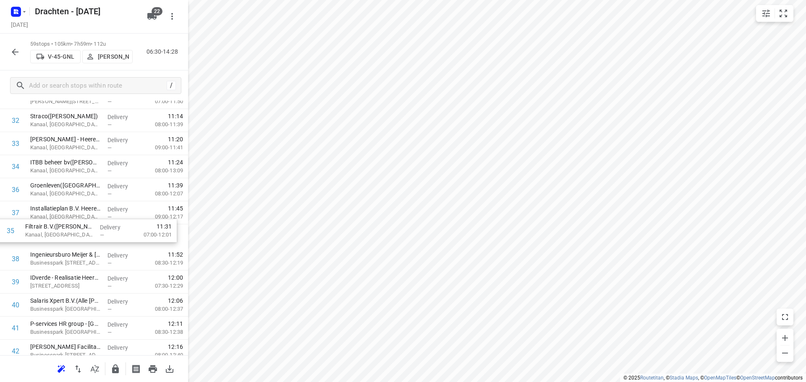
drag, startPoint x: 118, startPoint y: 193, endPoint x: 111, endPoint y: 241, distance: 48.9
click at [111, 241] on div "1 ⭐Van der Werff Logistics | It Dok 8(Lieneke) Kanaal, Heerenveen Delivery — 06…" at bounding box center [94, 74] width 188 height 1362
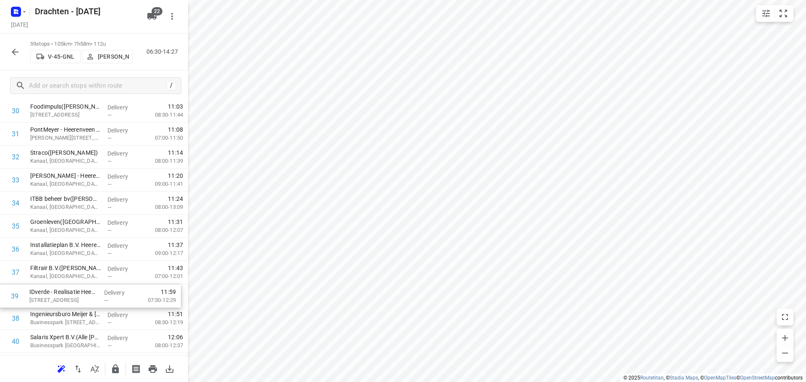
drag, startPoint x: 88, startPoint y: 328, endPoint x: 87, endPoint y: 297, distance: 30.7
click at [87, 297] on div "1 ⭐Van der Werff Logistics | It Dok 8(Lieneke) Kanaal, Heerenveen Delivery — 06…" at bounding box center [94, 111] width 188 height 1362
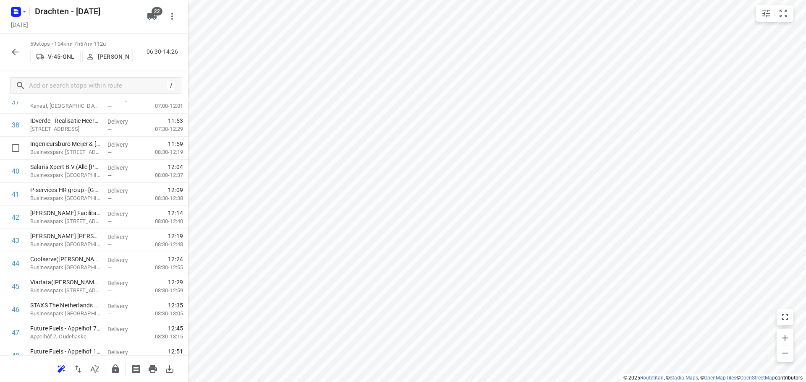
scroll to position [881, 0]
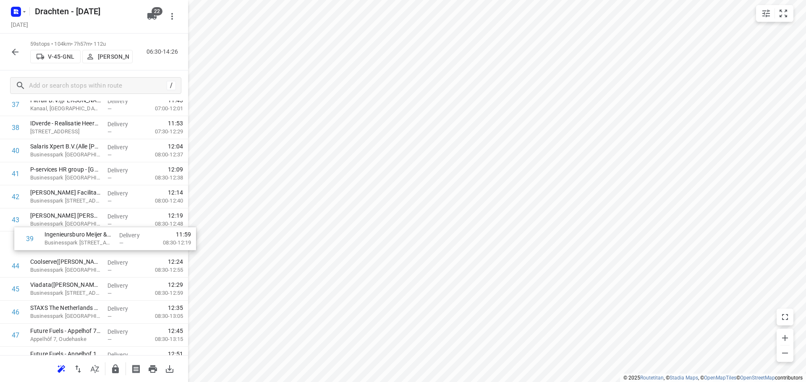
drag, startPoint x: 115, startPoint y: 151, endPoint x: 130, endPoint y: 244, distance: 94.0
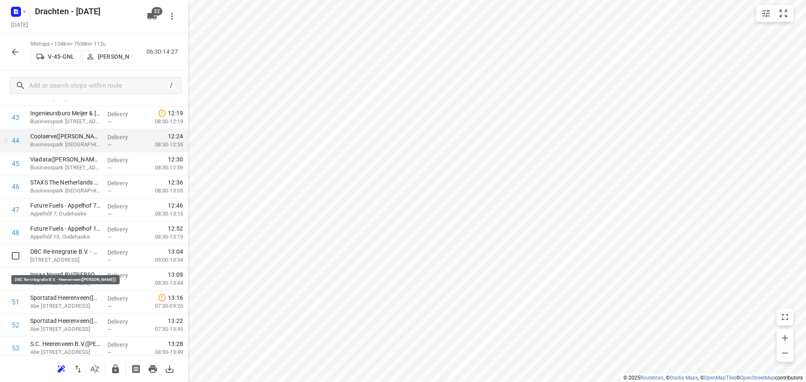
scroll to position [1007, 0]
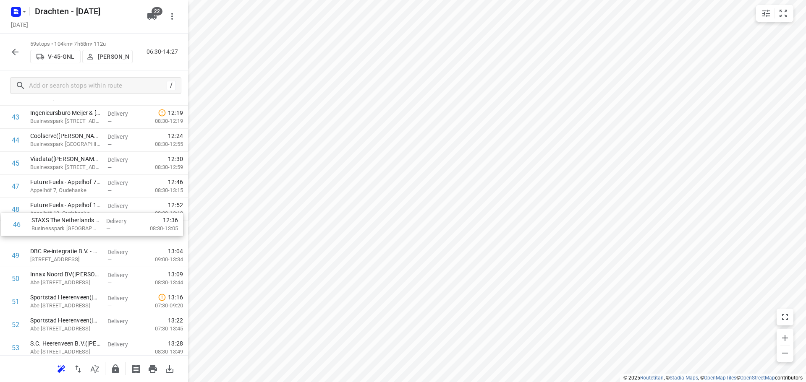
drag, startPoint x: 79, startPoint y: 188, endPoint x: 79, endPoint y: 233, distance: 44.9
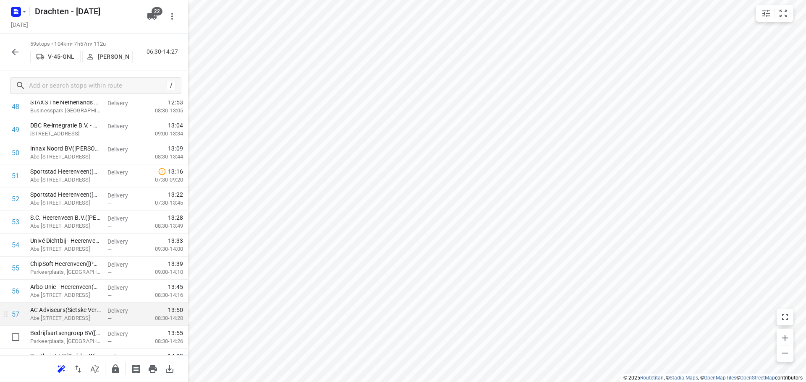
scroll to position [1173, 0]
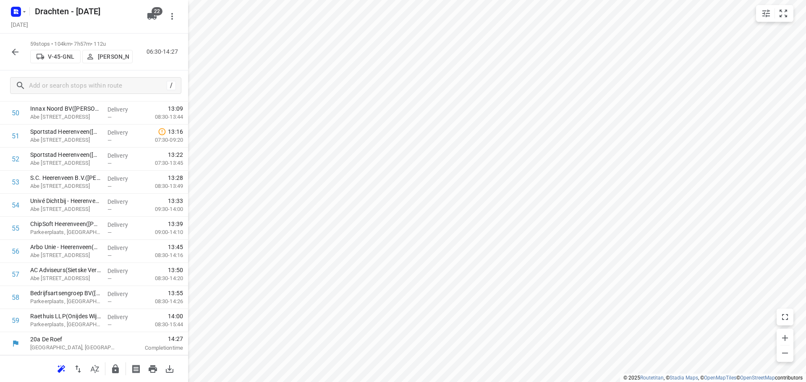
click at [111, 366] on icon "button" at bounding box center [115, 369] width 10 height 10
click at [19, 49] on icon "button" at bounding box center [15, 52] width 10 height 10
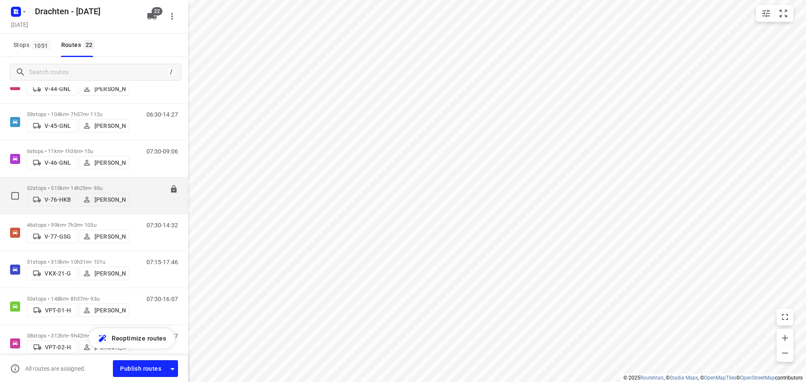
scroll to position [336, 0]
click at [80, 180] on div "52 stops • 515km • 14h25m • 93u V-76-HKB Jos Kaspers" at bounding box center [78, 195] width 102 height 30
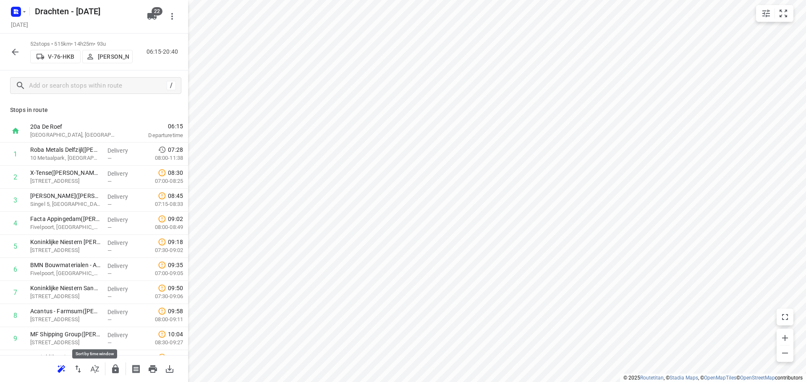
click at [98, 372] on icon "button" at bounding box center [95, 369] width 10 height 10
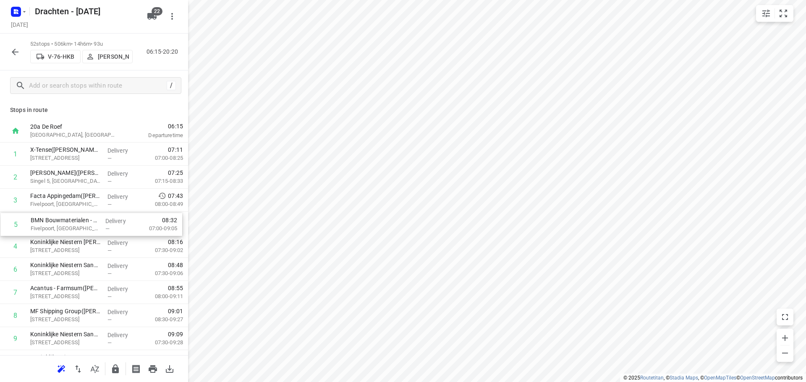
drag, startPoint x: 115, startPoint y: 256, endPoint x: 115, endPoint y: 231, distance: 24.4
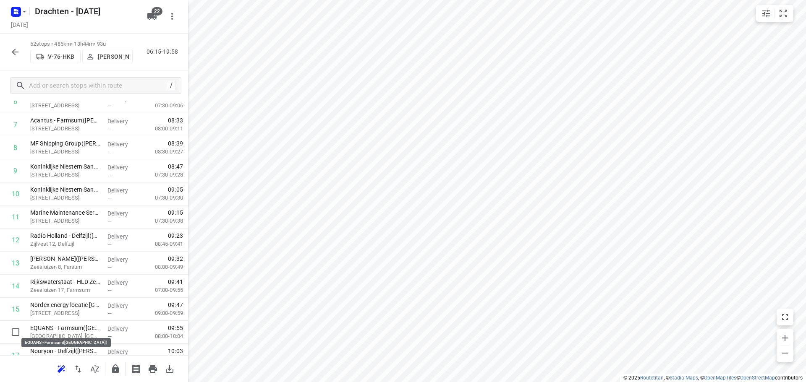
scroll to position [170, 0]
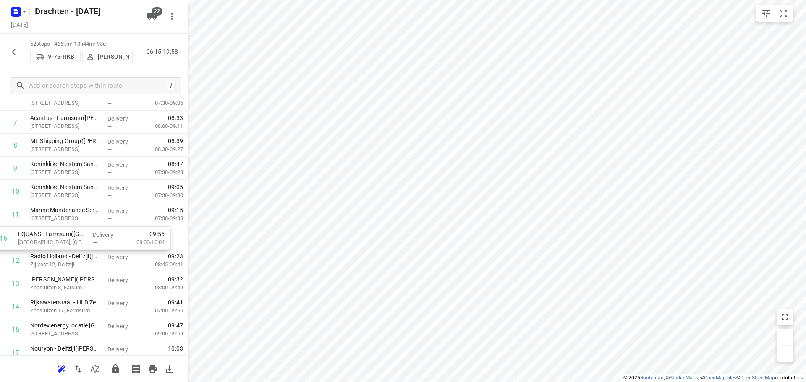
drag, startPoint x: 88, startPoint y: 330, endPoint x: 73, endPoint y: 234, distance: 97.6
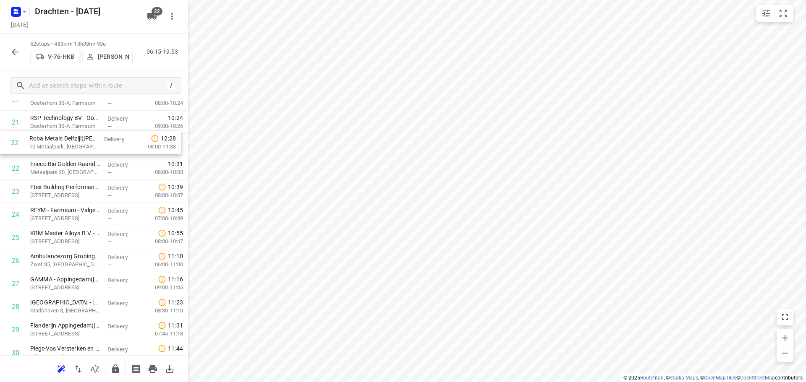
scroll to position [492, 0]
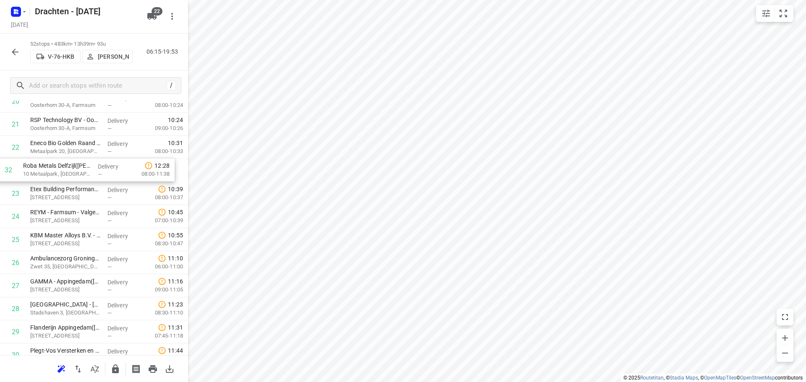
drag, startPoint x: 86, startPoint y: 325, endPoint x: 79, endPoint y: 170, distance: 155.1
click at [79, 170] on div "1 X-Tense(Marcel Vervaart) Zuiderweg 3, Slochteren Delivery — 07:11 07:00-08:25…" at bounding box center [94, 251] width 188 height 1201
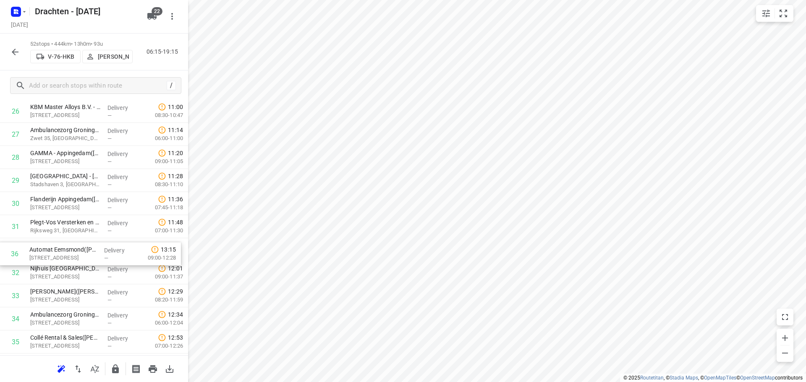
scroll to position [620, 0]
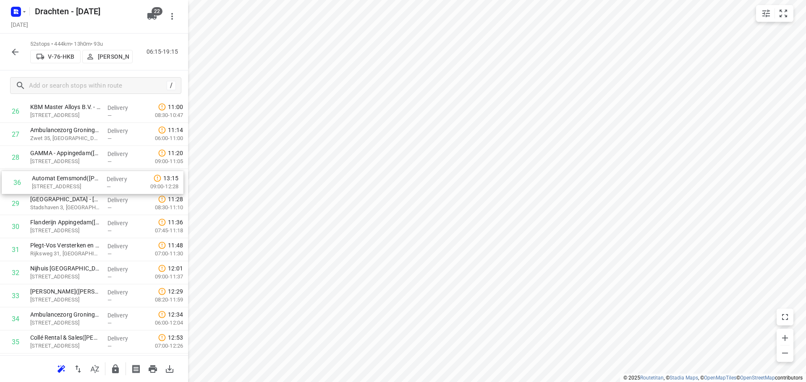
drag, startPoint x: 79, startPoint y: 346, endPoint x: 81, endPoint y: 181, distance: 165.0
click at [81, 181] on div "1 X-Tense(Marcel Vervaart) Zuiderweg 3, Slochteren Delivery — 07:11 07:00-08:25…" at bounding box center [94, 123] width 188 height 1201
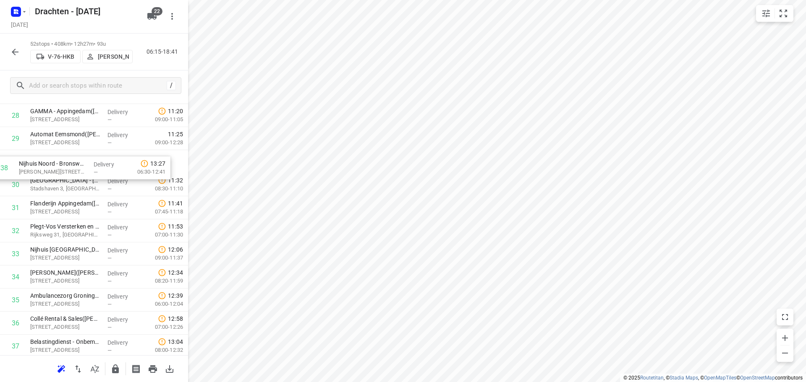
drag, startPoint x: 97, startPoint y: 352, endPoint x: 85, endPoint y: 165, distance: 187.2
click at [85, 165] on div "1 X-Tense(Marcel Vervaart) Zuiderweg 3, Slochteren Delivery — 07:11 07:00-08:25…" at bounding box center [94, 81] width 188 height 1201
drag, startPoint x: 88, startPoint y: 342, endPoint x: 84, endPoint y: 170, distance: 172.2
click at [84, 170] on div "1 X-Tense(Marcel Vervaart) Zuiderweg 3, Slochteren Delivery — 07:11 07:00-08:25…" at bounding box center [94, 9] width 188 height 1201
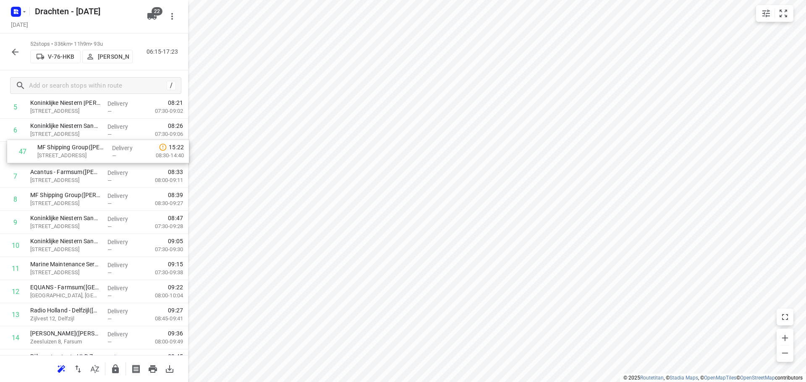
scroll to position [139, 0]
drag, startPoint x: 51, startPoint y: 238, endPoint x: 59, endPoint y: 200, distance: 39.1
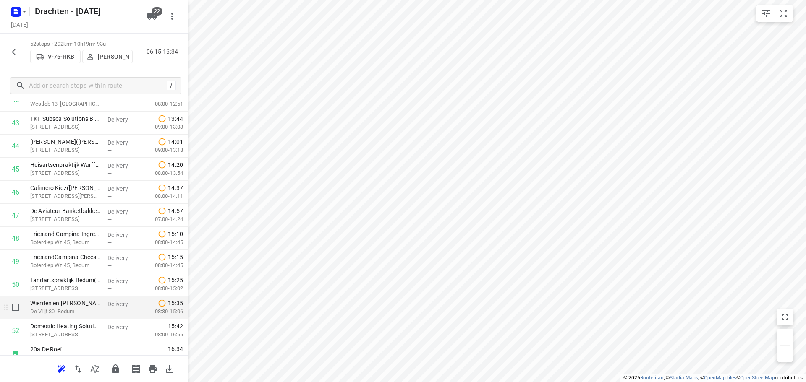
scroll to position [1011, 0]
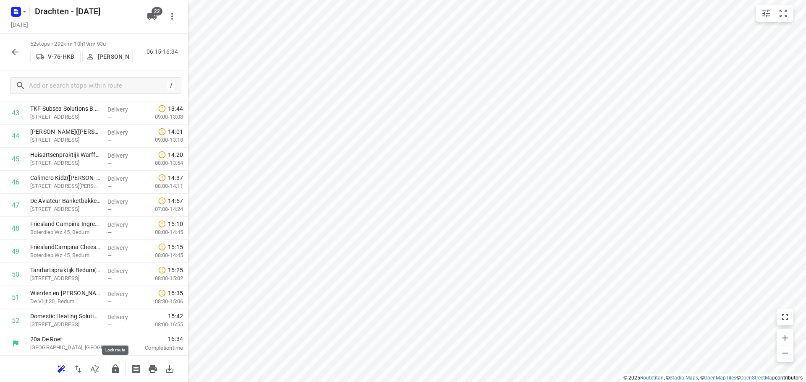
click at [119, 368] on icon "button" at bounding box center [115, 369] width 10 height 10
click at [17, 55] on icon "button" at bounding box center [15, 52] width 10 height 10
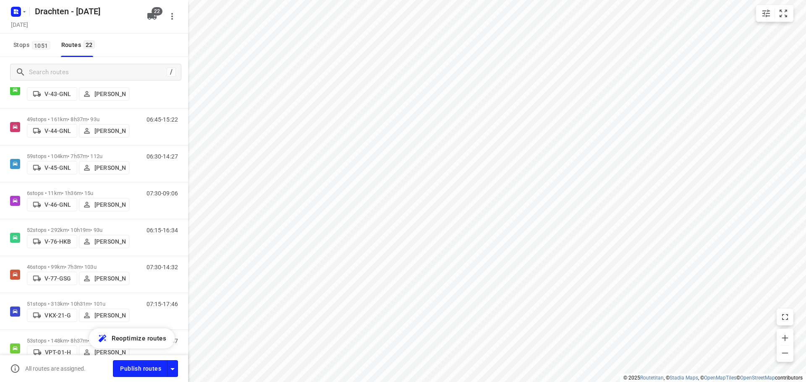
scroll to position [336, 0]
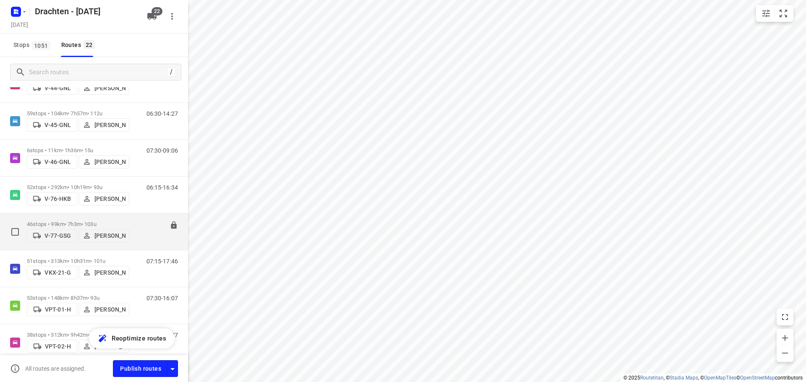
click at [67, 221] on p "46 stops • 99km • 7h3m • 103u" at bounding box center [78, 224] width 102 height 6
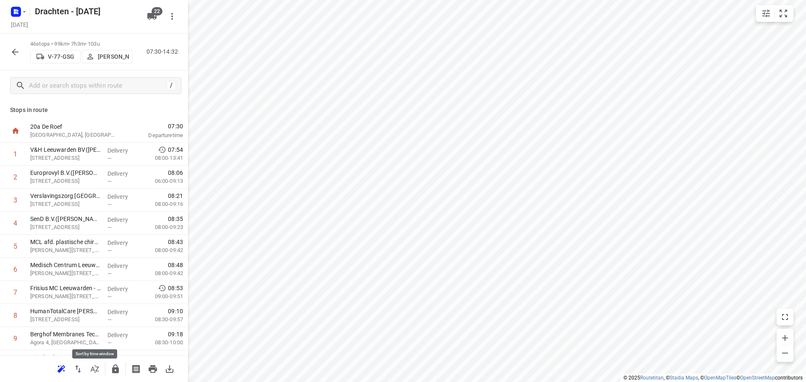
click at [97, 372] on icon "button" at bounding box center [95, 369] width 8 height 8
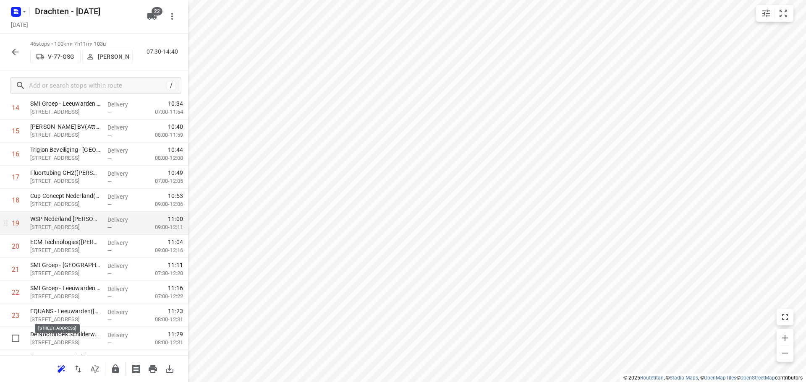
scroll to position [378, 0]
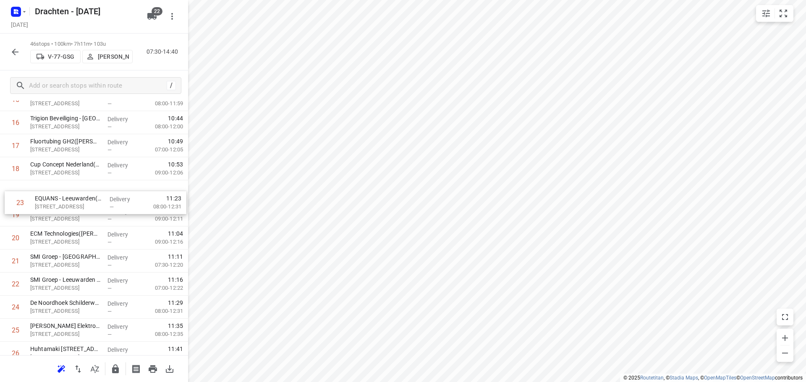
drag, startPoint x: 81, startPoint y: 291, endPoint x: 86, endPoint y: 196, distance: 94.2
click at [86, 196] on div "1 Europrovyl B.V.(Hennie Leegstra) Vestaweg 1, Leeuwarden Delivery — 07:54 06:0…" at bounding box center [94, 296] width 188 height 1062
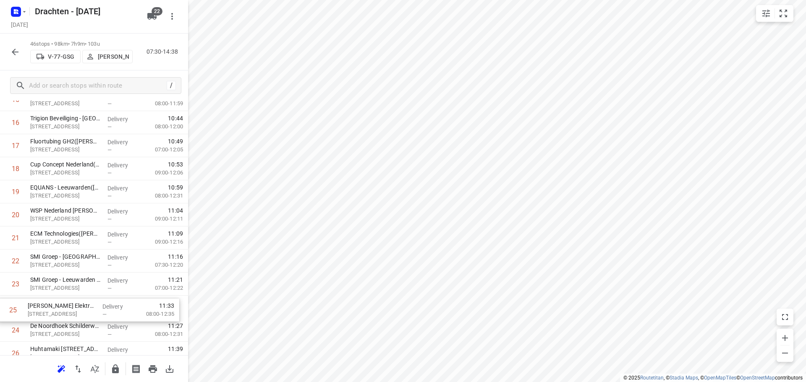
scroll to position [383, 0]
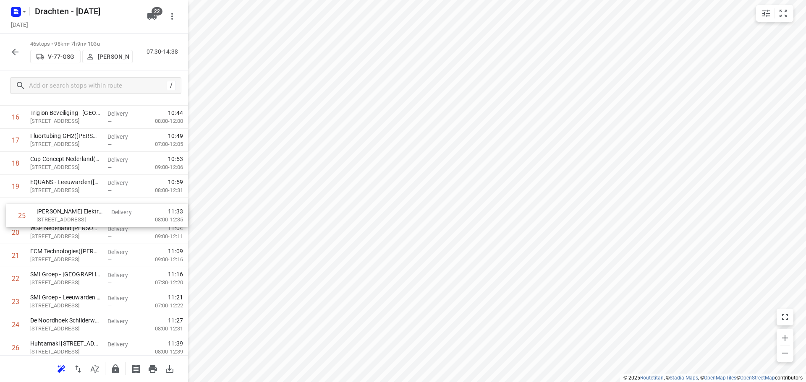
drag, startPoint x: 72, startPoint y: 333, endPoint x: 81, endPoint y: 214, distance: 120.0
click at [81, 214] on div "1 Europrovyl B.V.(Hennie Leegstra) Vestaweg 1, Leeuwarden Delivery — 07:54 06:0…" at bounding box center [94, 290] width 188 height 1062
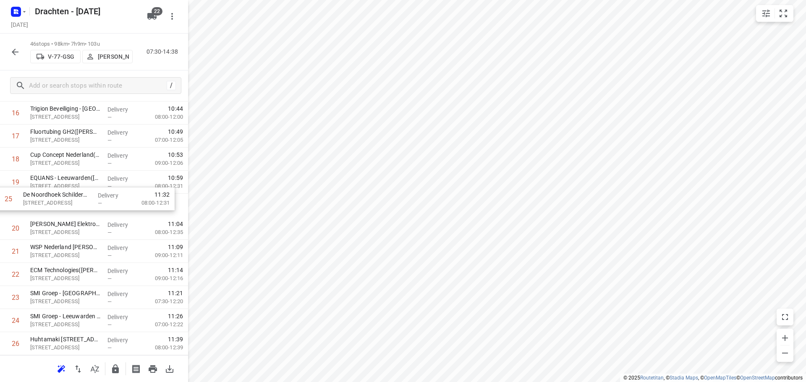
drag, startPoint x: 76, startPoint y: 327, endPoint x: 70, endPoint y: 197, distance: 130.3
click at [70, 197] on div "1 Europrovyl B.V.(Hennie Leegstra) Vestaweg 1, Leeuwarden Delivery — 07:54 06:0…" at bounding box center [94, 286] width 188 height 1062
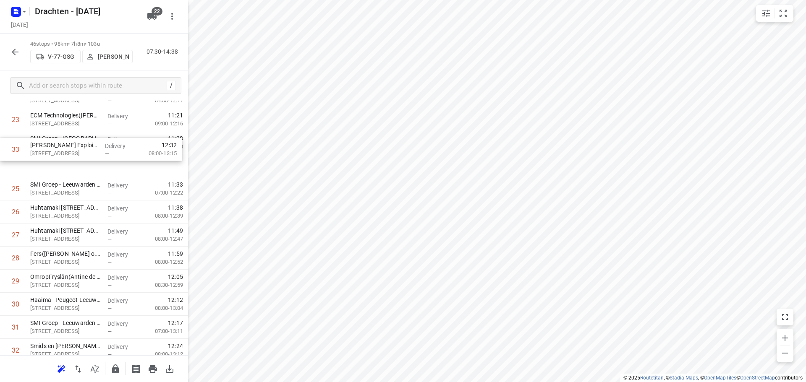
scroll to position [532, 0]
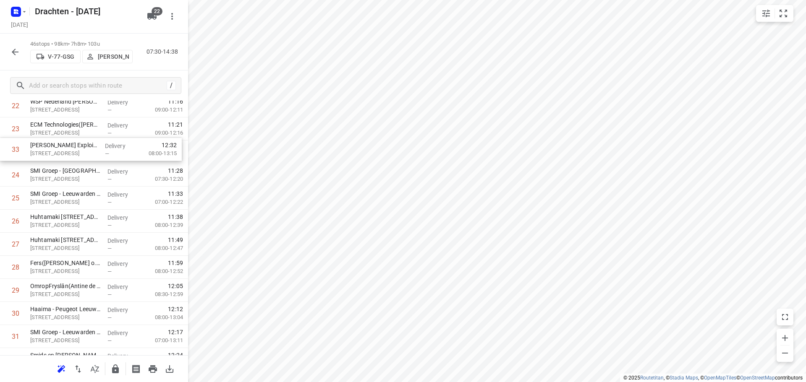
drag, startPoint x: 83, startPoint y: 341, endPoint x: 81, endPoint y: 150, distance: 191.0
click at [81, 150] on div "1 Europrovyl B.V.(Hennie Leegstra) Vestaweg 1, Leeuwarden Delivery — 07:54 06:0…" at bounding box center [94, 141] width 188 height 1062
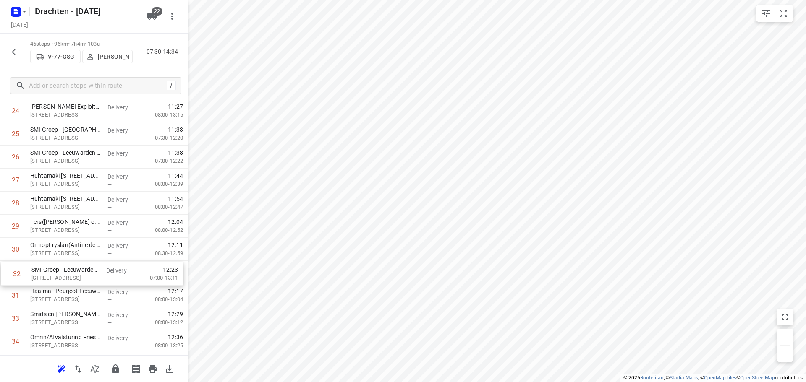
scroll to position [575, 0]
drag, startPoint x: 105, startPoint y: 298, endPoint x: 113, endPoint y: 189, distance: 110.3
click at [113, 189] on div "1 Europrovyl B.V.(Hennie Leegstra) Vestaweg 1, Leeuwarden Delivery — 07:54 06:0…" at bounding box center [94, 99] width 188 height 1062
drag, startPoint x: 50, startPoint y: 274, endPoint x: 57, endPoint y: 202, distance: 71.7
click at [57, 202] on div "1 Europrovyl B.V.(Hennie Leegstra) Vestaweg 1, Leeuwarden Delivery — 07:54 06:0…" at bounding box center [94, 99] width 188 height 1062
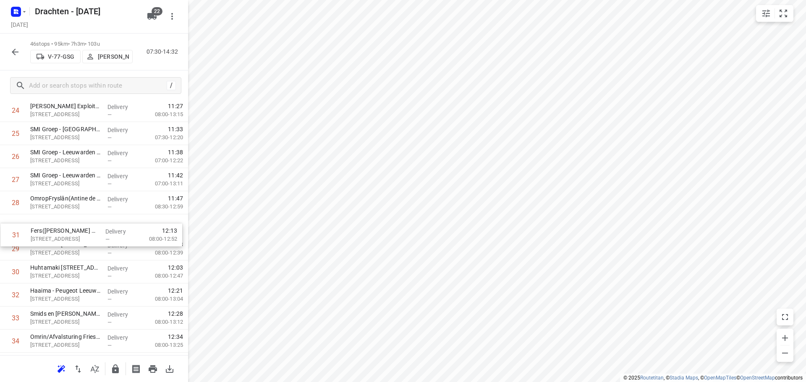
drag, startPoint x: 83, startPoint y: 274, endPoint x: 84, endPoint y: 228, distance: 46.2
click at [84, 228] on div "1 Europrovyl B.V.(Hennie Leegstra) Vestaweg 1, Leeuwarden Delivery — 07:54 06:0…" at bounding box center [94, 99] width 188 height 1062
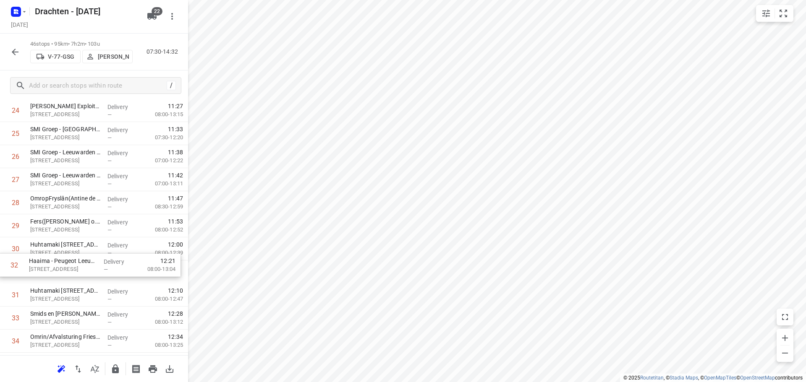
scroll to position [575, 0]
drag, startPoint x: 80, startPoint y: 306, endPoint x: 84, endPoint y: 254, distance: 52.2
click at [84, 254] on div "1 Europrovyl B.V.(Hennie Leegstra) Vestaweg 1, Leeuwarden Delivery — 07:54 06:0…" at bounding box center [94, 99] width 188 height 1062
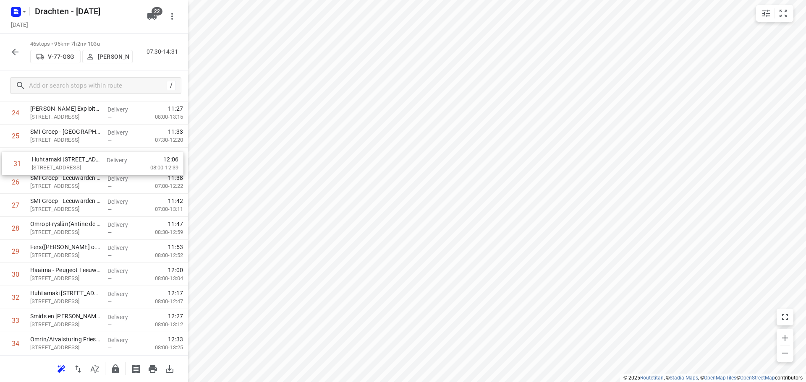
drag, startPoint x: 70, startPoint y: 272, endPoint x: 69, endPoint y: 160, distance: 111.7
click at [69, 160] on div "1 Europrovyl B.V.(Hennie Leegstra) Vestaweg 1, Leeuwarden Delivery — 07:54 06:0…" at bounding box center [94, 102] width 188 height 1062
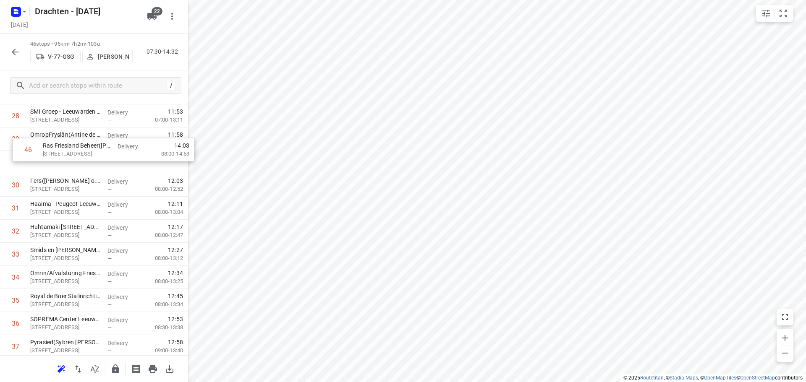
scroll to position [661, 0]
drag, startPoint x: 87, startPoint y: 336, endPoint x: 88, endPoint y: 238, distance: 98.7
click at [88, 238] on div "1 Europrovyl B.V.(Hennie Leegstra) Vestaweg 1, Leeuwarden Delivery — 07:54 06:0…" at bounding box center [94, 13] width 188 height 1062
drag, startPoint x: 68, startPoint y: 311, endPoint x: 70, endPoint y: 263, distance: 47.9
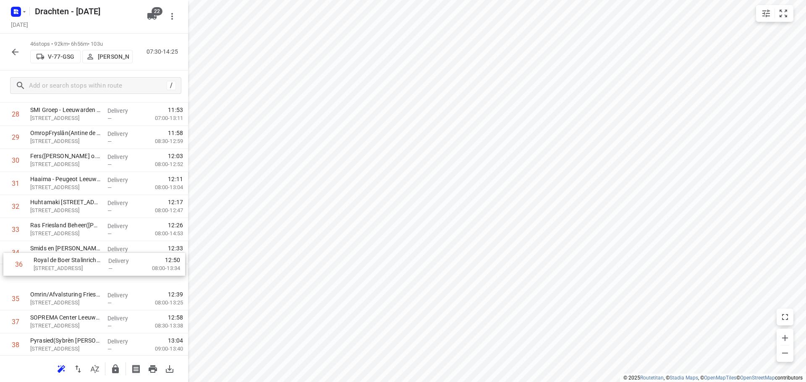
click at [70, 263] on div "1 Europrovyl B.V.(Hennie Leegstra) Vestaweg 1, Leeuwarden Delivery — 07:54 06:0…" at bounding box center [94, 10] width 188 height 1062
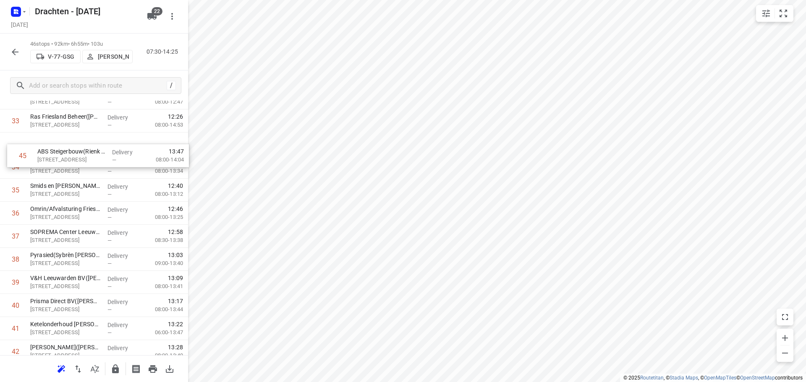
scroll to position [765, 0]
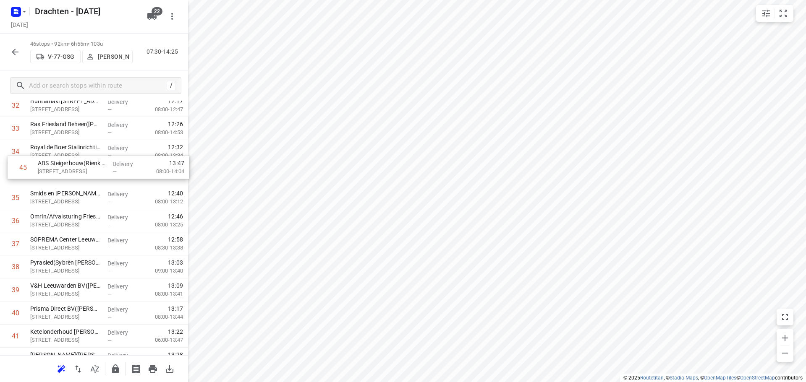
drag, startPoint x: 76, startPoint y: 338, endPoint x: 83, endPoint y: 162, distance: 176.9
drag, startPoint x: 71, startPoint y: 298, endPoint x: 74, endPoint y: 225, distance: 74.0
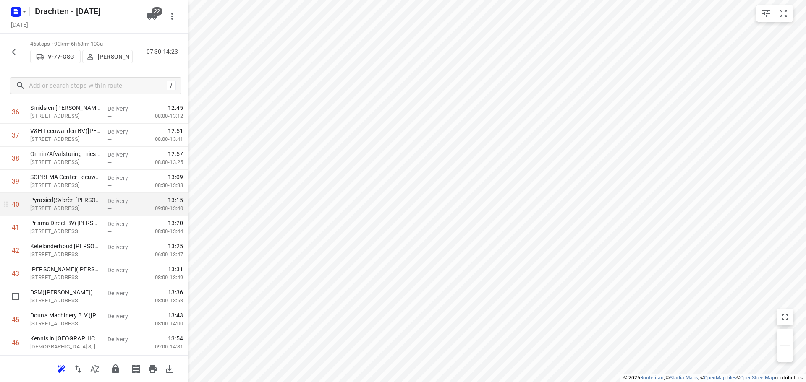
scroll to position [872, 0]
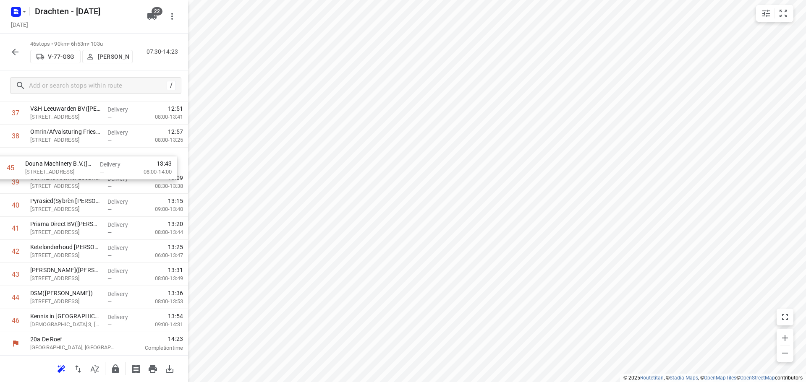
drag, startPoint x: 94, startPoint y: 301, endPoint x: 88, endPoint y: 165, distance: 137.0
click at [115, 359] on div at bounding box center [94, 369] width 188 height 27
click at [114, 368] on icon "button" at bounding box center [115, 369] width 7 height 9
click at [20, 53] on button "button" at bounding box center [15, 52] width 17 height 17
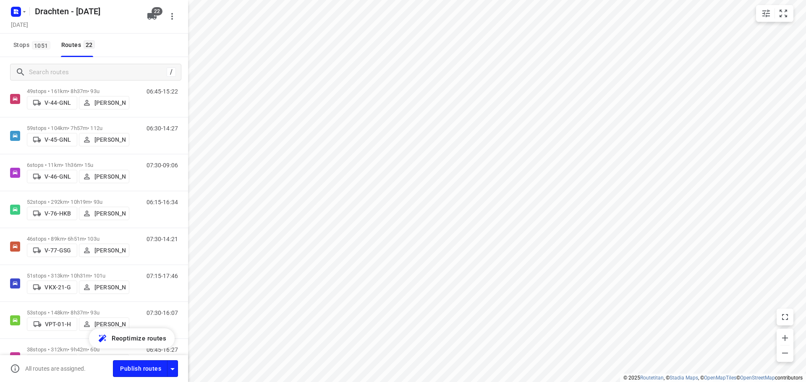
scroll to position [336, 0]
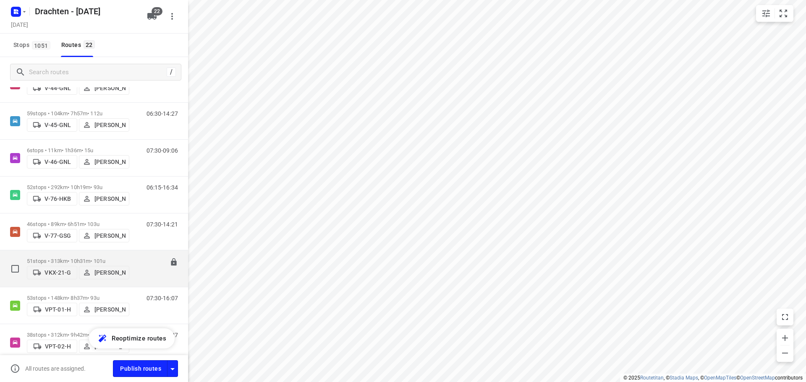
click at [96, 258] on p "51 stops • 313km • 10h31m • 101u" at bounding box center [78, 261] width 102 height 6
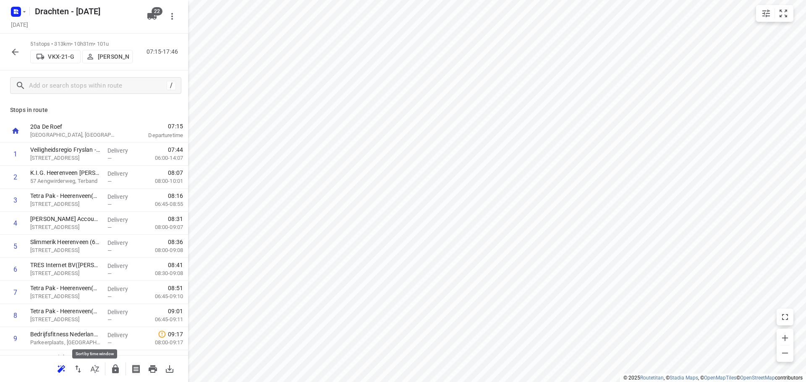
click at [90, 372] on icon "button" at bounding box center [95, 369] width 10 height 10
drag, startPoint x: 69, startPoint y: 248, endPoint x: 77, endPoint y: 178, distance: 70.5
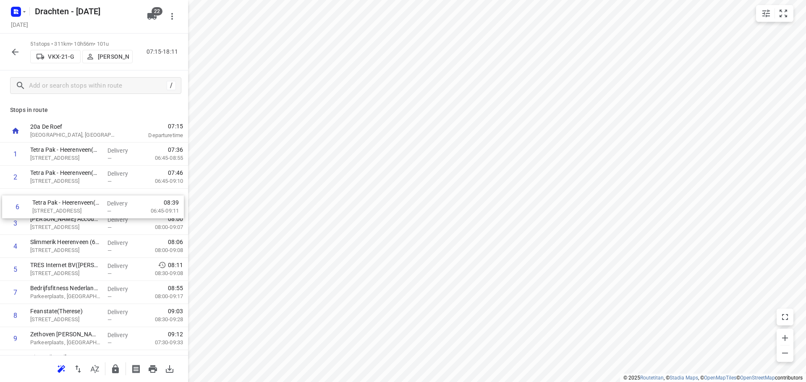
drag, startPoint x: 71, startPoint y: 275, endPoint x: 71, endPoint y: 204, distance: 71.0
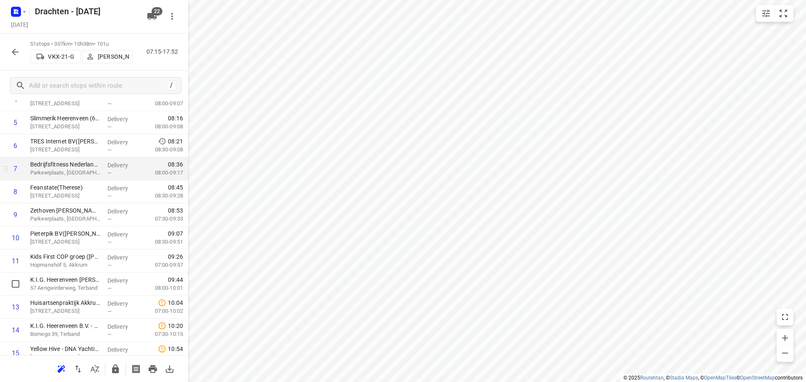
scroll to position [126, 0]
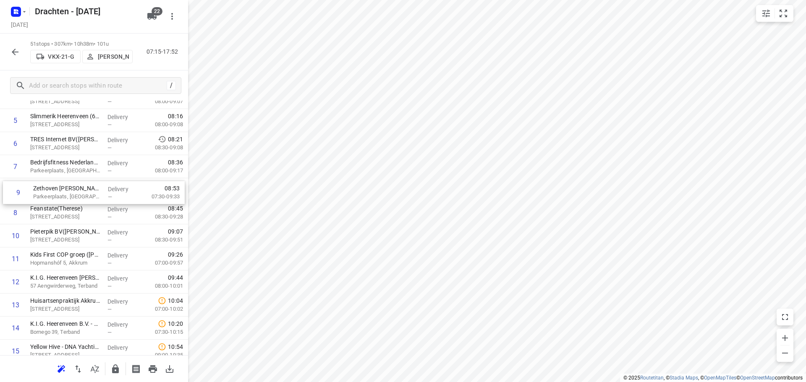
drag, startPoint x: 81, startPoint y: 222, endPoint x: 84, endPoint y: 196, distance: 26.7
drag, startPoint x: 72, startPoint y: 284, endPoint x: 73, endPoint y: 235, distance: 48.7
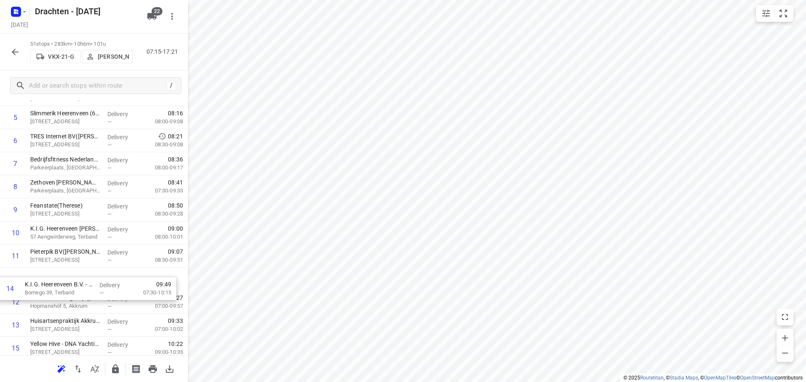
scroll to position [131, 0]
drag, startPoint x: 63, startPoint y: 327, endPoint x: 60, endPoint y: 276, distance: 51.3
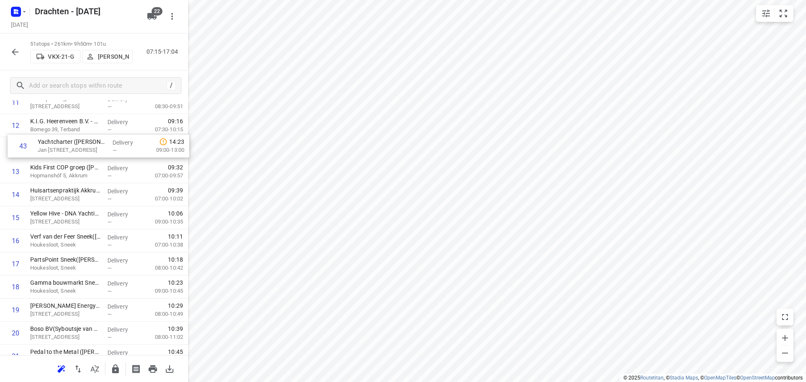
scroll to position [280, 0]
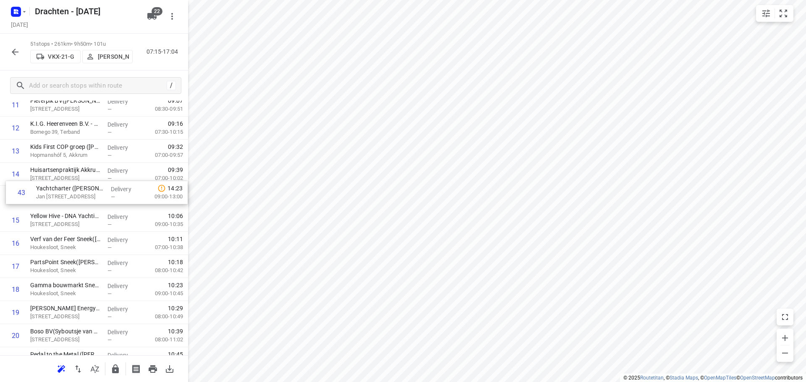
drag, startPoint x: 69, startPoint y: 325, endPoint x: 75, endPoint y: 194, distance: 131.1
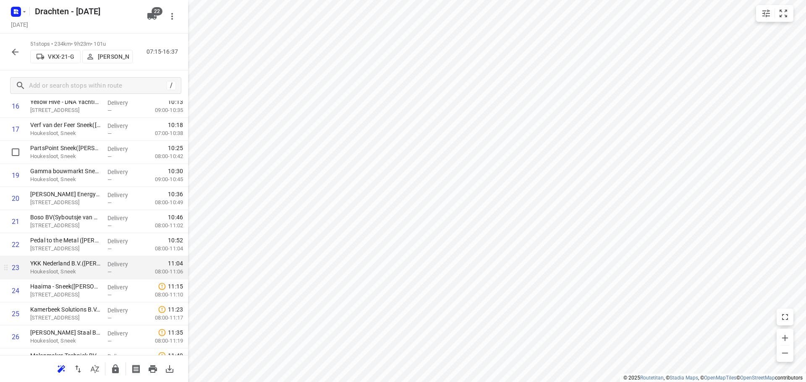
scroll to position [406, 0]
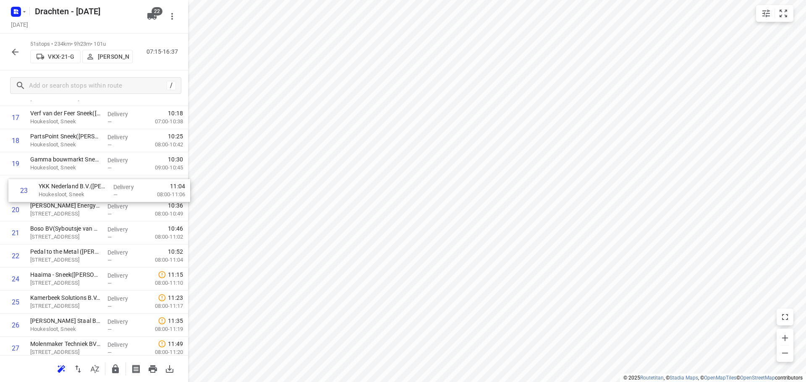
drag, startPoint x: 62, startPoint y: 259, endPoint x: 70, endPoint y: 189, distance: 70.6
click at [70, 189] on div "1 Tetra Pak - Heerenveen(Ambius klantenservice) Venus 100, Heerenveen Delivery …" at bounding box center [94, 326] width 188 height 1178
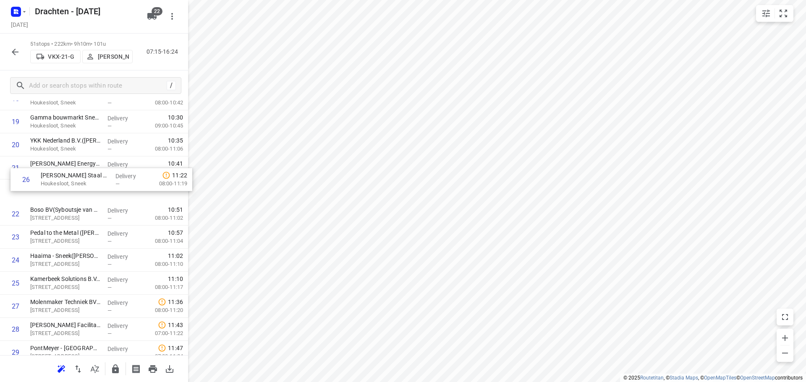
drag, startPoint x: 66, startPoint y: 288, endPoint x: 78, endPoint y: 172, distance: 116.9
click at [78, 172] on div "1 Tetra Pak - Heerenveen(Ambius klantenservice) Venus 100, Heerenveen Delivery …" at bounding box center [94, 284] width 188 height 1178
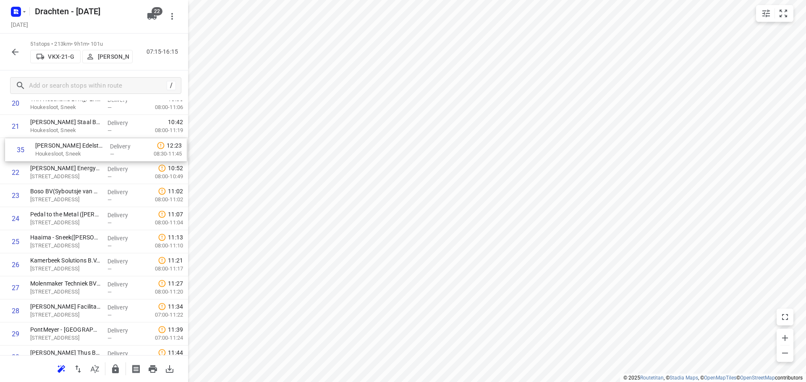
scroll to position [488, 0]
drag, startPoint x: 71, startPoint y: 287, endPoint x: 80, endPoint y: 178, distance: 110.0
click at [80, 178] on div "1 Tetra Pak - Heerenveen(Ambius klantenservice) Venus 100, Heerenveen Delivery …" at bounding box center [94, 243] width 188 height 1178
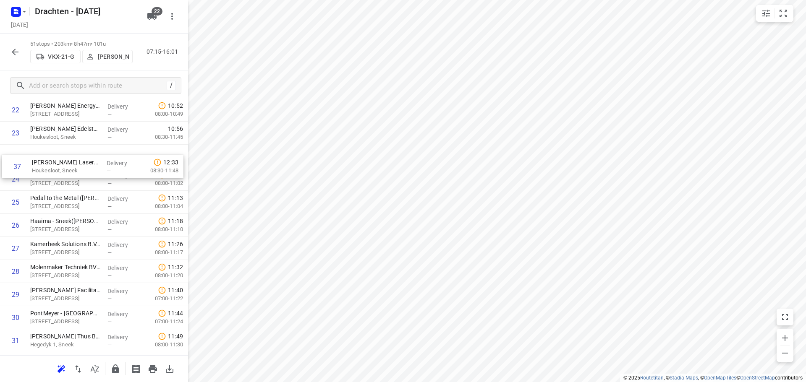
scroll to position [528, 0]
drag, startPoint x: 59, startPoint y: 291, endPoint x: 65, endPoint y: 168, distance: 123.6
click at [65, 168] on div "1 Tetra Pak - Heerenveen(Ambius klantenservice) Venus 100, Heerenveen Delivery …" at bounding box center [94, 204] width 188 height 1178
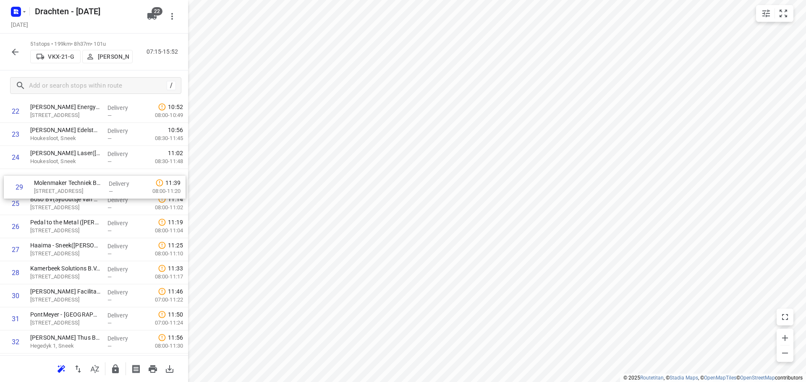
drag, startPoint x: 60, startPoint y: 271, endPoint x: 64, endPoint y: 180, distance: 91.2
click at [64, 180] on div "1 Tetra Pak - Heerenveen(Ambius klantenservice) Venus 100, Heerenveen Delivery …" at bounding box center [94, 204] width 188 height 1178
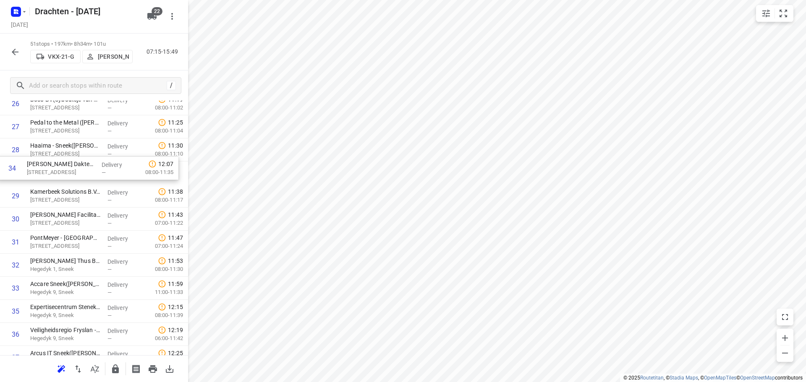
scroll to position [627, 0]
drag, startPoint x: 62, startPoint y: 267, endPoint x: 57, endPoint y: 173, distance: 93.3
click at [57, 173] on div "1 Tetra Pak - Heerenveen(Ambius klantenservice) Venus 100, Heerenveen Delivery …" at bounding box center [94, 105] width 188 height 1178
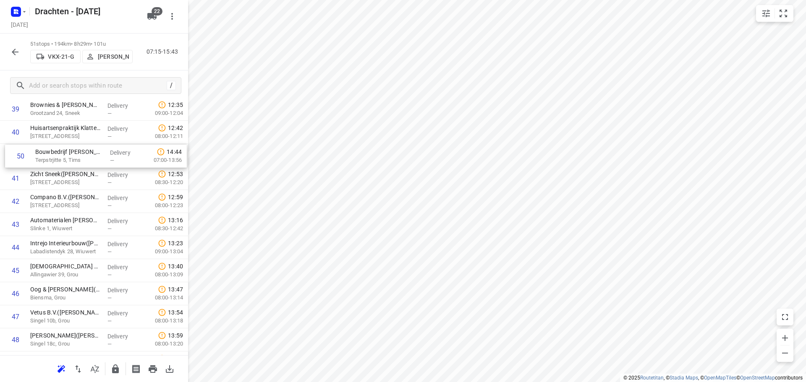
scroll to position [922, 0]
drag, startPoint x: 75, startPoint y: 297, endPoint x: 77, endPoint y: 195, distance: 102.5
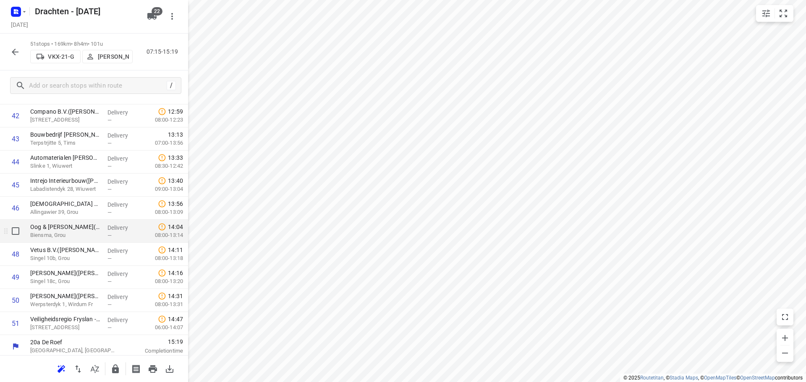
scroll to position [988, 0]
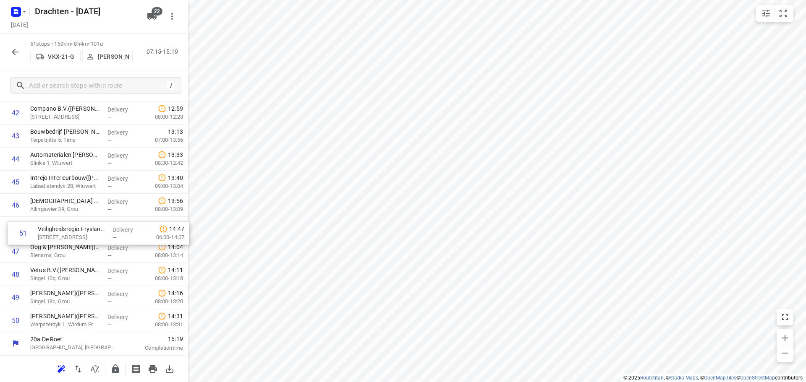
drag, startPoint x: 82, startPoint y: 324, endPoint x: 90, endPoint y: 231, distance: 92.7
click at [113, 370] on icon "button" at bounding box center [115, 369] width 7 height 9
click at [10, 50] on icon "button" at bounding box center [15, 52] width 10 height 10
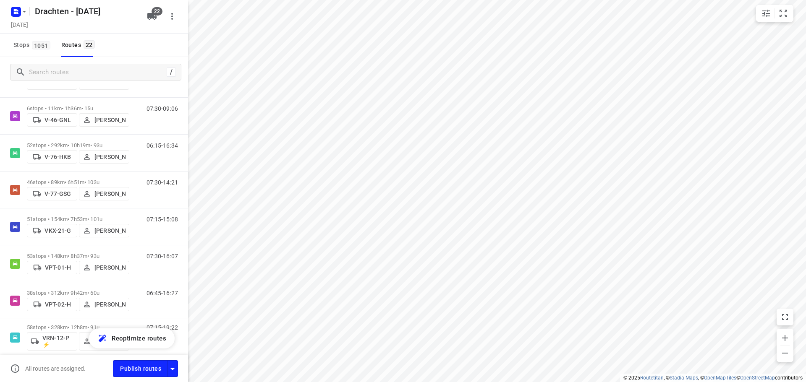
scroll to position [420, 0]
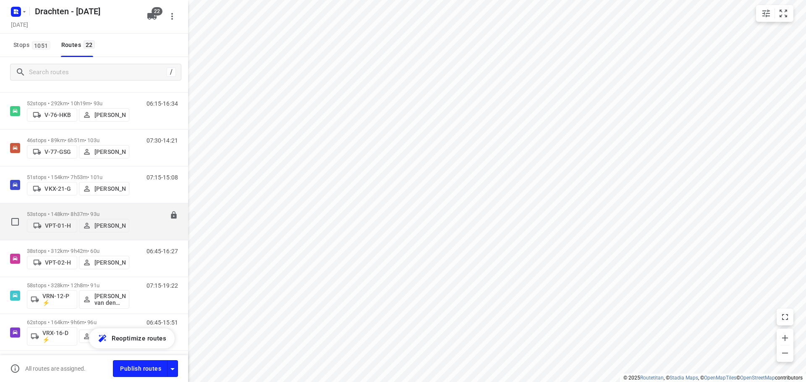
click at [92, 208] on div "53 stops • 148km • 8h37m • 93u VPT-01-H Sietse Bouma" at bounding box center [78, 222] width 102 height 30
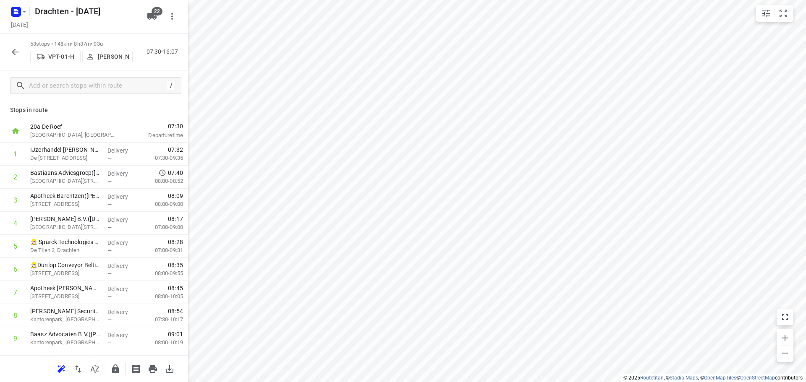
click at [103, 370] on button "button" at bounding box center [94, 369] width 17 height 17
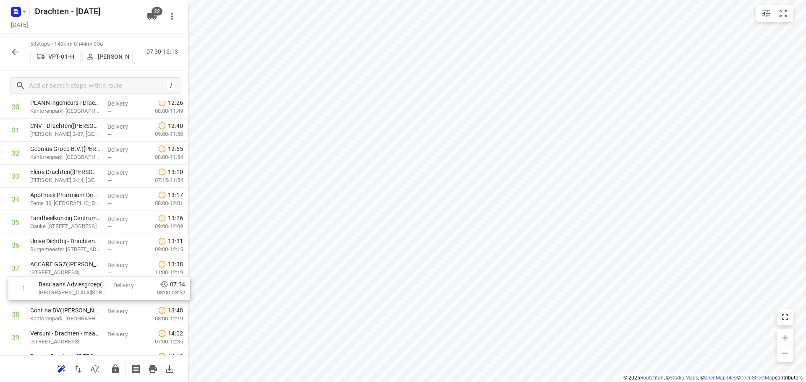
scroll to position [695, 0]
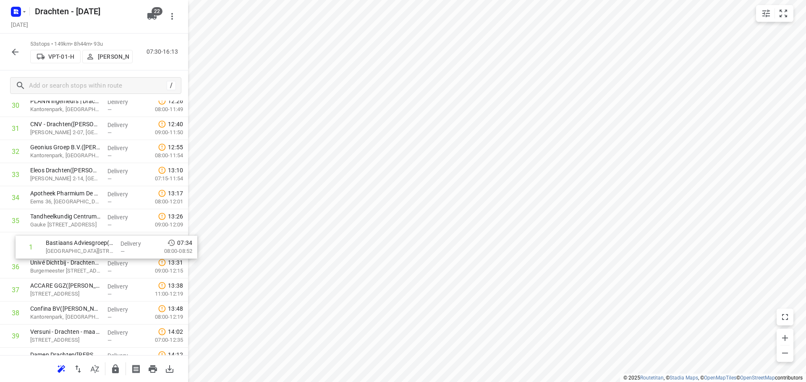
drag, startPoint x: 97, startPoint y: 152, endPoint x: 112, endPoint y: 249, distance: 98.1
click at [112, 249] on div "1 Bastiaans Adviesgroep(Sandra Veigas) Burgemeester Wuiteweg 45, Drachten Deliv…" at bounding box center [94, 60] width 188 height 1224
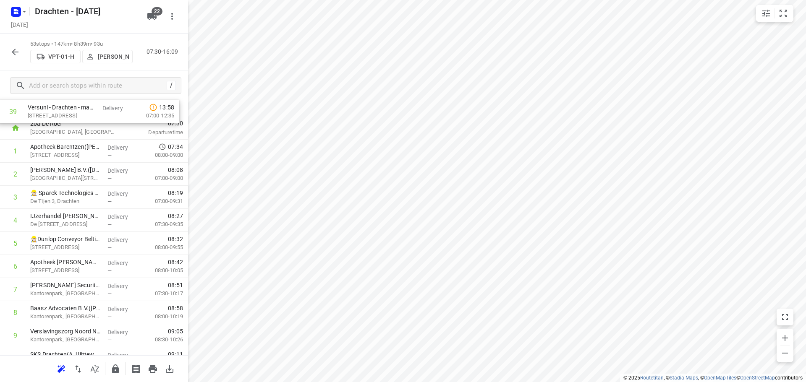
scroll to position [0, 0]
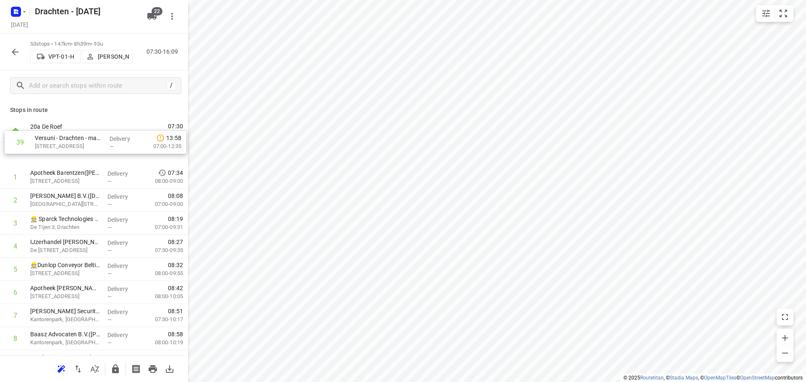
drag, startPoint x: 86, startPoint y: 318, endPoint x: 90, endPoint y: 139, distance: 178.9
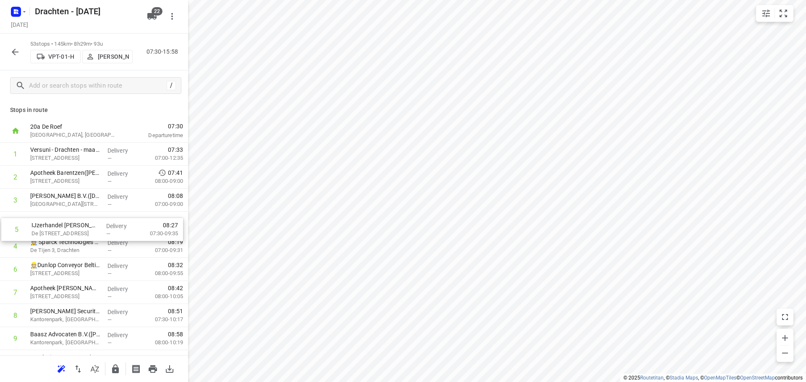
drag, startPoint x: 114, startPoint y: 246, endPoint x: 115, endPoint y: 224, distance: 22.3
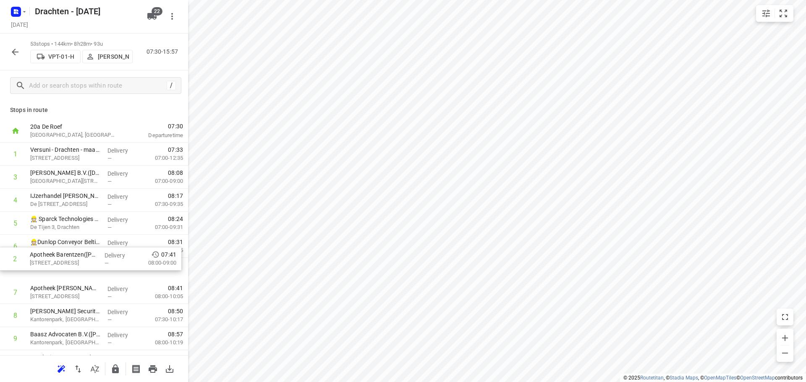
drag, startPoint x: 100, startPoint y: 178, endPoint x: 101, endPoint y: 263, distance: 84.8
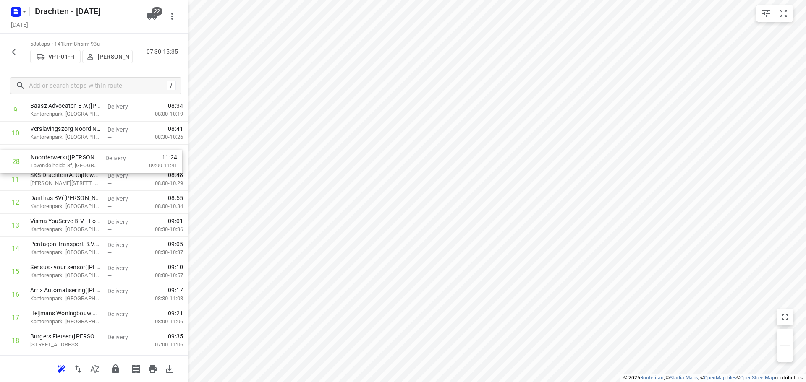
scroll to position [222, 0]
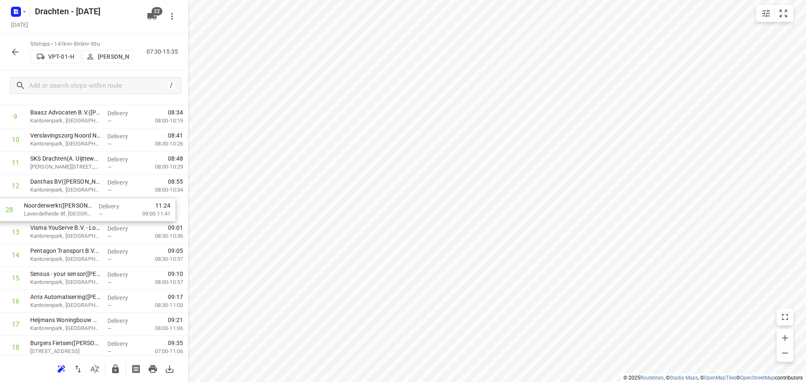
drag, startPoint x: 83, startPoint y: 318, endPoint x: 76, endPoint y: 207, distance: 111.5
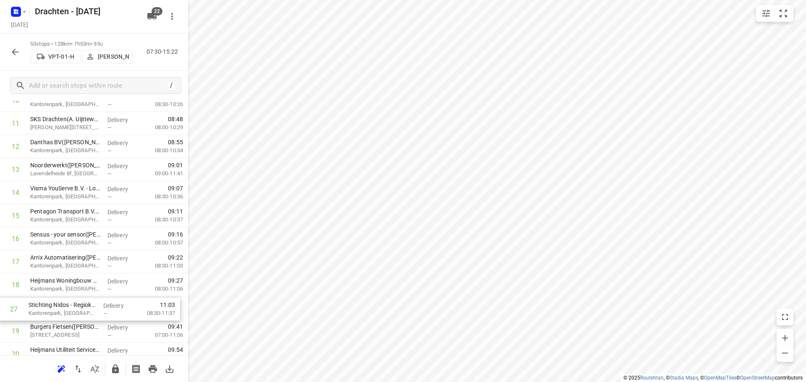
scroll to position [263, 0]
drag, startPoint x: 80, startPoint y: 195, endPoint x: -46, endPoint y: 337, distance: 190.0
click at [0, 337] on html "i © 2025 Routetitan , © Stadia Maps , © OpenMapTiles © OpenStreetMap contributo…" at bounding box center [403, 191] width 806 height 382
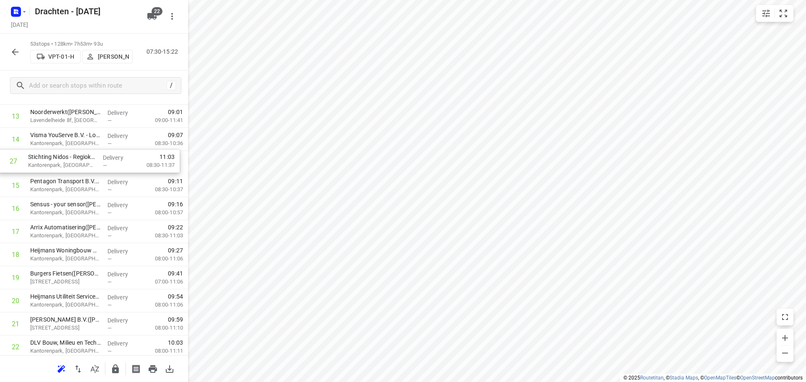
scroll to position [315, 0]
drag, startPoint x: 79, startPoint y: 207, endPoint x: 82, endPoint y: 190, distance: 17.5
drag, startPoint x: 79, startPoint y: 262, endPoint x: 79, endPoint y: 238, distance: 23.5
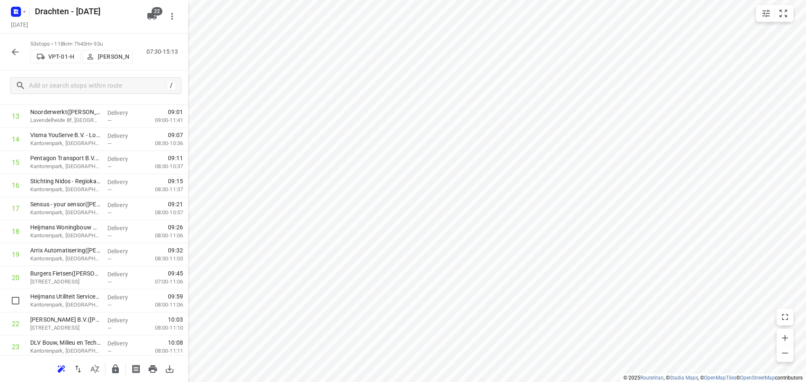
scroll to position [316, 0]
drag, startPoint x: 90, startPoint y: 304, endPoint x: 96, endPoint y: 272, distance: 32.4
drag, startPoint x: 83, startPoint y: 279, endPoint x: 85, endPoint y: 256, distance: 23.6
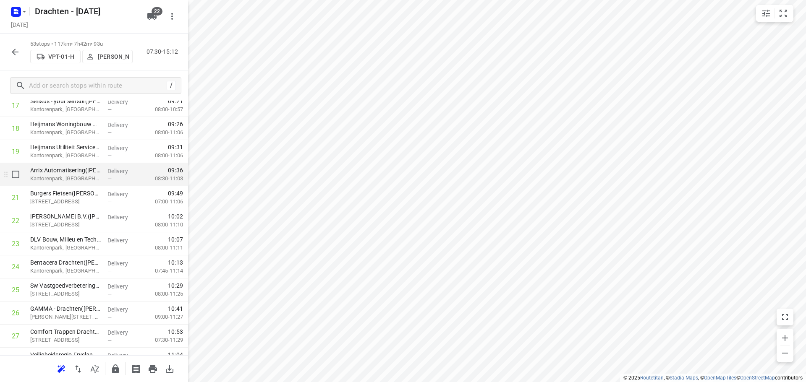
scroll to position [442, 0]
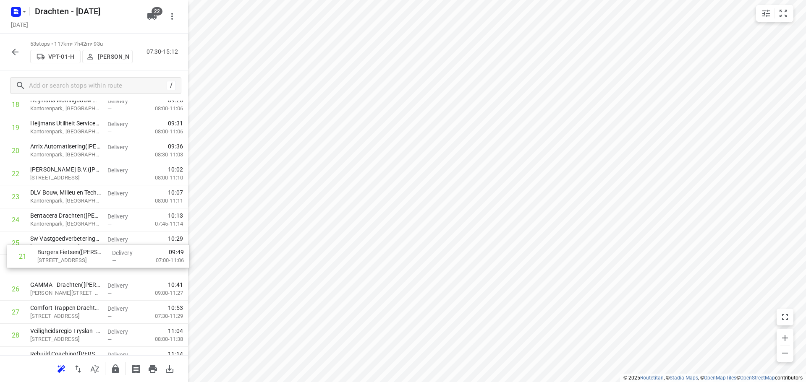
drag, startPoint x: 91, startPoint y: 180, endPoint x: 99, endPoint y: 268, distance: 88.6
click at [99, 268] on div "1 Versuni - Drachten - maandaglevering(Yvonne Boomsma) Tussendiepen 4a, Drachte…" at bounding box center [94, 313] width 188 height 1224
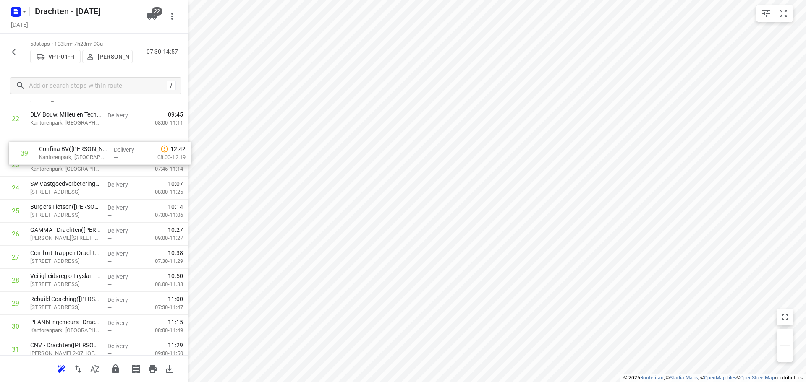
scroll to position [512, 0]
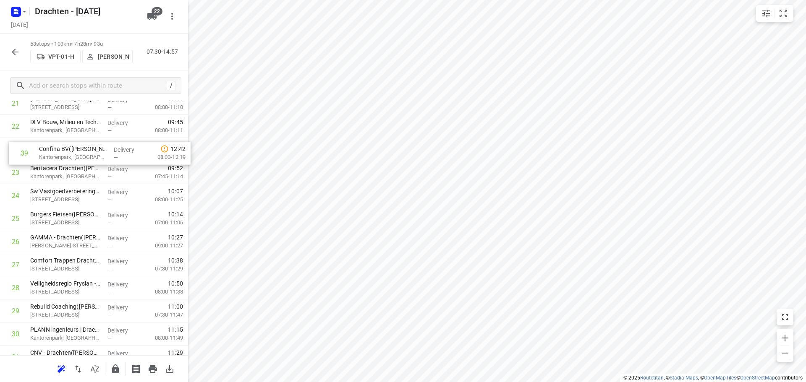
drag, startPoint x: 84, startPoint y: 338, endPoint x: 92, endPoint y: 148, distance: 189.5
click at [92, 148] on div "1 Versuni - Drachten - maandaglevering(Yvonne Boomsma) Tussendiepen 4a, Drachte…" at bounding box center [94, 242] width 188 height 1224
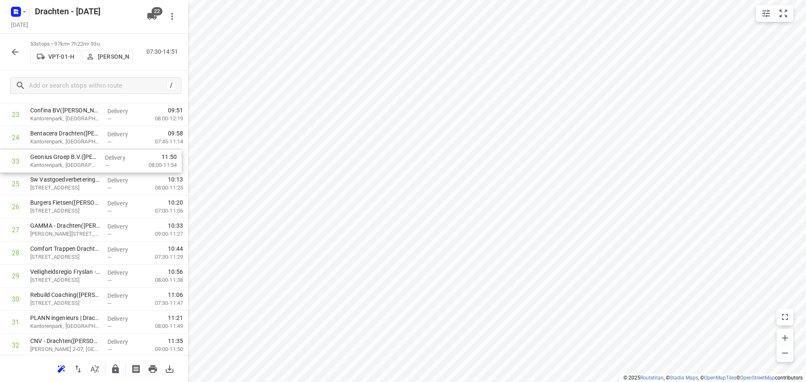
drag, startPoint x: 92, startPoint y: 344, endPoint x: 93, endPoint y: 159, distance: 184.7
click at [93, 159] on div "1 Versuni - Drachten - maandaglevering(Yvonne Boomsma) Tussendiepen 4a, Drachte…" at bounding box center [94, 207] width 188 height 1224
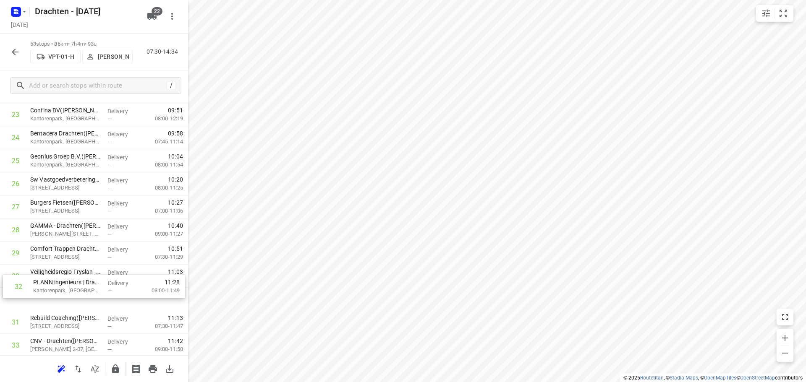
scroll to position [549, 0]
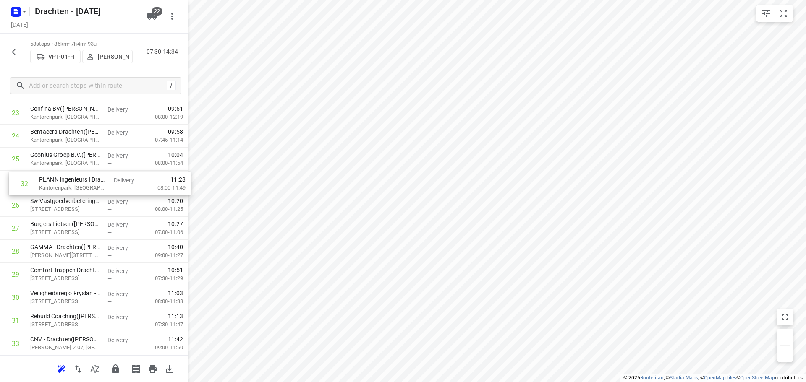
drag, startPoint x: 105, startPoint y: 321, endPoint x: 114, endPoint y: 180, distance: 140.9
click at [114, 180] on div "1 Versuni - Drachten - maandaglevering(Yvonne Boomsma) Tussendiepen 4a, Drachte…" at bounding box center [94, 206] width 188 height 1224
drag, startPoint x: 67, startPoint y: 260, endPoint x: 69, endPoint y: 205, distance: 55.0
click at [69, 205] on div "1 Versuni - Drachten - maandaglevering(Yvonne Boomsma) Tussendiepen 4a, Drachte…" at bounding box center [94, 206] width 188 height 1224
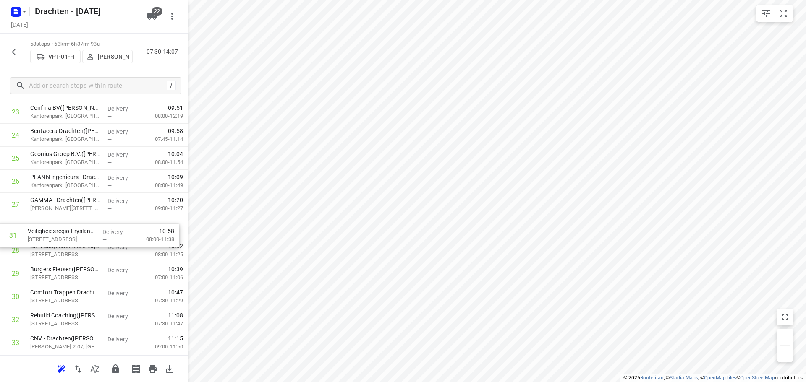
drag, startPoint x: 94, startPoint y: 301, endPoint x: 91, endPoint y: 233, distance: 67.7
click at [91, 233] on div "1 Versuni - Drachten - maandaglevering(Yvonne Boomsma) Tussendiepen 4a, Drachte…" at bounding box center [94, 205] width 188 height 1224
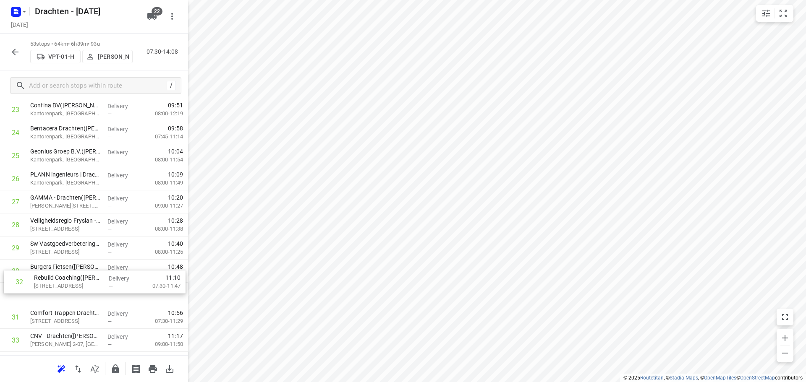
scroll to position [554, 0]
drag, startPoint x: 92, startPoint y: 325, endPoint x: 98, endPoint y: 256, distance: 69.1
click at [98, 256] on div "1 Versuni - Drachten - maandaglevering(Yvonne Boomsma) Tussendiepen 4a, Drachte…" at bounding box center [94, 201] width 188 height 1224
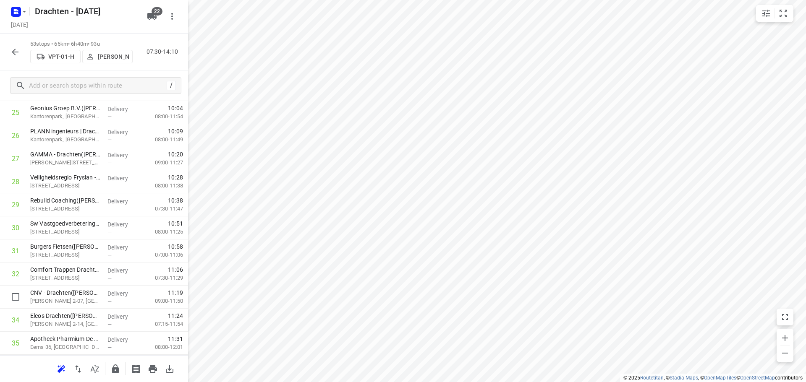
scroll to position [596, 0]
drag, startPoint x: 64, startPoint y: 301, endPoint x: 68, endPoint y: 230, distance: 71.1
click at [68, 230] on div "1 Versuni - Drachten - maandaglevering(Yvonne Boomsma) Tussendiepen 4a, Drachte…" at bounding box center [94, 159] width 188 height 1224
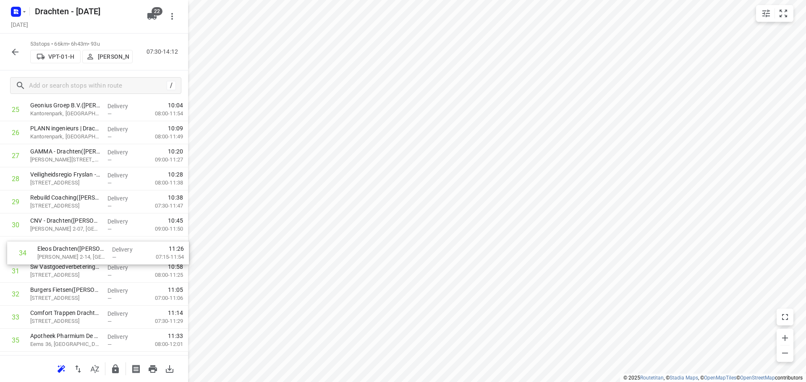
drag, startPoint x: 67, startPoint y: 329, endPoint x: 75, endPoint y: 256, distance: 73.9
click at [75, 256] on div "1 Versuni - Drachten - maandaglevering(Yvonne Boomsma) Tussendiepen 4a, Drachte…" at bounding box center [94, 156] width 188 height 1224
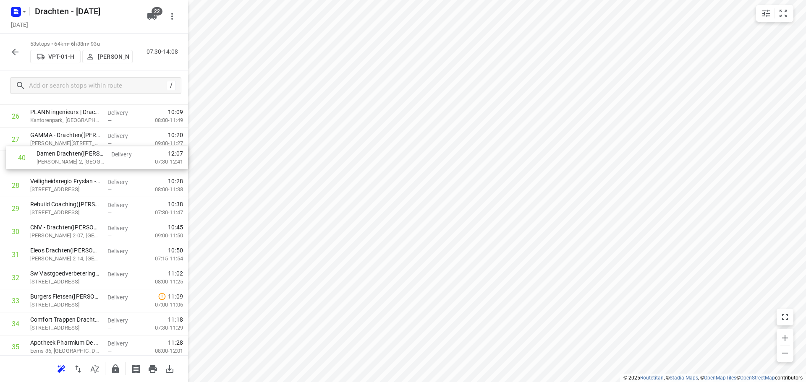
scroll to position [613, 0]
drag, startPoint x: 104, startPoint y: 249, endPoint x: 104, endPoint y: 210, distance: 38.6
click at [104, 210] on div "1 Versuni - Drachten - maandaglevering(Yvonne Boomsma) Tussendiepen 4a, Drachte…" at bounding box center [94, 141] width 188 height 1224
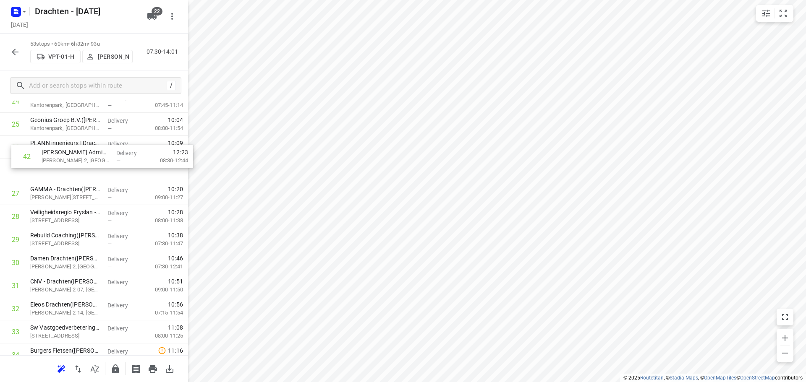
scroll to position [582, 0]
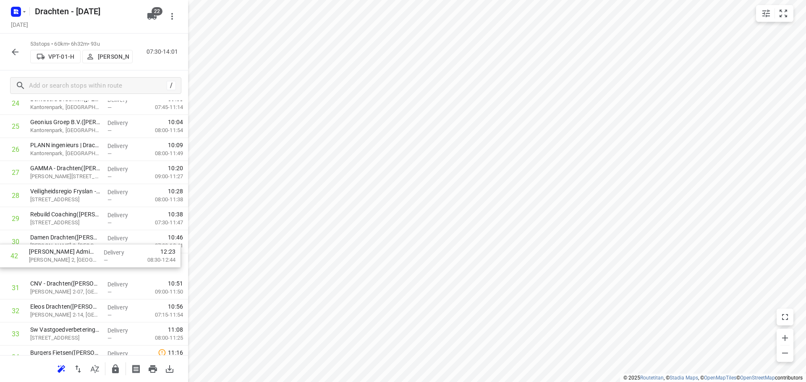
drag, startPoint x: 84, startPoint y: 320, endPoint x: 84, endPoint y: 252, distance: 67.6
click at [84, 252] on div "1 Versuni - Drachten - maandaglevering(Yvonne Boomsma) Tussendiepen 4a, Drachte…" at bounding box center [94, 173] width 188 height 1224
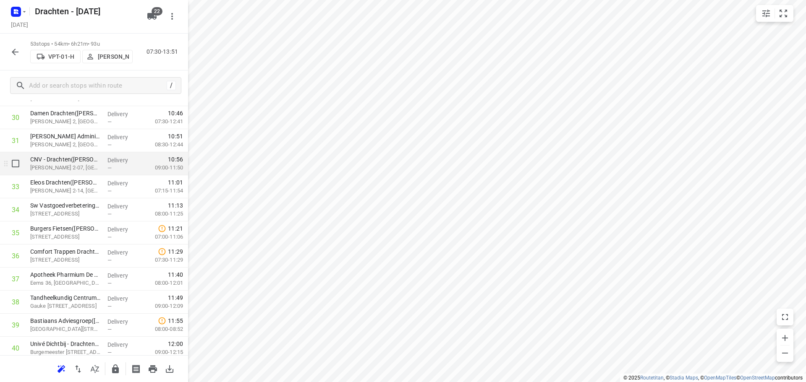
scroll to position [708, 0]
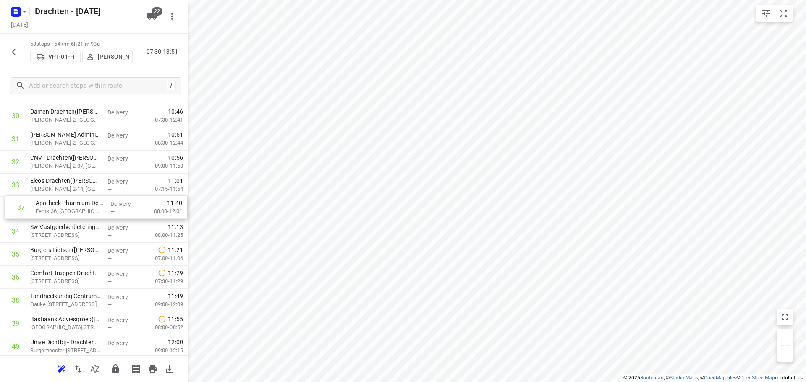
drag, startPoint x: 81, startPoint y: 279, endPoint x: 87, endPoint y: 204, distance: 74.5
click at [87, 204] on div "1 Versuni - Drachten - maandaglevering(Yvonne Boomsma) Tussendiepen 4a, Drachte…" at bounding box center [94, 47] width 188 height 1224
drag, startPoint x: 89, startPoint y: 309, endPoint x: 95, endPoint y: 235, distance: 75.0
click at [95, 235] on div "1 Versuni - Drachten - maandaglevering(Yvonne Boomsma) Tussendiepen 4a, Drachte…" at bounding box center [94, 46] width 188 height 1224
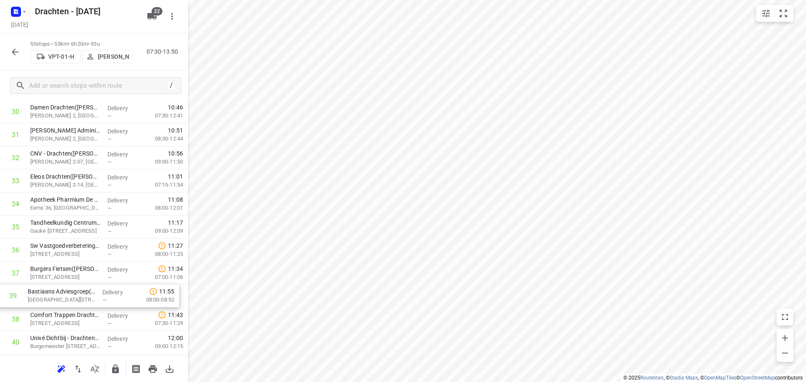
scroll to position [713, 0]
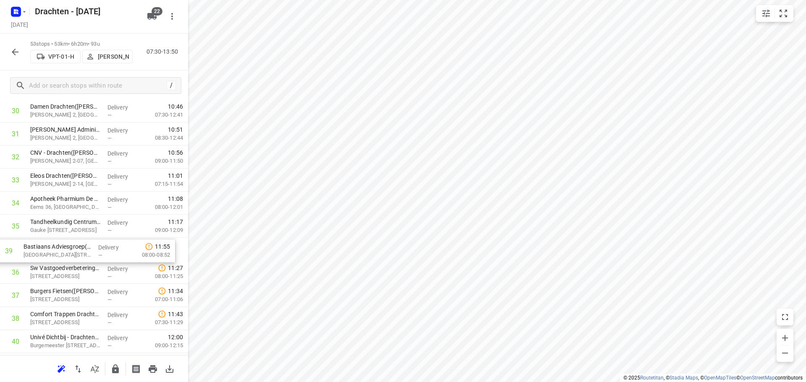
drag, startPoint x: 93, startPoint y: 322, endPoint x: 90, endPoint y: 246, distance: 75.2
click at [90, 246] on div "1 Versuni - Drachten - maandaglevering(Yvonne Boomsma) Tussendiepen 4a, Drachte…" at bounding box center [94, 42] width 188 height 1224
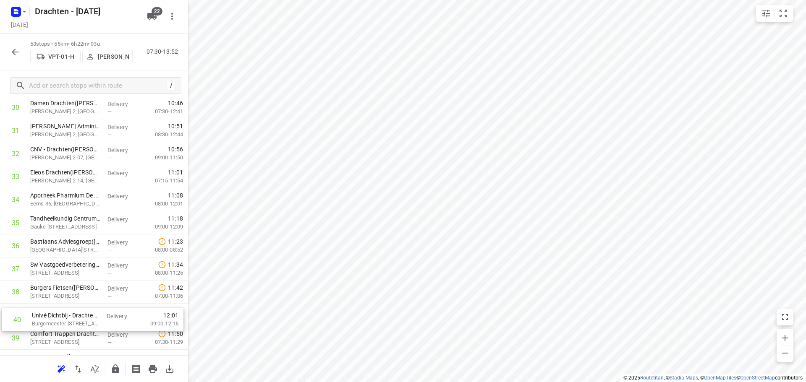
scroll to position [721, 0]
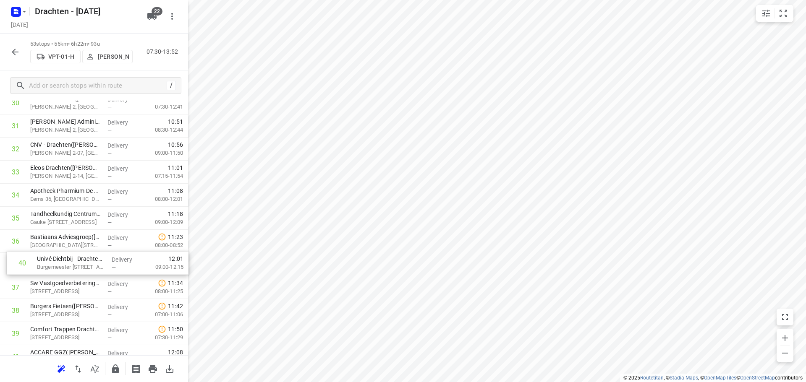
drag, startPoint x: 79, startPoint y: 344, endPoint x: 86, endPoint y: 263, distance: 81.3
click at [86, 263] on div "1 Versuni - Drachten - maandaglevering(Yvonne Boomsma) Tussendiepen 4a, Drachte…" at bounding box center [94, 34] width 188 height 1224
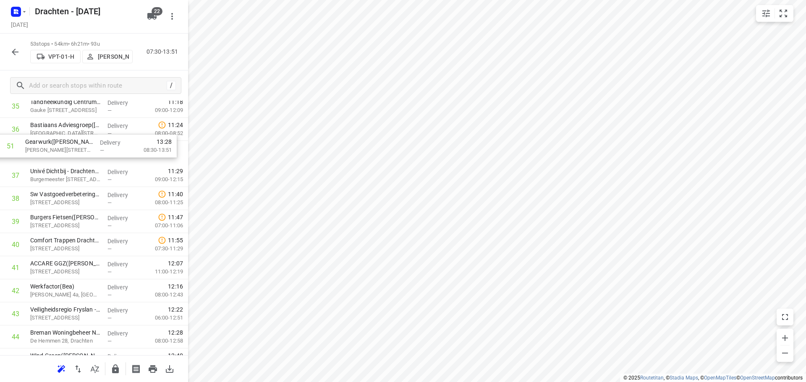
scroll to position [821, 0]
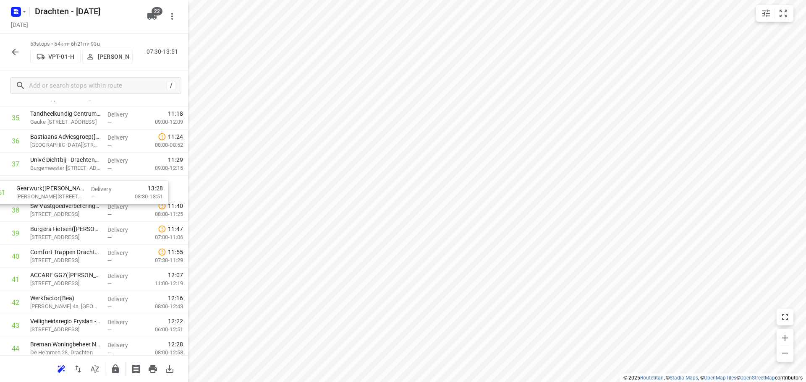
drag, startPoint x: 90, startPoint y: 294, endPoint x: 76, endPoint y: 186, distance: 108.8
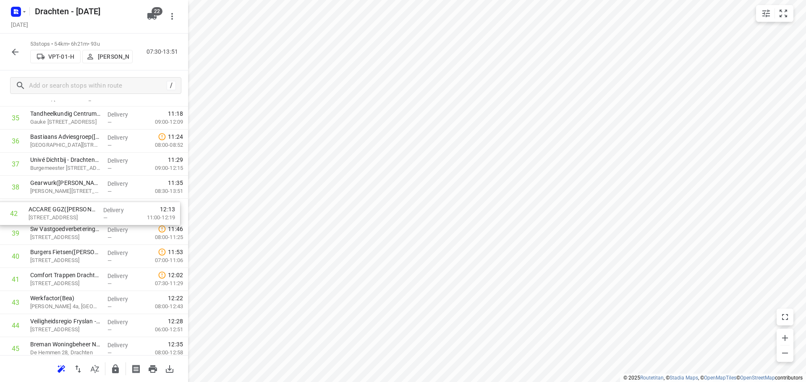
drag, startPoint x: 88, startPoint y: 285, endPoint x: 86, endPoint y: 215, distance: 69.7
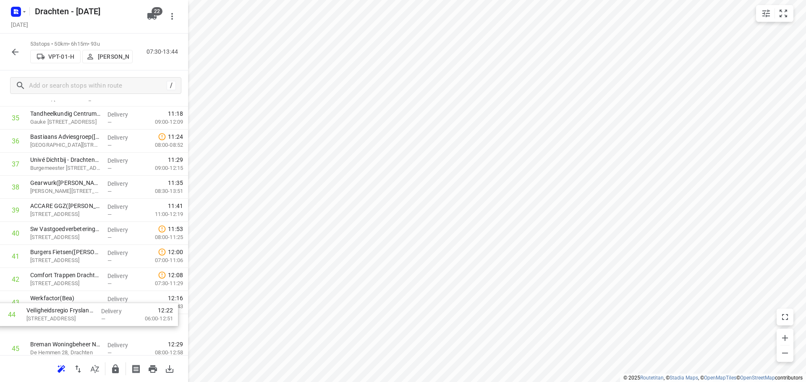
scroll to position [825, 0]
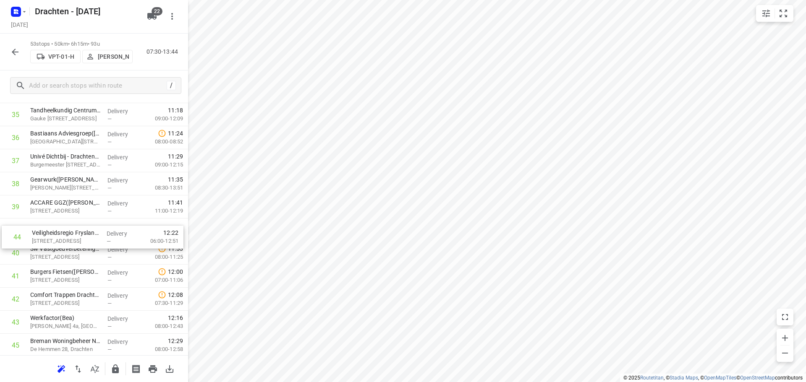
drag, startPoint x: 84, startPoint y: 329, endPoint x: 83, endPoint y: 236, distance: 92.8
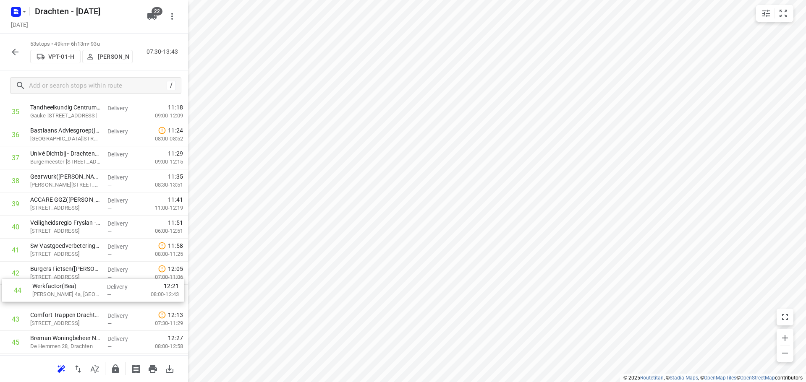
scroll to position [827, 0]
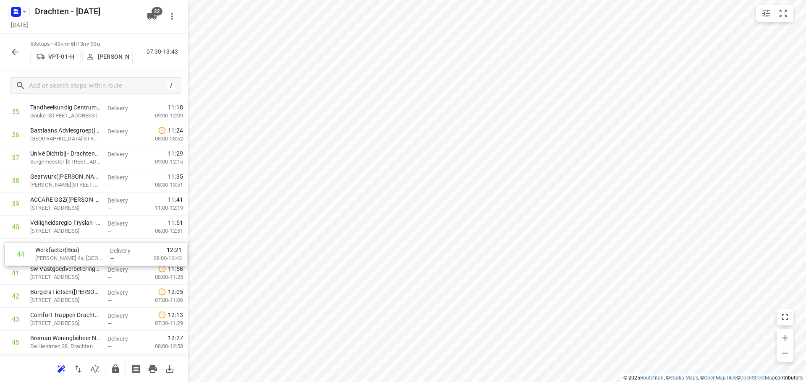
drag, startPoint x: 81, startPoint y: 329, endPoint x: 86, endPoint y: 253, distance: 75.7
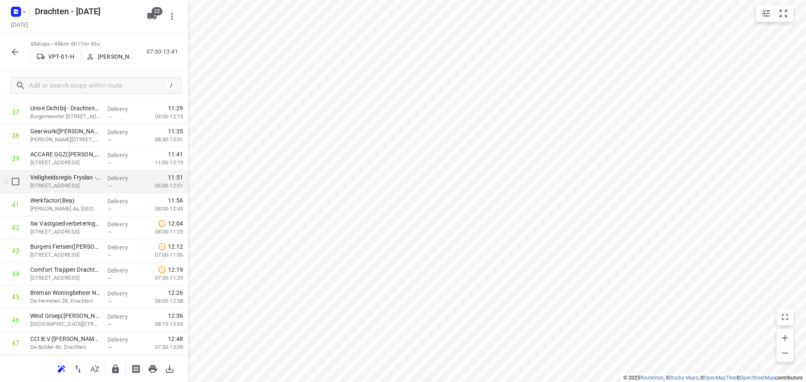
scroll to position [911, 0]
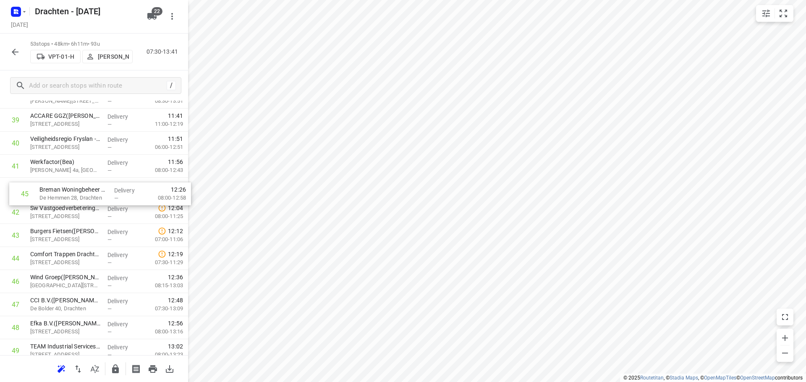
drag, startPoint x: 80, startPoint y: 260, endPoint x: 89, endPoint y: 193, distance: 67.4
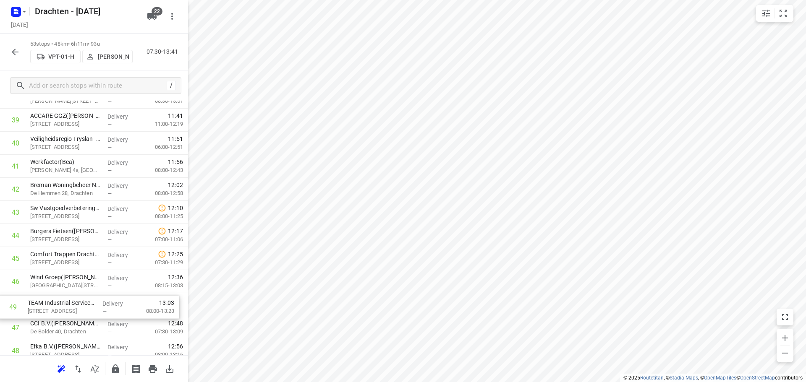
scroll to position [915, 0]
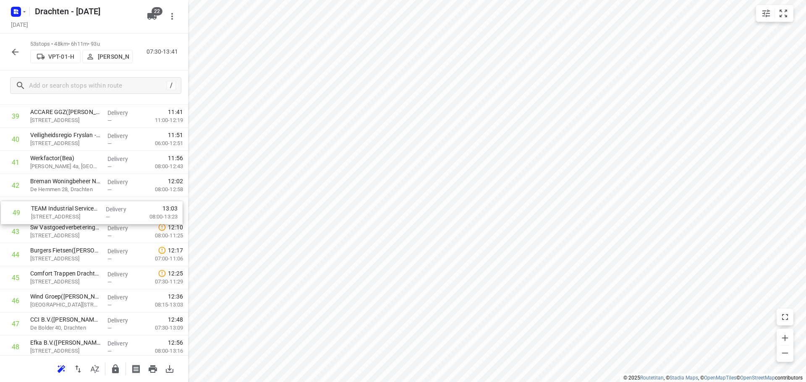
drag, startPoint x: 78, startPoint y: 346, endPoint x: 79, endPoint y: 199, distance: 147.4
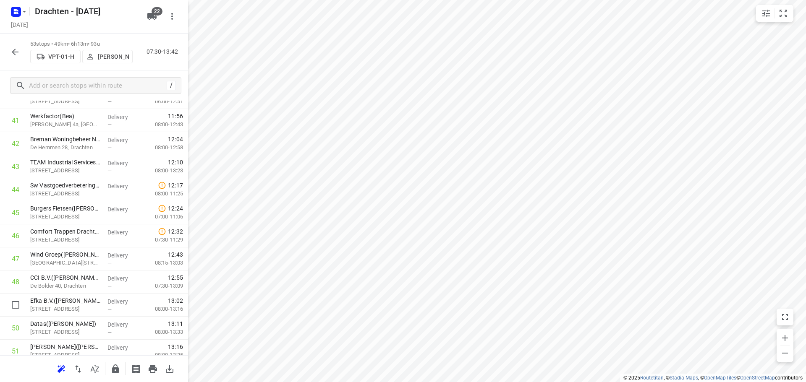
scroll to position [958, 0]
drag, startPoint x: 83, startPoint y: 306, endPoint x: 94, endPoint y: 191, distance: 116.0
drag, startPoint x: 88, startPoint y: 258, endPoint x: 91, endPoint y: 230, distance: 28.3
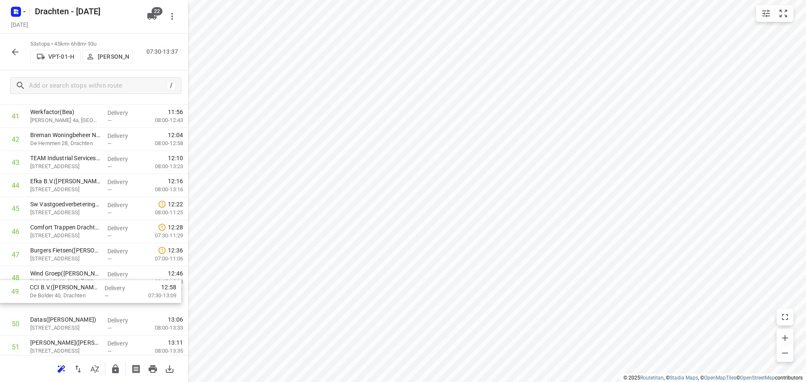
scroll to position [962, 0]
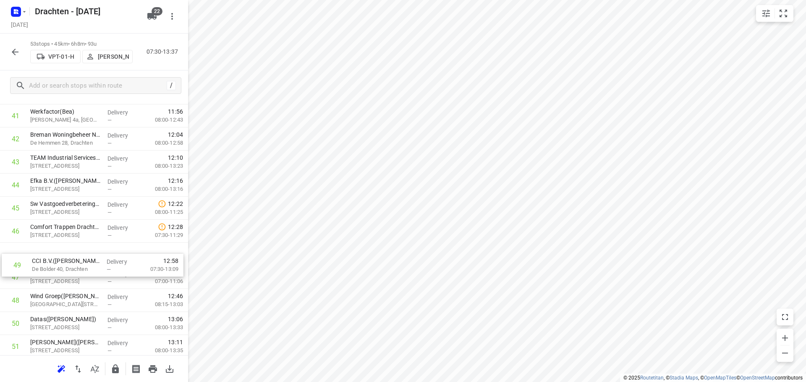
drag, startPoint x: 74, startPoint y: 303, endPoint x: 79, endPoint y: 252, distance: 51.0
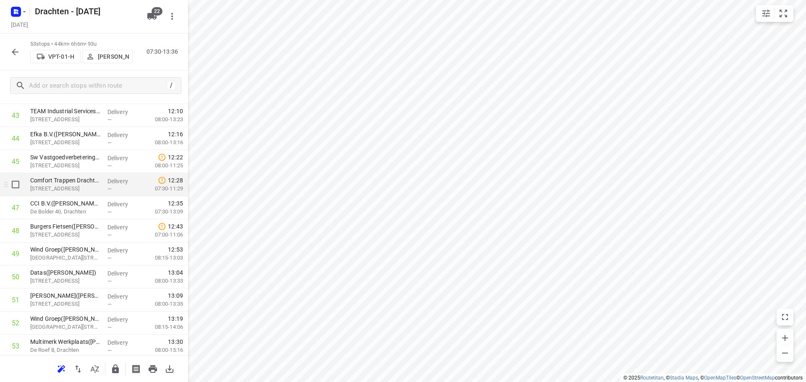
scroll to position [1034, 0]
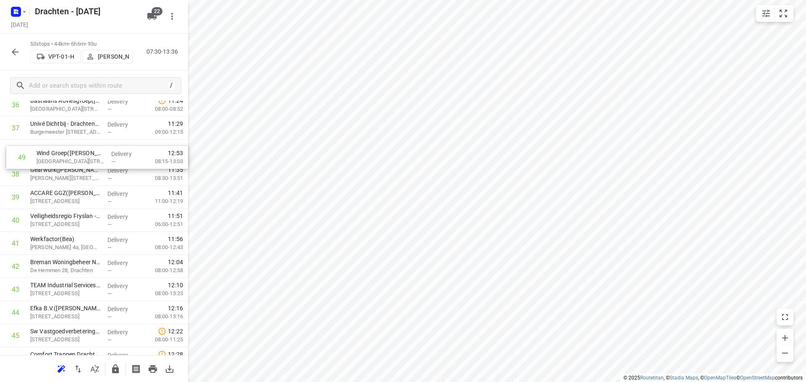
drag, startPoint x: 51, startPoint y: 234, endPoint x: 57, endPoint y: 160, distance: 74.1
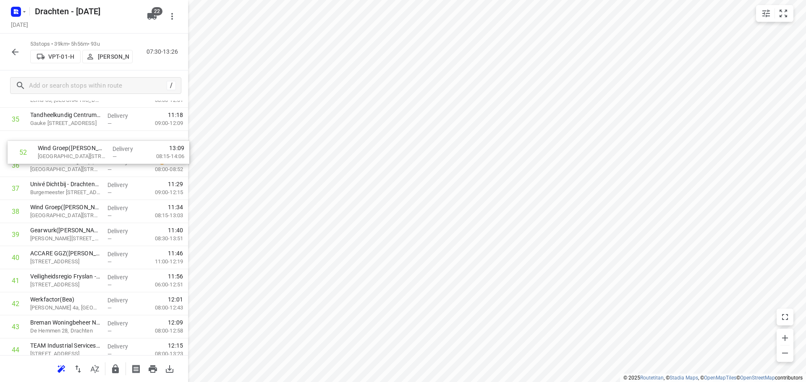
scroll to position [814, 0]
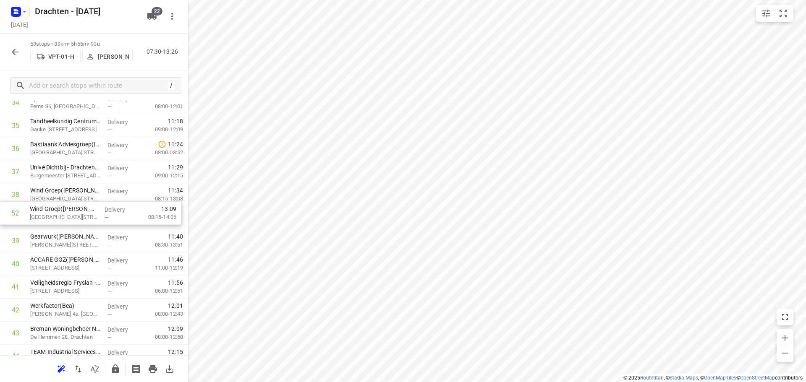
drag, startPoint x: 78, startPoint y: 304, endPoint x: 76, endPoint y: 217, distance: 87.8
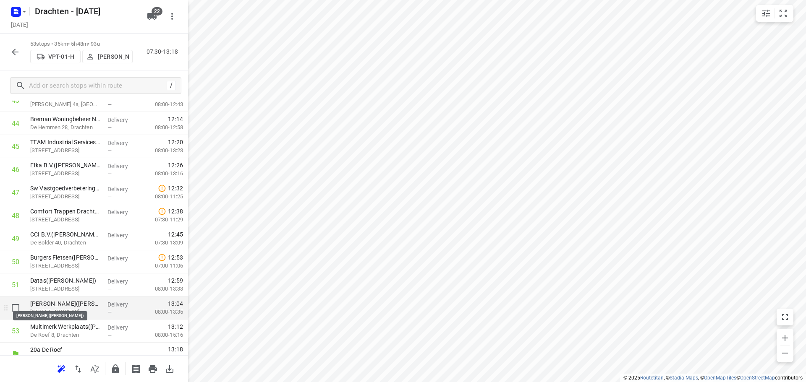
scroll to position [1034, 0]
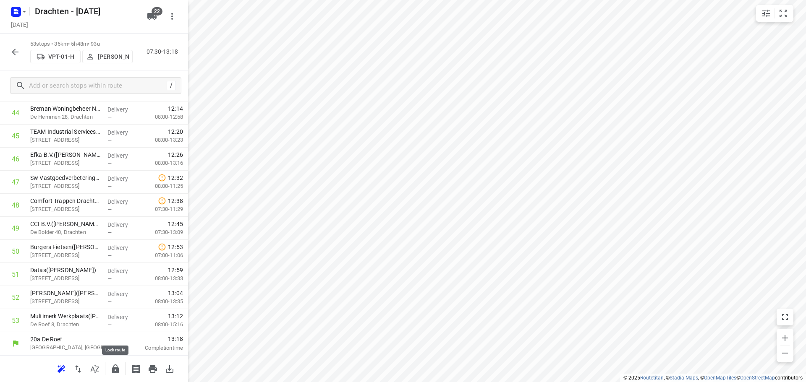
click at [115, 372] on icon "button" at bounding box center [115, 369] width 7 height 9
click at [12, 52] on icon "button" at bounding box center [15, 52] width 10 height 10
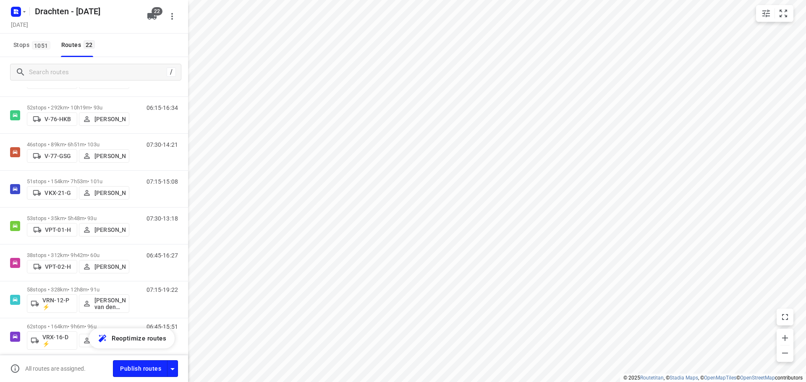
scroll to position [420, 0]
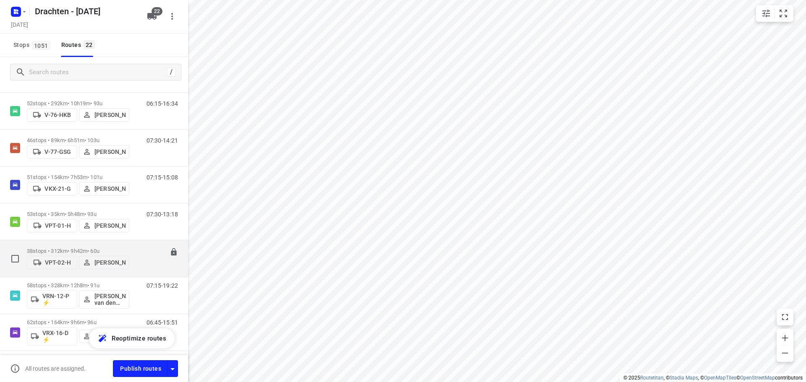
click at [90, 244] on div "38 stops • 312km • 9h42m • 60u VPT-02-H Pieter Hoekstra" at bounding box center [78, 259] width 102 height 30
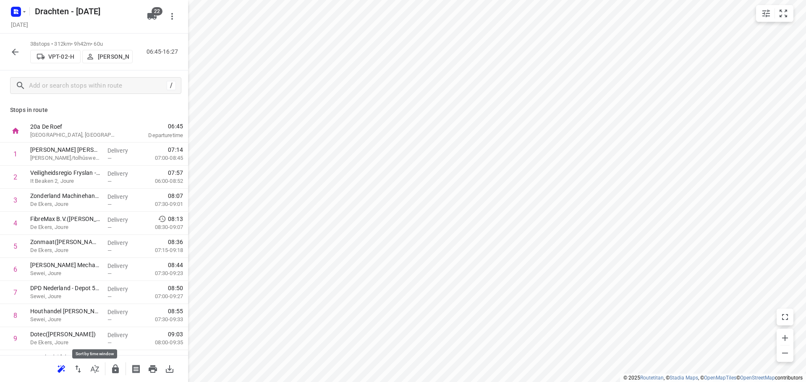
click at [94, 376] on button "button" at bounding box center [94, 369] width 17 height 17
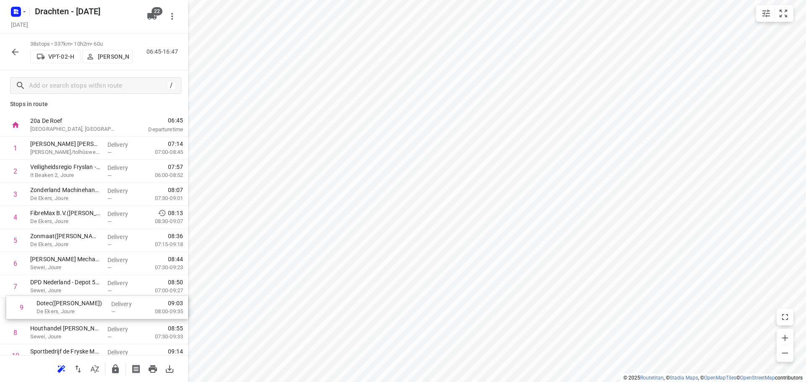
scroll to position [7, 0]
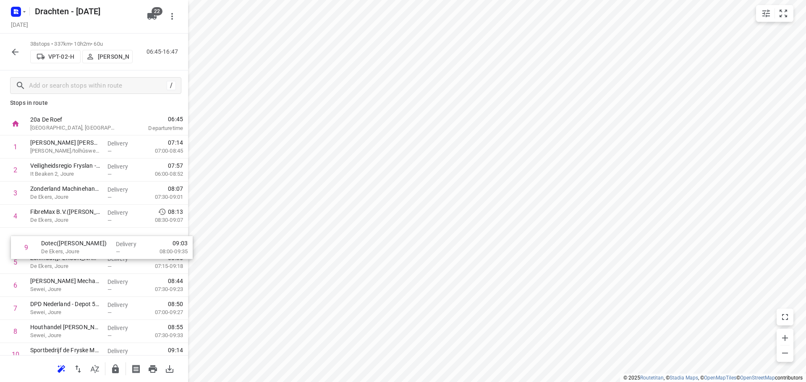
drag, startPoint x: 81, startPoint y: 343, endPoint x: 92, endPoint y: 245, distance: 98.9
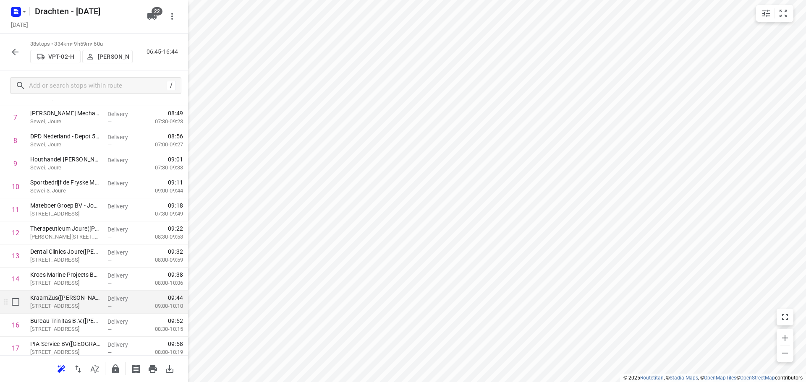
scroll to position [217, 0]
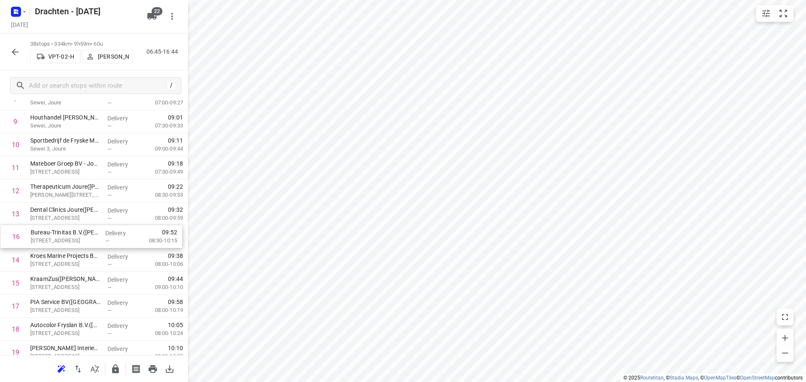
drag, startPoint x: 65, startPoint y: 290, endPoint x: 66, endPoint y: 240, distance: 50.4
click at [66, 240] on div "1 Jacobs Douwe Egberts NL BV - Joure(Jacobs Douwe Egberts Joure - Sietske Krame…" at bounding box center [94, 364] width 188 height 877
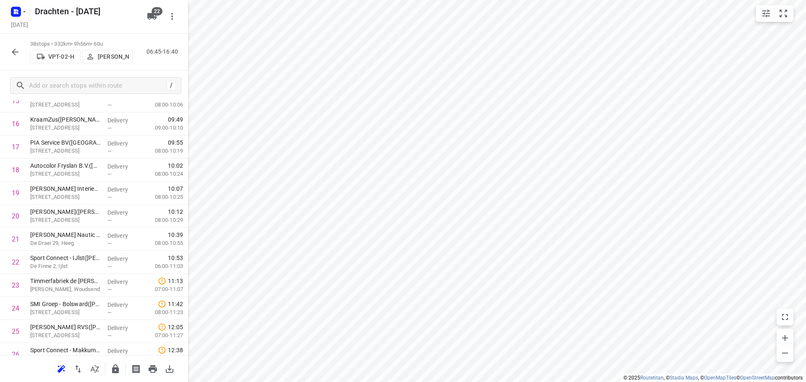
scroll to position [385, 0]
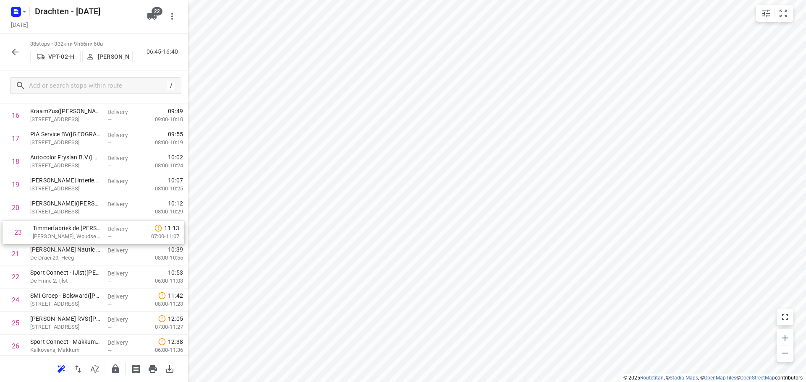
drag, startPoint x: 74, startPoint y: 284, endPoint x: 77, endPoint y: 236, distance: 48.0
click at [77, 236] on div "1 Jacobs Douwe Egberts NL BV - Joure(Jacobs Douwe Egberts Joure - Sietske Krame…" at bounding box center [94, 196] width 188 height 877
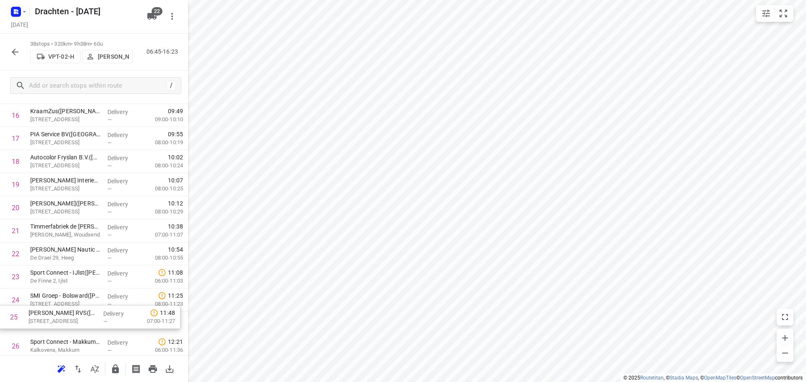
scroll to position [390, 0]
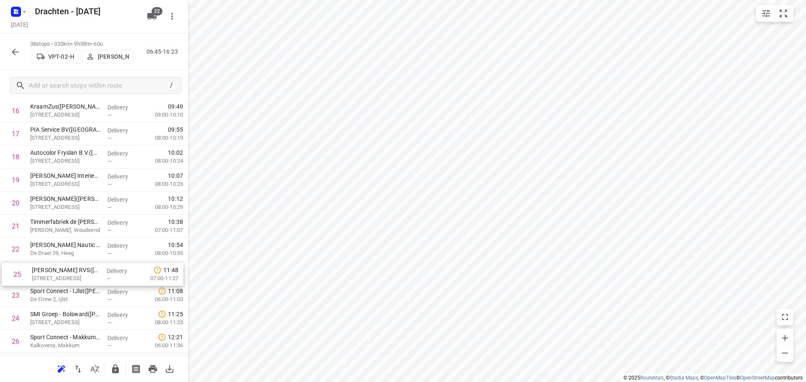
drag, startPoint x: 53, startPoint y: 322, endPoint x: 55, endPoint y: 270, distance: 52.5
click at [55, 270] on div "1 Jacobs Douwe Egberts NL BV - Joure(Jacobs Douwe Egberts Joure - Sietske Krame…" at bounding box center [94, 191] width 188 height 877
drag, startPoint x: 72, startPoint y: 298, endPoint x: 74, endPoint y: 270, distance: 27.8
click at [74, 270] on div "1 Jacobs Douwe Egberts NL BV - Joure(Jacobs Douwe Egberts Joure - Sietske Krame…" at bounding box center [94, 190] width 188 height 877
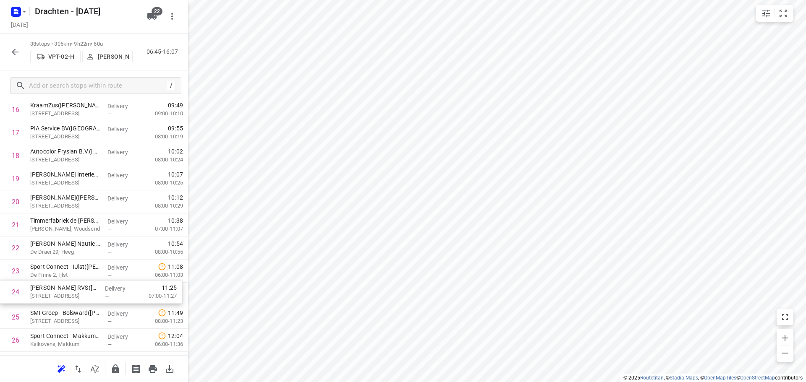
scroll to position [392, 0]
drag, startPoint x: 76, startPoint y: 292, endPoint x: 79, endPoint y: 271, distance: 21.3
click at [79, 271] on div "1 Jacobs Douwe Egberts NL BV - Joure(Jacobs Douwe Egberts Joure - Sietske Krame…" at bounding box center [94, 189] width 188 height 877
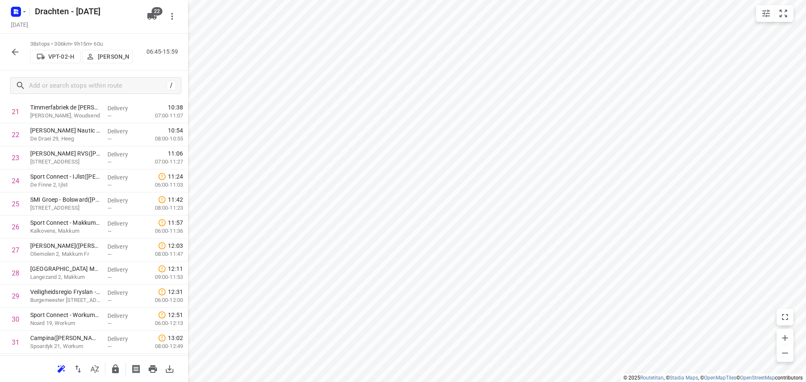
scroll to position [518, 0]
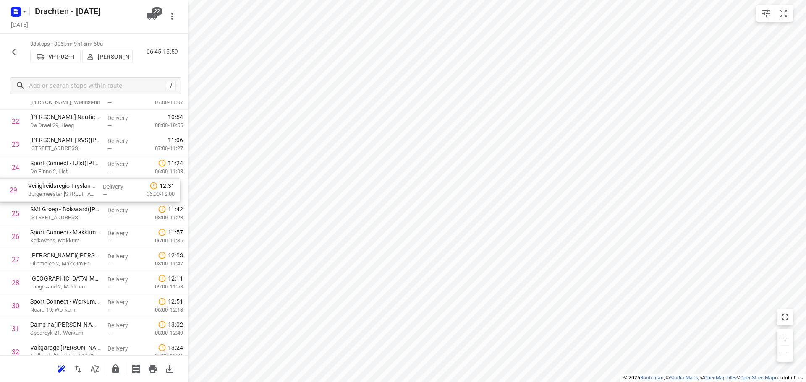
drag, startPoint x: 85, startPoint y: 287, endPoint x: 83, endPoint y: 190, distance: 97.0
click at [83, 190] on div "1 Jacobs Douwe Egberts NL BV - Joure(Jacobs Douwe Egberts Joure - Sietske Krame…" at bounding box center [94, 63] width 188 height 877
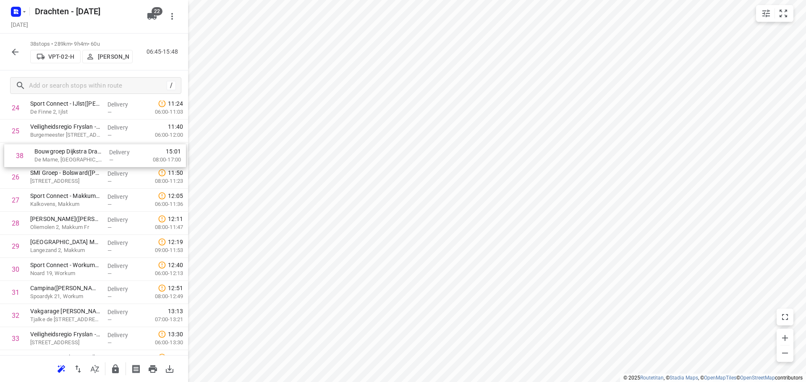
scroll to position [576, 0]
drag, startPoint x: 77, startPoint y: 320, endPoint x: 76, endPoint y: 165, distance: 155.8
click at [76, 165] on div "1 Jacobs Douwe Egberts NL BV - Joure(Jacobs Douwe Egberts Joure - Sietske Krame…" at bounding box center [94, 5] width 188 height 877
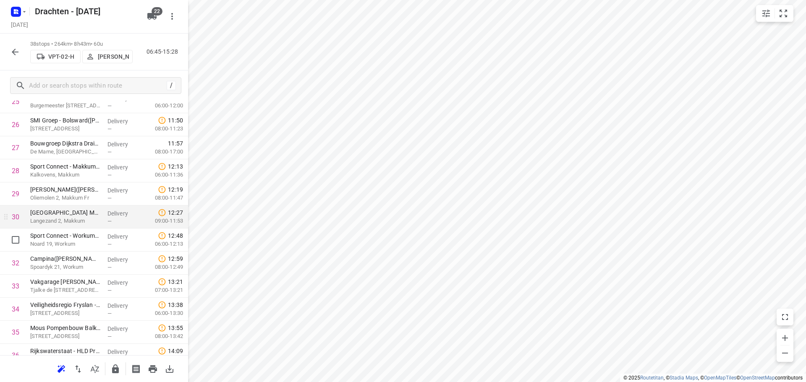
scroll to position [660, 0]
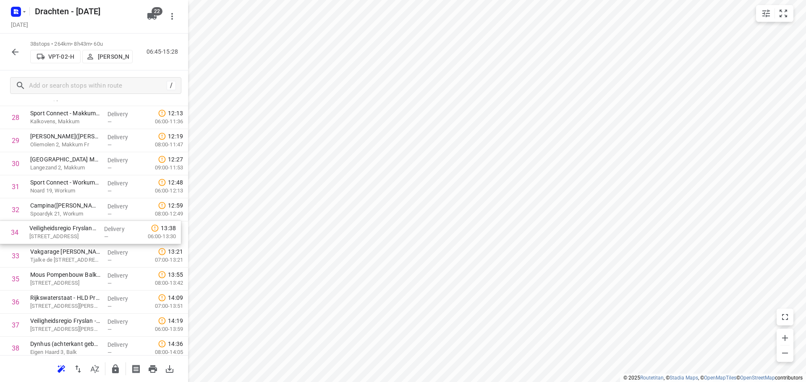
drag, startPoint x: 84, startPoint y: 265, endPoint x: 83, endPoint y: 238, distance: 27.7
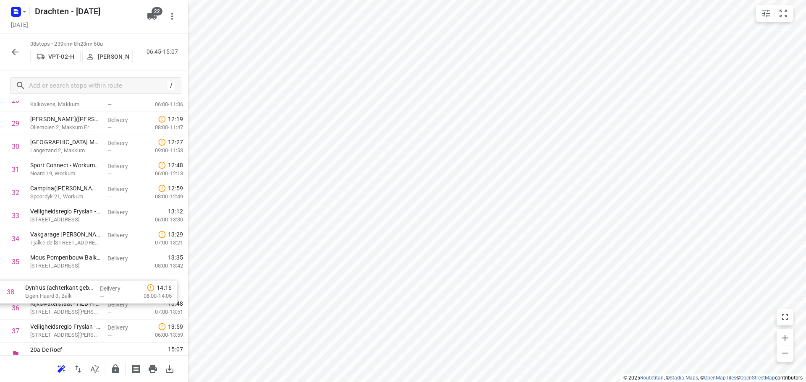
drag, startPoint x: 65, startPoint y: 354, endPoint x: 58, endPoint y: 296, distance: 58.7
click at [120, 374] on button "button" at bounding box center [115, 369] width 17 height 17
click at [22, 52] on button "button" at bounding box center [15, 52] width 17 height 17
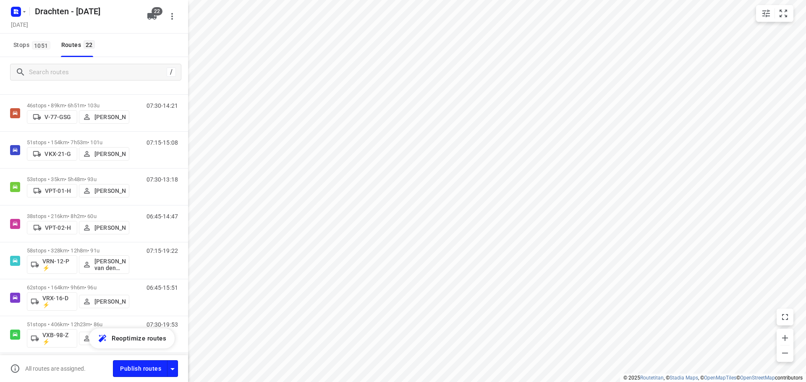
scroll to position [462, 0]
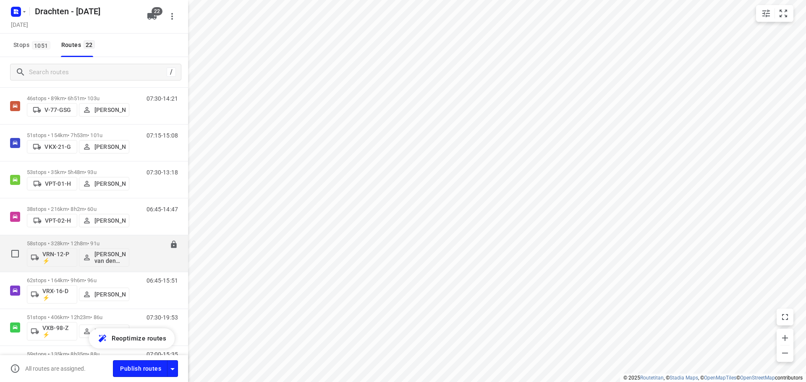
click at [73, 243] on p "58 stops • 328km • 12h8m • 91u" at bounding box center [78, 244] width 102 height 6
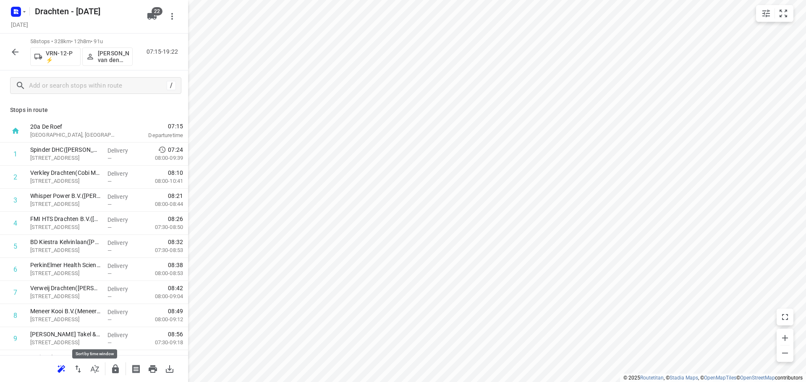
click at [94, 369] on icon "button" at bounding box center [95, 369] width 10 height 10
drag, startPoint x: 105, startPoint y: 228, endPoint x: 108, endPoint y: 202, distance: 25.4
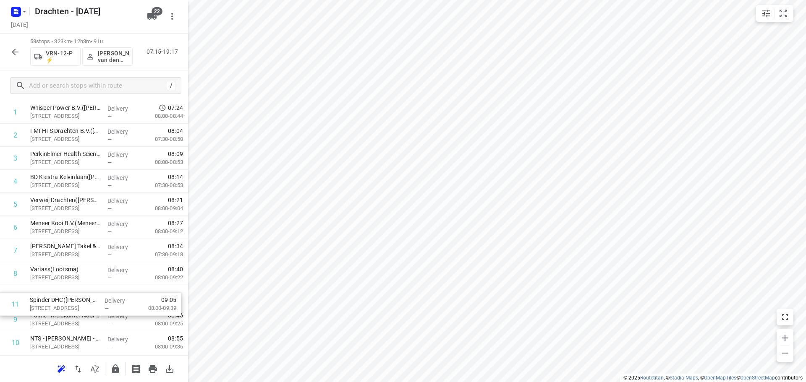
scroll to position [45, 0]
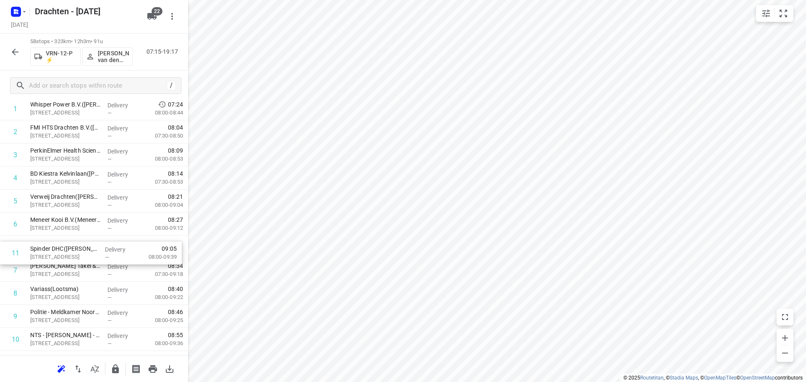
drag, startPoint x: 66, startPoint y: 343, endPoint x: 67, endPoint y: 250, distance: 92.8
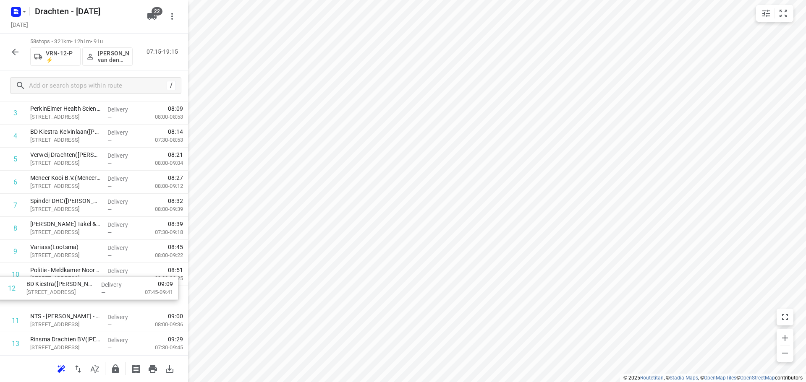
scroll to position [89, 0]
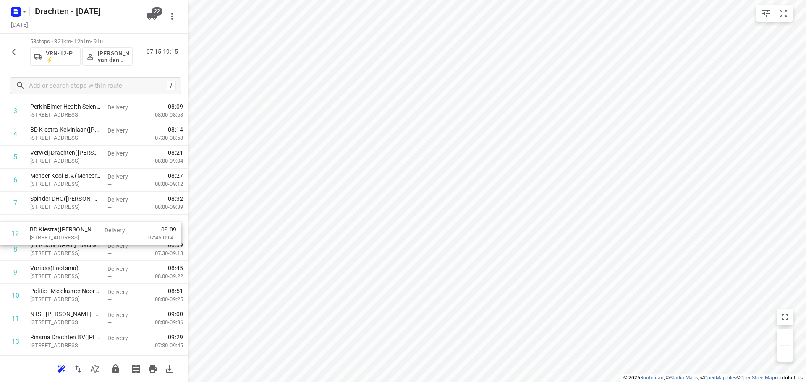
drag, startPoint x: 82, startPoint y: 327, endPoint x: 84, endPoint y: 228, distance: 99.5
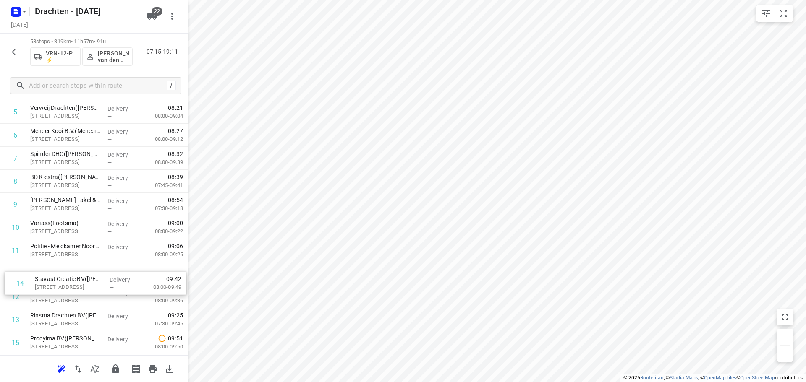
scroll to position [135, 0]
drag, startPoint x: 86, startPoint y: 323, endPoint x: 94, endPoint y: 242, distance: 81.4
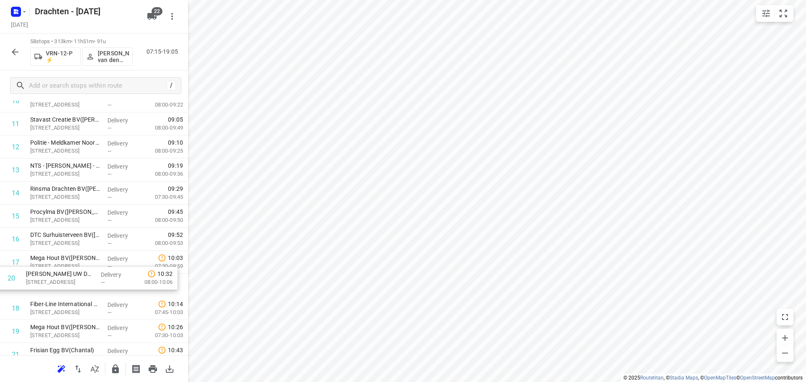
scroll to position [262, 0]
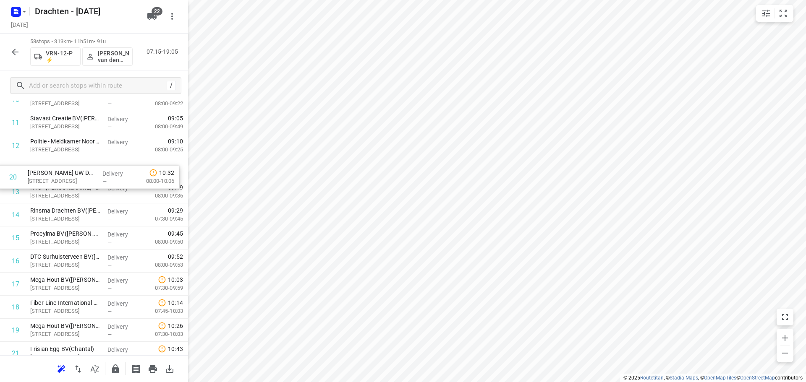
drag, startPoint x: 83, startPoint y: 340, endPoint x: 83, endPoint y: 174, distance: 165.4
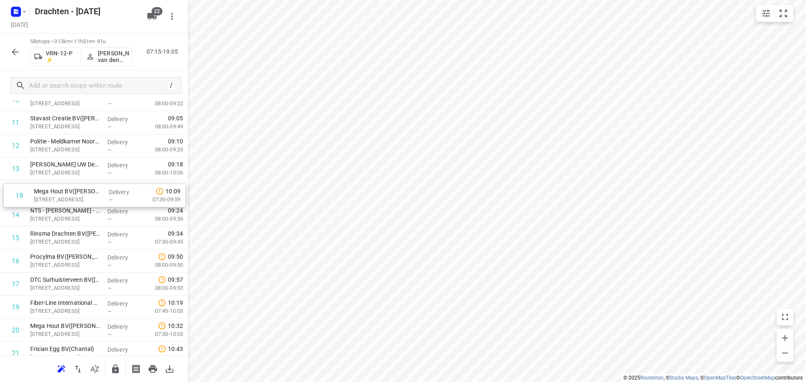
drag, startPoint x: 99, startPoint y: 284, endPoint x: 104, endPoint y: 193, distance: 91.2
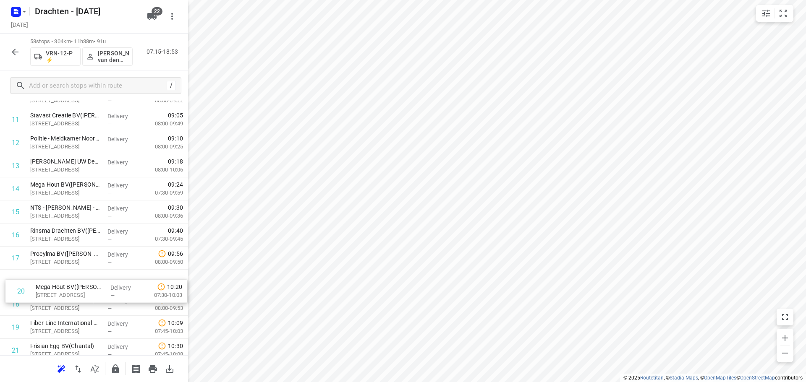
scroll to position [265, 0]
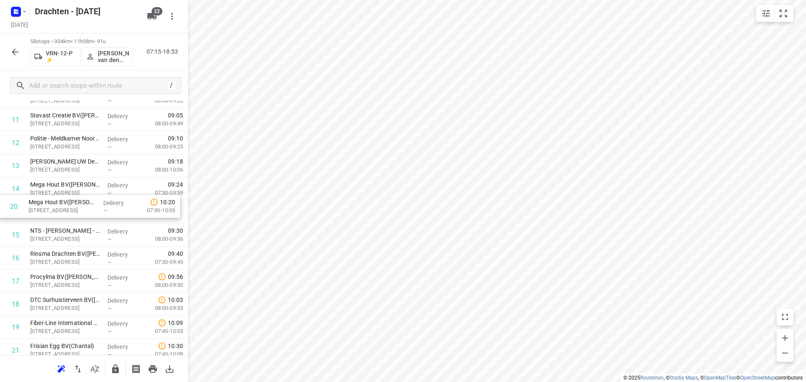
drag, startPoint x: 86, startPoint y: 336, endPoint x: 86, endPoint y: 207, distance: 129.3
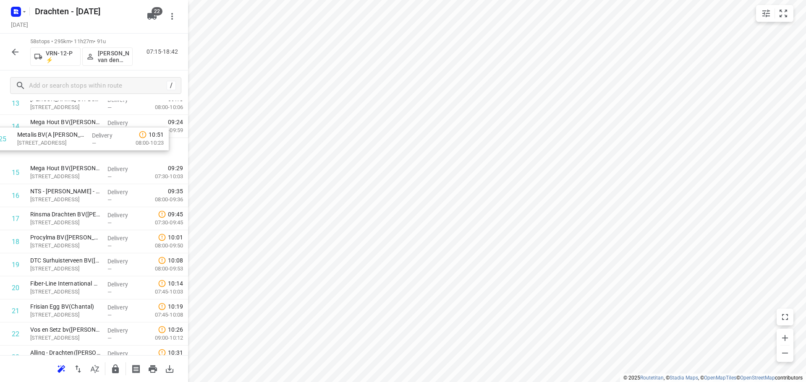
scroll to position [324, 0]
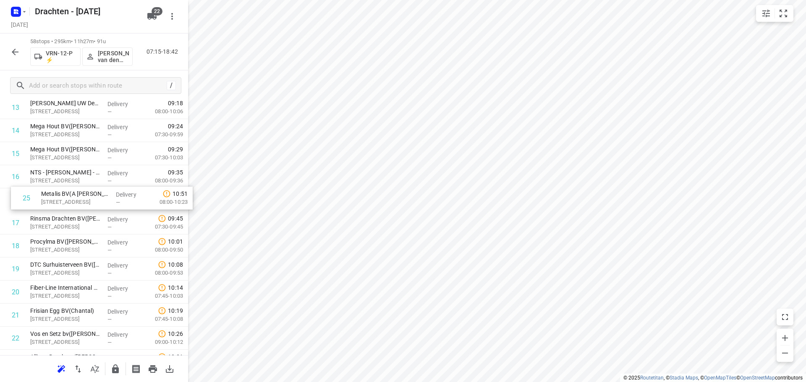
drag, startPoint x: 84, startPoint y: 278, endPoint x: 93, endPoint y: 197, distance: 81.0
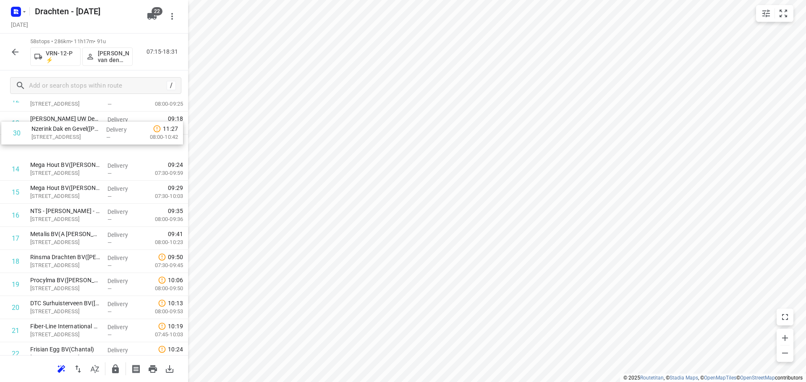
scroll to position [307, 0]
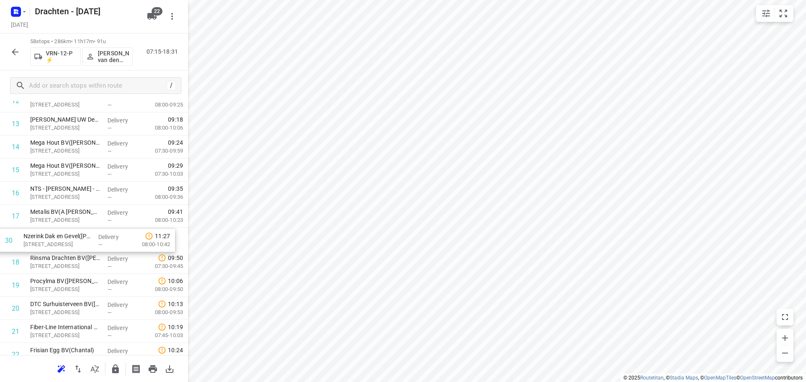
drag, startPoint x: 71, startPoint y: 294, endPoint x: 65, endPoint y: 240, distance: 54.5
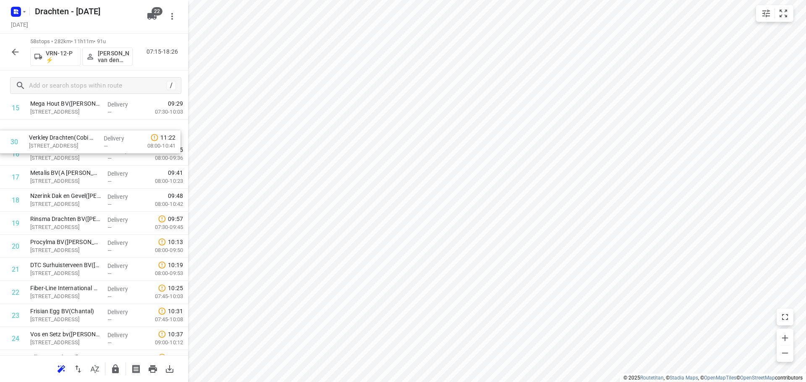
scroll to position [357, 0]
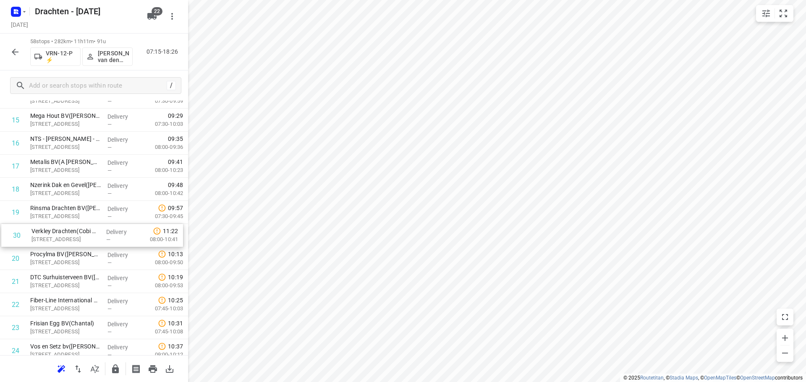
drag, startPoint x: 97, startPoint y: 350, endPoint x: 98, endPoint y: 231, distance: 118.4
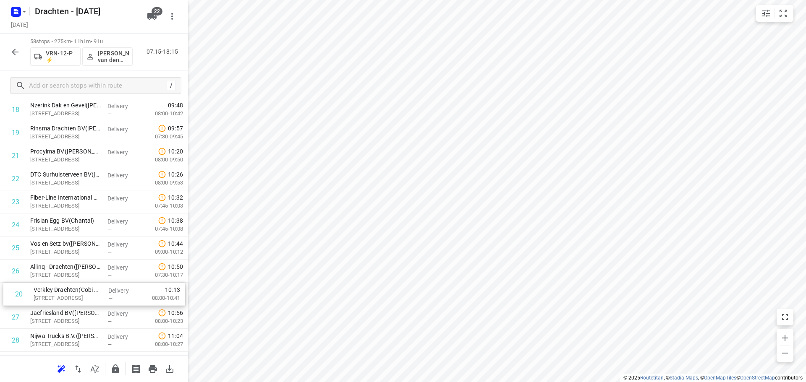
drag, startPoint x: 76, startPoint y: 237, endPoint x: 79, endPoint y: 301, distance: 63.9
click at [79, 301] on div "1 Whisper Power B.V.(Theo Schiphof) Kelvinlaan 82, Drachten Delivery — 07:24 08…" at bounding box center [94, 375] width 188 height 1339
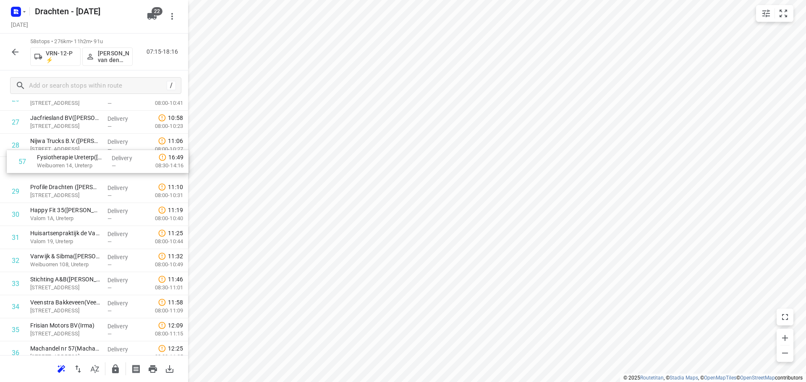
scroll to position [631, 0]
drag, startPoint x: 103, startPoint y: 304, endPoint x: 105, endPoint y: 184, distance: 119.7
click at [105, 184] on div "1 Whisper Power B.V.(Theo Schiphof) Kelvinlaan 82, Drachten Delivery — 07:24 08…" at bounding box center [94, 181] width 188 height 1339
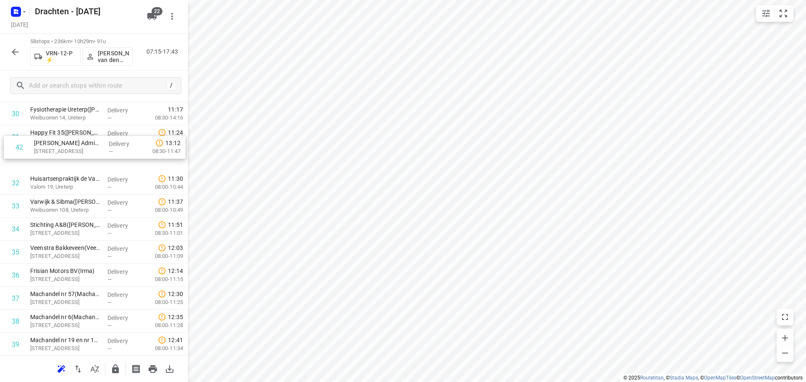
scroll to position [705, 0]
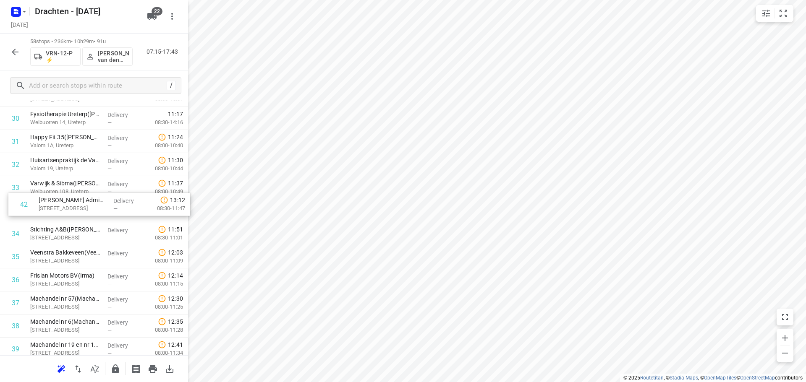
drag, startPoint x: 68, startPoint y: 224, endPoint x: 76, endPoint y: 205, distance: 20.5
click at [76, 205] on div "1 Whisper Power B.V.(Theo Schiphof) Kelvinlaan 82, Drachten Delivery — 07:24 08…" at bounding box center [94, 106] width 188 height 1339
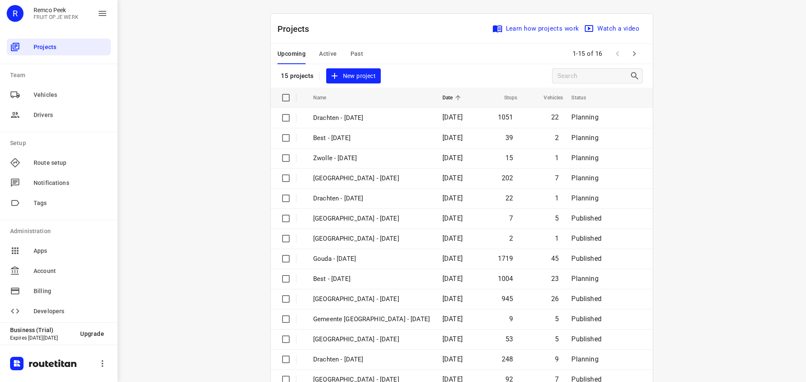
click at [353, 53] on span "Past" at bounding box center [357, 54] width 13 height 10
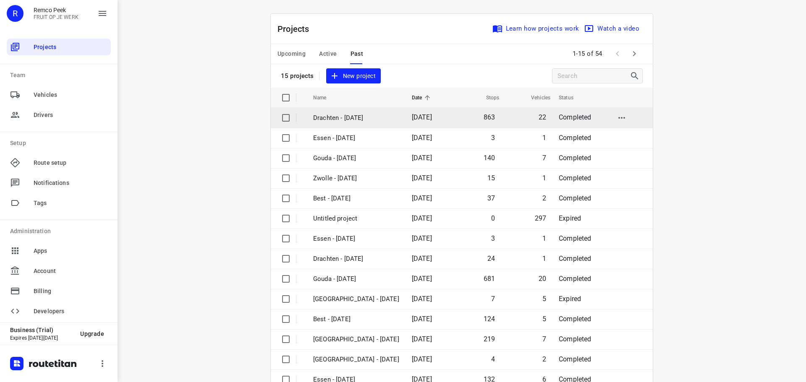
click at [345, 123] on td "Drachten - [DATE]" at bounding box center [355, 118] width 100 height 20
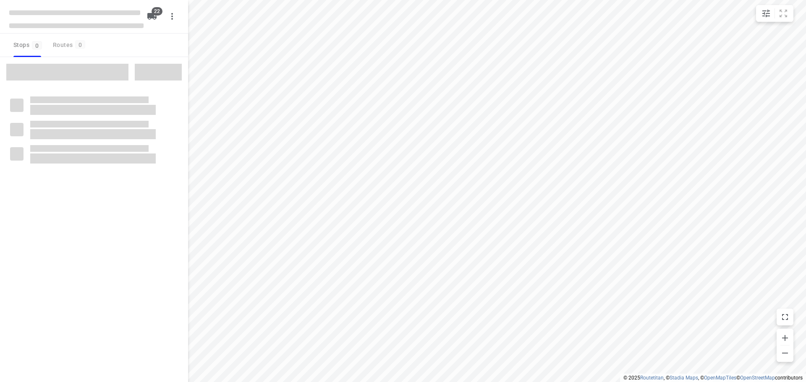
type input "distance"
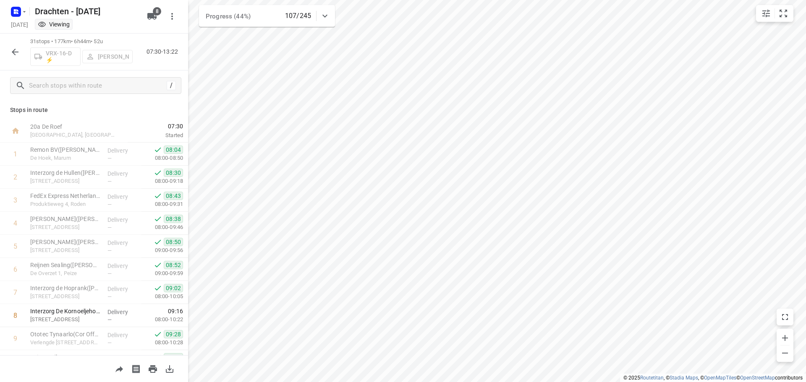
click at [17, 52] on icon "button" at bounding box center [15, 52] width 10 height 10
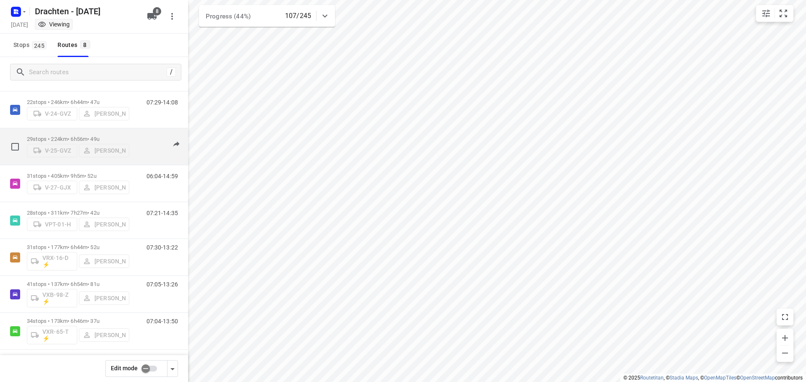
scroll to position [55, 0]
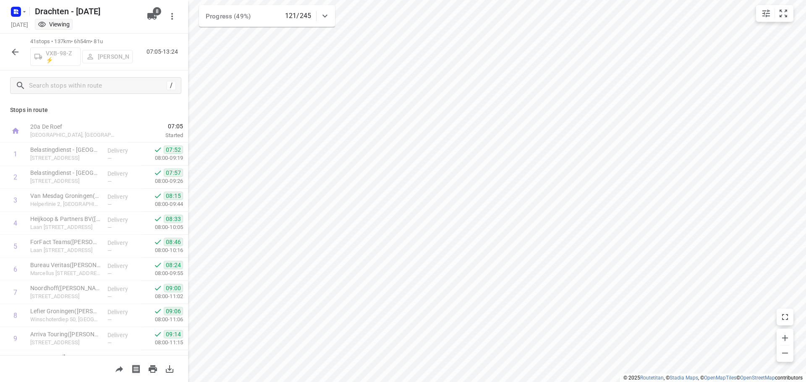
click at [15, 50] on icon "button" at bounding box center [15, 52] width 10 height 10
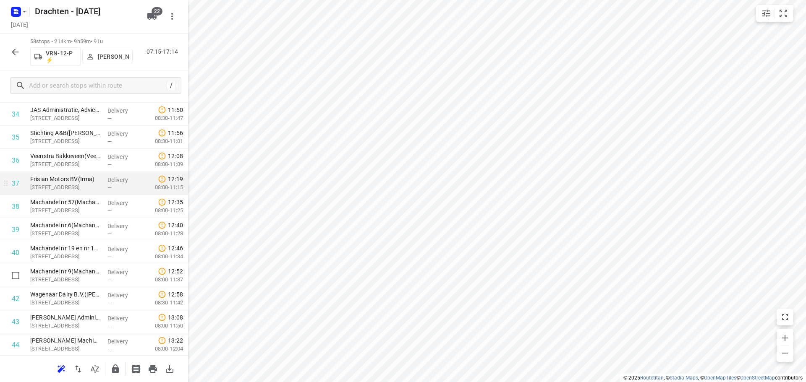
scroll to position [831, 0]
drag, startPoint x: 89, startPoint y: 315, endPoint x: 85, endPoint y: 157, distance: 157.5
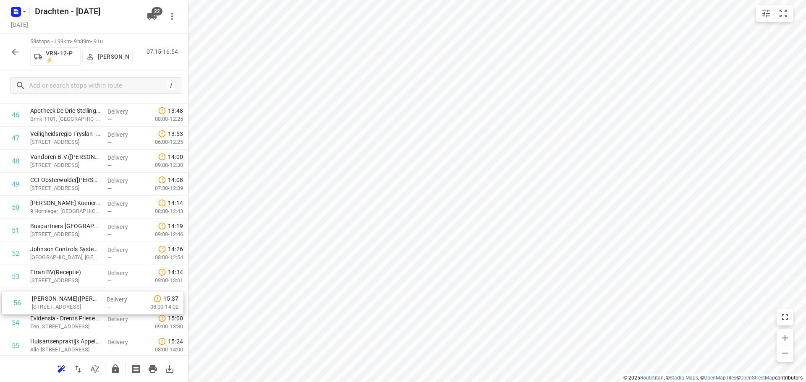
scroll to position [1081, 0]
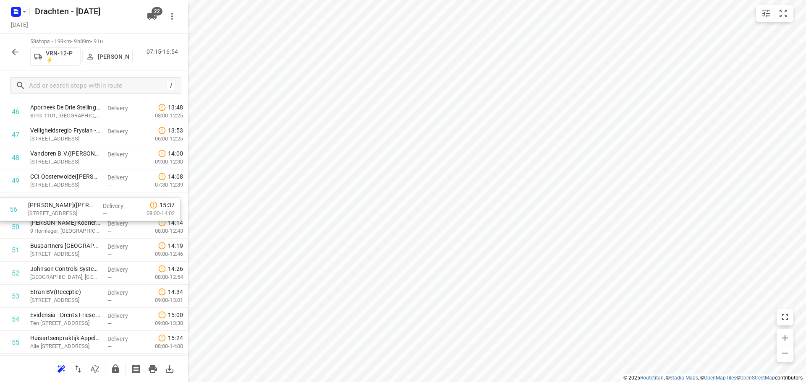
drag, startPoint x: 98, startPoint y: 343, endPoint x: 95, endPoint y: 201, distance: 141.5
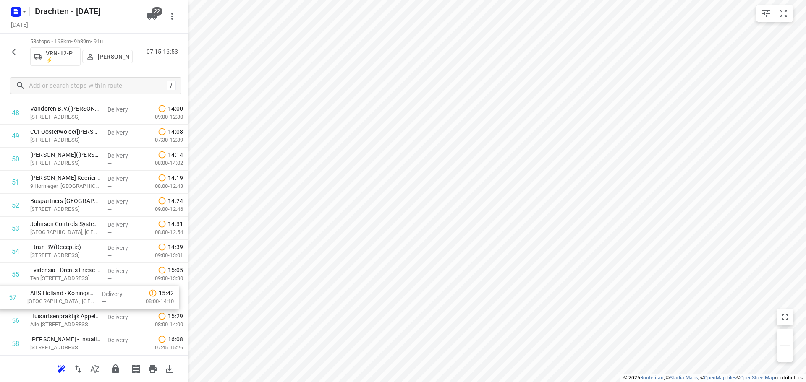
scroll to position [1127, 0]
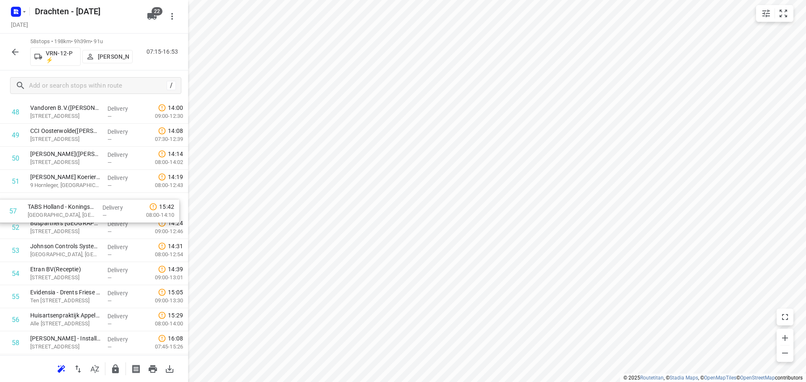
drag, startPoint x: 101, startPoint y: 326, endPoint x: 100, endPoint y: 206, distance: 120.5
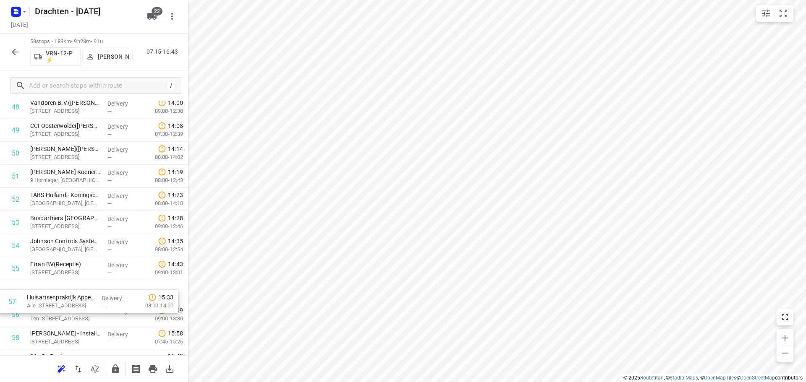
scroll to position [1134, 0]
drag, startPoint x: 104, startPoint y: 327, endPoint x: 101, endPoint y: 292, distance: 35.4
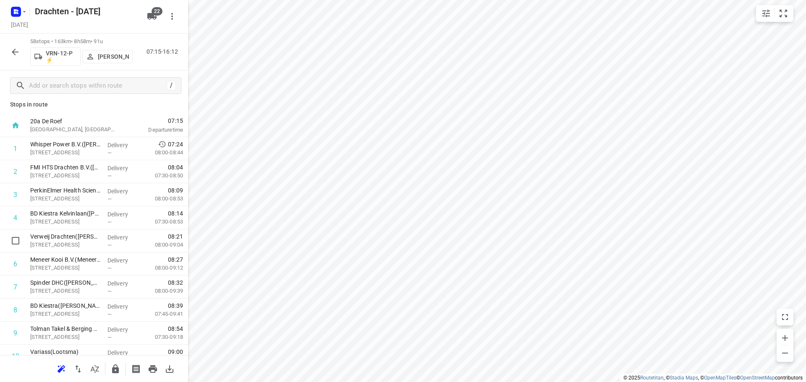
scroll to position [0, 0]
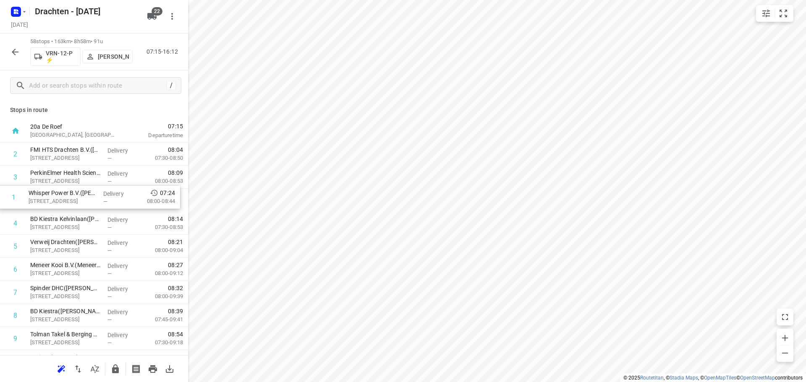
drag, startPoint x: 136, startPoint y: 156, endPoint x: 134, endPoint y: 203, distance: 47.5
click at [122, 367] on button "button" at bounding box center [115, 369] width 17 height 17
click at [11, 52] on icon "button" at bounding box center [15, 52] width 10 height 10
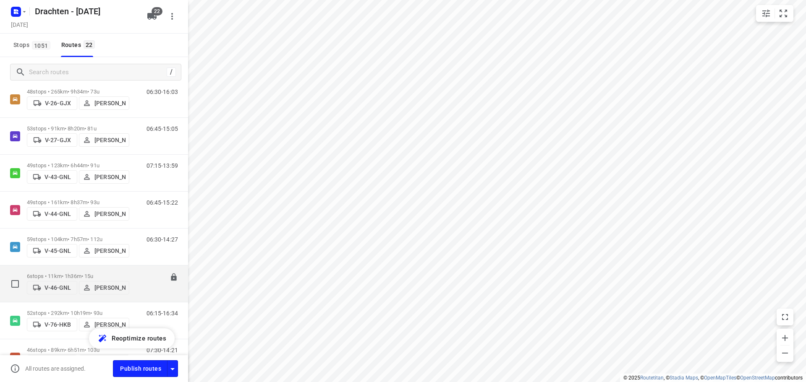
scroll to position [546, 0]
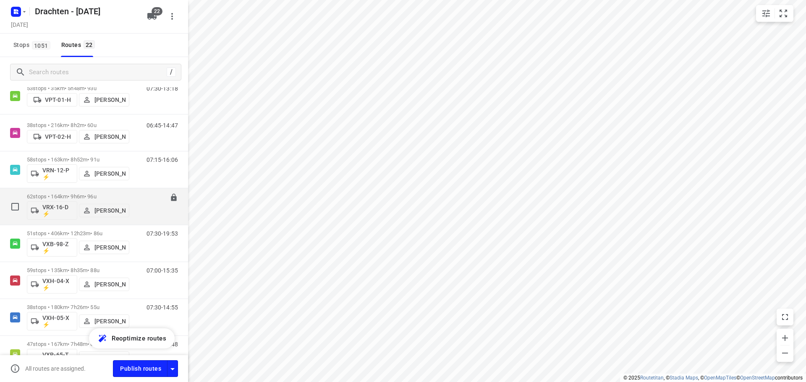
click at [91, 194] on p "62 stops • 164km • 9h6m • 96u" at bounding box center [78, 197] width 102 height 6
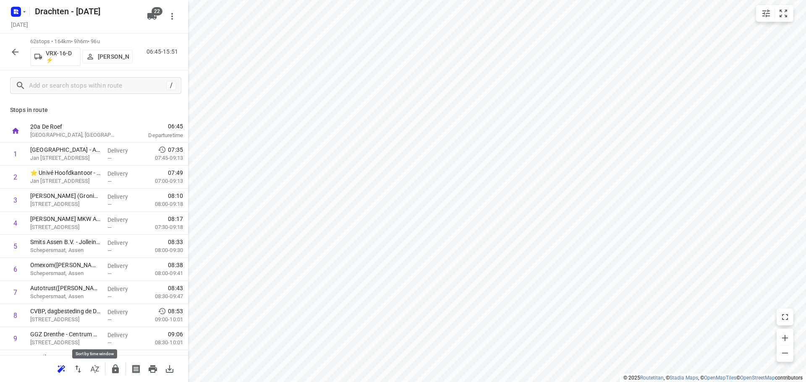
click at [97, 371] on icon "button" at bounding box center [95, 369] width 10 height 10
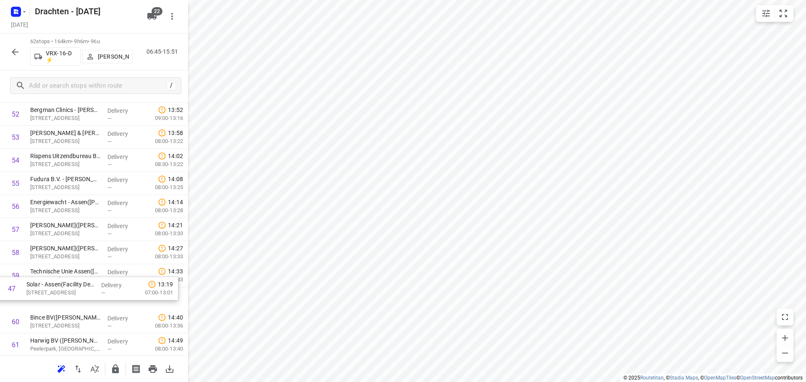
scroll to position [1196, 0]
drag, startPoint x: 107, startPoint y: 212, endPoint x: 108, endPoint y: 281, distance: 69.3
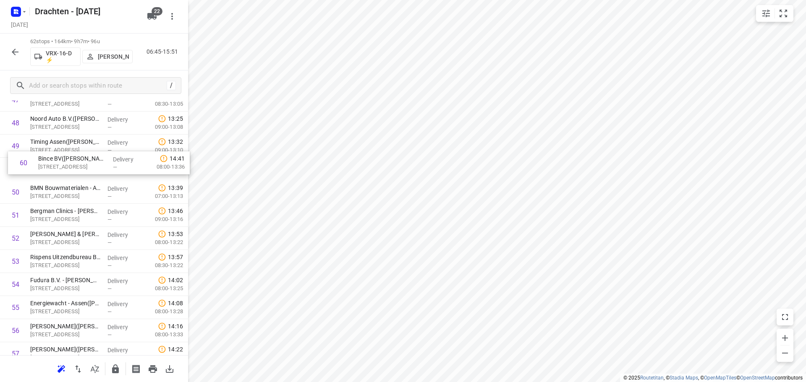
drag, startPoint x: 86, startPoint y: 320, endPoint x: 95, endPoint y: 158, distance: 162.3
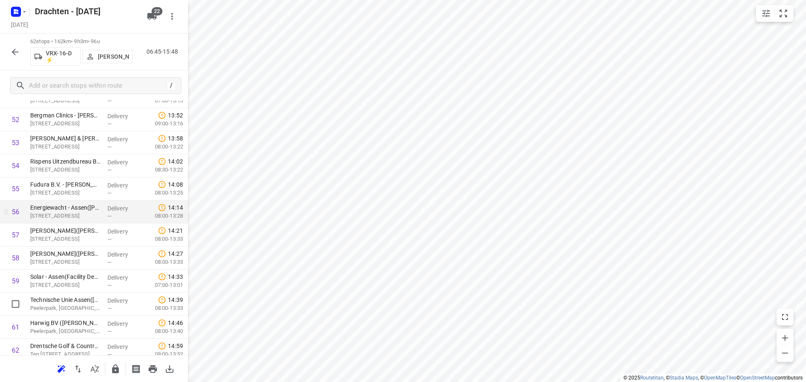
scroll to position [1242, 0]
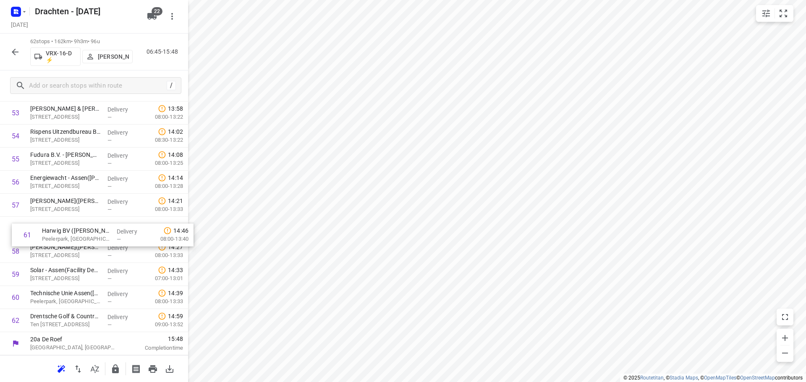
drag, startPoint x: 74, startPoint y: 298, endPoint x: 87, endPoint y: 223, distance: 76.3
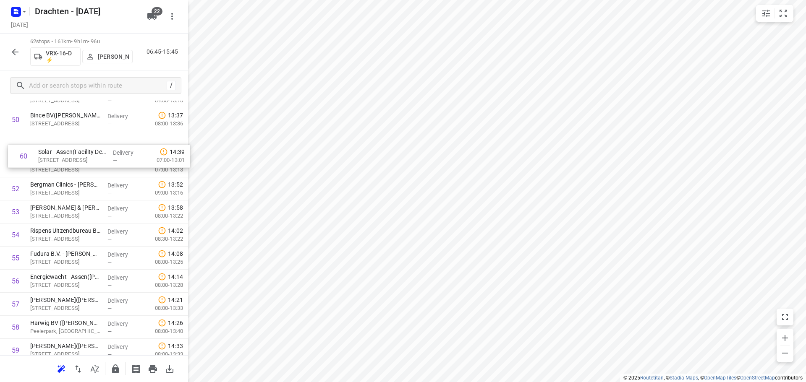
scroll to position [1160, 0]
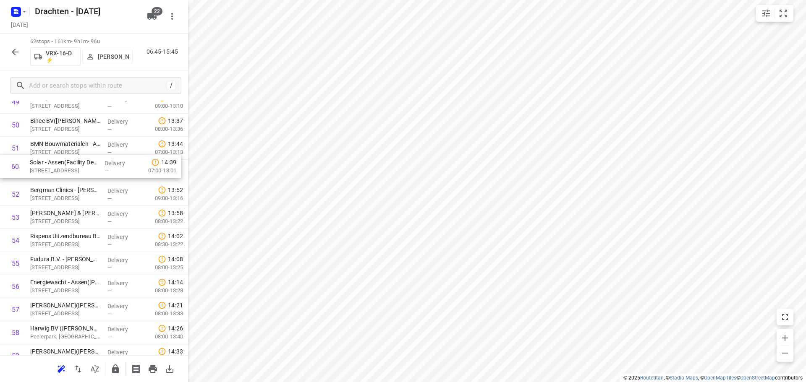
drag, startPoint x: 60, startPoint y: 275, endPoint x: 57, endPoint y: 170, distance: 105.0
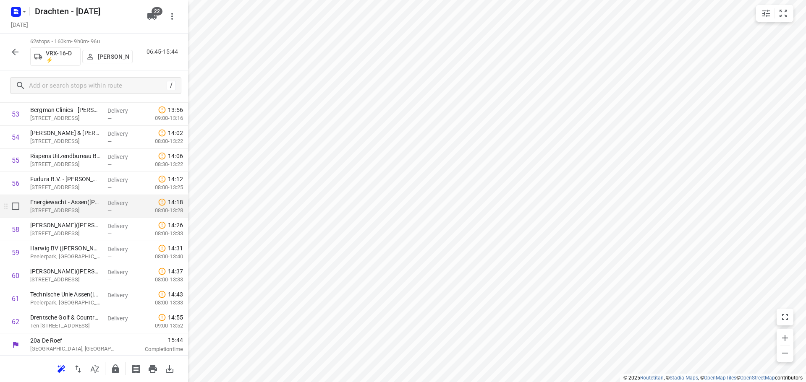
scroll to position [1242, 0]
click at [112, 372] on icon "button" at bounding box center [115, 369] width 7 height 9
click at [16, 44] on button "button" at bounding box center [15, 52] width 17 height 17
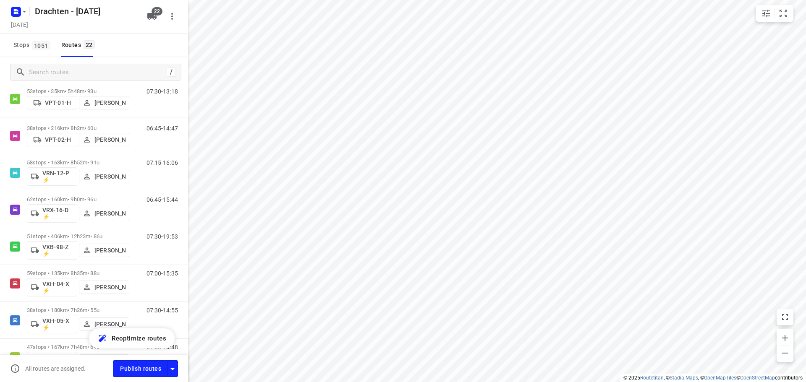
scroll to position [588, 0]
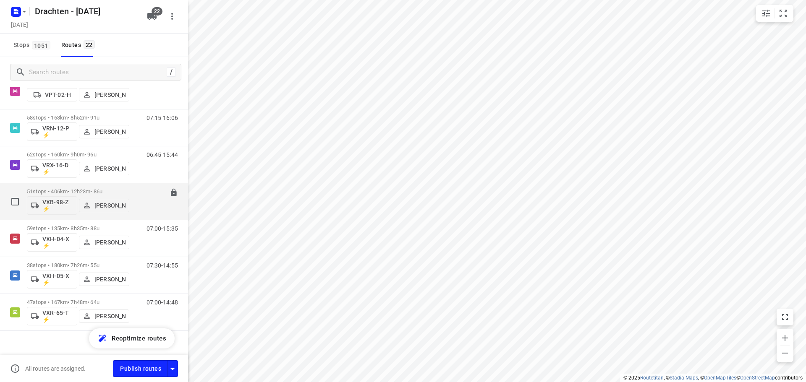
click at [83, 191] on p "51 stops • 406km • 12h23m • 86u" at bounding box center [78, 192] width 102 height 6
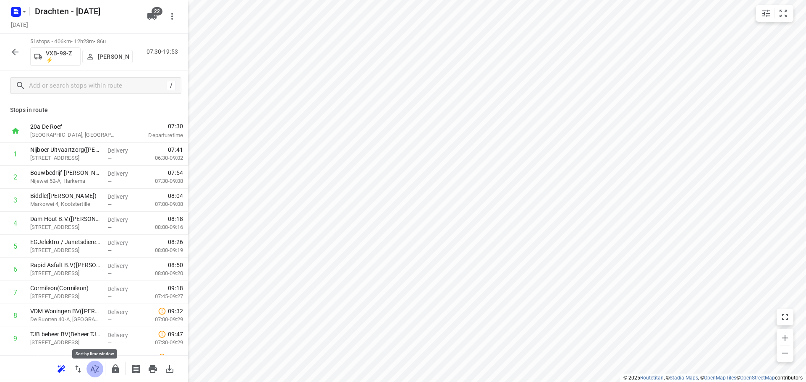
click at [101, 369] on button "button" at bounding box center [94, 369] width 17 height 17
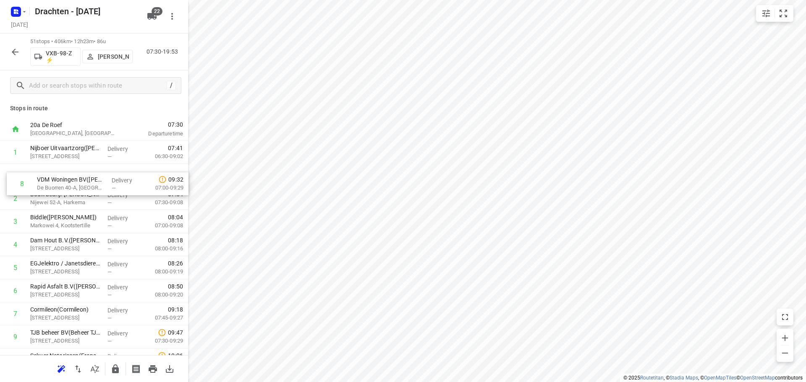
drag, startPoint x: 79, startPoint y: 315, endPoint x: 86, endPoint y: 171, distance: 144.2
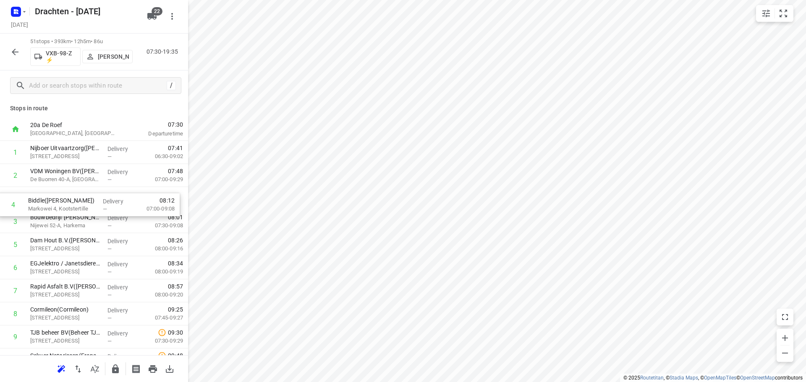
drag, startPoint x: 83, startPoint y: 225, endPoint x: 82, endPoint y: 196, distance: 28.1
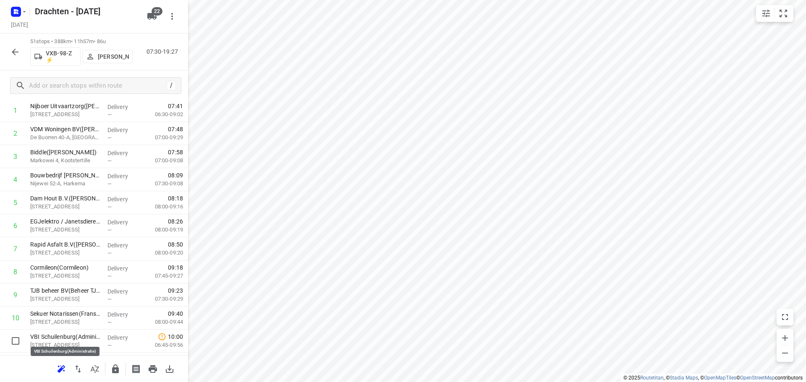
scroll to position [45, 0]
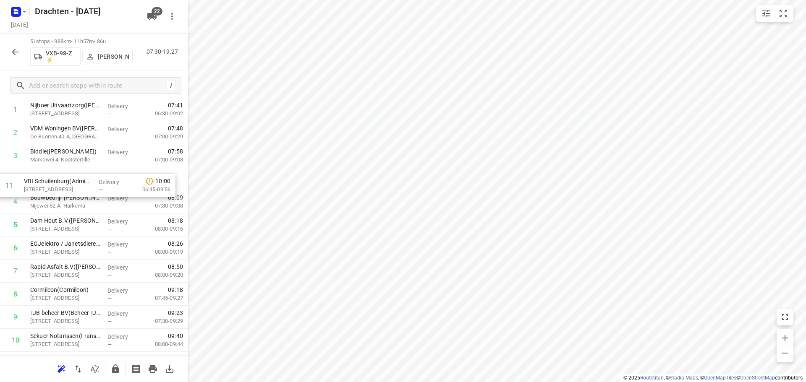
drag, startPoint x: 94, startPoint y: 341, endPoint x: 87, endPoint y: 175, distance: 166.4
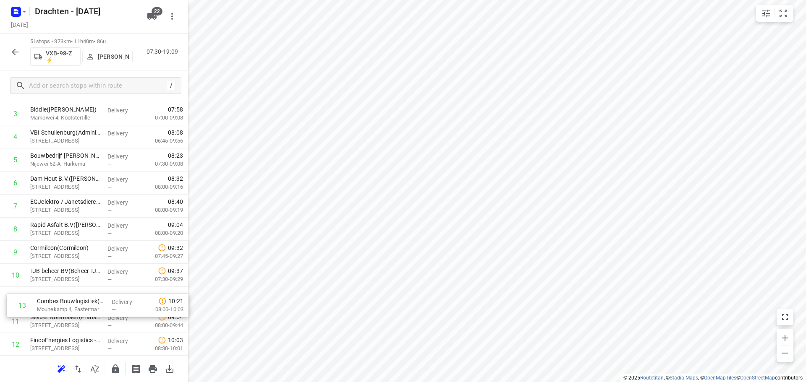
scroll to position [90, 0]
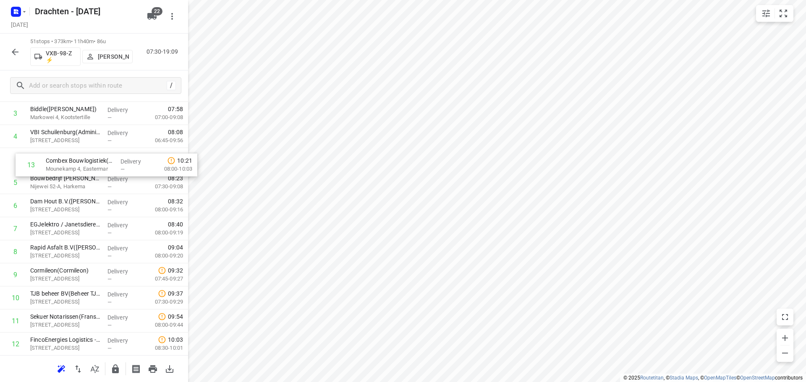
drag, startPoint x: 81, startPoint y: 346, endPoint x: 97, endPoint y: 156, distance: 190.4
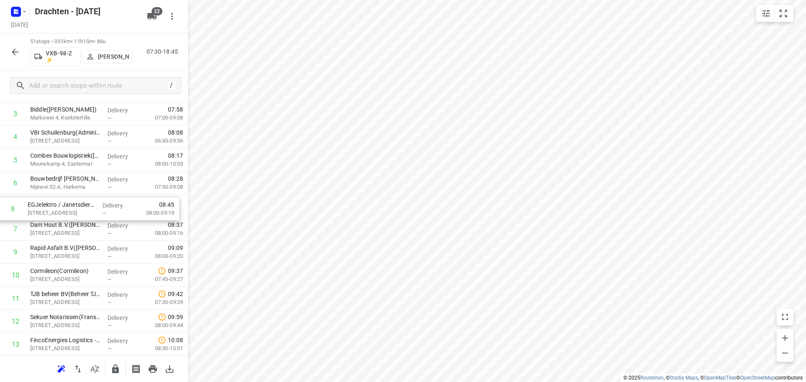
drag, startPoint x: 91, startPoint y: 232, endPoint x: 91, endPoint y: 211, distance: 21.0
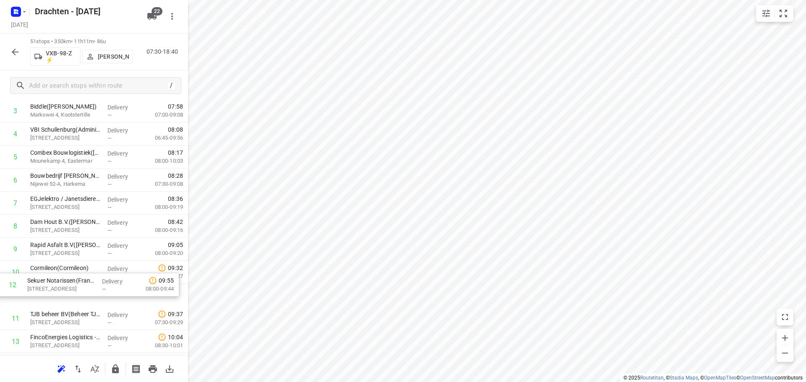
scroll to position [90, 0]
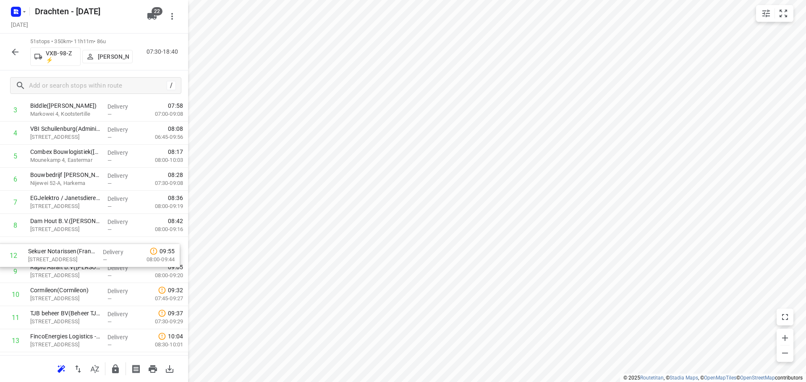
drag, startPoint x: 102, startPoint y: 326, endPoint x: 102, endPoint y: 252, distance: 73.5
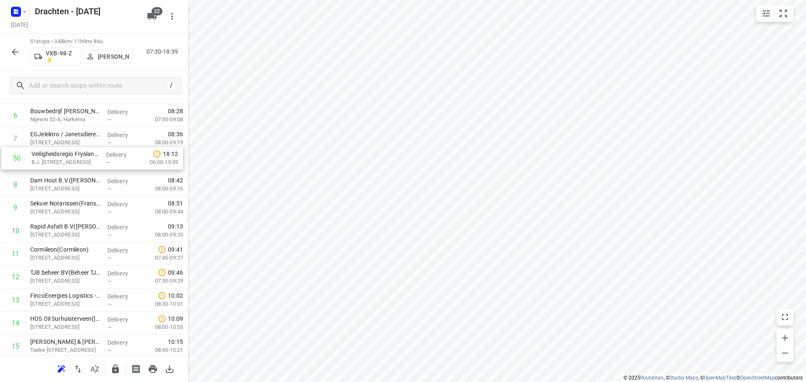
scroll to position [153, 0]
drag, startPoint x: 88, startPoint y: 296, endPoint x: 86, endPoint y: 198, distance: 98.7
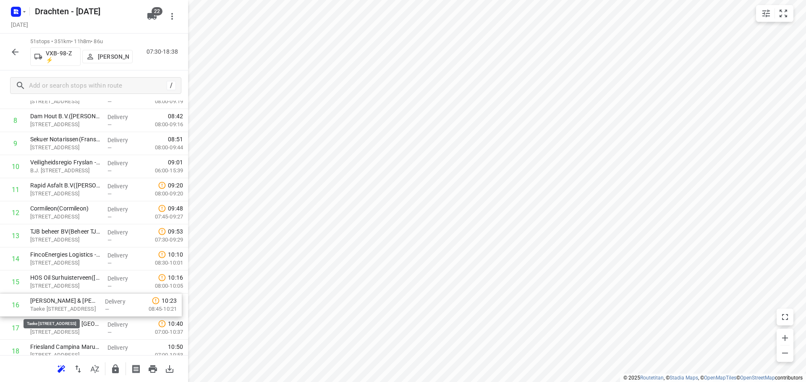
scroll to position [196, 0]
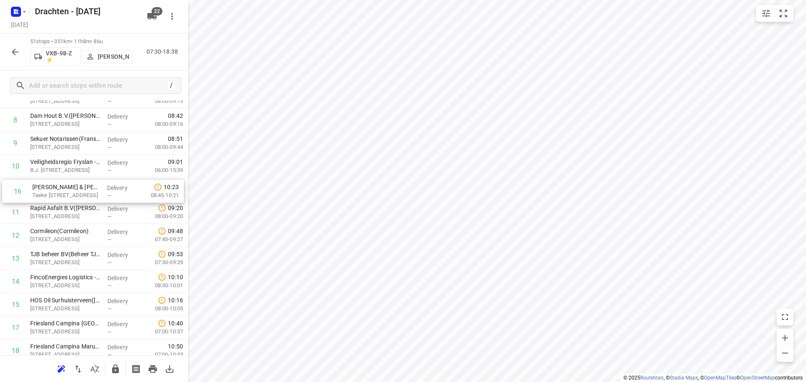
drag, startPoint x: 86, startPoint y: 310, endPoint x: 89, endPoint y: 194, distance: 115.9
drag, startPoint x: 89, startPoint y: 288, endPoint x: 85, endPoint y: 211, distance: 77.4
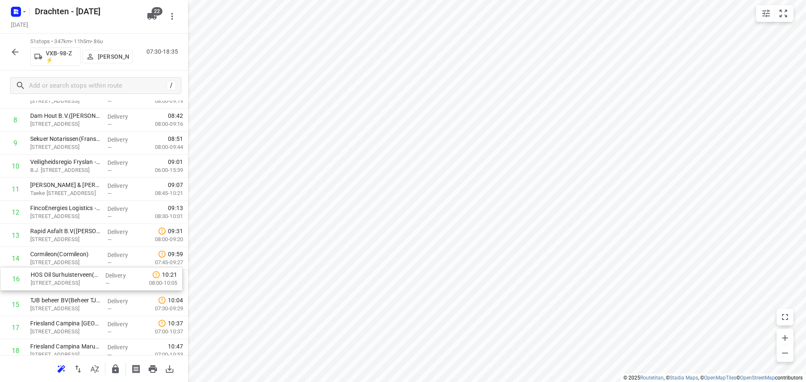
scroll to position [196, 0]
drag, startPoint x: 87, startPoint y: 304, endPoint x: 95, endPoint y: 230, distance: 74.7
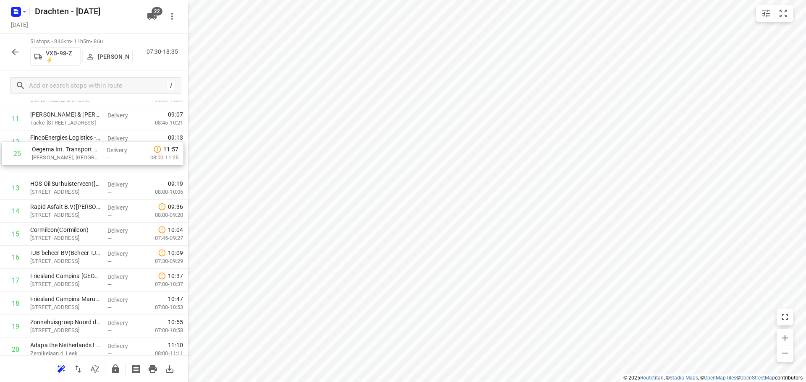
scroll to position [264, 0]
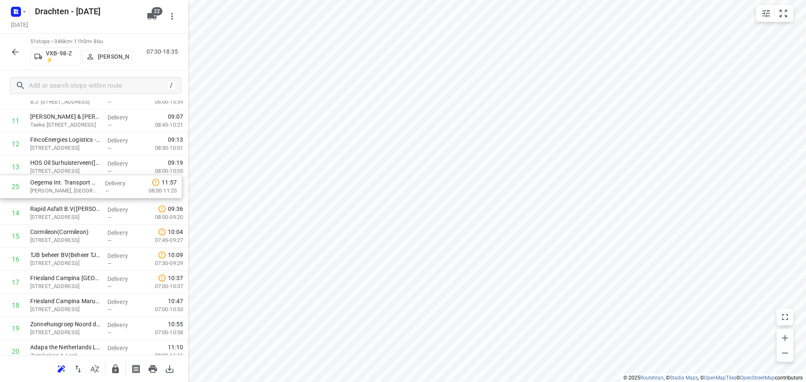
drag, startPoint x: 69, startPoint y: 301, endPoint x: 69, endPoint y: 184, distance: 117.1
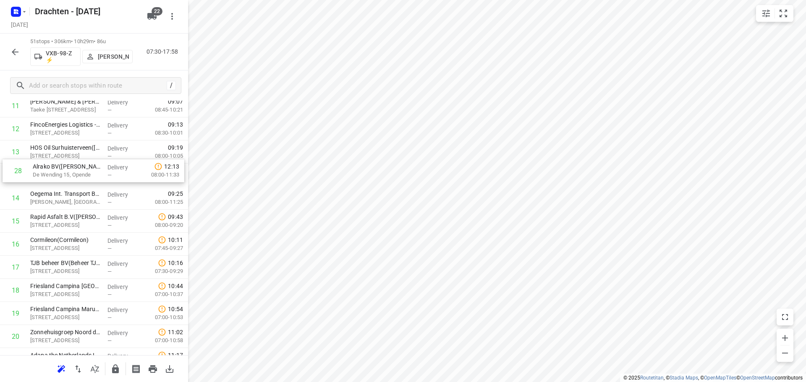
scroll to position [279, 0]
drag, startPoint x: 76, startPoint y: 304, endPoint x: 75, endPoint y: 196, distance: 108.3
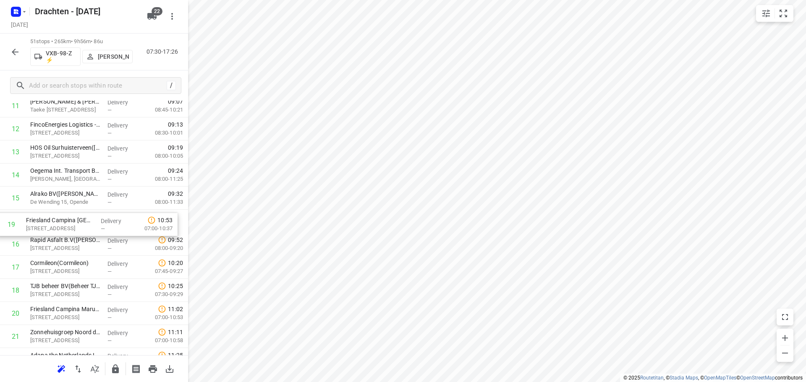
drag, startPoint x: 61, startPoint y: 292, endPoint x: 58, endPoint y: 222, distance: 70.6
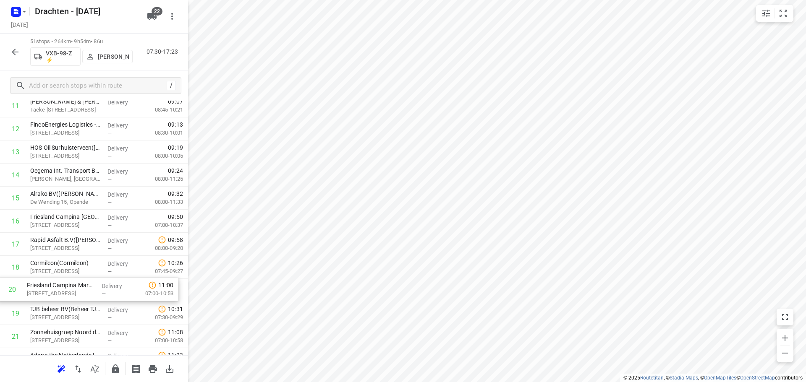
scroll to position [280, 0]
drag, startPoint x: 71, startPoint y: 319, endPoint x: 71, endPoint y: 277, distance: 42.4
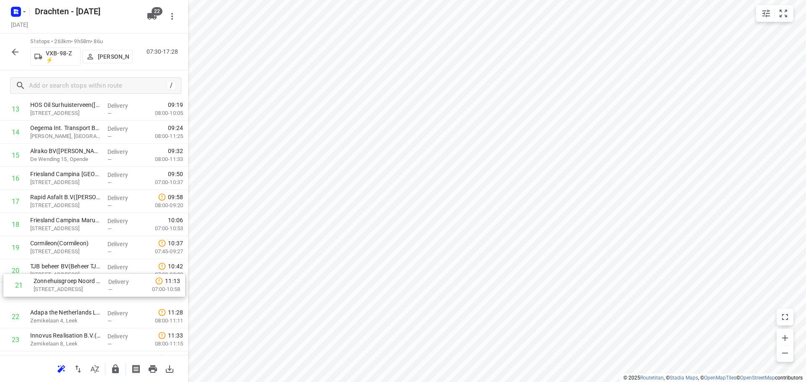
scroll to position [323, 0]
drag, startPoint x: 69, startPoint y: 295, endPoint x: 75, endPoint y: 242, distance: 52.9
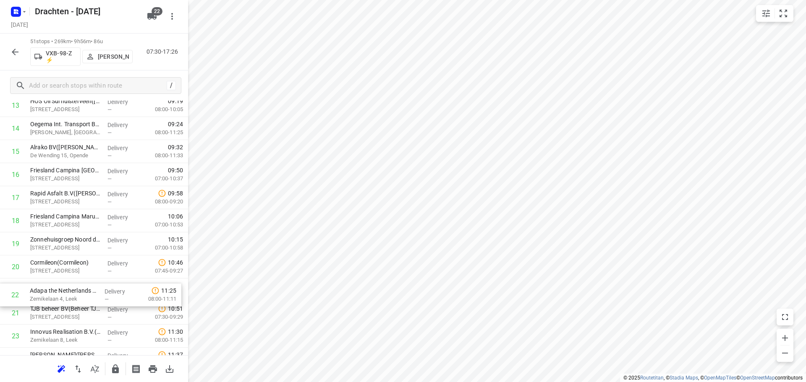
scroll to position [326, 0]
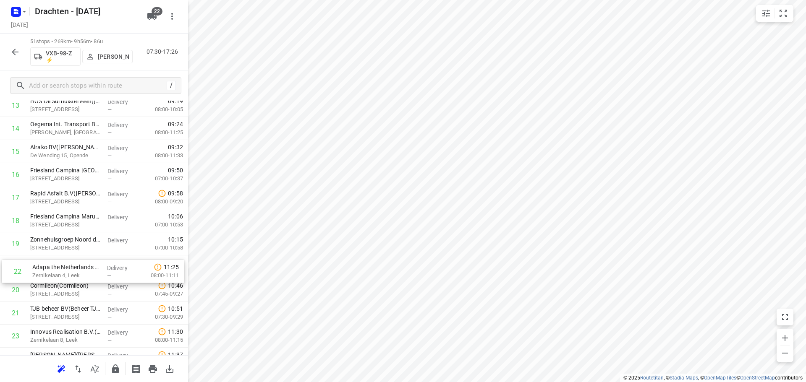
drag, startPoint x: 74, startPoint y: 317, endPoint x: 73, endPoint y: 267, distance: 49.5
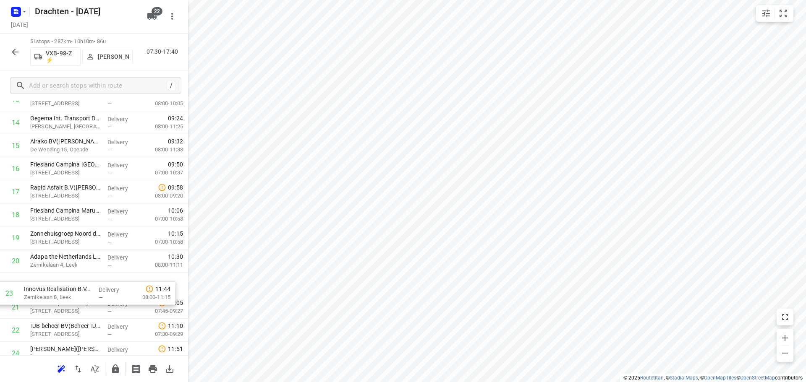
scroll to position [333, 0]
drag, startPoint x: 87, startPoint y: 334, endPoint x: 80, endPoint y: 283, distance: 51.2
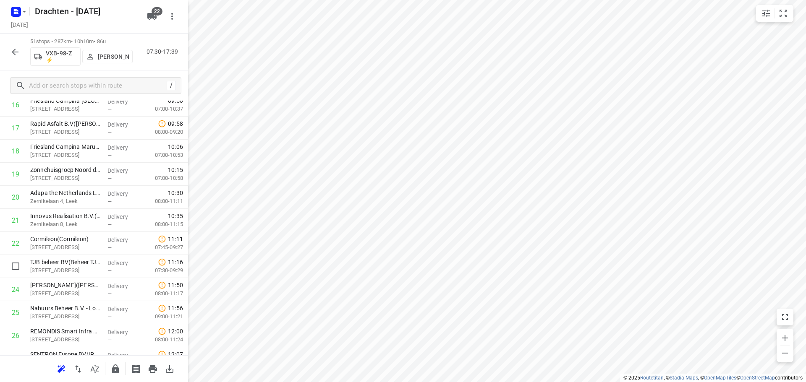
scroll to position [416, 0]
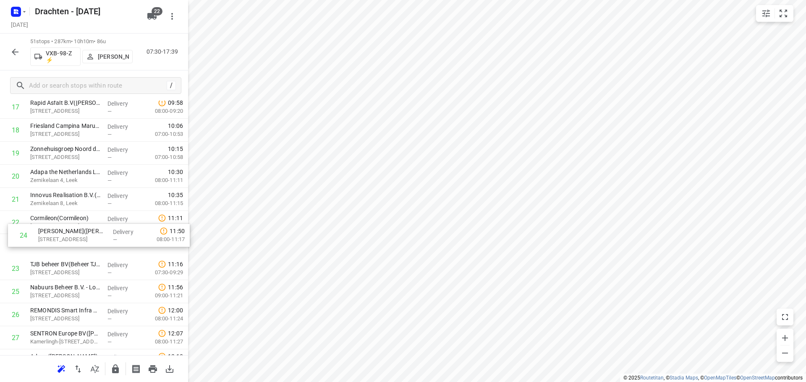
drag, startPoint x: 76, startPoint y: 263, endPoint x: 84, endPoint y: 213, distance: 50.9
click at [84, 213] on div "1 Nijboer Uitvaartzorg(Henk Visser) Tillewei 11-A, Drogeham Delivery — 07:41 06…" at bounding box center [94, 315] width 188 height 1178
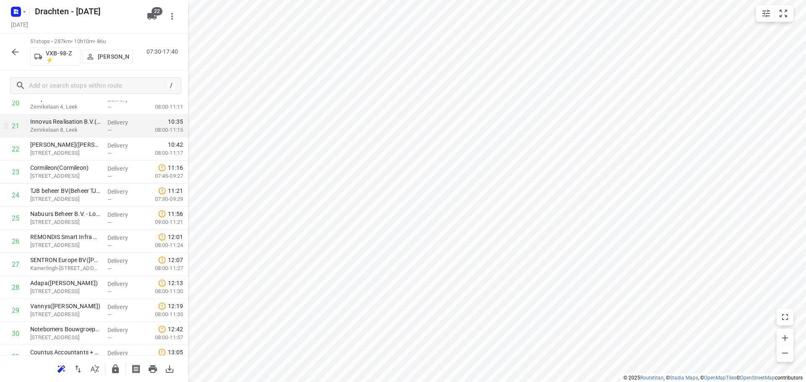
scroll to position [500, 0]
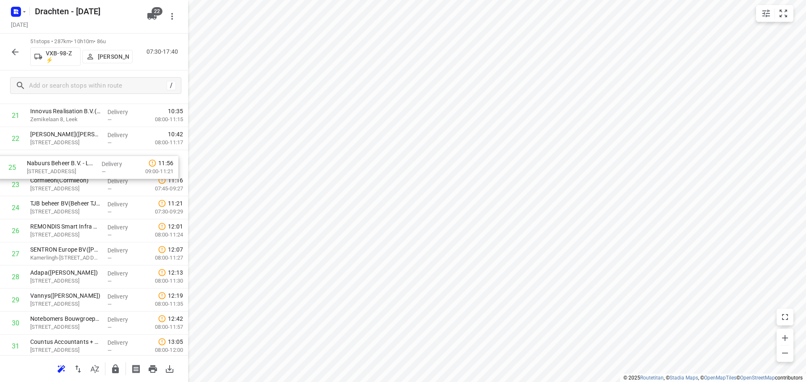
drag, startPoint x: 80, startPoint y: 216, endPoint x: 74, endPoint y: 170, distance: 46.1
click at [74, 170] on div "1 Nijboer Uitvaartzorg(Henk Visser) Tillewei 11-A, Drogeham Delivery — 07:41 06…" at bounding box center [94, 231] width 188 height 1178
drag, startPoint x: 68, startPoint y: 235, endPoint x: 80, endPoint y: 186, distance: 50.1
click at [80, 186] on div "1 Nijboer Uitvaartzorg(Henk Visser) Tillewei 11-A, Drogeham Delivery — 07:41 06…" at bounding box center [94, 231] width 188 height 1178
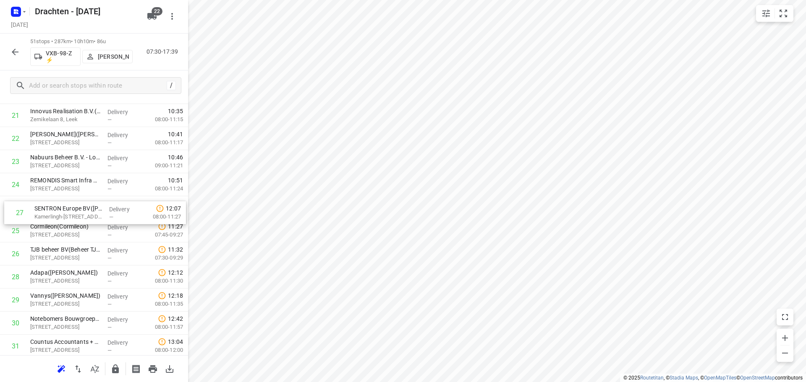
drag, startPoint x: 67, startPoint y: 254, endPoint x: 70, endPoint y: 203, distance: 50.9
click at [70, 203] on div "1 Nijboer Uitvaartzorg(Henk Visser) Tillewei 11-A, Drogeham Delivery — 07:41 06…" at bounding box center [94, 231] width 188 height 1178
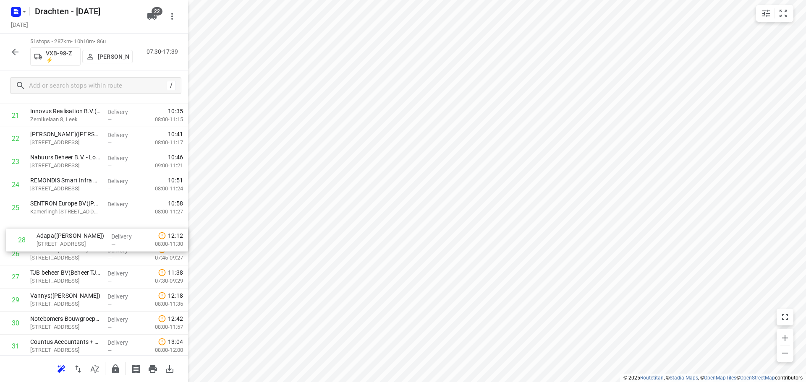
drag, startPoint x: 71, startPoint y: 277, endPoint x: 78, endPoint y: 234, distance: 42.9
click at [78, 234] on div "1 Nijboer Uitvaartzorg(Henk Visser) Tillewei 11-A, Drogeham Delivery — 07:41 06…" at bounding box center [94, 231] width 188 height 1178
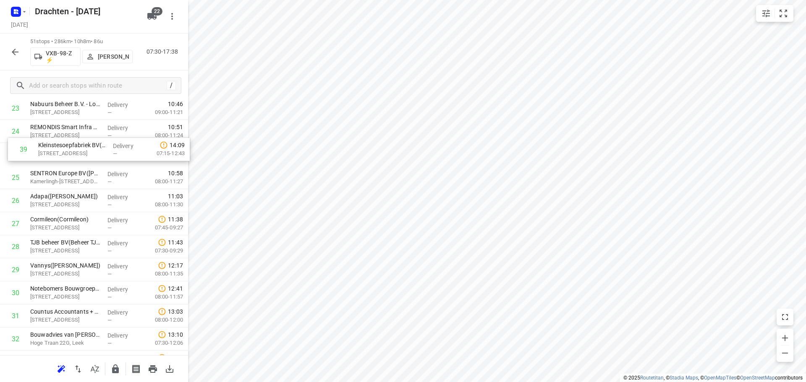
scroll to position [550, 0]
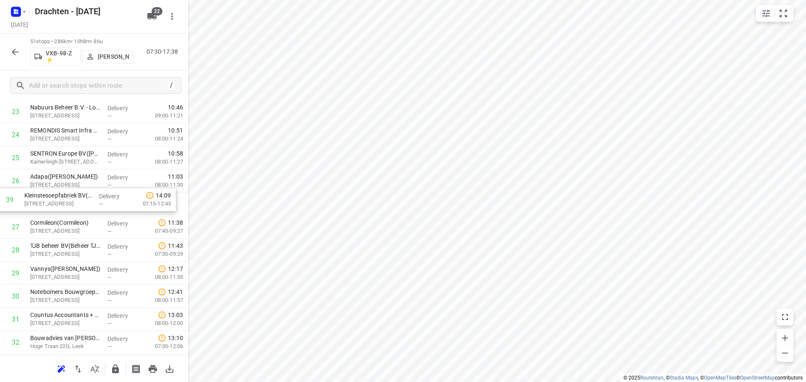
drag, startPoint x: 77, startPoint y: 320, endPoint x: 71, endPoint y: 198, distance: 122.8
click at [71, 198] on div "1 Nijboer Uitvaartzorg(Henk Visser) Tillewei 11-A, Drogeham Delivery — 07:41 06…" at bounding box center [94, 181] width 188 height 1178
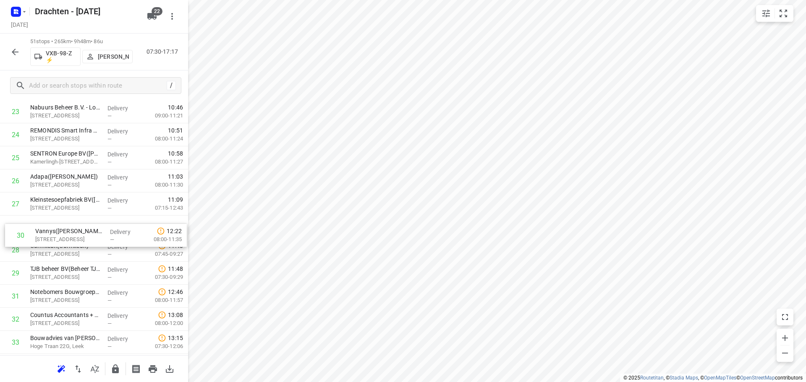
drag, startPoint x: 63, startPoint y: 275, endPoint x: 69, endPoint y: 235, distance: 41.2
click at [69, 235] on div "1 Nijboer Uitvaartzorg(Henk Visser) Tillewei 11-A, Drogeham Delivery — 07:41 06…" at bounding box center [94, 181] width 188 height 1178
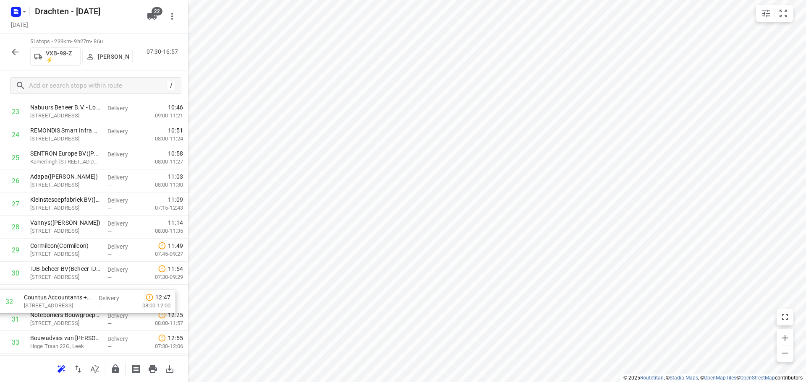
scroll to position [555, 0]
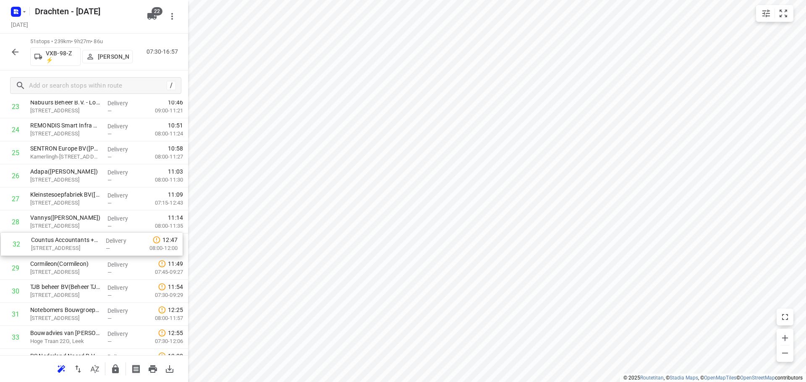
drag, startPoint x: 59, startPoint y: 324, endPoint x: 60, endPoint y: 247, distance: 77.3
click at [60, 247] on div "1 Nijboer Uitvaartzorg(Henk Visser) Tillewei 11-A, Drogeham Delivery — 07:41 06…" at bounding box center [94, 176] width 188 height 1178
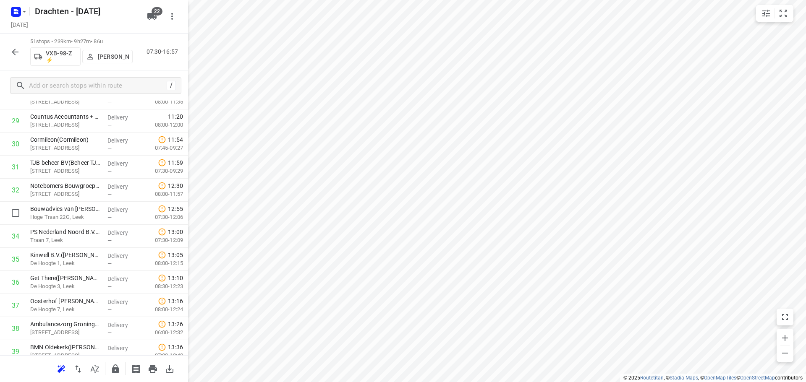
scroll to position [681, 0]
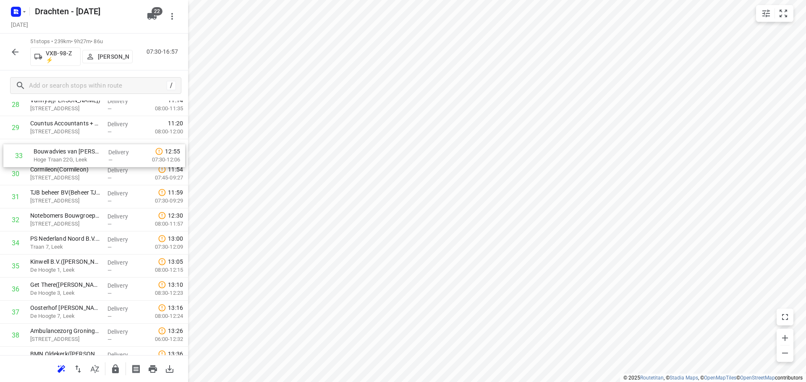
drag, startPoint x: 96, startPoint y: 217, endPoint x: 97, endPoint y: 157, distance: 60.1
click at [97, 157] on div "1 Nijboer Uitvaartzorg(Henk Visser) Tillewei 11-A, Drogeham Delivery — 07:41 06…" at bounding box center [94, 59] width 188 height 1178
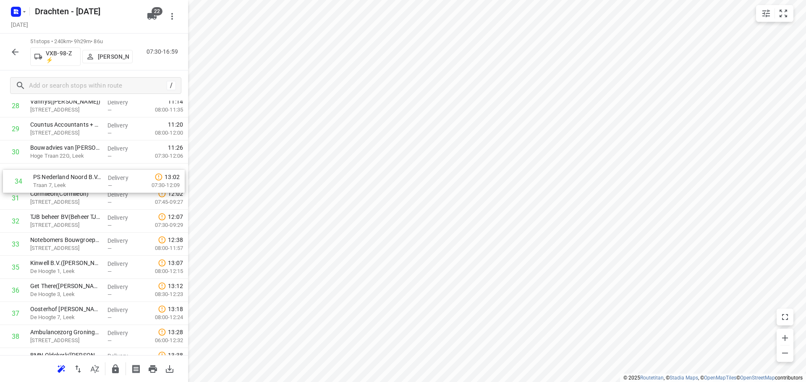
drag, startPoint x: 81, startPoint y: 252, endPoint x: 84, endPoint y: 177, distance: 74.8
click at [84, 177] on div "1 Nijboer Uitvaartzorg(Henk Visser) Tillewei 11-A, Drogeham Delivery — 07:41 06…" at bounding box center [94, 60] width 188 height 1178
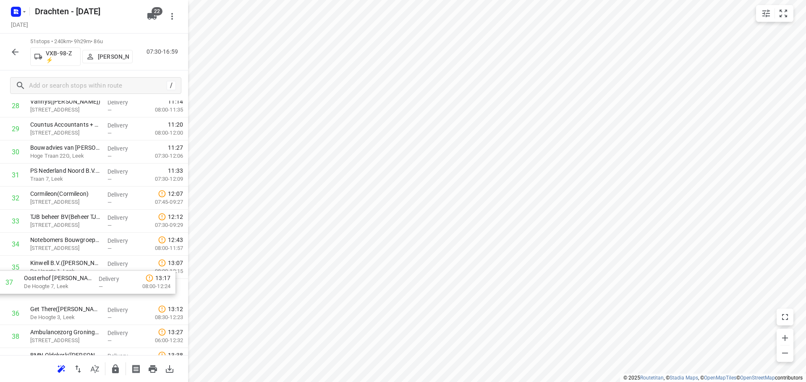
scroll to position [673, 0]
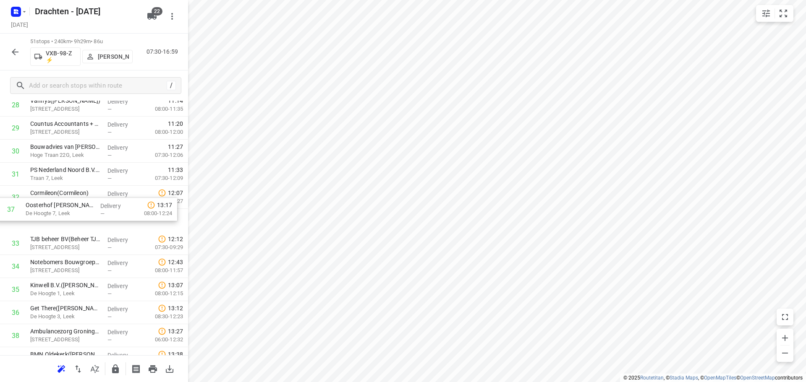
drag, startPoint x: 84, startPoint y: 312, endPoint x: 79, endPoint y: 190, distance: 122.3
click at [79, 190] on div "1 Nijboer Uitvaartzorg(Henk Visser) Tillewei 11-A, Drogeham Delivery — 07:41 06…" at bounding box center [94, 59] width 188 height 1178
drag, startPoint x: 69, startPoint y: 321, endPoint x: 68, endPoint y: 224, distance: 96.6
click at [68, 224] on div "1 Nijboer Uitvaartzorg(Henk Visser) Tillewei 11-A, Drogeham Delivery — 07:41 06…" at bounding box center [94, 58] width 188 height 1178
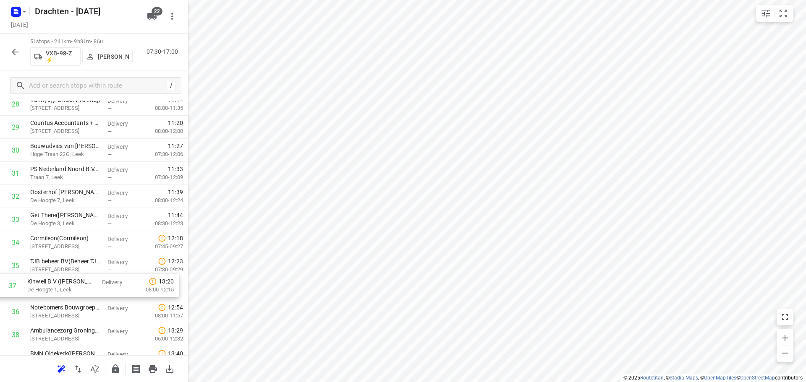
scroll to position [675, 0]
drag, startPoint x: 88, startPoint y: 321, endPoint x: 85, endPoint y: 235, distance: 85.7
click at [85, 235] on div "1 Nijboer Uitvaartzorg(Henk Visser) Tillewei 11-A, Drogeham Delivery — 07:41 06…" at bounding box center [94, 57] width 188 height 1178
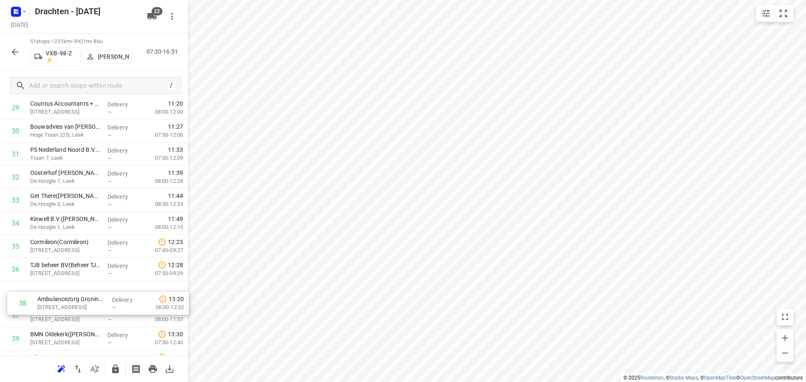
scroll to position [695, 0]
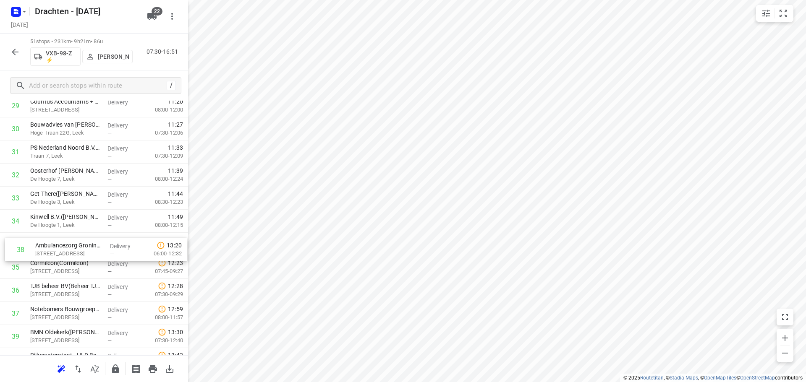
drag, startPoint x: 76, startPoint y: 338, endPoint x: 80, endPoint y: 250, distance: 87.4
click at [80, 250] on div "1 Nijboer Uitvaartzorg(Henk Visser) Tillewei 11-A, Drogeham Delivery — 07:41 06…" at bounding box center [94, 37] width 188 height 1178
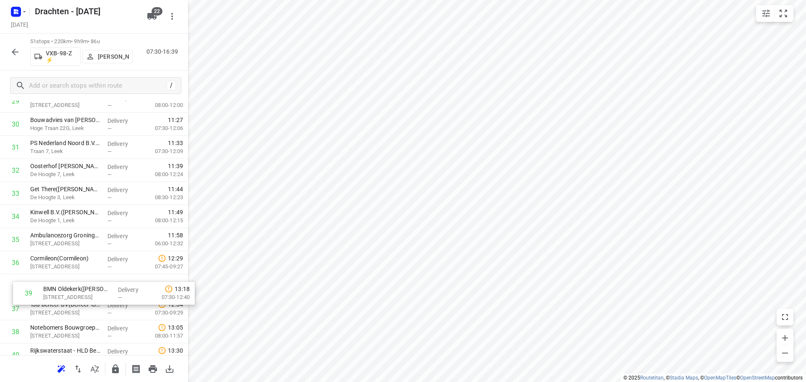
scroll to position [699, 0]
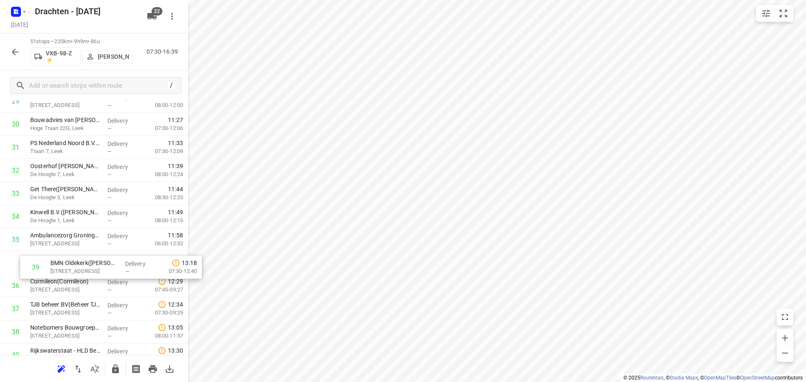
drag, startPoint x: 61, startPoint y: 339, endPoint x: 83, endPoint y: 265, distance: 77.0
click at [83, 265] on div "1 Nijboer Uitvaartzorg(Henk Visser) Tillewei 11-A, Drogeham Delivery — 07:41 06…" at bounding box center [94, 32] width 188 height 1178
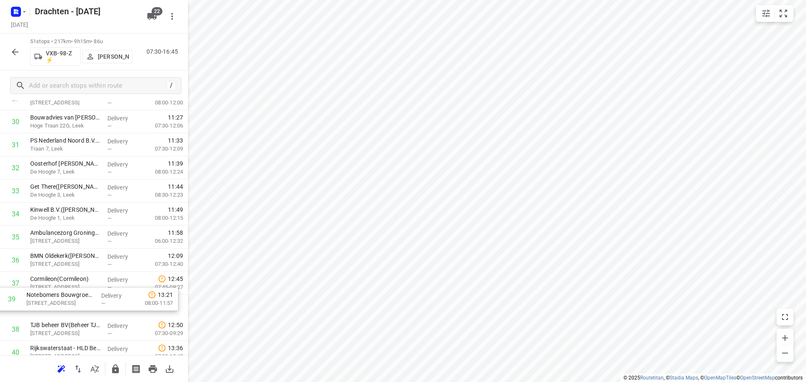
scroll to position [704, 0]
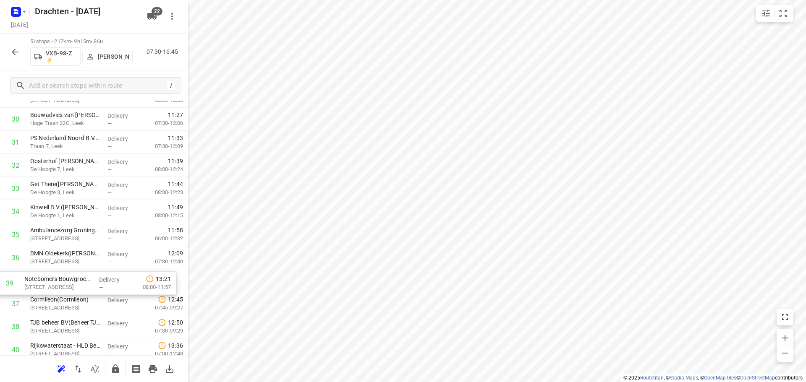
drag, startPoint x: 112, startPoint y: 340, endPoint x: 106, endPoint y: 287, distance: 53.6
click at [106, 287] on div "1 Nijboer Uitvaartzorg(Henk Visser) Tillewei 11-A, Drogeham Delivery — 07:41 06…" at bounding box center [94, 27] width 188 height 1178
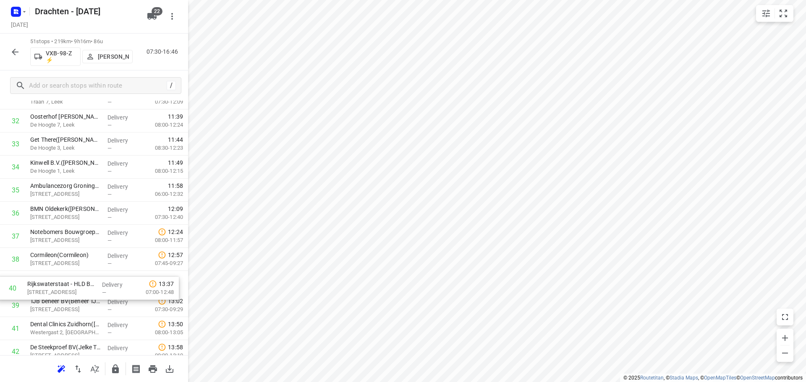
scroll to position [749, 0]
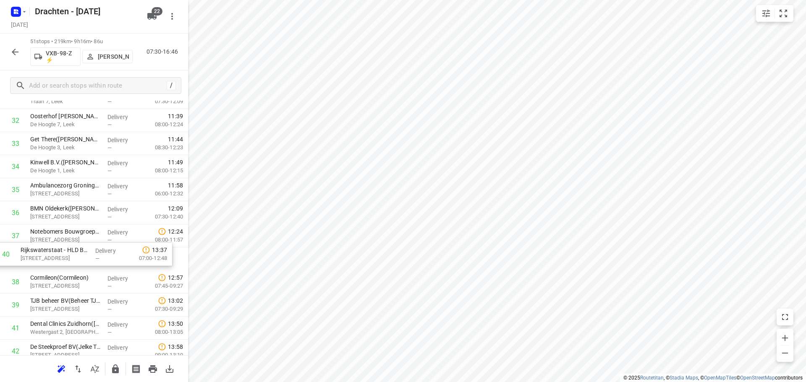
drag, startPoint x: 86, startPoint y: 315, endPoint x: 76, endPoint y: 259, distance: 57.6
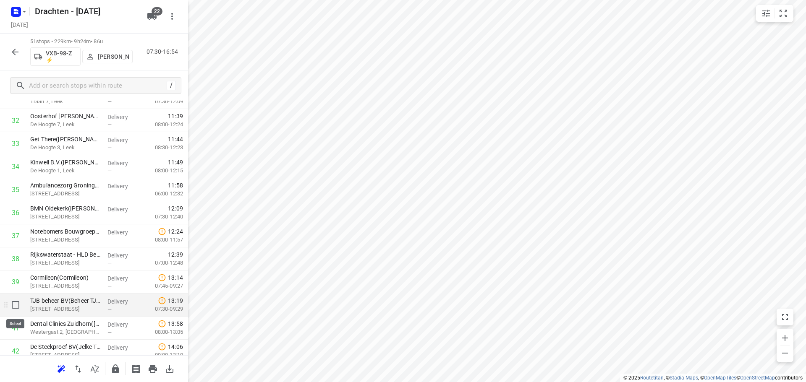
click at [15, 307] on input "checkbox" at bounding box center [15, 305] width 17 height 17
checkbox input "true"
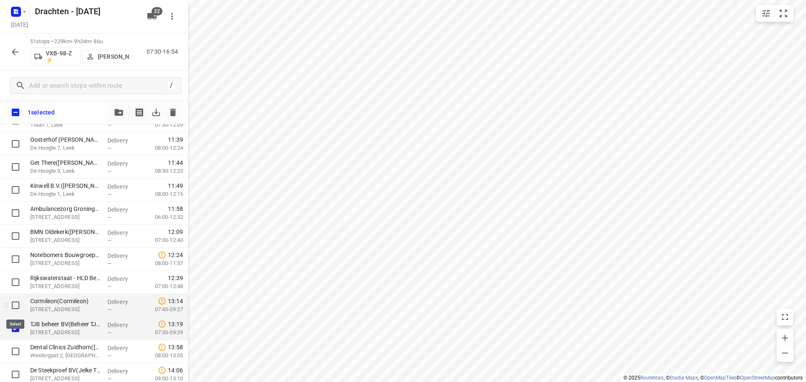
click at [15, 306] on input "checkbox" at bounding box center [15, 305] width 17 height 17
checkbox input "true"
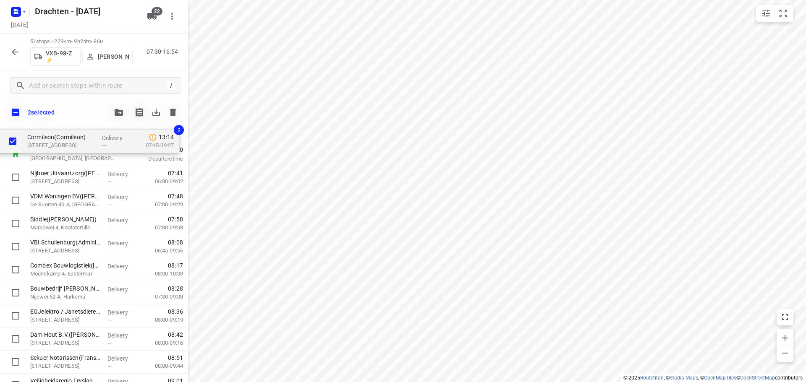
scroll to position [0, 0]
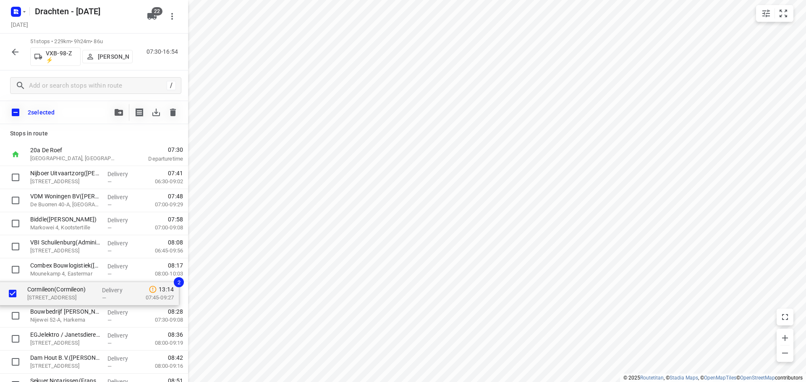
drag, startPoint x: 39, startPoint y: 304, endPoint x: 37, endPoint y: 288, distance: 16.8
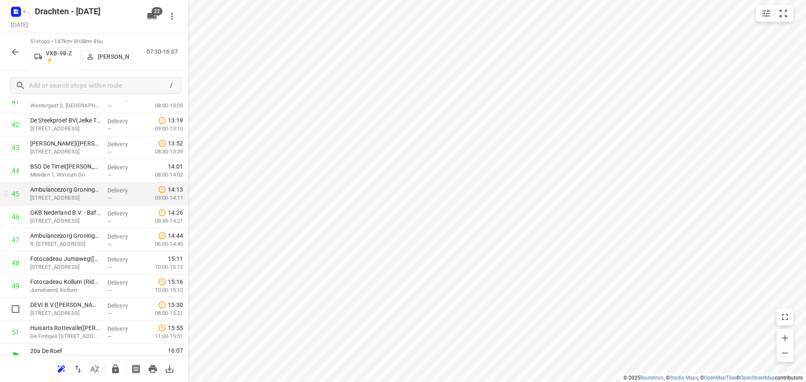
scroll to position [988, 0]
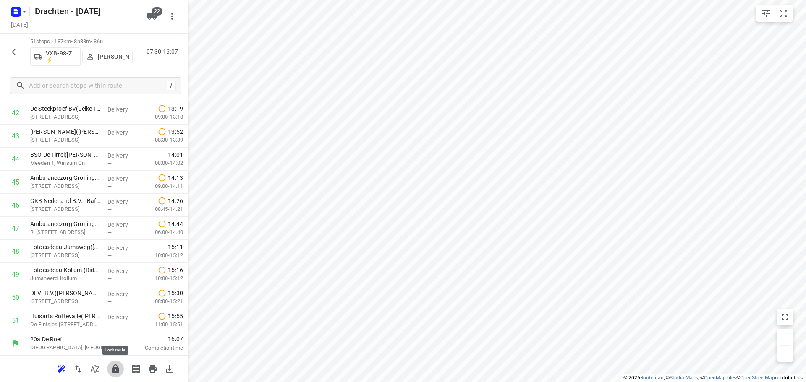
click at [110, 367] on button "button" at bounding box center [115, 369] width 17 height 17
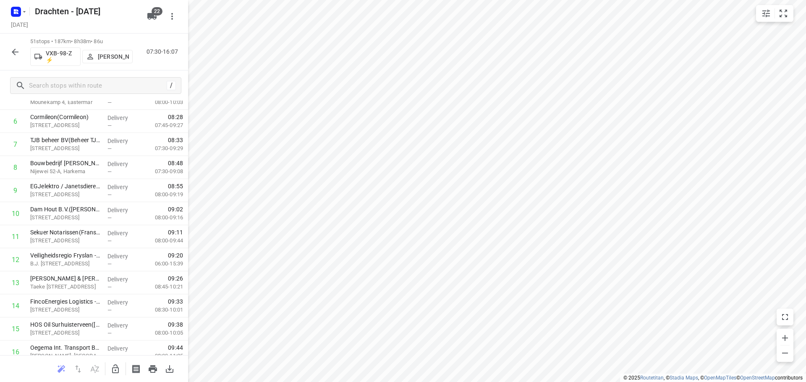
scroll to position [0, 0]
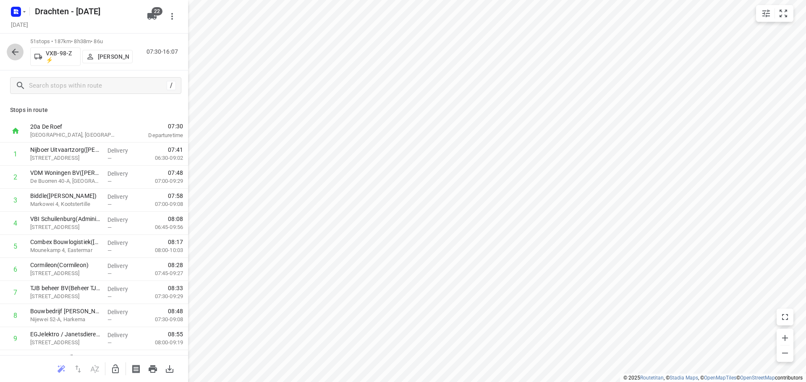
click at [17, 52] on icon "button" at bounding box center [15, 52] width 7 height 7
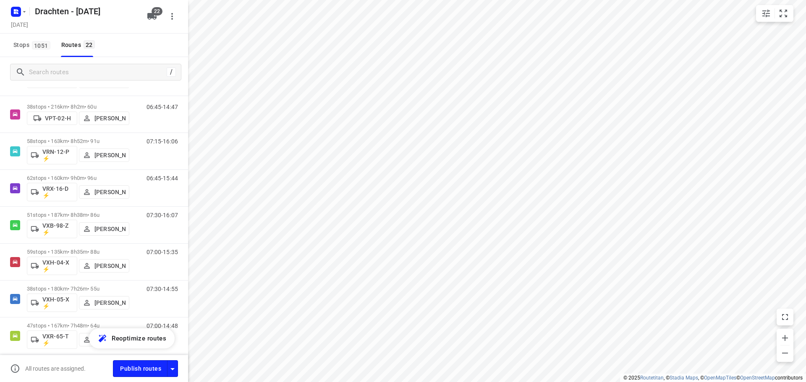
scroll to position [588, 0]
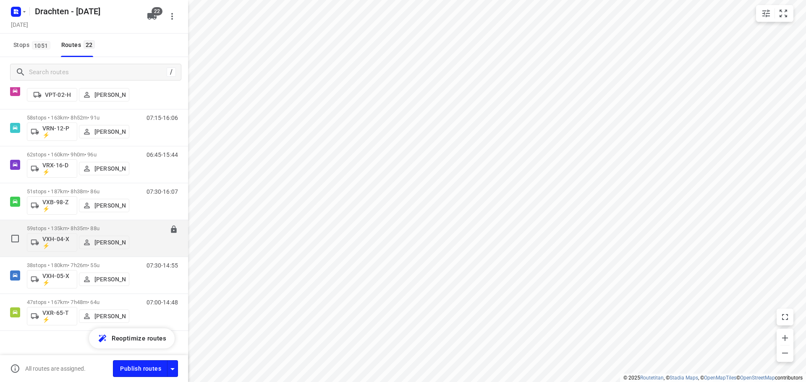
click at [84, 226] on p "59 stops • 135km • 8h35m • 88u" at bounding box center [78, 228] width 102 height 6
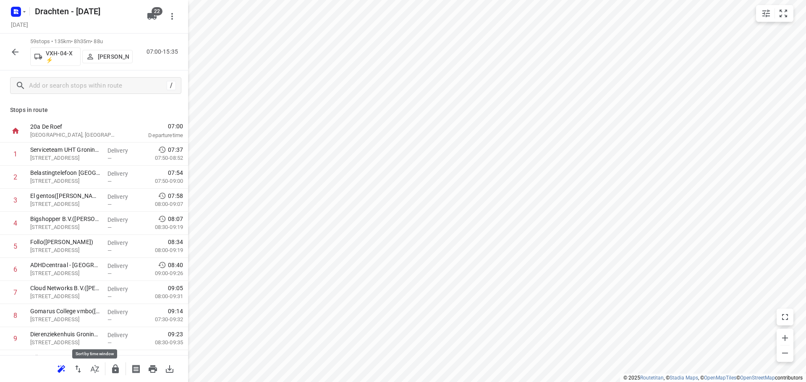
click at [92, 368] on icon "button" at bounding box center [95, 369] width 8 height 8
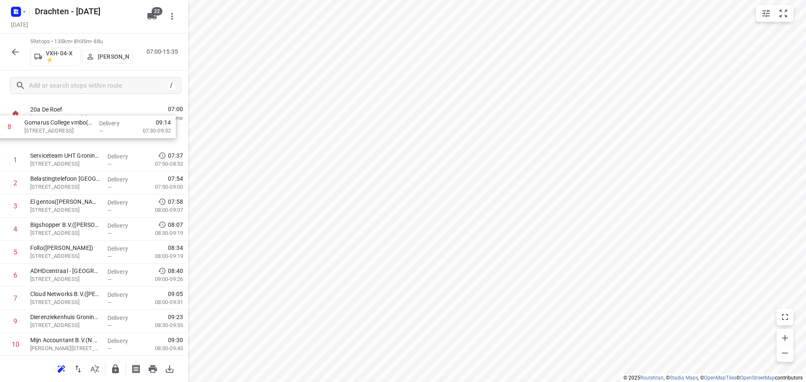
scroll to position [0, 0]
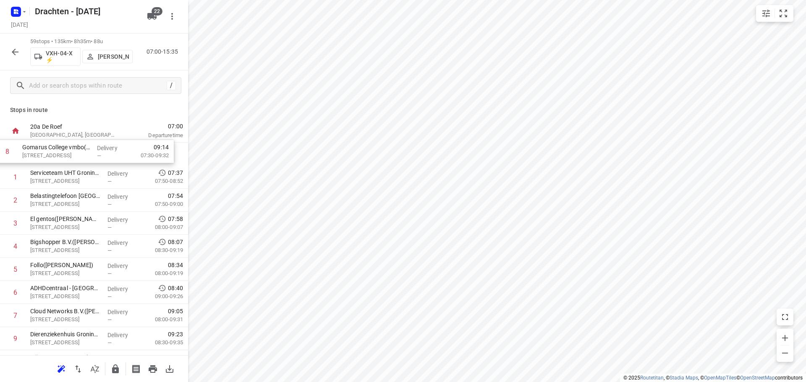
drag, startPoint x: 79, startPoint y: 196, endPoint x: 71, endPoint y: 154, distance: 43.2
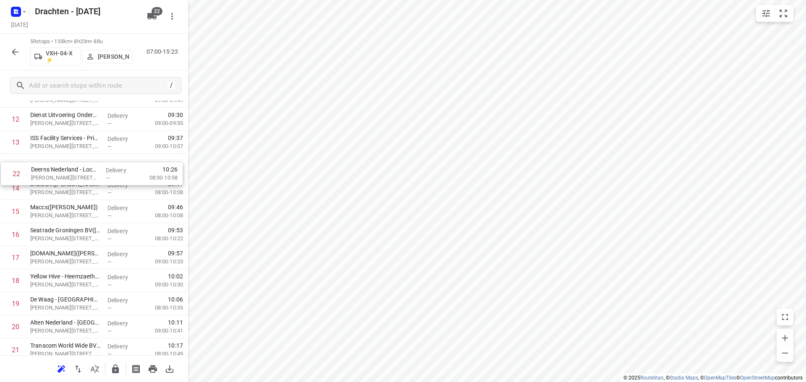
scroll to position [288, 0]
drag, startPoint x: 86, startPoint y: 225, endPoint x: 82, endPoint y: 215, distance: 10.3
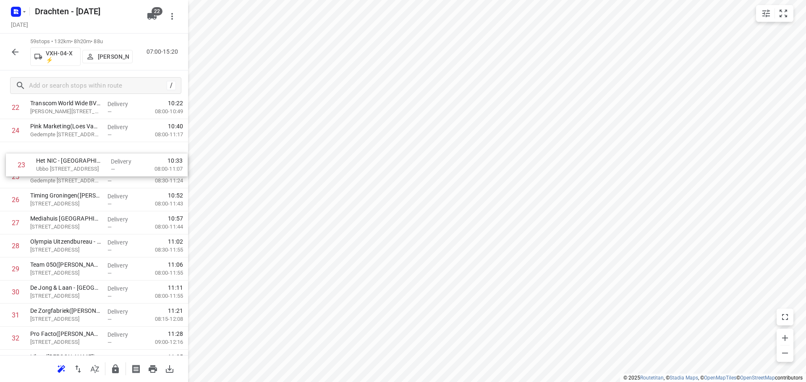
scroll to position [530, 0]
drag, startPoint x: 104, startPoint y: 125, endPoint x: 111, endPoint y: 188, distance: 63.7
click at [111, 188] on div "1 Gomarus College vmbo(Clarie Spriensma) Vondelpad 2, Groningen Delivery — 07:3…" at bounding box center [94, 294] width 188 height 1362
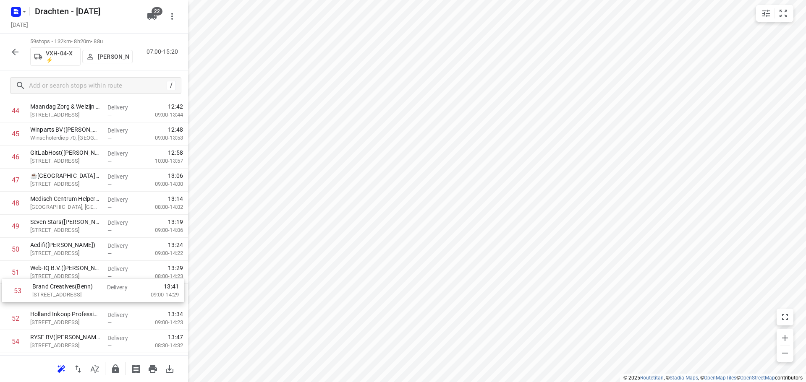
scroll to position [1036, 0]
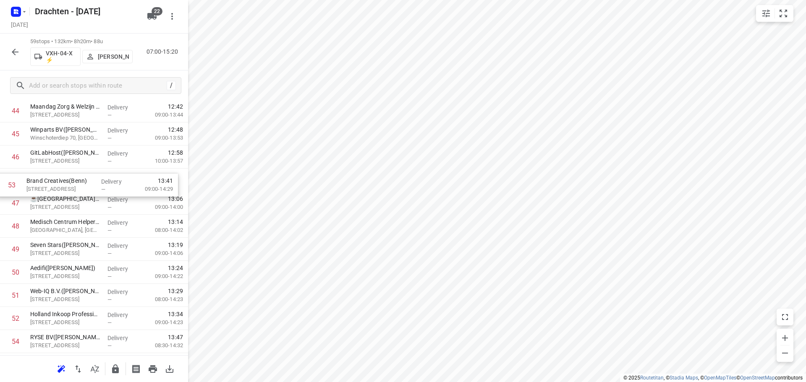
drag, startPoint x: 81, startPoint y: 326, endPoint x: 77, endPoint y: 185, distance: 140.7
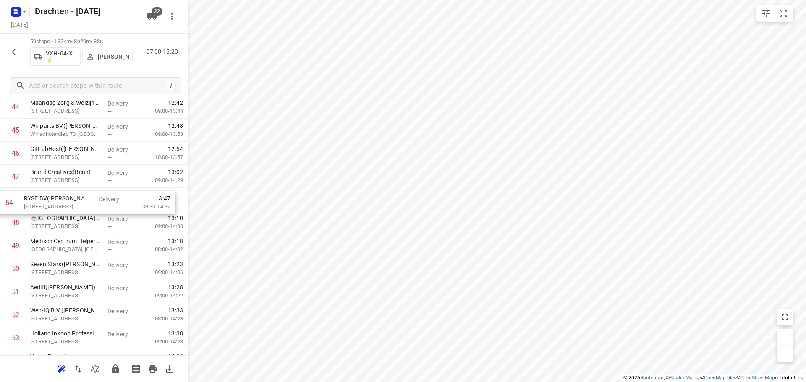
drag, startPoint x: 100, startPoint y: 341, endPoint x: 94, endPoint y: 197, distance: 144.6
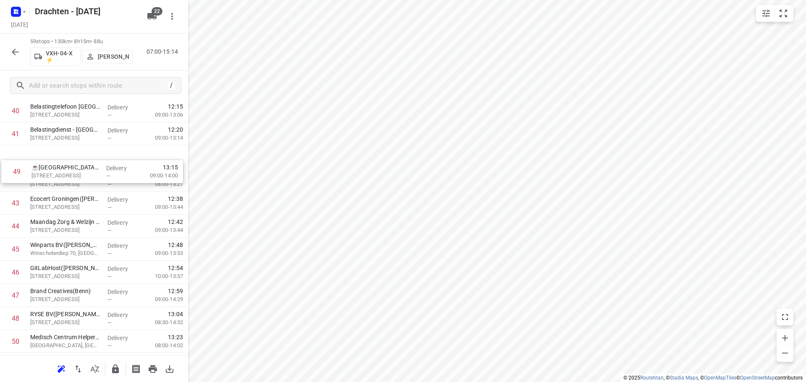
scroll to position [934, 0]
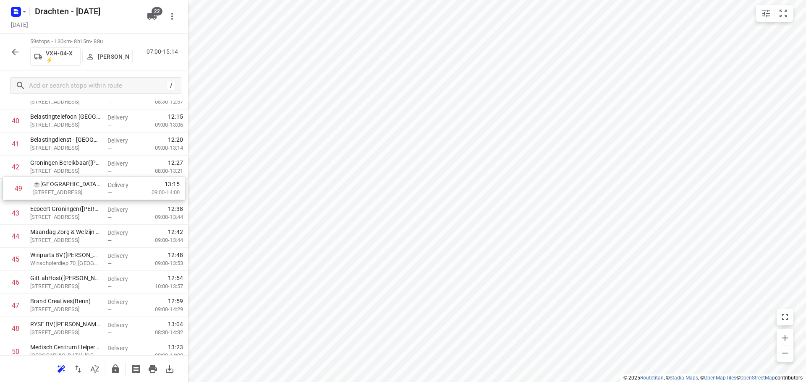
drag, startPoint x: 92, startPoint y: 229, endPoint x: 93, endPoint y: 191, distance: 37.4
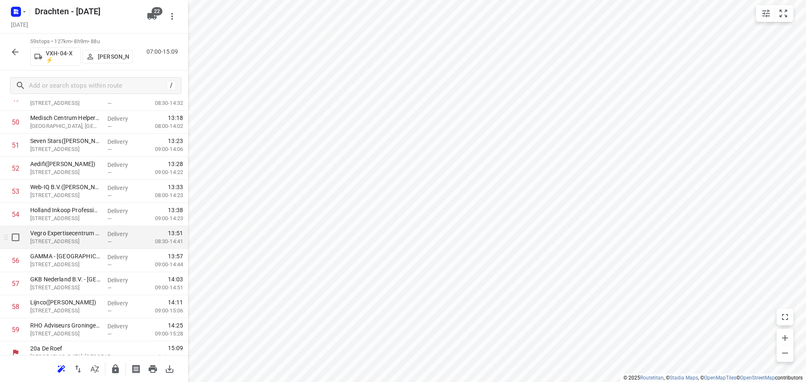
scroll to position [1173, 0]
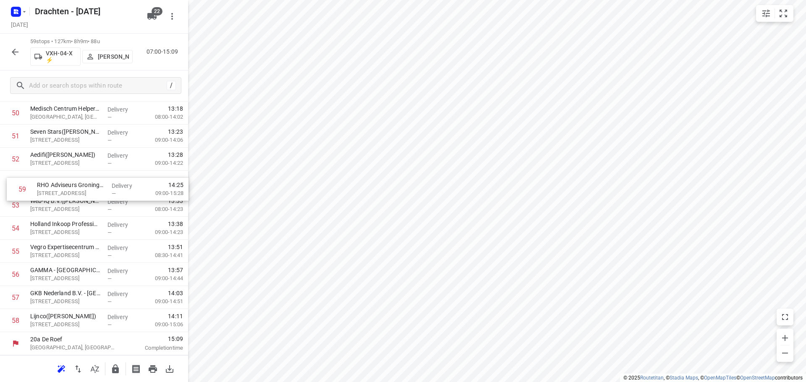
drag, startPoint x: 92, startPoint y: 327, endPoint x: 99, endPoint y: 186, distance: 140.8
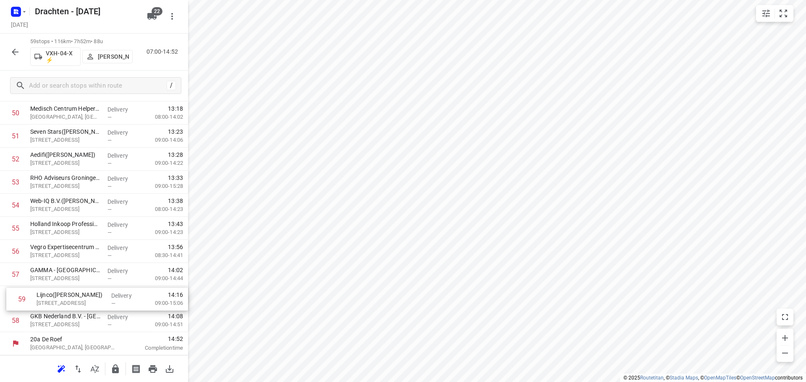
drag, startPoint x: 88, startPoint y: 322, endPoint x: 94, endPoint y: 298, distance: 25.2
click at [118, 368] on icon "button" at bounding box center [115, 369] width 7 height 9
click at [17, 49] on icon "button" at bounding box center [15, 52] width 10 height 10
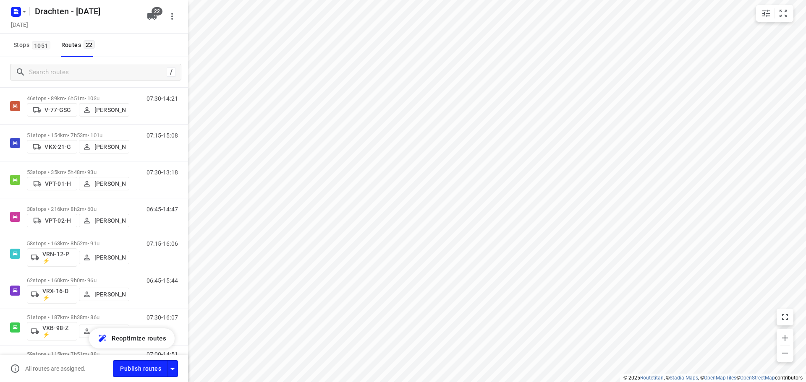
scroll to position [597, 0]
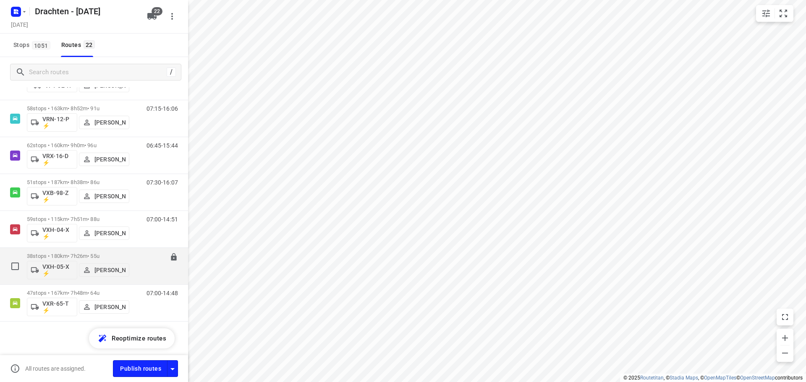
click at [77, 253] on div "38 stops • 180km • 7h26m • 55u VXH-05-X ⚡ Bouwe Hooghiemstra" at bounding box center [78, 266] width 102 height 35
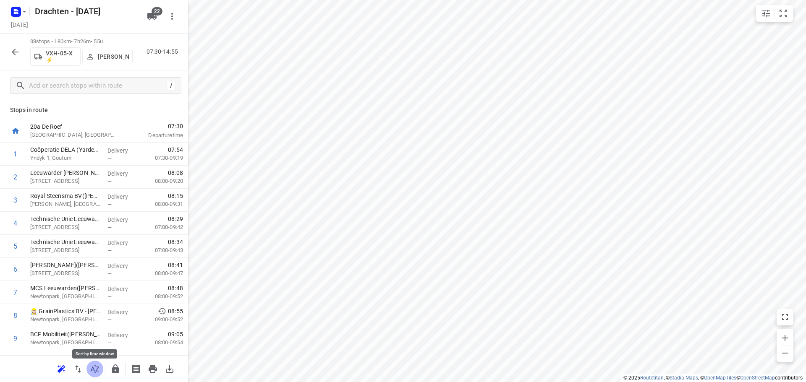
click at [94, 373] on icon "button" at bounding box center [95, 369] width 10 height 10
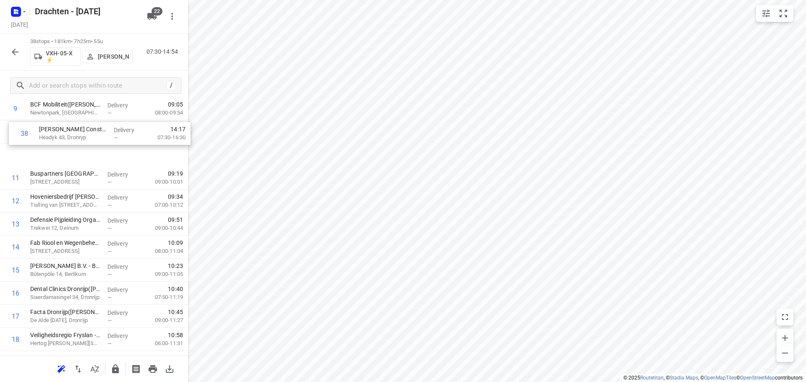
scroll to position [227, 0]
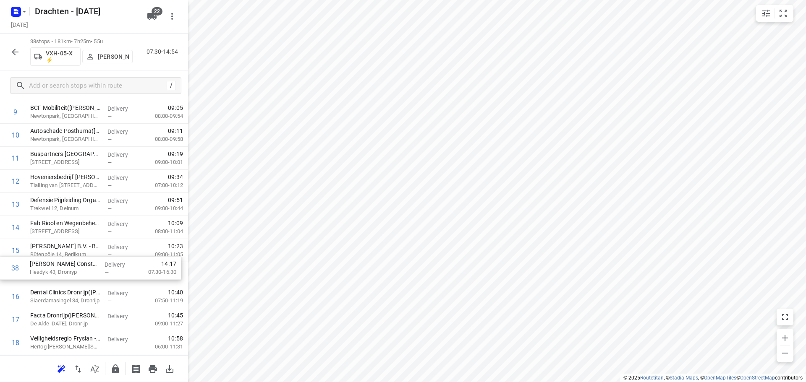
drag, startPoint x: 86, startPoint y: 327, endPoint x: 89, endPoint y: 268, distance: 59.7
click at [89, 268] on div "1 Coöperatie DELA (Yarden) - Yardenhuis van Goutum(Henk Meijer) Yndyk 1, Goutum…" at bounding box center [94, 354] width 188 height 877
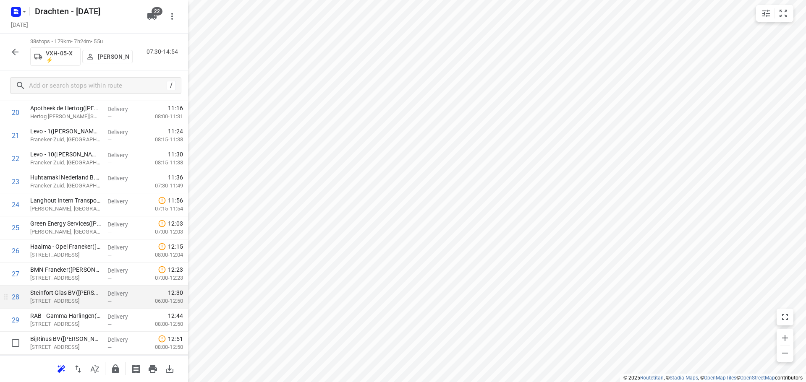
scroll to position [521, 0]
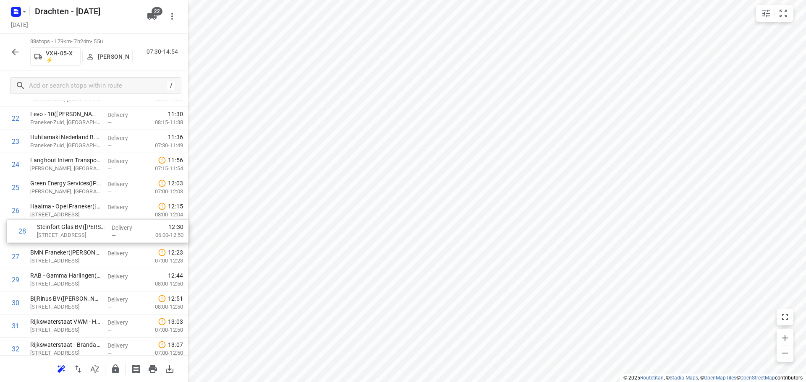
drag, startPoint x: 67, startPoint y: 260, endPoint x: 74, endPoint y: 231, distance: 29.8
click at [74, 231] on div "1 Coöperatie DELA (Yarden) - Yardenhuis van Goutum(Henk Meijer) Yndyk 1, Goutum…" at bounding box center [94, 60] width 188 height 877
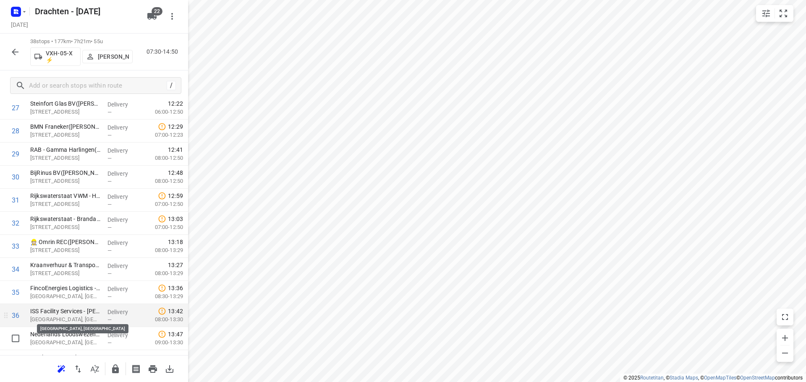
scroll to position [688, 0]
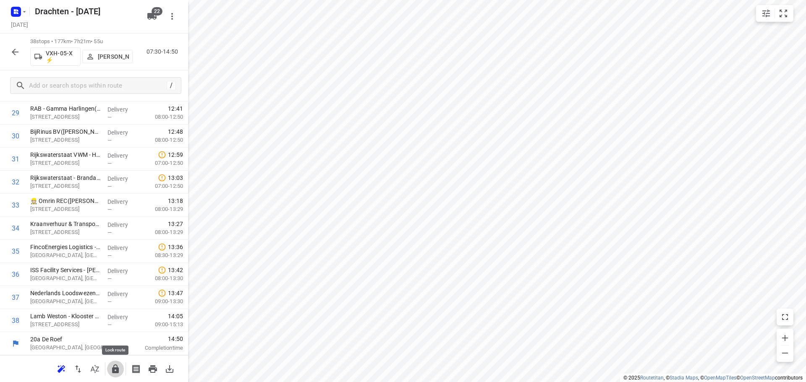
click at [117, 369] on icon "button" at bounding box center [115, 369] width 7 height 9
click at [10, 54] on icon "button" at bounding box center [15, 52] width 10 height 10
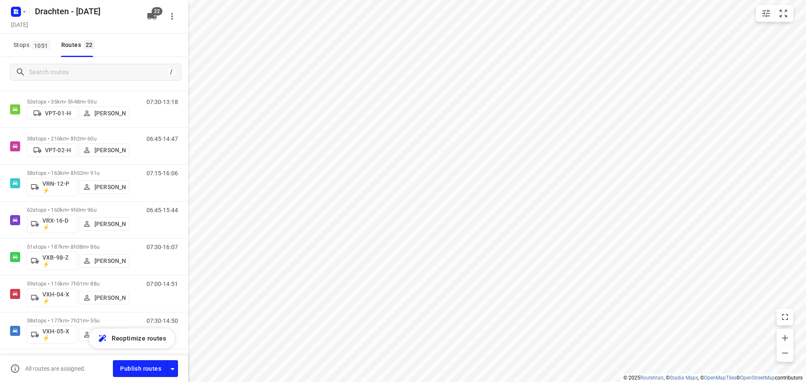
scroll to position [597, 0]
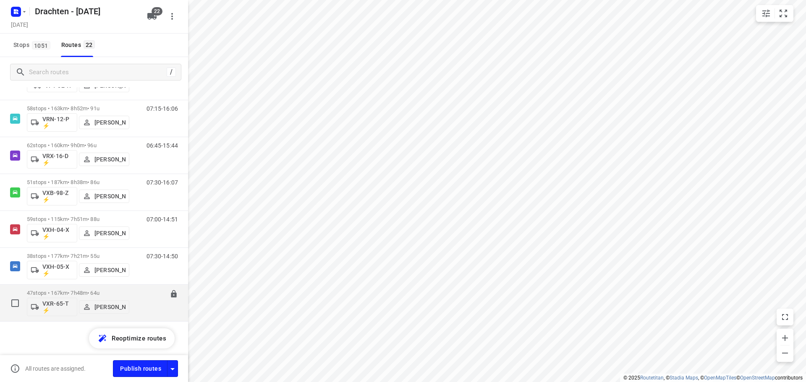
click at [59, 290] on p "47 stops • 167km • 7h48m • 64u" at bounding box center [78, 293] width 102 height 6
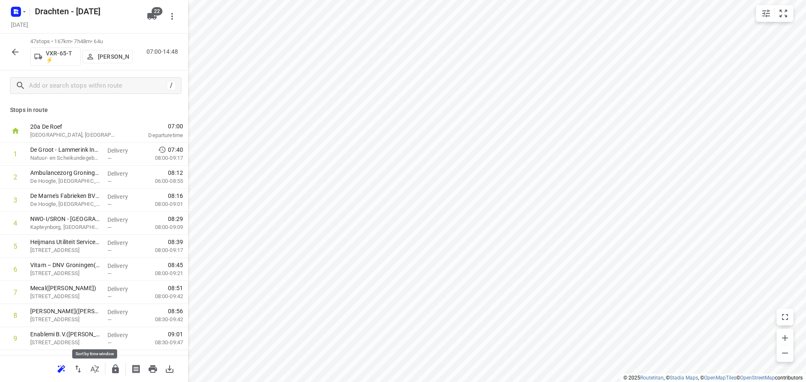
click at [96, 364] on button "button" at bounding box center [94, 369] width 17 height 17
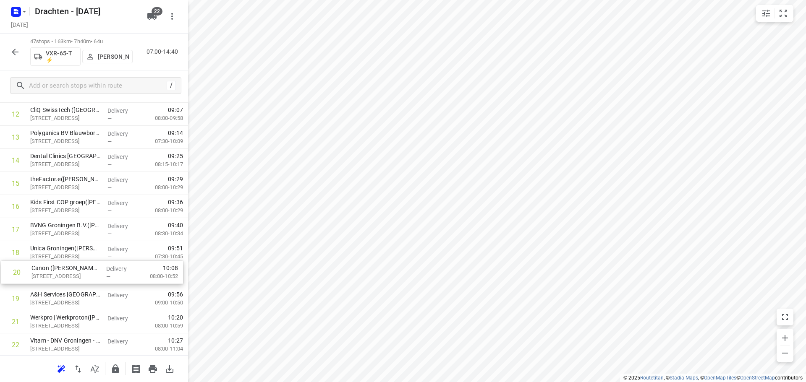
scroll to position [294, 0]
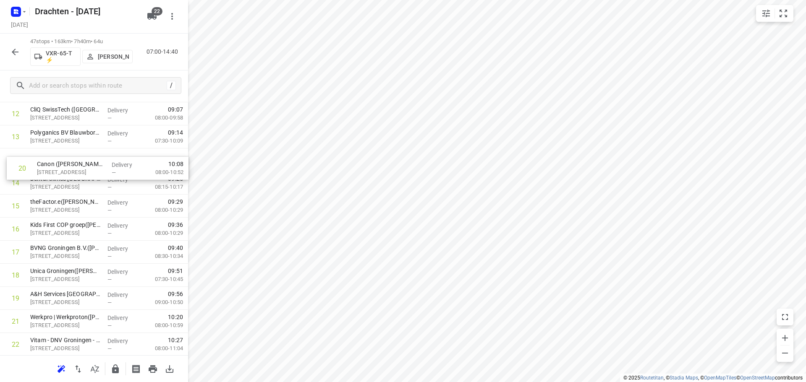
drag, startPoint x: 86, startPoint y: 298, endPoint x: 92, endPoint y: 162, distance: 135.7
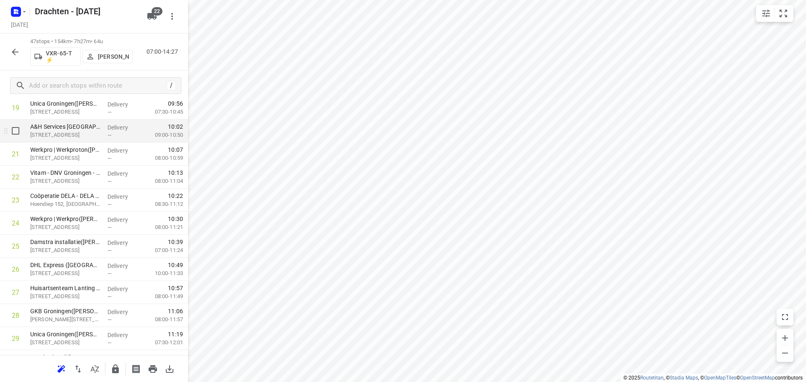
scroll to position [462, 0]
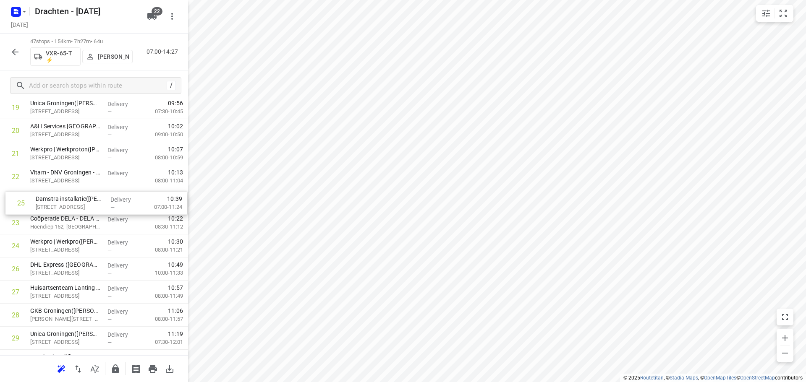
drag, startPoint x: 69, startPoint y: 252, endPoint x: 75, endPoint y: 206, distance: 46.6
click at [75, 206] on div "1 Ambulancezorg Groningen - Ambulancepost Van der Hoopstraat(David Beerink) De …" at bounding box center [94, 223] width 188 height 1085
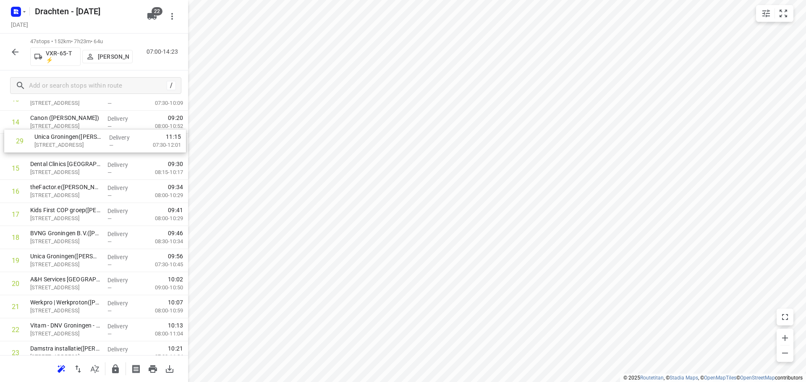
scroll to position [328, 0]
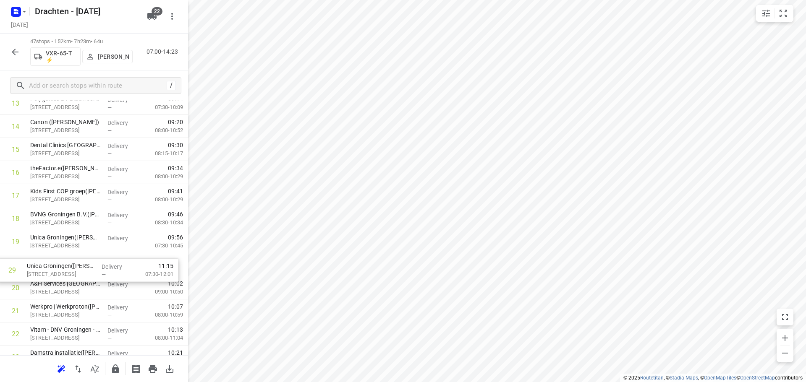
drag, startPoint x: 76, startPoint y: 176, endPoint x: 73, endPoint y: 270, distance: 93.2
click at [73, 270] on div "1 Ambulancezorg Groningen - Ambulancepost Van der Hoopstraat(David Beerink) De …" at bounding box center [94, 357] width 188 height 1085
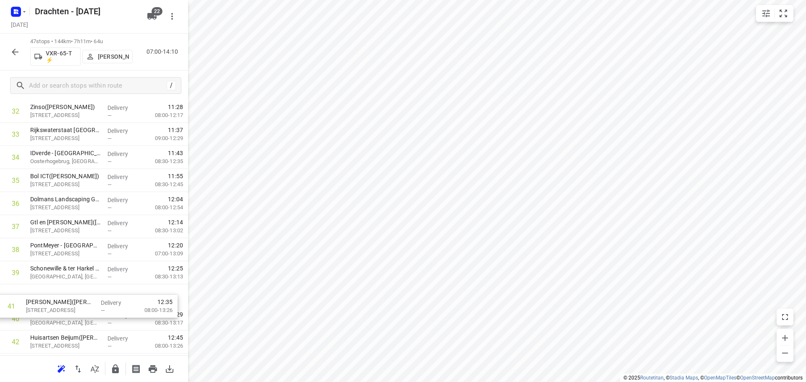
scroll to position [761, 0]
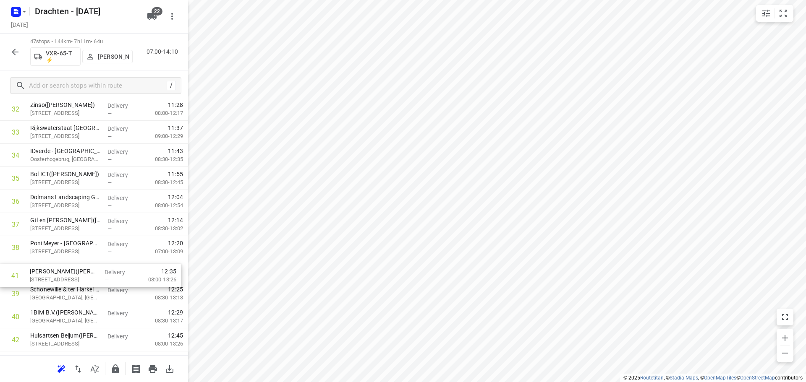
drag, startPoint x: 81, startPoint y: 333, endPoint x: 78, endPoint y: 274, distance: 58.8
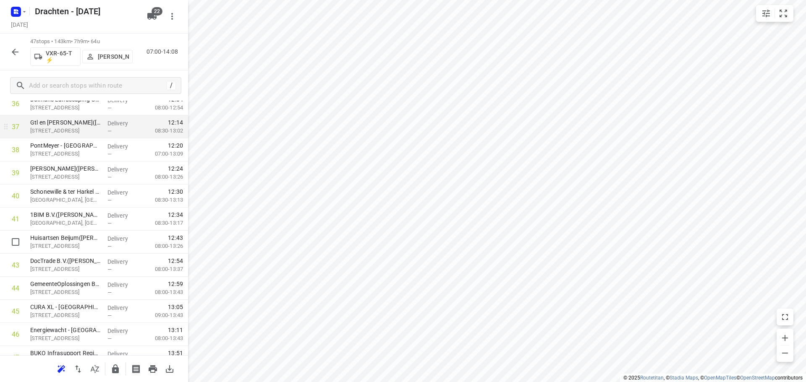
scroll to position [895, 0]
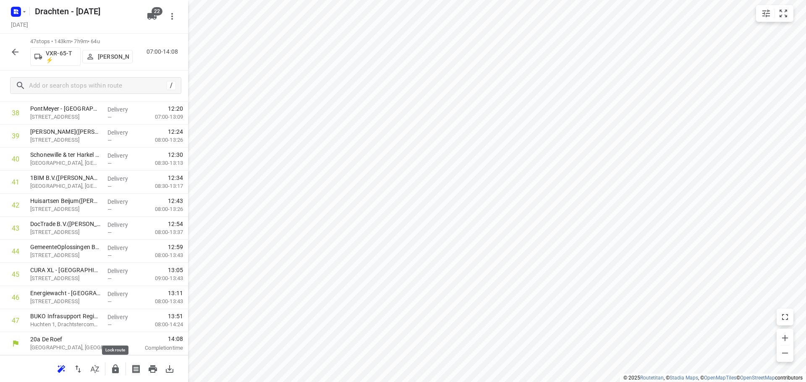
click at [110, 365] on button "button" at bounding box center [115, 369] width 17 height 17
click at [16, 58] on button "button" at bounding box center [15, 52] width 17 height 17
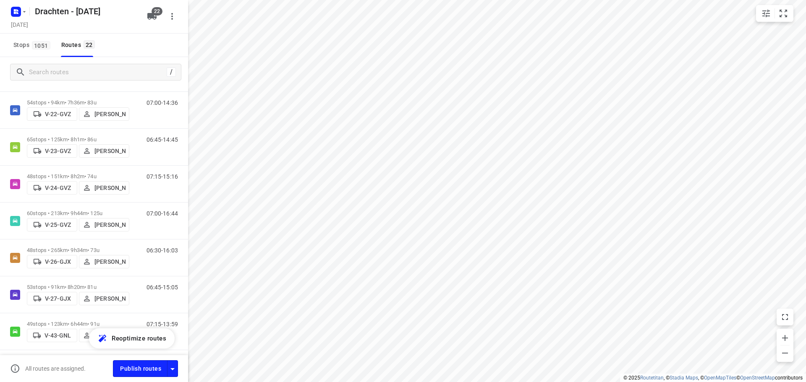
scroll to position [0, 0]
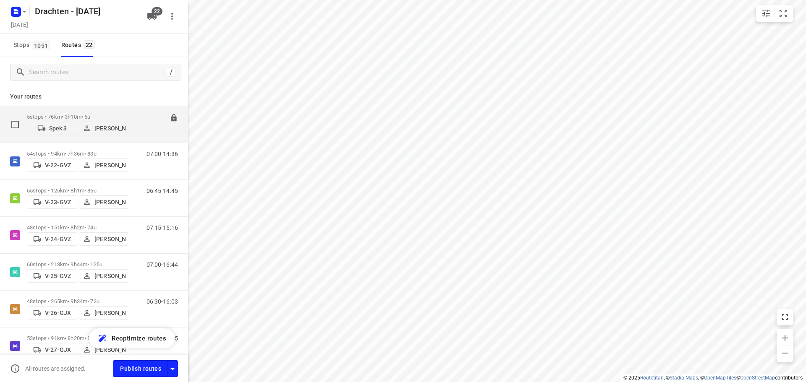
click at [92, 114] on p "5 stops • 76km • 3h10m • 6u" at bounding box center [78, 117] width 102 height 6
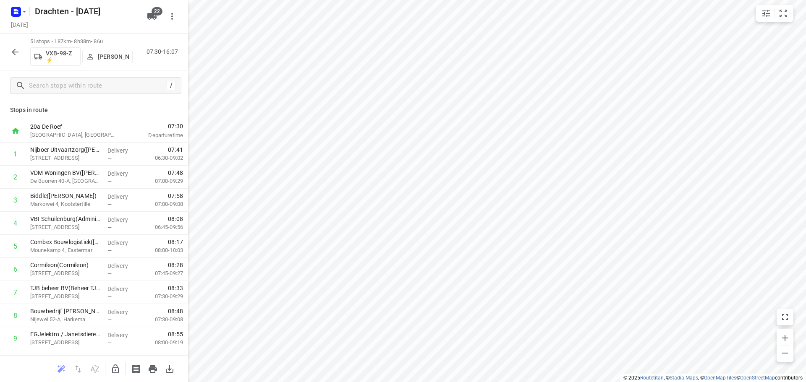
click at [113, 367] on icon "button" at bounding box center [115, 369] width 10 height 10
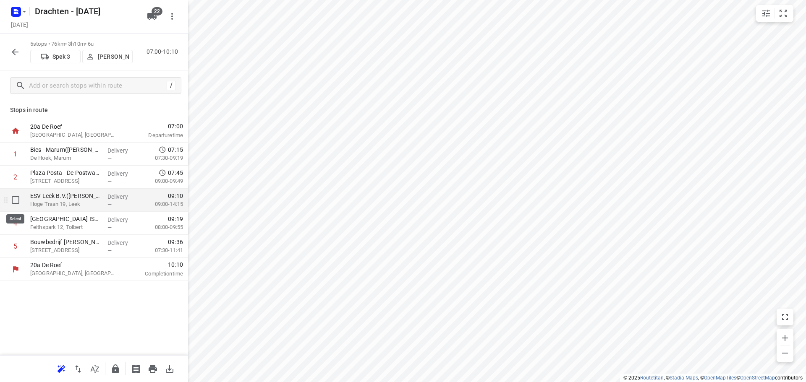
click at [21, 204] on input "checkbox" at bounding box center [15, 200] width 17 height 17
checkbox input "true"
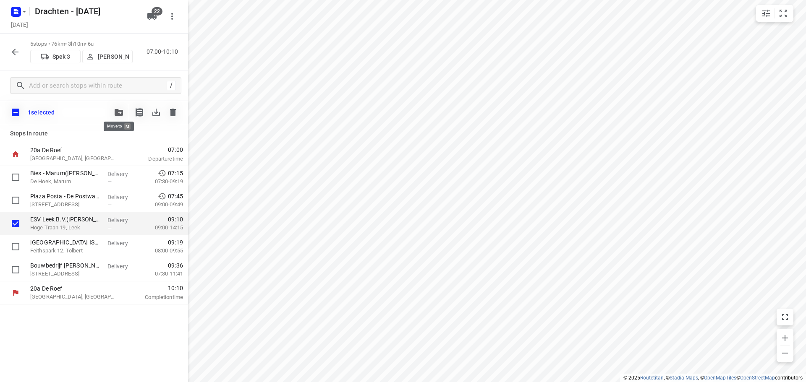
click at [118, 113] on icon "button" at bounding box center [119, 112] width 8 height 7
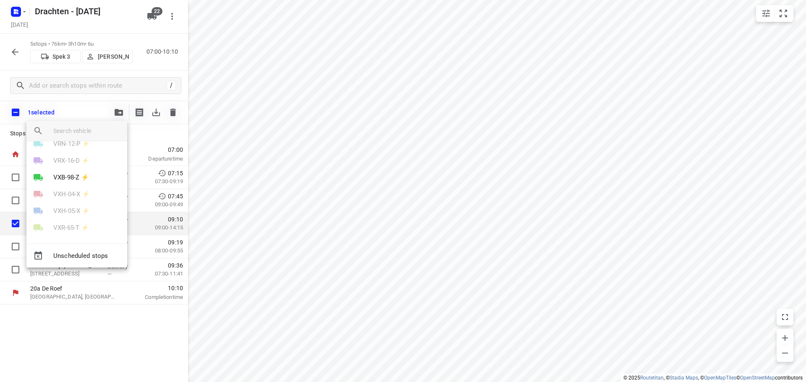
scroll to position [284, 0]
click at [73, 179] on p "VXB-98-Z ⚡" at bounding box center [71, 175] width 36 height 10
click at [45, 198] on li "33" at bounding box center [76, 197] width 101 height 17
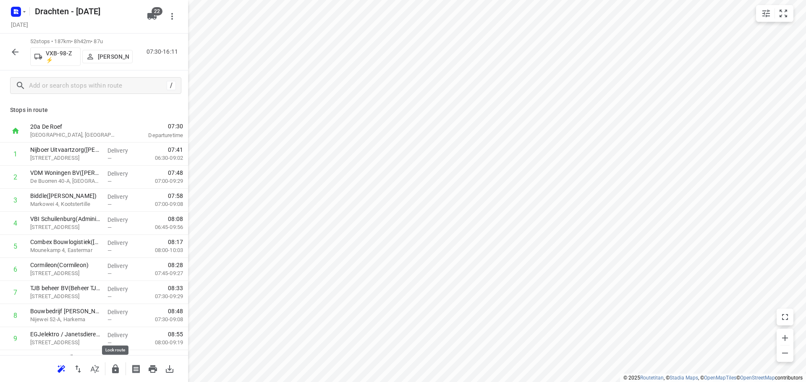
click at [116, 367] on icon "button" at bounding box center [115, 369] width 10 height 10
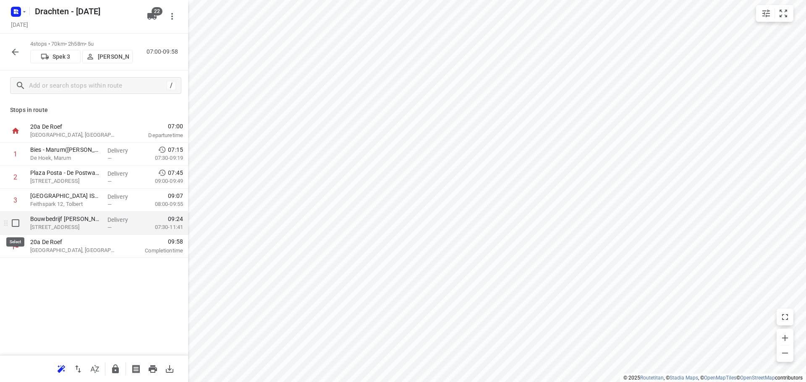
click at [22, 225] on input "checkbox" at bounding box center [15, 223] width 17 height 17
checkbox input "true"
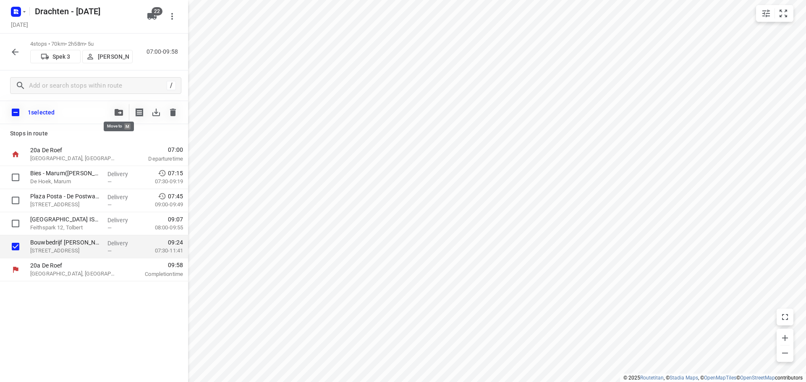
click at [116, 108] on button "button" at bounding box center [118, 112] width 17 height 17
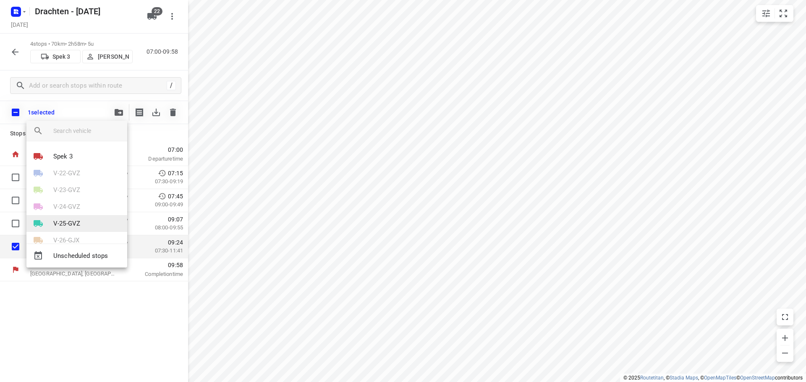
click at [76, 225] on p "V-25-GVZ" at bounding box center [66, 224] width 27 height 10
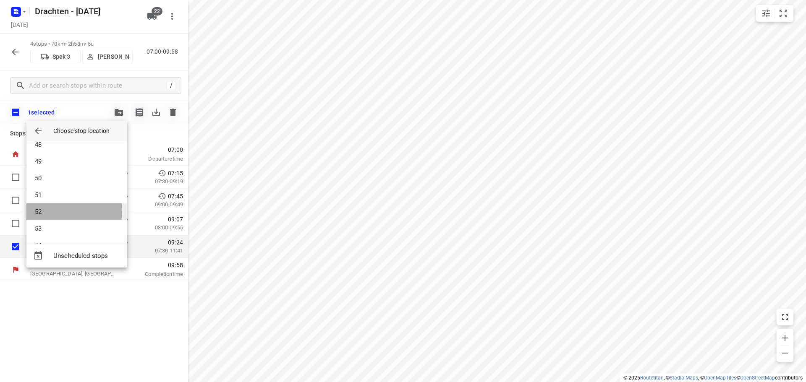
click at [42, 209] on li "52" at bounding box center [76, 212] width 101 height 17
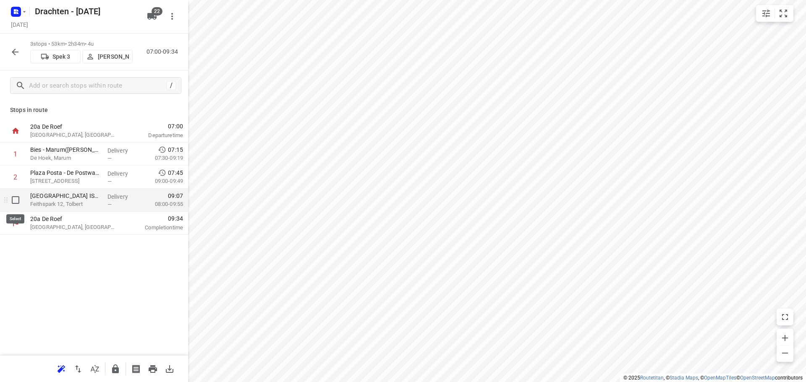
click at [17, 196] on input "checkbox" at bounding box center [15, 200] width 17 height 17
checkbox input "true"
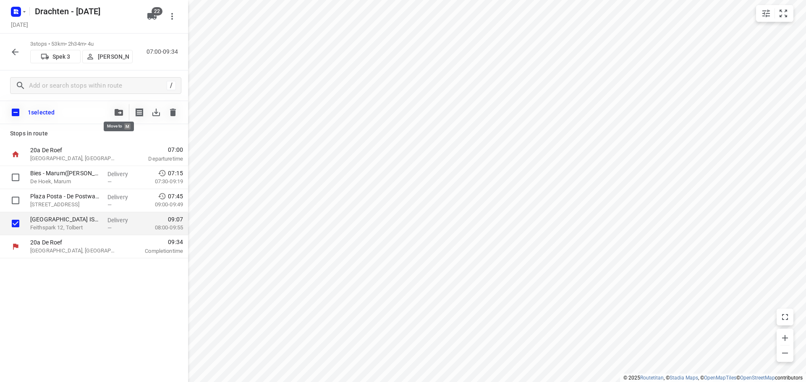
click at [115, 109] on button "button" at bounding box center [118, 112] width 17 height 17
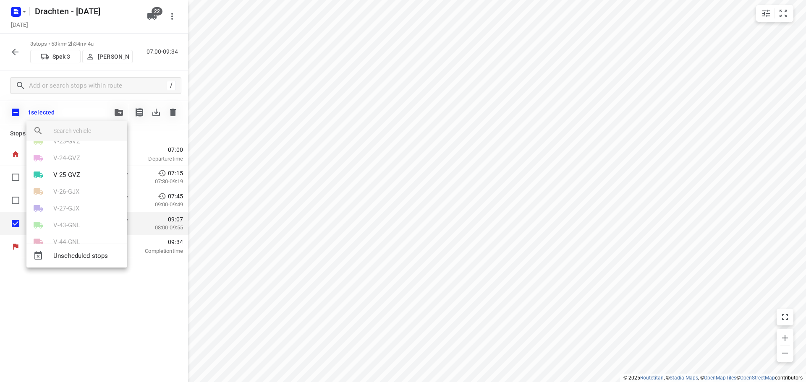
scroll to position [42, 0]
click at [81, 183] on li "V-25-GVZ" at bounding box center [76, 181] width 101 height 17
click at [65, 227] on li "61" at bounding box center [76, 228] width 101 height 17
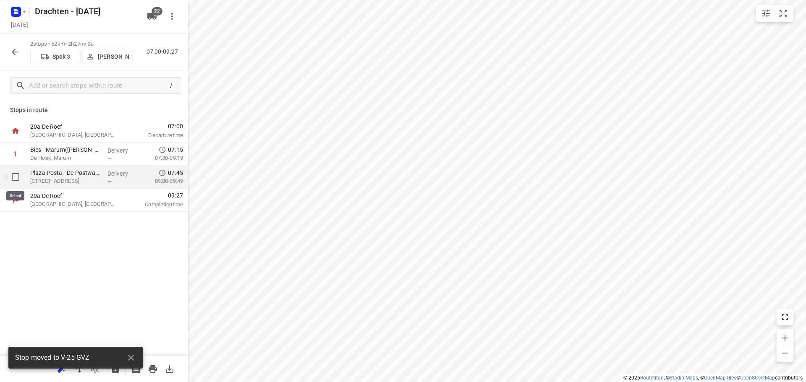
click at [12, 178] on input "checkbox" at bounding box center [15, 177] width 17 height 17
checkbox input "true"
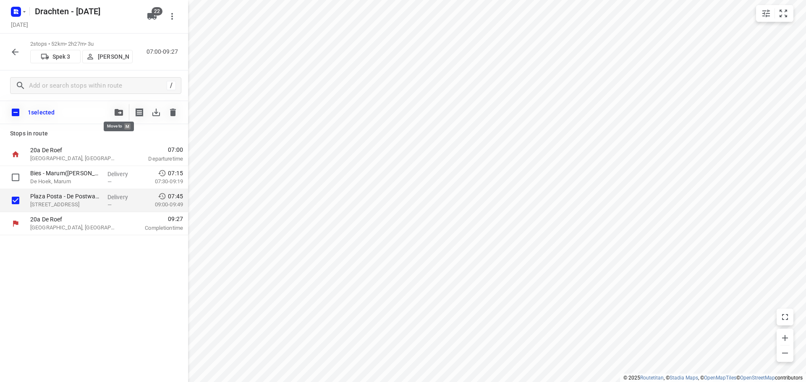
click at [115, 112] on icon "button" at bounding box center [119, 112] width 8 height 7
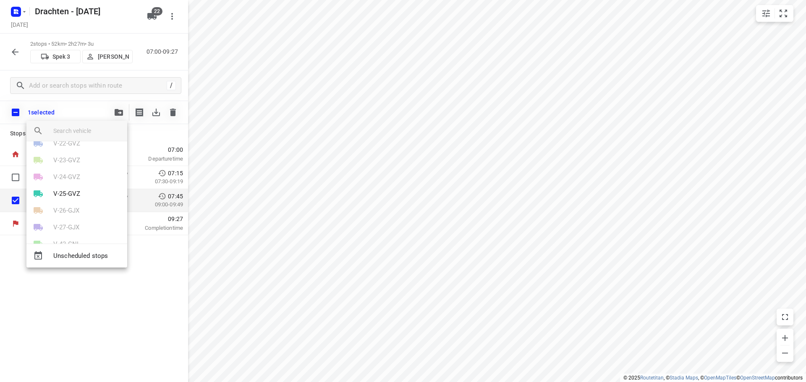
scroll to position [42, 0]
click at [77, 180] on p "V-25-GVZ" at bounding box center [66, 182] width 27 height 10
click at [60, 225] on li "62" at bounding box center [76, 228] width 101 height 17
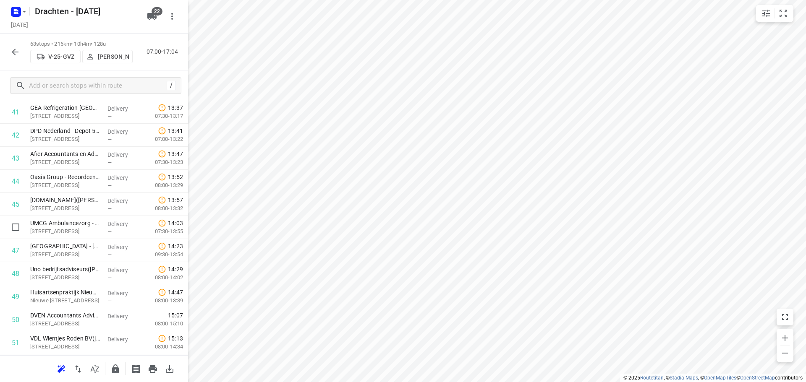
scroll to position [1265, 0]
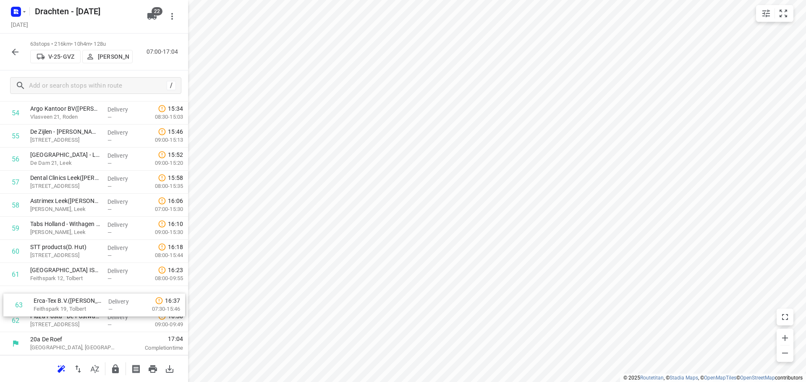
drag, startPoint x: 91, startPoint y: 322, endPoint x: 97, endPoint y: 300, distance: 23.0
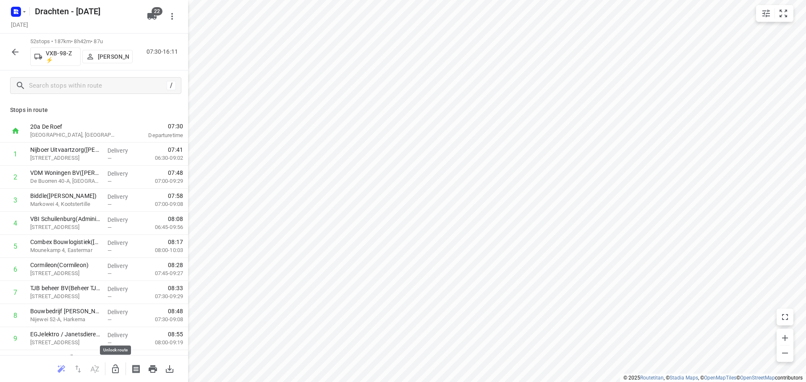
click at [118, 364] on button "button" at bounding box center [115, 369] width 17 height 17
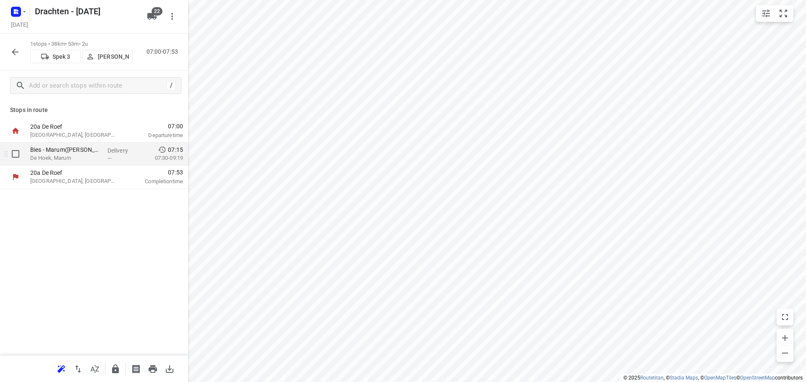
click at [16, 151] on input "checkbox" at bounding box center [15, 154] width 17 height 17
checkbox input "true"
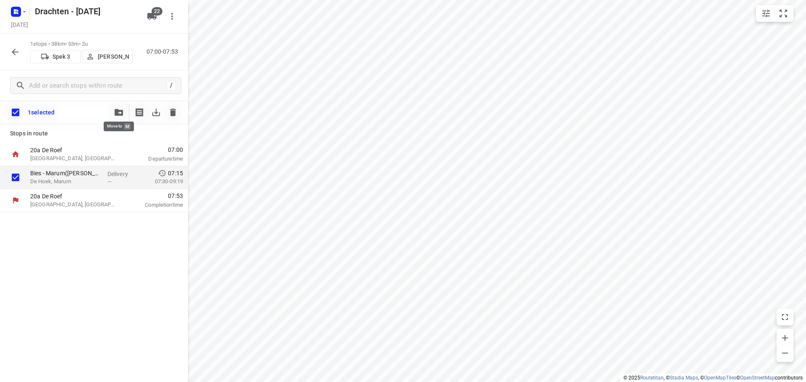
click at [117, 112] on icon "button" at bounding box center [119, 112] width 8 height 7
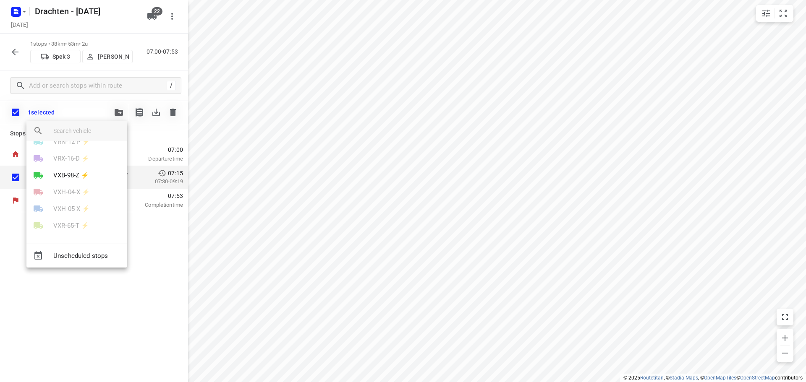
scroll to position [284, 0]
click at [80, 179] on p "VXB-98-Z ⚡" at bounding box center [71, 175] width 36 height 10
click at [58, 152] on li "20" at bounding box center [76, 146] width 101 height 17
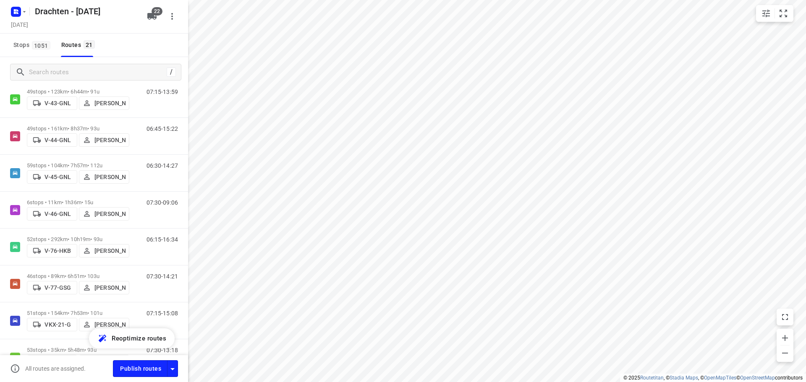
scroll to position [252, 0]
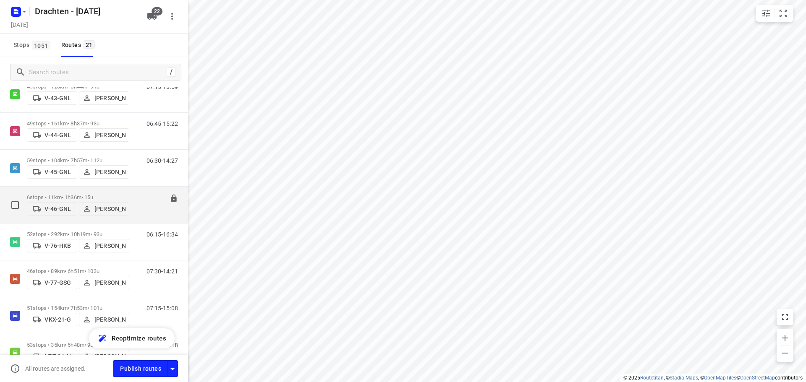
click at [92, 194] on div "6 stops • 11km • 1h36m • 15u V-46-GNL Joran Smit" at bounding box center [78, 205] width 102 height 30
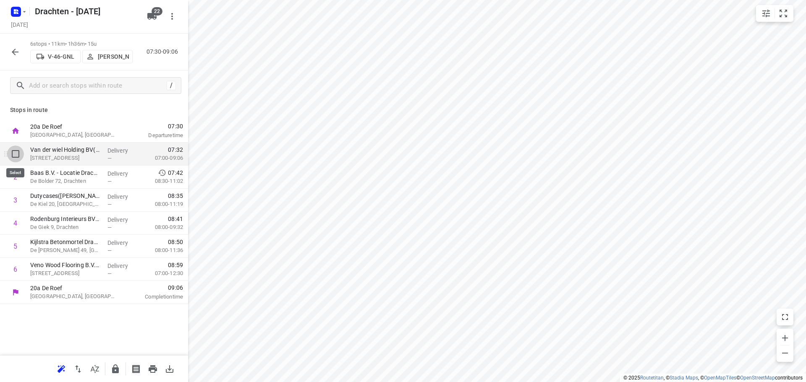
click at [19, 156] on input "checkbox" at bounding box center [15, 154] width 17 height 17
checkbox input "true"
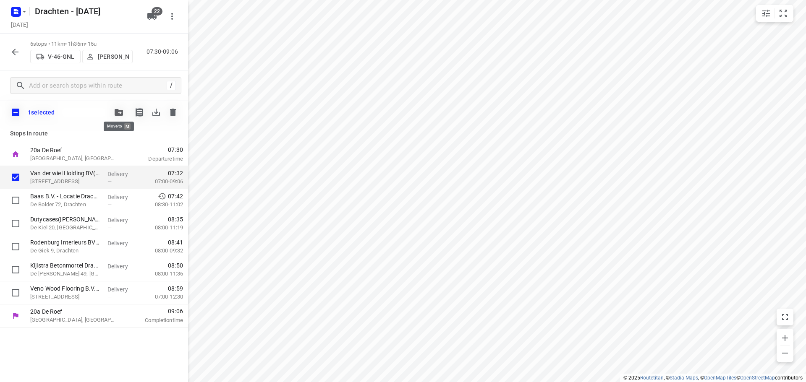
click at [118, 108] on button "button" at bounding box center [118, 112] width 17 height 17
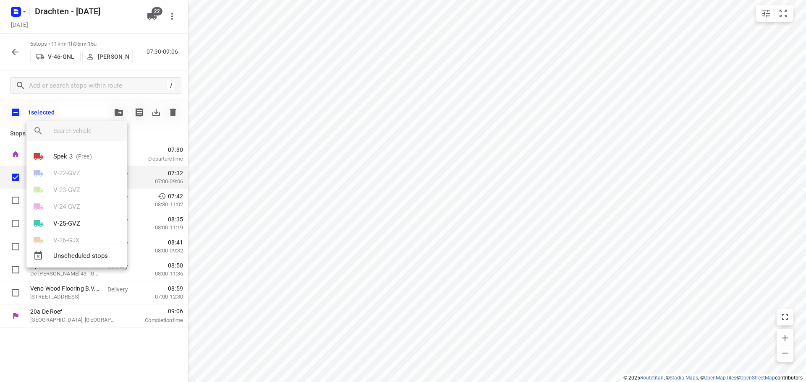
click at [281, 199] on div at bounding box center [403, 191] width 806 height 382
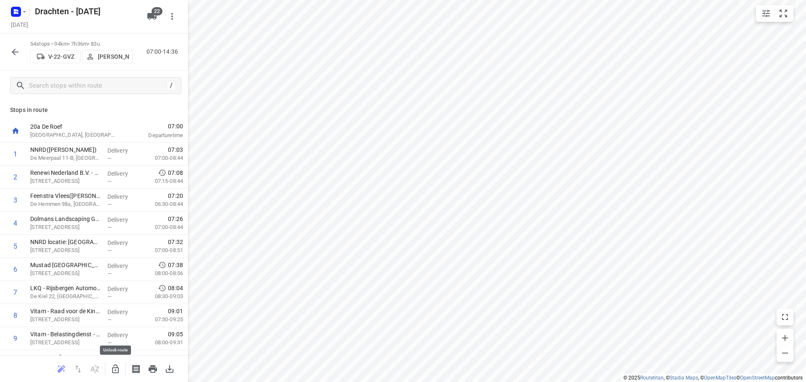
click at [109, 366] on button "button" at bounding box center [115, 369] width 17 height 17
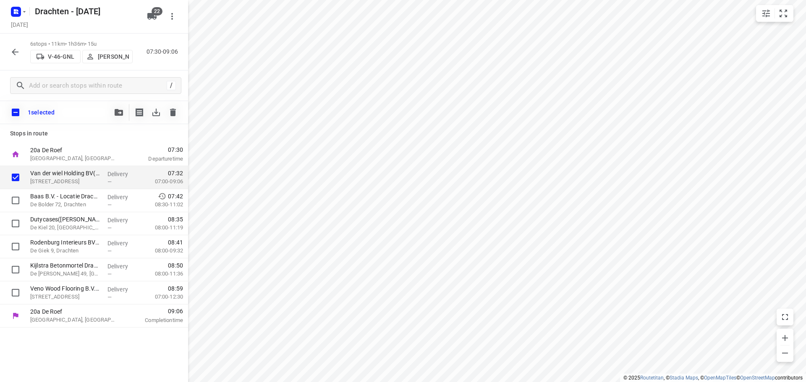
click at [110, 110] on div "1 selected" at bounding box center [94, 113] width 188 height 24
click at [115, 112] on icon "button" at bounding box center [119, 112] width 8 height 7
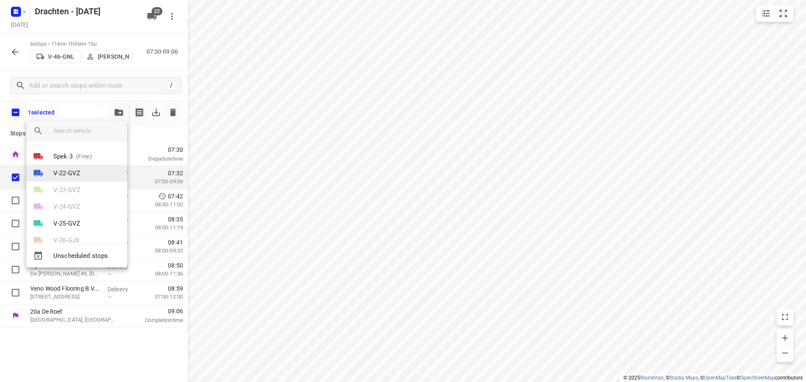
click at [84, 174] on li "V-22-GVZ" at bounding box center [76, 173] width 101 height 17
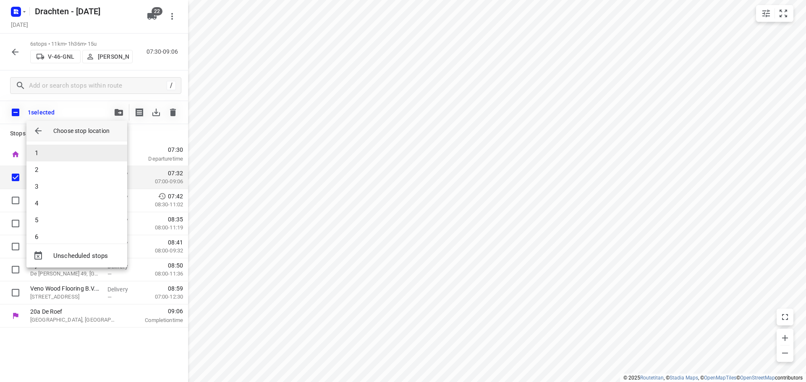
click at [67, 155] on li "1" at bounding box center [76, 153] width 101 height 17
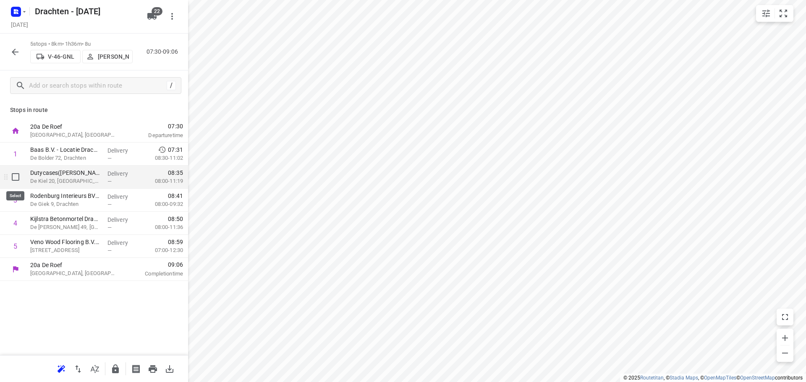
click at [18, 179] on input "checkbox" at bounding box center [15, 177] width 17 height 17
checkbox input "true"
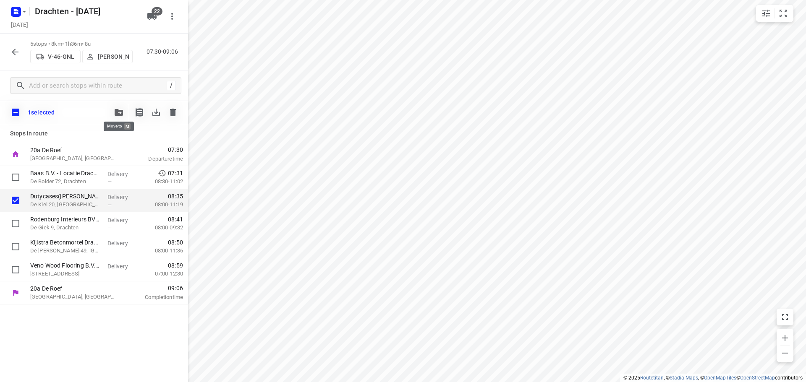
click at [118, 114] on icon "button" at bounding box center [119, 112] width 8 height 7
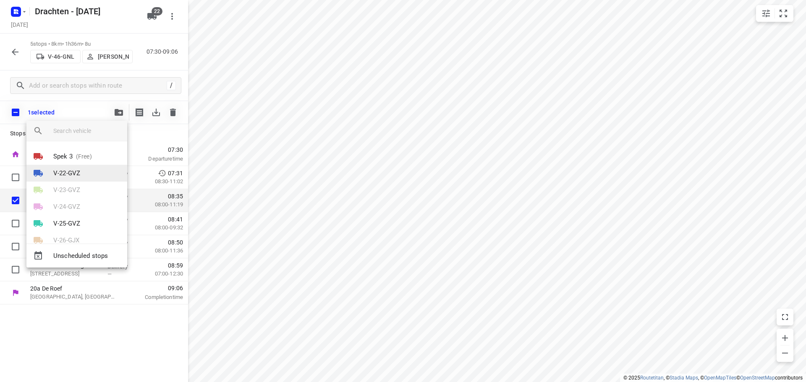
click at [76, 173] on p "V-22-GVZ" at bounding box center [66, 174] width 27 height 10
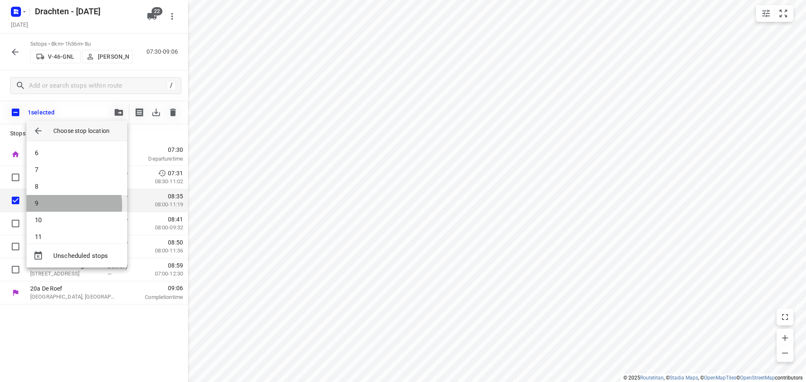
click at [59, 205] on li "9" at bounding box center [76, 203] width 101 height 17
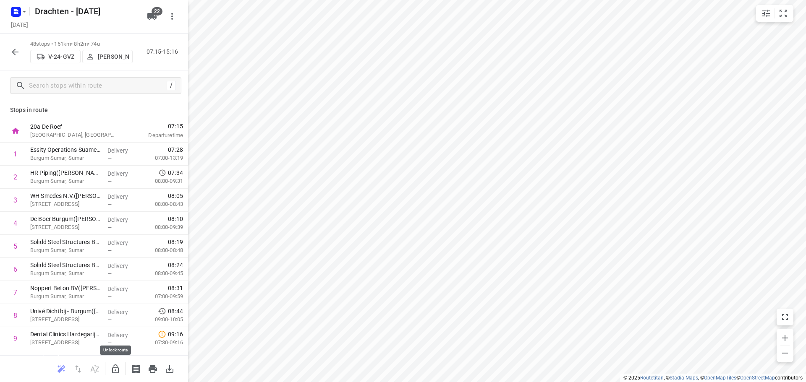
click at [111, 367] on icon "button" at bounding box center [115, 369] width 10 height 10
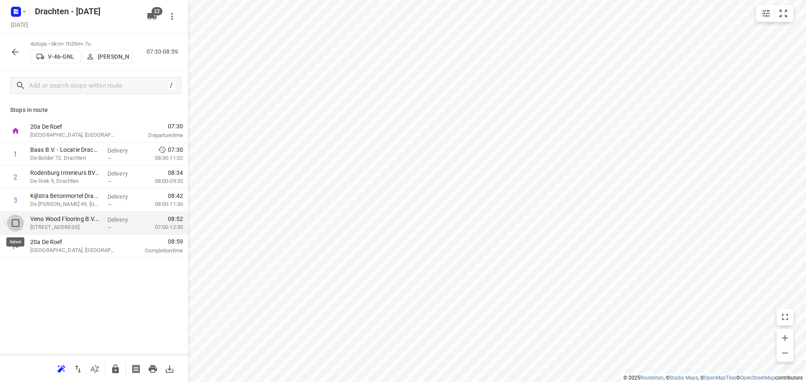
click at [16, 221] on input "checkbox" at bounding box center [15, 223] width 17 height 17
checkbox input "true"
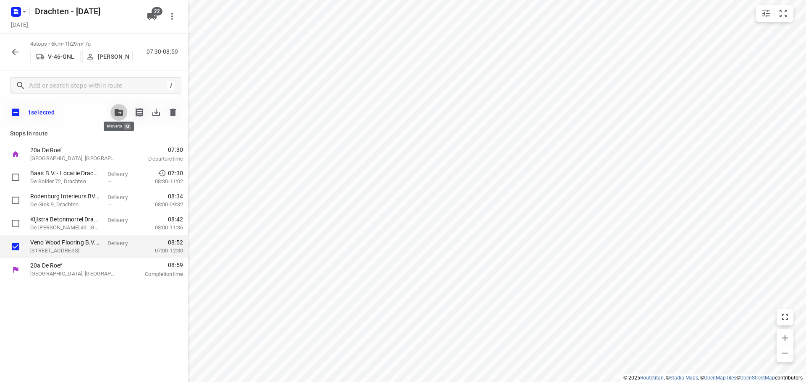
click at [123, 106] on button "button" at bounding box center [118, 112] width 17 height 17
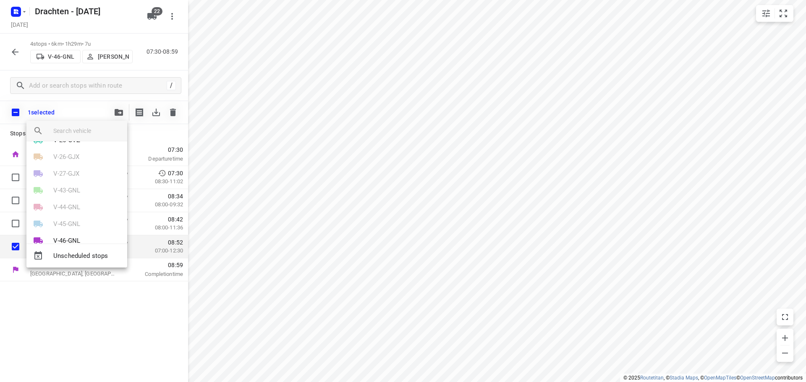
scroll to position [32, 0]
click at [86, 176] on li "V-24-GVZ" at bounding box center [76, 175] width 101 height 17
click at [59, 213] on li "44" at bounding box center [76, 213] width 101 height 17
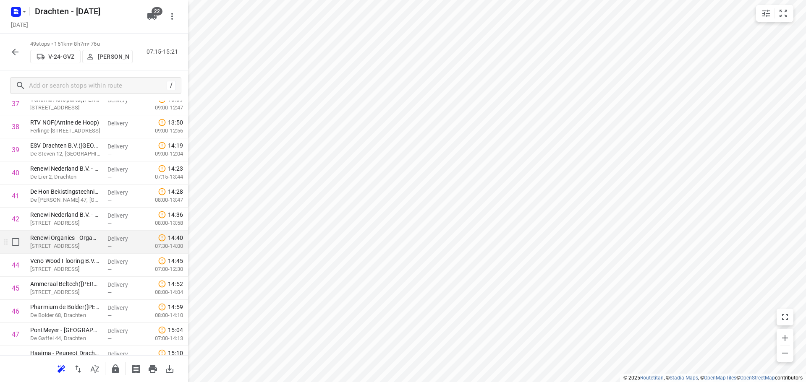
scroll to position [924, 0]
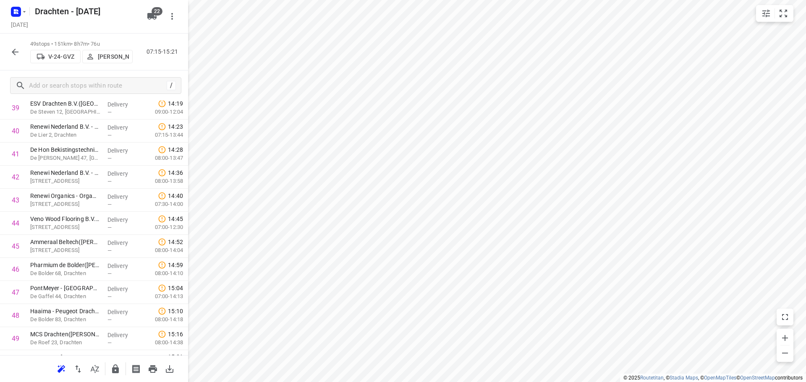
click at [18, 54] on icon "button" at bounding box center [15, 52] width 10 height 10
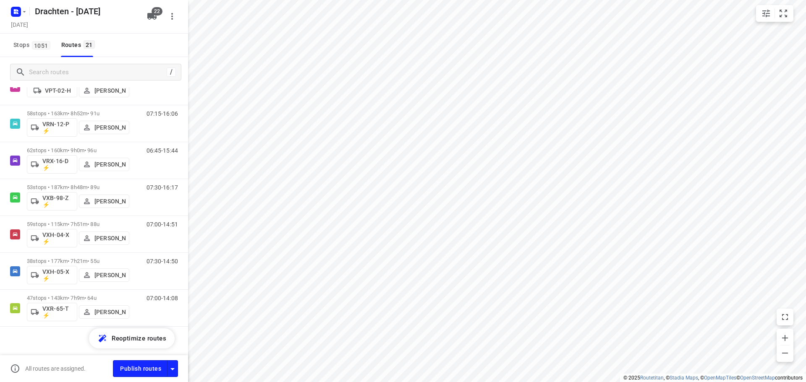
scroll to position [560, 0]
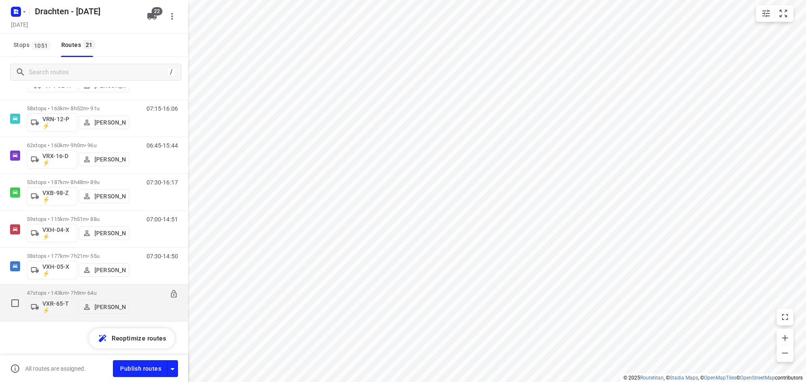
click at [84, 295] on p "47 stops • 143km • 7h9m • 64u" at bounding box center [78, 293] width 102 height 6
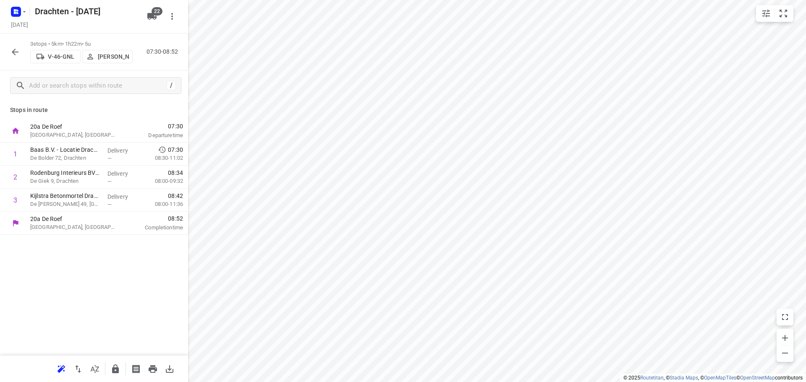
click at [16, 57] on button "button" at bounding box center [15, 52] width 17 height 17
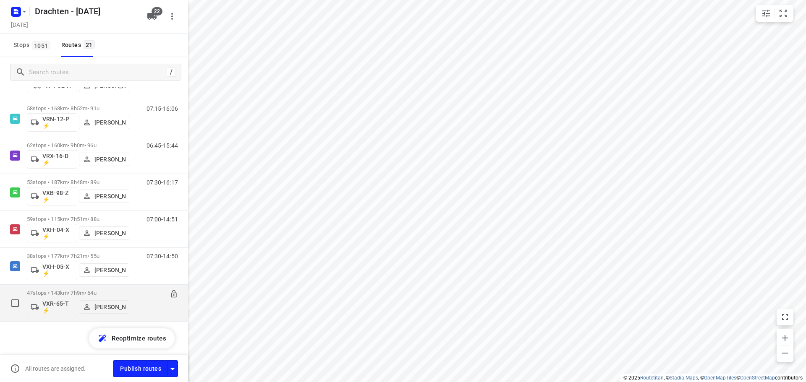
click at [84, 288] on div "47 stops • 143km • 7h9m • 64u VXR-65-T ⚡ Tim Visser" at bounding box center [78, 303] width 102 height 35
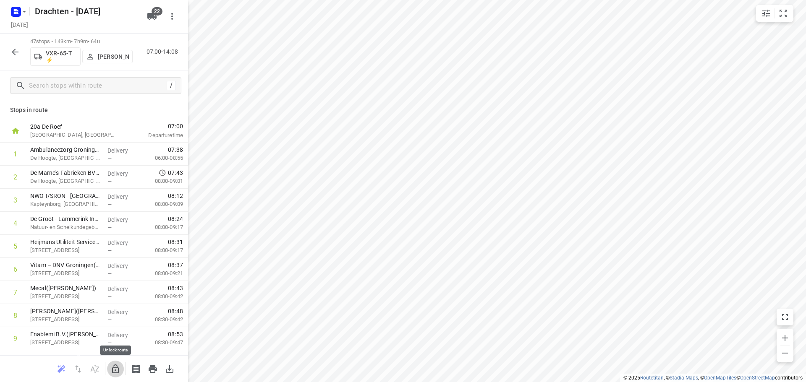
click at [111, 373] on icon "button" at bounding box center [115, 369] width 10 height 10
click at [18, 47] on icon "button" at bounding box center [15, 52] width 10 height 10
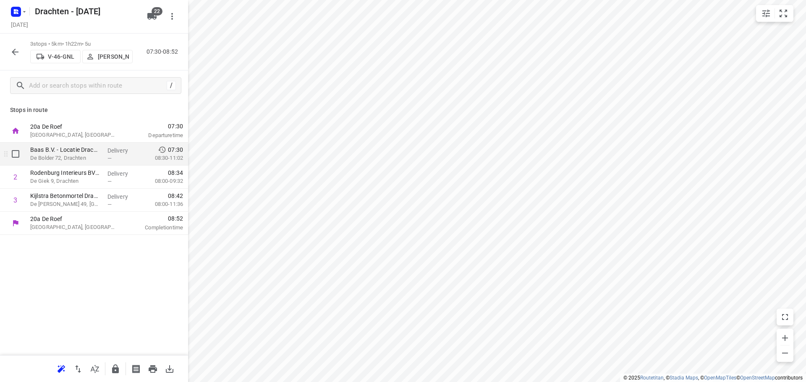
click at [14, 147] on input "checkbox" at bounding box center [15, 154] width 17 height 17
checkbox input "true"
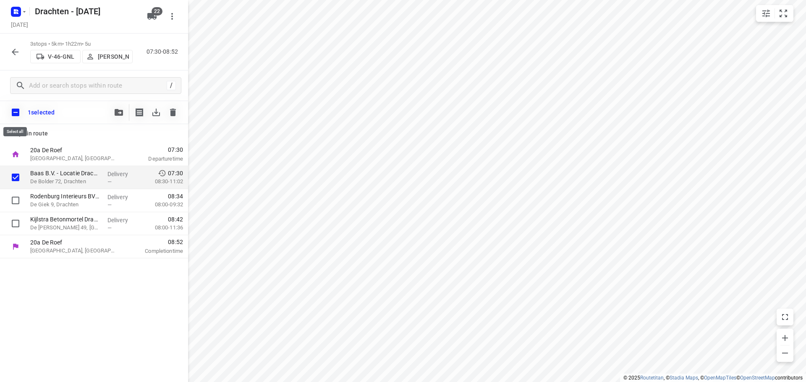
click at [11, 111] on input "checkbox" at bounding box center [16, 113] width 18 height 18
checkbox input "true"
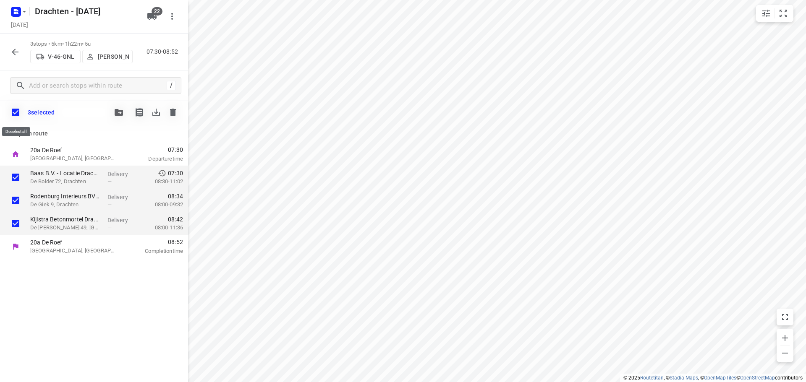
checkbox input "true"
click at [113, 113] on button "button" at bounding box center [118, 112] width 17 height 17
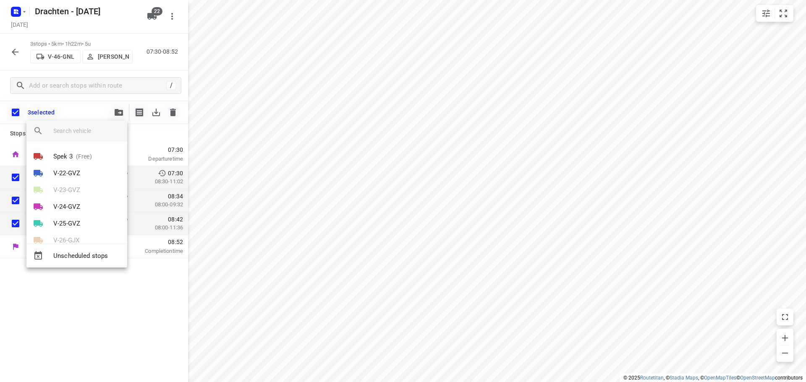
scroll to position [284, 0]
click at [77, 223] on p "VXR-65-T ⚡" at bounding box center [71, 226] width 36 height 10
click at [51, 151] on li "1" at bounding box center [76, 153] width 101 height 17
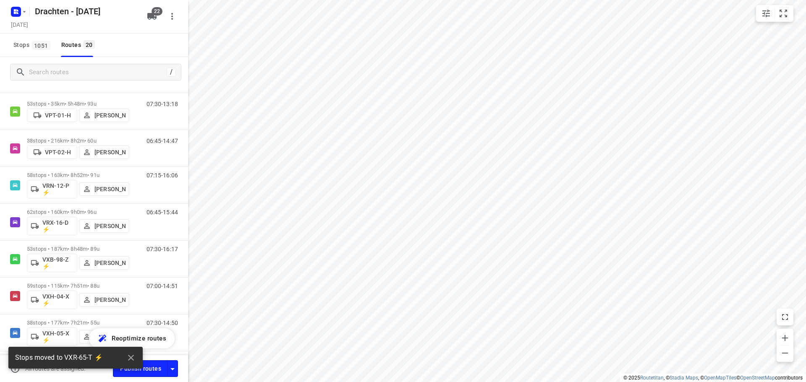
scroll to position [523, 0]
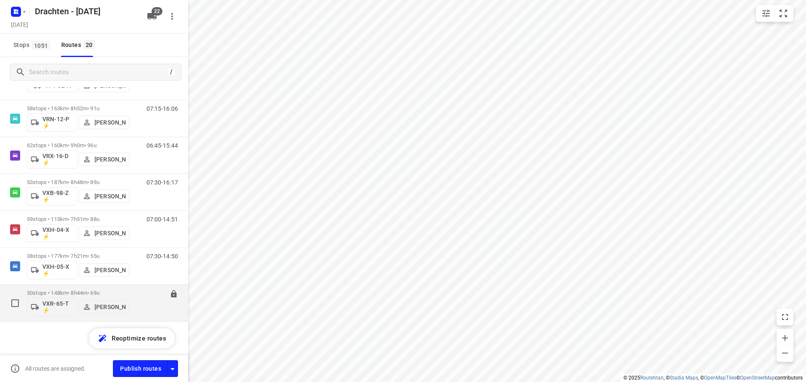
click at [92, 287] on div "50 stops • 148km • 8h44m • 69u VXR-65-T ⚡ Tim Visser" at bounding box center [78, 303] width 102 height 35
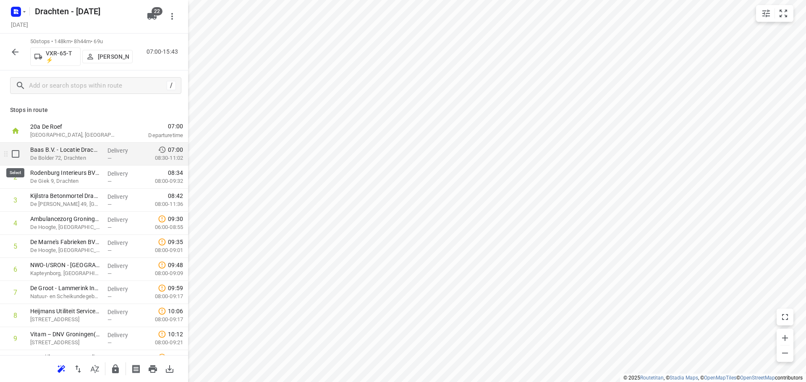
click at [18, 154] on input "checkbox" at bounding box center [15, 154] width 17 height 17
checkbox input "true"
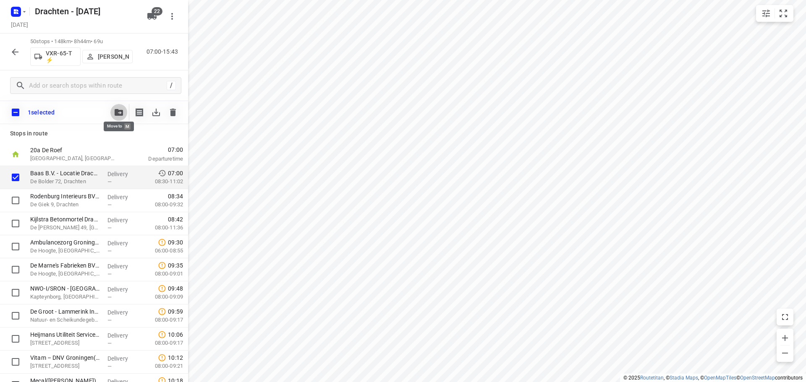
click at [117, 105] on button "button" at bounding box center [118, 112] width 17 height 17
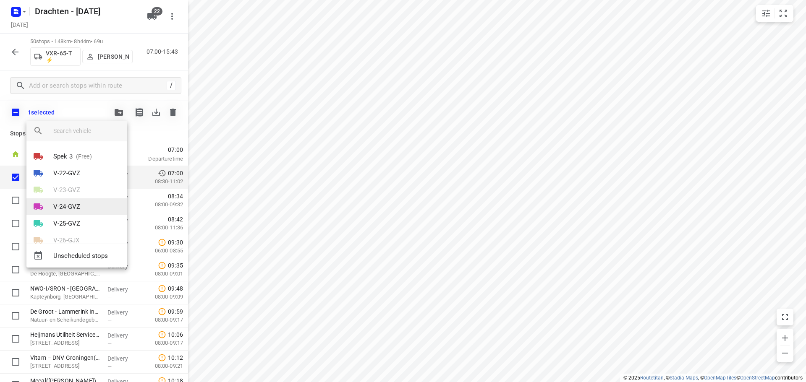
click at [75, 203] on p "V-24-GVZ" at bounding box center [66, 207] width 27 height 10
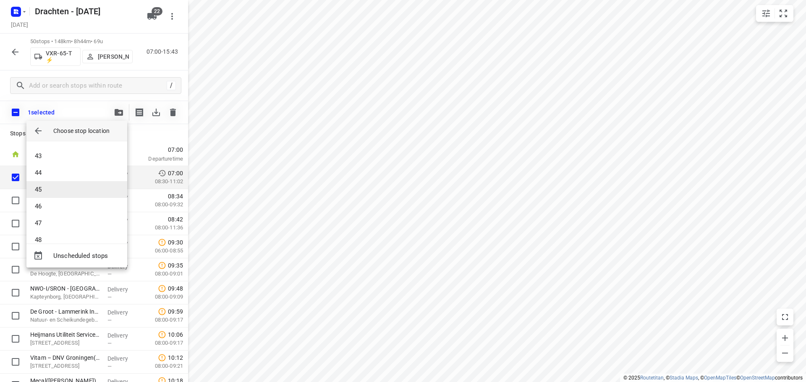
scroll to position [714, 0]
click at [49, 223] on li "48" at bounding box center [76, 228] width 101 height 17
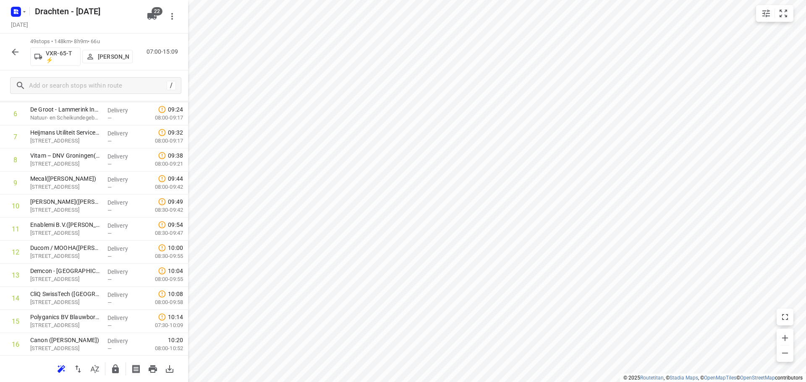
scroll to position [0, 0]
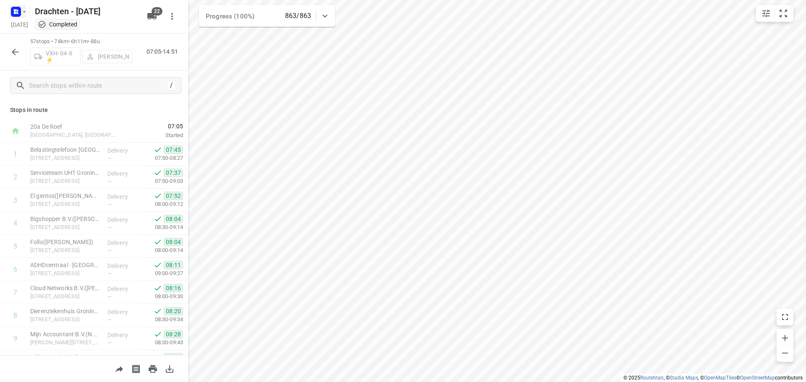
click at [13, 9] on rect "button" at bounding box center [16, 12] width 10 height 10
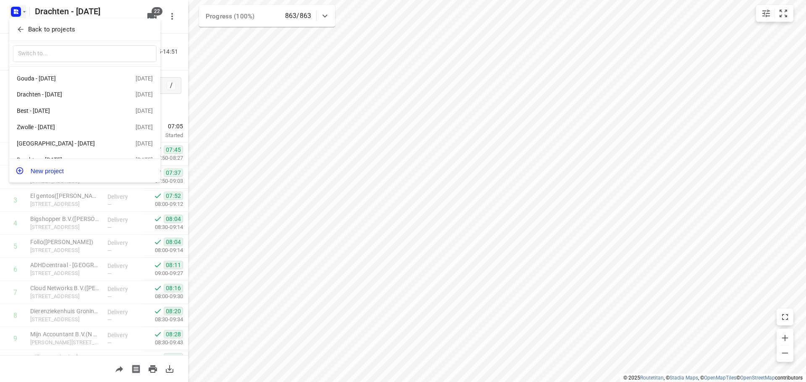
click at [55, 27] on p "Back to projects" at bounding box center [51, 30] width 47 height 10
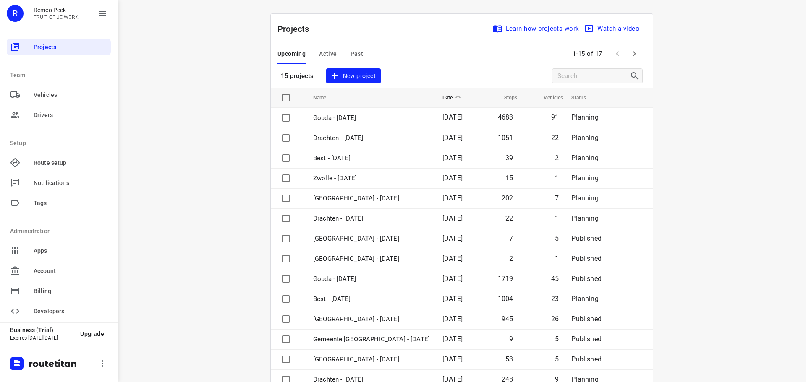
click at [327, 53] on span "Active" at bounding box center [328, 54] width 18 height 10
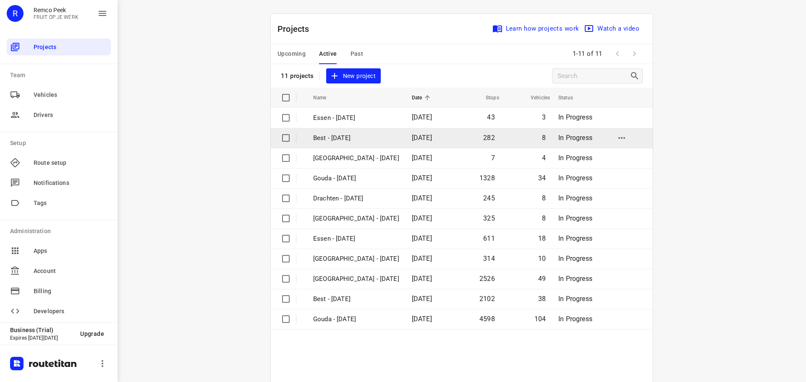
click at [338, 141] on p "Best - [DATE]" at bounding box center [356, 139] width 86 height 10
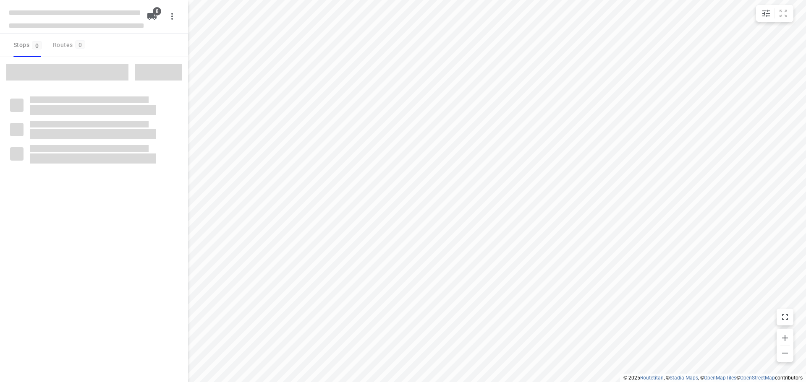
type input "distance"
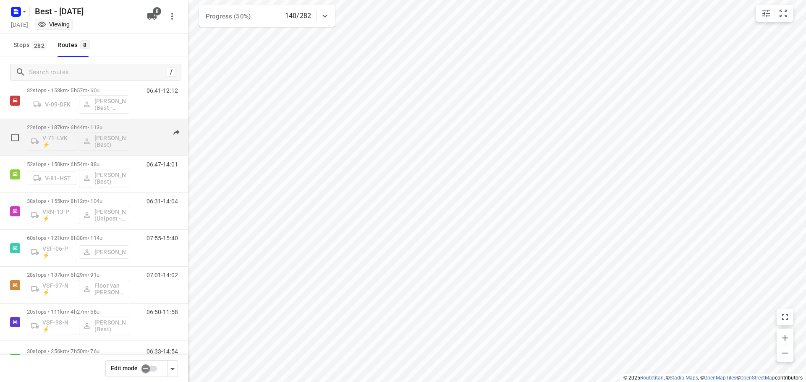
scroll to position [13, 0]
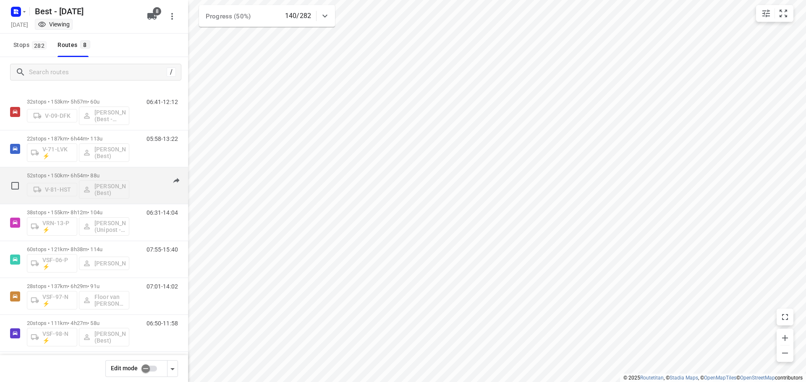
click at [75, 173] on p "52 stops • 150km • 6h54m • 88u" at bounding box center [78, 176] width 102 height 6
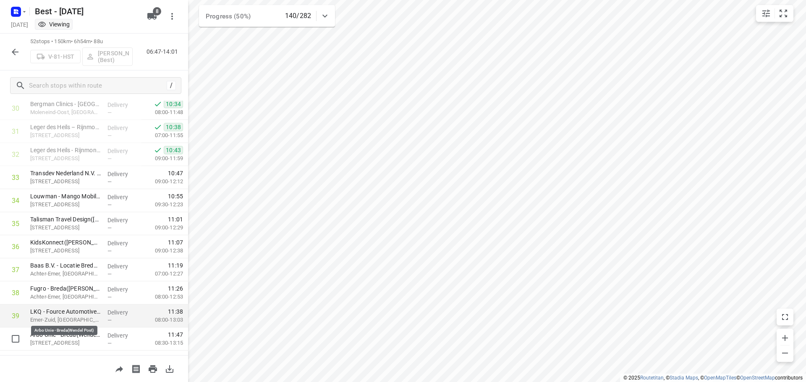
scroll to position [756, 0]
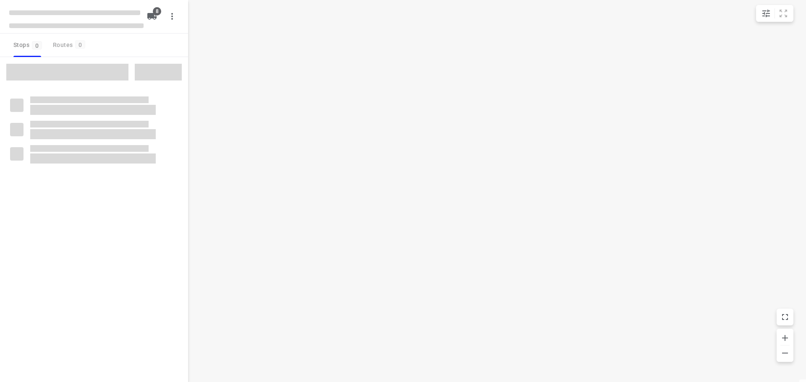
type input "distance"
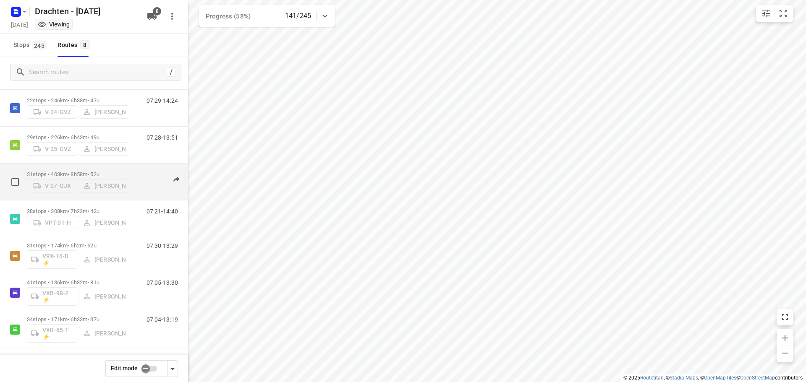
scroll to position [55, 0]
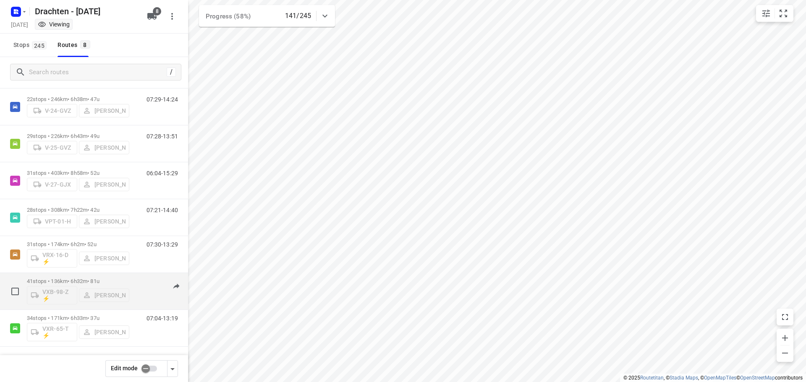
click at [94, 281] on p "41 stops • 136km • 6h32m • 81u" at bounding box center [78, 281] width 102 height 6
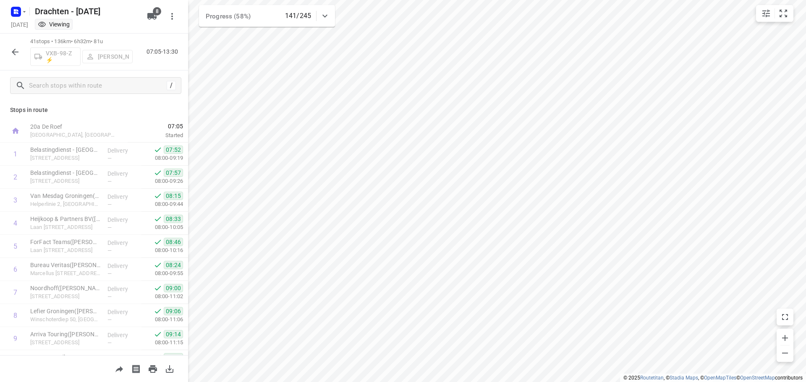
click at [7, 53] on button "button" at bounding box center [15, 52] width 17 height 17
